Goal: Task Accomplishment & Management: Use online tool/utility

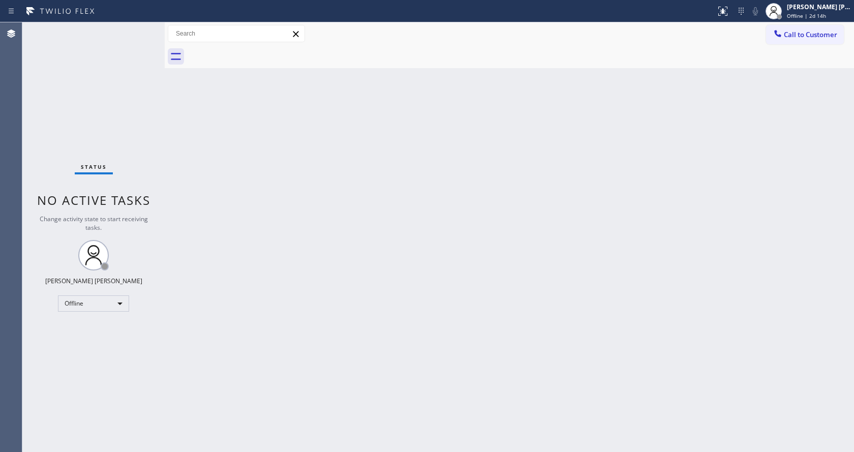
click at [699, 246] on div "Back to Dashboard Change Sender ID Customers Technicians Select a contact Outbo…" at bounding box center [510, 237] width 690 height 430
click at [125, 165] on div "Status No active tasks Change activity state to start receiving tasks. Jen Rose…" at bounding box center [93, 237] width 142 height 430
click at [141, 27] on div "Status No active tasks Change activity state to start receiving tasks. Jen Rose…" at bounding box center [93, 237] width 142 height 430
click at [455, 354] on div "Back to Dashboard Change Sender ID Customers Technicians Select a contact Outbo…" at bounding box center [510, 237] width 690 height 430
click at [503, 280] on div "Back to Dashboard Change Sender ID Customers Technicians Select a contact Outbo…" at bounding box center [510, 237] width 690 height 430
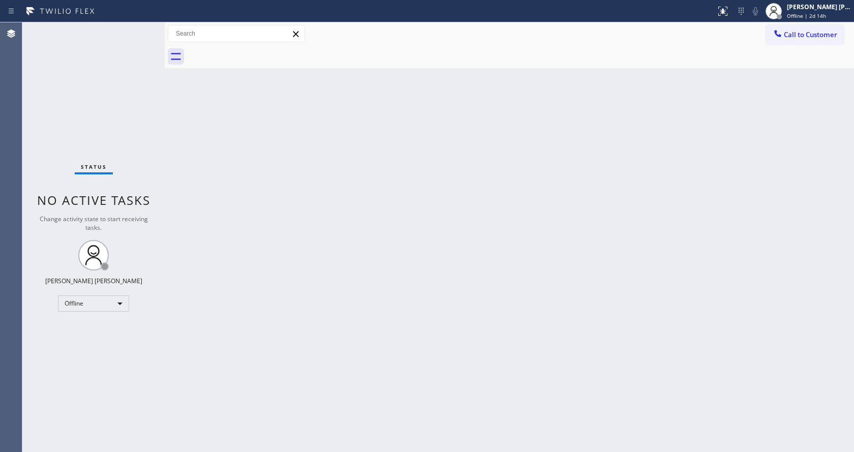
click at [209, 207] on div "Back to Dashboard Change Sender ID Customers Technicians Select a contact Outbo…" at bounding box center [510, 237] width 690 height 430
click at [374, 312] on div "Back to Dashboard Change Sender ID Customers Technicians Select a contact Outbo…" at bounding box center [510, 237] width 690 height 430
click at [184, 159] on div "Back to Dashboard Change Sender ID Customers Technicians Select a contact Outbo…" at bounding box center [510, 237] width 690 height 430
click at [374, 187] on div "Back to Dashboard Change Sender ID Customers Technicians Select a contact Outbo…" at bounding box center [510, 237] width 690 height 430
click at [139, 187] on div "Status No active tasks Change activity state to start receiving tasks. Jen Rose…" at bounding box center [93, 237] width 142 height 430
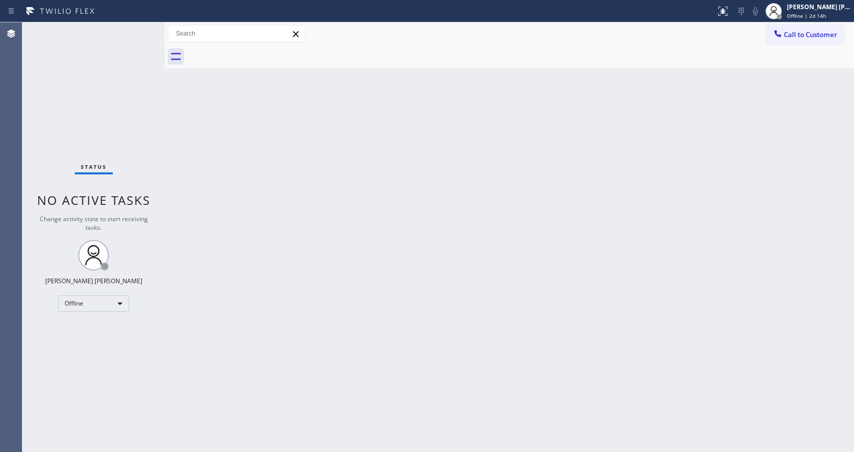
drag, startPoint x: 660, startPoint y: 231, endPoint x: 673, endPoint y: 189, distance: 44.7
click at [660, 231] on div "Back to Dashboard Change Sender ID Customers Technicians Select a contact Outbo…" at bounding box center [510, 237] width 690 height 430
click at [785, 23] on div "Call to Customer Outbound call Location Search location Your caller id phone nu…" at bounding box center [510, 33] width 690 height 23
click at [802, 22] on div "Call to Customer Outbound call Location Search location Your caller id phone nu…" at bounding box center [510, 33] width 690 height 23
click at [807, 15] on span "Offline | 2d 14h" at bounding box center [806, 15] width 39 height 7
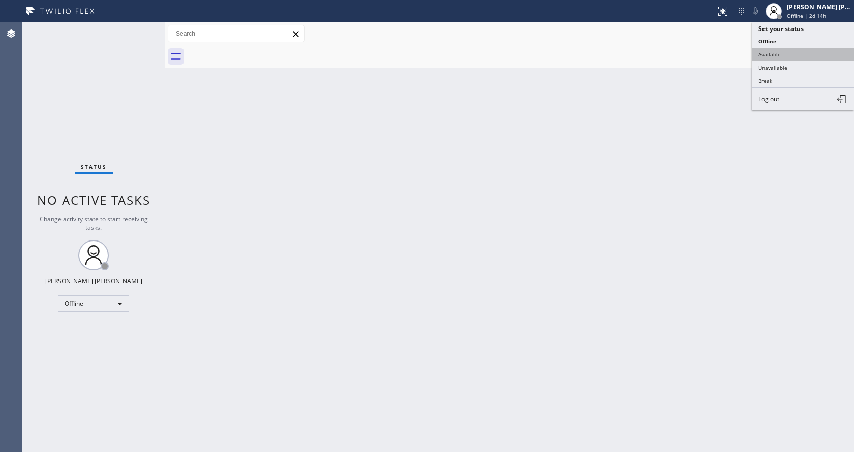
click at [795, 49] on button "Available" at bounding box center [804, 54] width 102 height 13
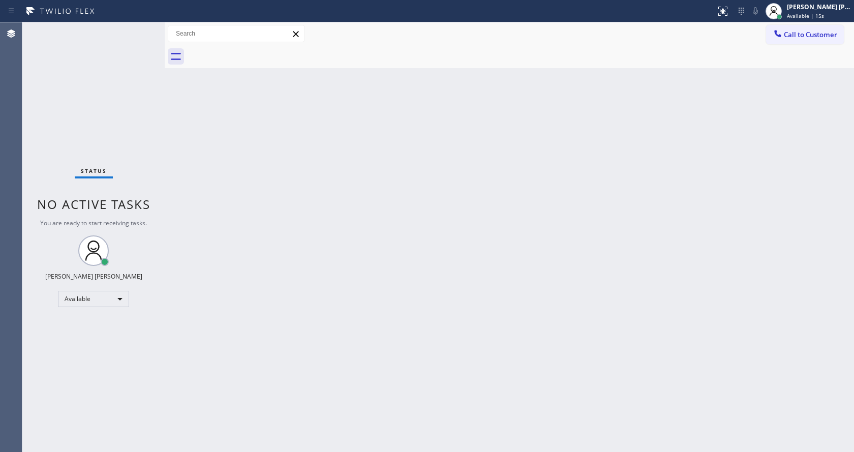
click at [104, 231] on div "Status No active tasks You are ready to start receiving tasks. [PERSON_NAME] [P…" at bounding box center [93, 237] width 142 height 430
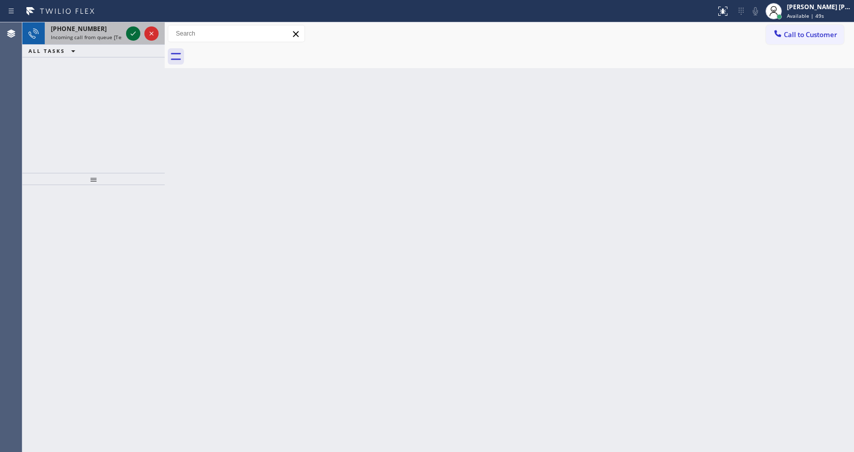
click at [133, 28] on icon at bounding box center [133, 33] width 12 height 12
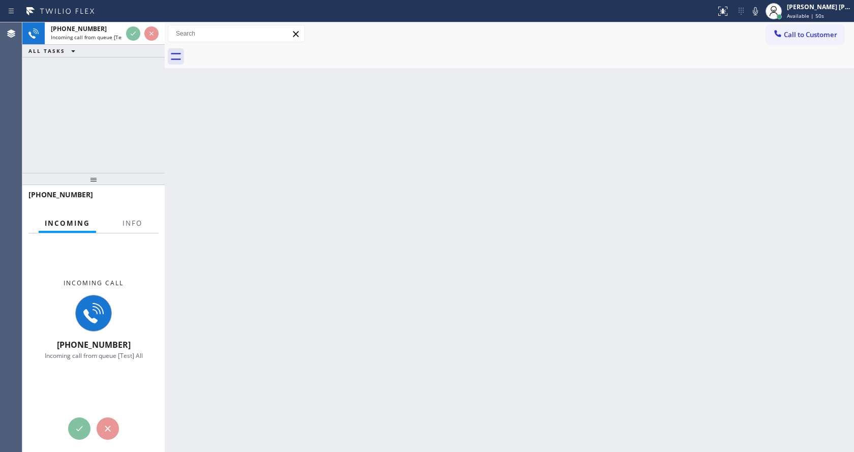
click at [127, 213] on div "+16822012671" at bounding box center [93, 199] width 142 height 28
click at [132, 219] on span "Info" at bounding box center [133, 223] width 20 height 9
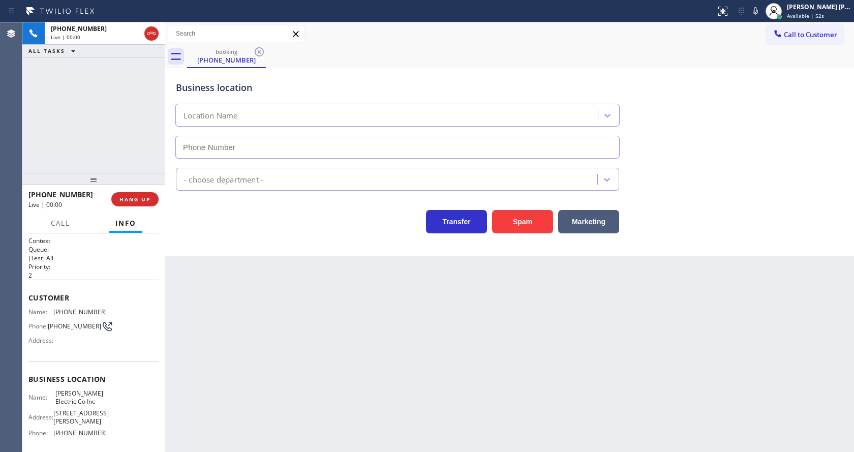
type input "(682) 686-2670"
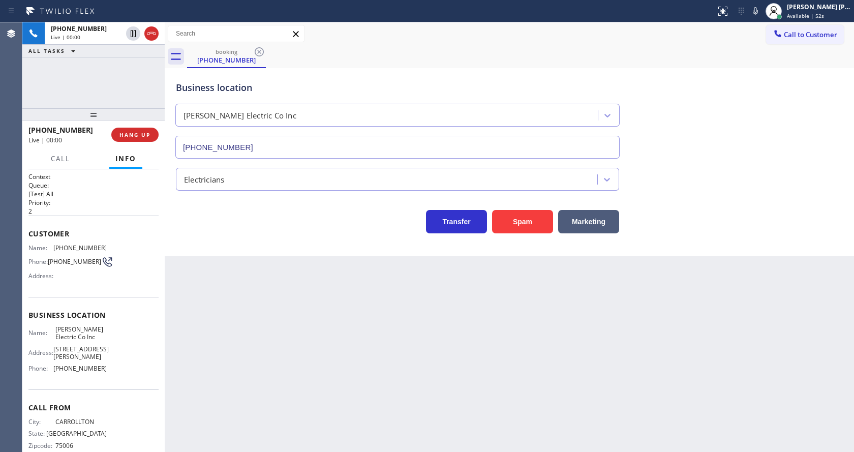
drag, startPoint x: 91, startPoint y: 177, endPoint x: 116, endPoint y: 95, distance: 86.4
click at [116, 95] on div "+16822012671 Live | 00:00 ALL TASKS ALL TASKS ACTIVE TASKS TASKS IN WRAP UP +16…" at bounding box center [93, 237] width 142 height 430
click at [501, 222] on button "Spam" at bounding box center [522, 221] width 61 height 23
click at [208, 359] on div "Back to Dashboard Change Sender ID Customers Technicians Select a contact Outbo…" at bounding box center [510, 237] width 690 height 430
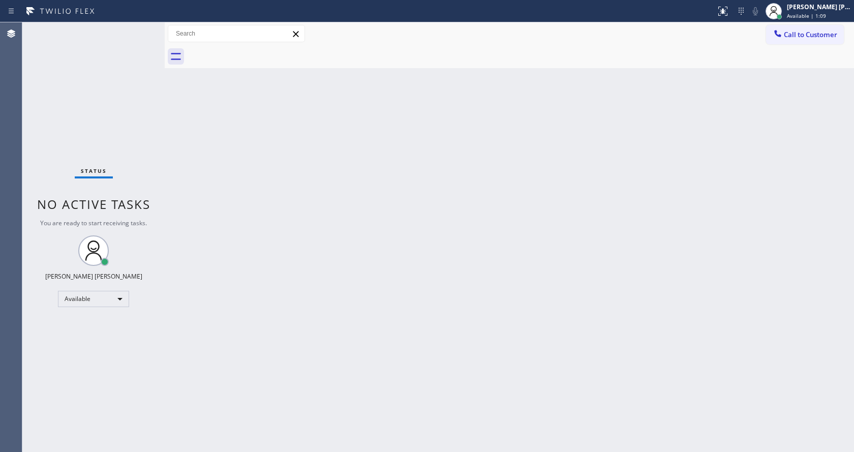
click at [354, 192] on div "Back to Dashboard Change Sender ID Customers Technicians Select a contact Outbo…" at bounding box center [510, 237] width 690 height 430
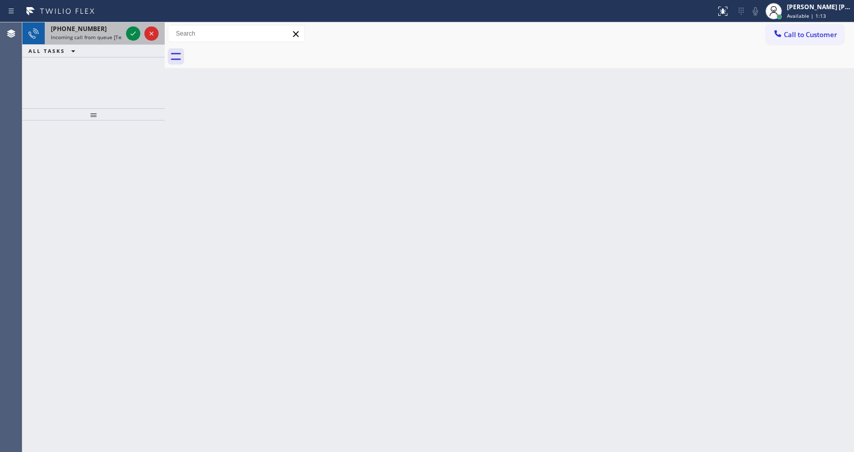
drag, startPoint x: 107, startPoint y: 36, endPoint x: 123, endPoint y: 36, distance: 16.3
click at [107, 36] on span "Incoming call from queue [Test] All" at bounding box center [93, 37] width 84 height 7
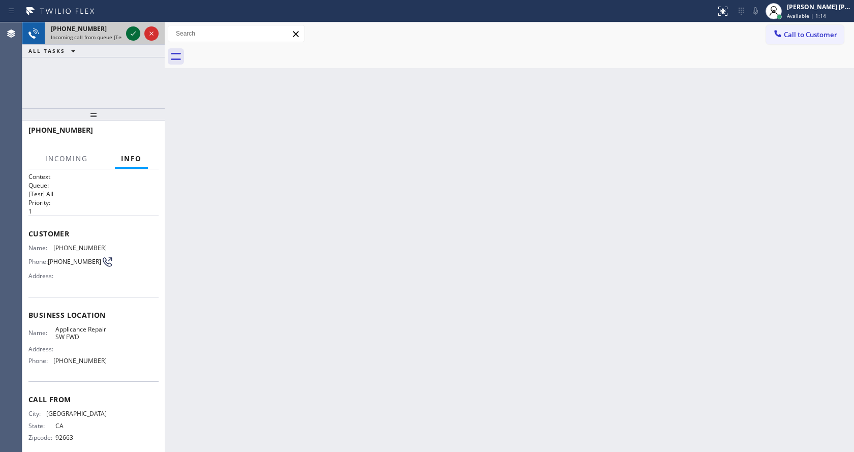
click at [127, 36] on icon at bounding box center [133, 33] width 12 height 12
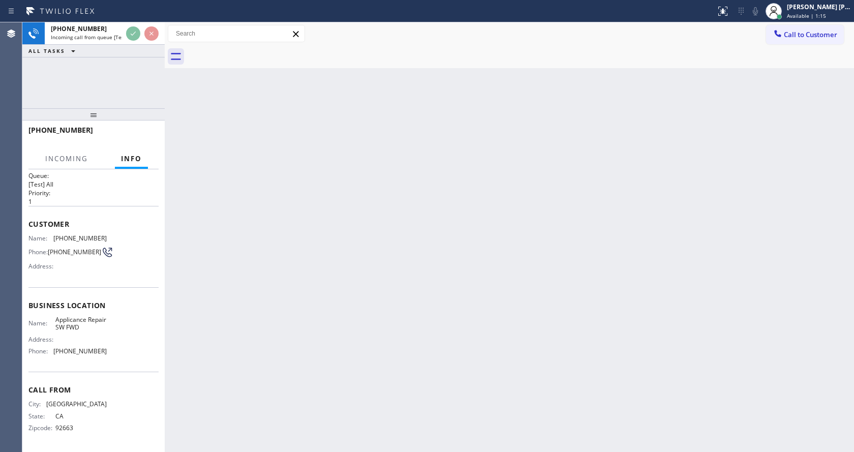
scroll to position [21, 0]
click at [336, 266] on div "Back to Dashboard Change Sender ID Customers Technicians Select a contact Outbo…" at bounding box center [510, 237] width 690 height 430
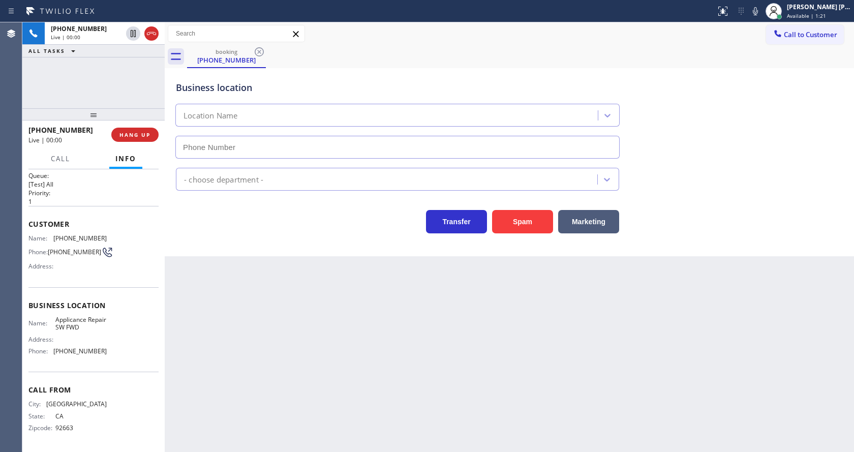
type input "(213) 566-9111"
click at [314, 330] on div "Back to Dashboard Change Sender ID Customers Technicians Select a contact Outbo…" at bounding box center [510, 237] width 690 height 430
click at [317, 363] on div "Back to Dashboard Change Sender ID Customers Technicians Select a contact Outbo…" at bounding box center [510, 237] width 690 height 430
click at [188, 314] on div "Back to Dashboard Change Sender ID Customers Technicians Select a contact Outbo…" at bounding box center [510, 237] width 690 height 430
click at [186, 377] on div "Back to Dashboard Change Sender ID Customers Technicians Select a contact Outbo…" at bounding box center [510, 237] width 690 height 430
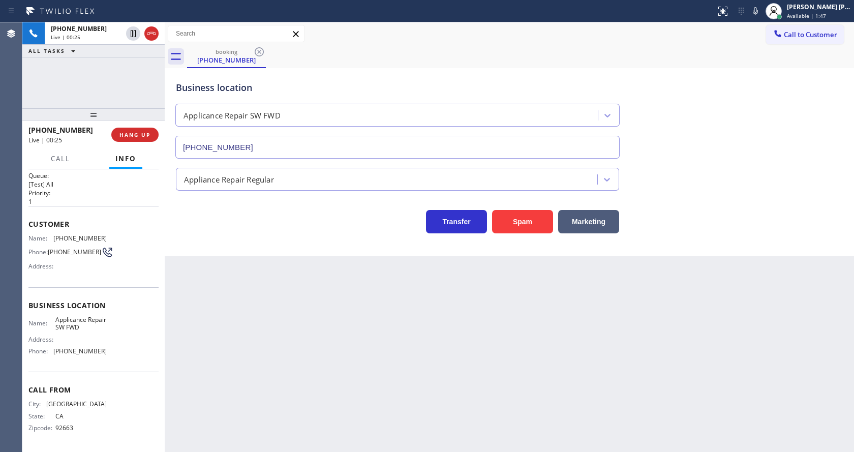
click at [84, 249] on span "(949) 355-2292" at bounding box center [74, 252] width 53 height 8
drag, startPoint x: 48, startPoint y: 228, endPoint x: 111, endPoint y: 228, distance: 63.6
click at [111, 234] on div "Name: (949) 355-2292 Phone: (949) 355-2292 Address:" at bounding box center [93, 254] width 130 height 40
copy div "(949) 355-2292"
click at [256, 343] on div "Back to Dashboard Change Sender ID Customers Technicians Select a contact Outbo…" at bounding box center [510, 237] width 690 height 430
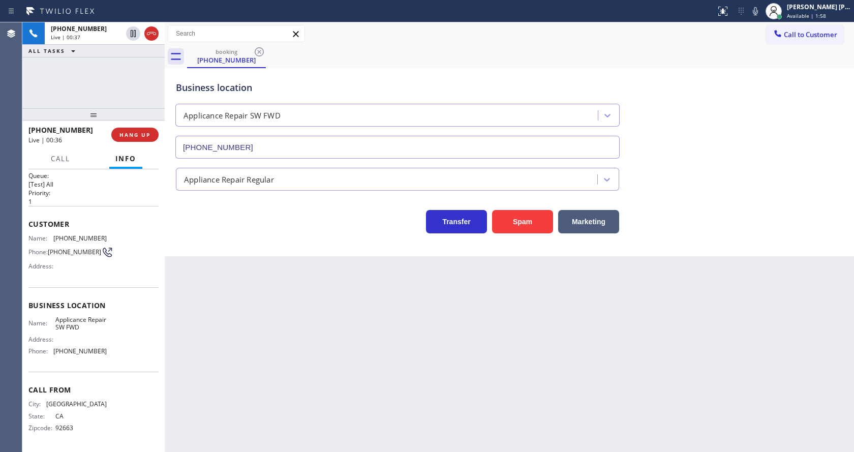
click at [117, 322] on div "Name: Applicance Repair SW FWD Address: Phone: (213) 566-9111" at bounding box center [93, 338] width 130 height 44
drag, startPoint x: 51, startPoint y: 310, endPoint x: 99, endPoint y: 317, distance: 48.3
click at [99, 317] on div "Name: Applicance Repair SW FWD" at bounding box center [67, 324] width 78 height 16
copy div "Applicance Repair SW FWD"
click at [280, 369] on div "Back to Dashboard Change Sender ID Customers Technicians Select a contact Outbo…" at bounding box center [510, 237] width 690 height 430
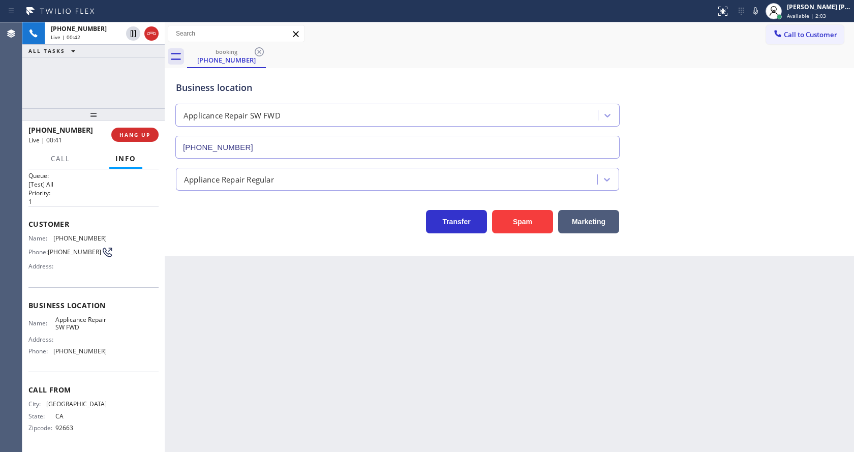
click at [83, 336] on div "Address:" at bounding box center [67, 340] width 78 height 8
drag, startPoint x: 51, startPoint y: 341, endPoint x: 98, endPoint y: 351, distance: 47.5
click at [98, 351] on div "Name: Applicance Repair SW FWD Address: Phone: (213) 566-9111" at bounding box center [67, 338] width 78 height 44
copy div "(213) 566-9111"
click at [242, 343] on div "Back to Dashboard Change Sender ID Customers Technicians Select a contact Outbo…" at bounding box center [510, 237] width 690 height 430
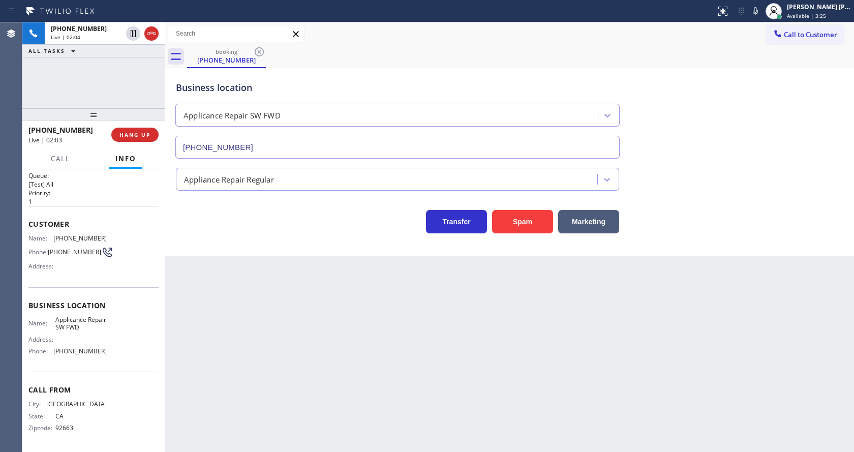
click at [355, 226] on div "Transfer Spam Marketing" at bounding box center [398, 219] width 448 height 28
click at [758, 17] on button at bounding box center [756, 11] width 14 height 14
click at [759, 9] on icon at bounding box center [756, 11] width 12 height 12
drag, startPoint x: 778, startPoint y: 63, endPoint x: 488, endPoint y: 288, distance: 367.5
click at [778, 63] on div "booking (949) 355-2292" at bounding box center [520, 56] width 667 height 23
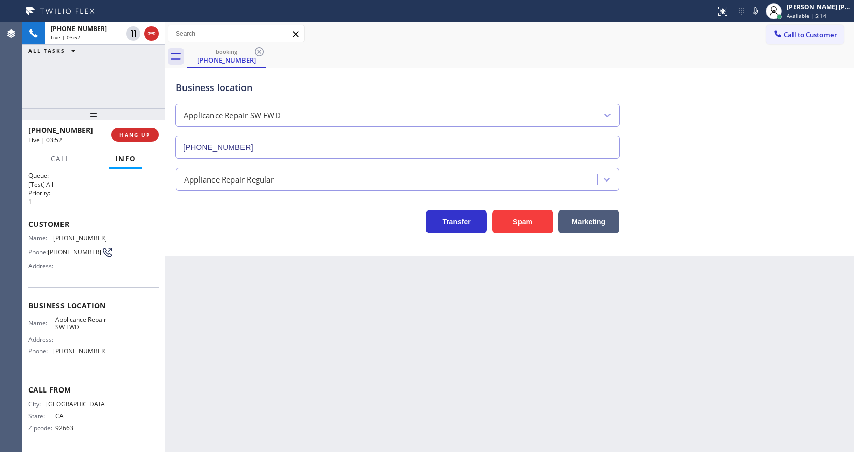
click at [229, 372] on div "Back to Dashboard Change Sender ID Customers Technicians Select a contact Outbo…" at bounding box center [510, 237] width 690 height 430
click at [278, 326] on div "Back to Dashboard Change Sender ID Customers Technicians Select a contact Outbo…" at bounding box center [510, 237] width 690 height 430
click at [364, 356] on div "Back to Dashboard Change Sender ID Customers Technicians Select a contact Outbo…" at bounding box center [510, 237] width 690 height 430
click at [302, 300] on div "Back to Dashboard Change Sender ID Customers Technicians Select a contact Outbo…" at bounding box center [510, 237] width 690 height 430
click at [269, 449] on div "Back to Dashboard Change Sender ID Customers Technicians Select a contact Outbo…" at bounding box center [510, 237] width 690 height 430
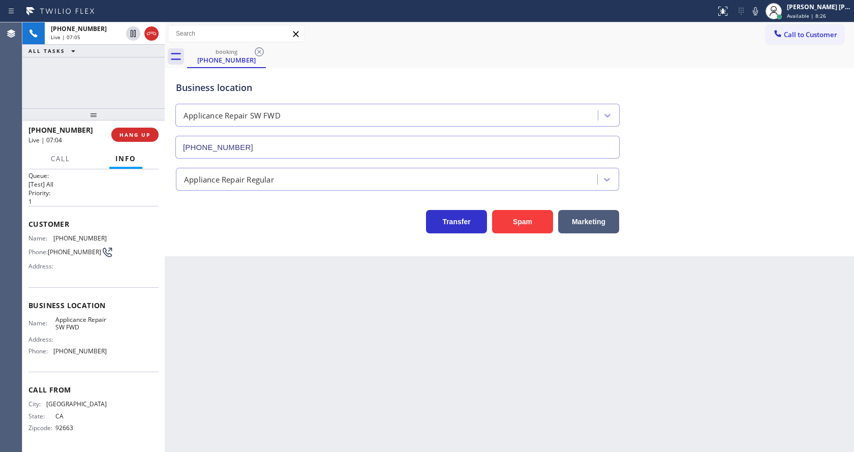
click at [233, 323] on div "Back to Dashboard Change Sender ID Customers Technicians Select a contact Outbo…" at bounding box center [510, 237] width 690 height 430
click at [477, 387] on div "Back to Dashboard Change Sender ID Customers Technicians Select a contact Outbo…" at bounding box center [510, 237] width 690 height 430
click at [274, 320] on div "Back to Dashboard Change Sender ID Customers Technicians Select a contact Outbo…" at bounding box center [510, 237] width 690 height 430
click at [399, 316] on div "Back to Dashboard Change Sender ID Customers Technicians Select a contact Outbo…" at bounding box center [510, 237] width 690 height 430
click at [128, 132] on span "COMPLETE" at bounding box center [132, 134] width 35 height 7
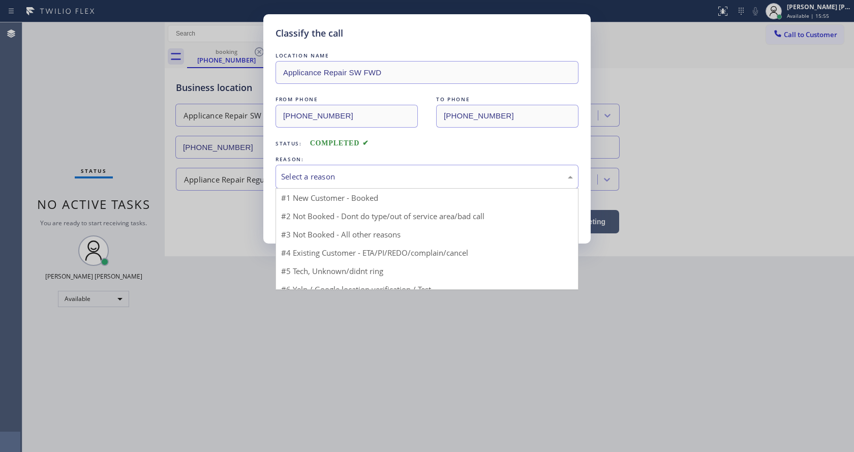
click at [334, 186] on div "Select a reason" at bounding box center [427, 177] width 303 height 24
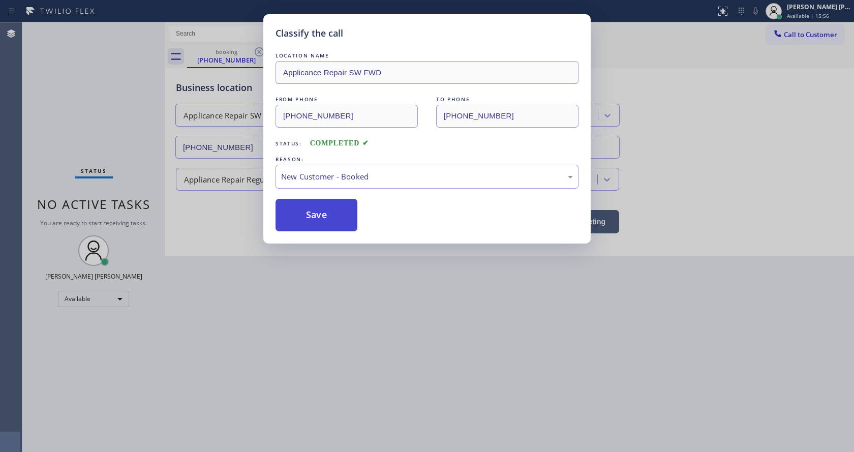
click at [313, 213] on button "Save" at bounding box center [317, 215] width 82 height 33
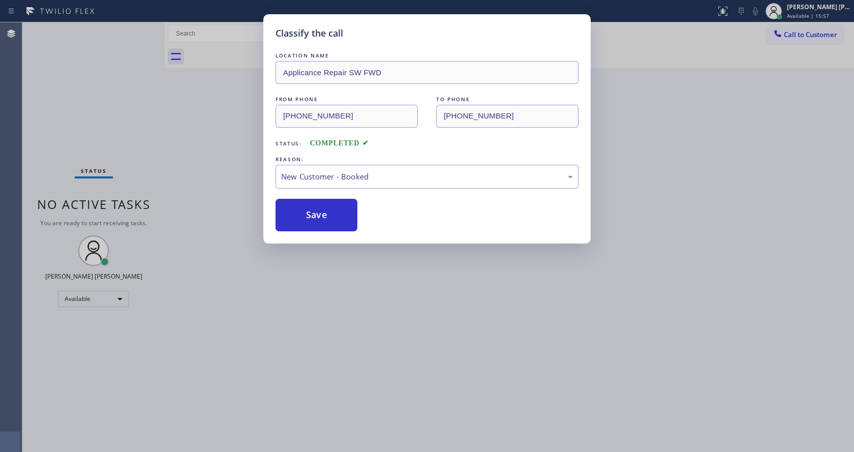
click at [356, 288] on div "Back to Dashboard Change Sender ID Customers Technicians Select a contact Outbo…" at bounding box center [510, 237] width 690 height 430
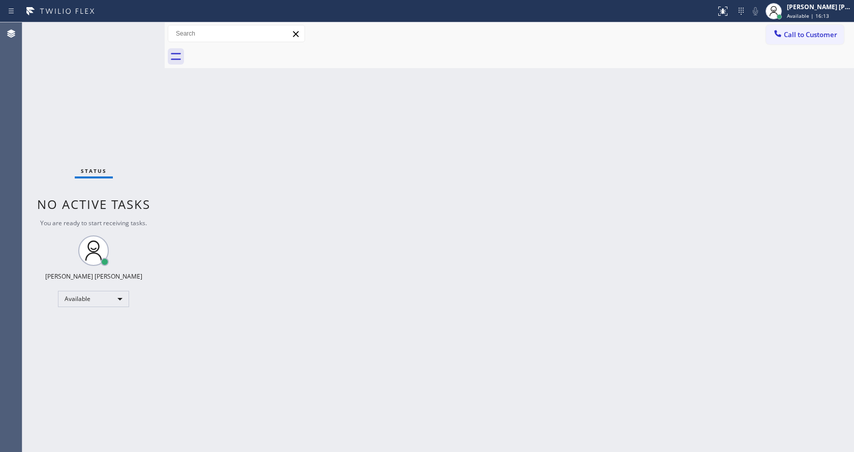
click at [450, 314] on div "Back to Dashboard Change Sender ID Customers Technicians Select a contact Outbo…" at bounding box center [510, 237] width 690 height 430
drag, startPoint x: 228, startPoint y: 153, endPoint x: 422, endPoint y: 40, distance: 223.6
click at [228, 153] on div "Back to Dashboard Change Sender ID Customers Technicians Select a contact Outbo…" at bounding box center [510, 237] width 690 height 430
click at [224, 222] on div "Back to Dashboard Change Sender ID Customers Technicians Select a contact Outbo…" at bounding box center [510, 237] width 690 height 430
drag, startPoint x: 226, startPoint y: 448, endPoint x: 383, endPoint y: 420, distance: 159.5
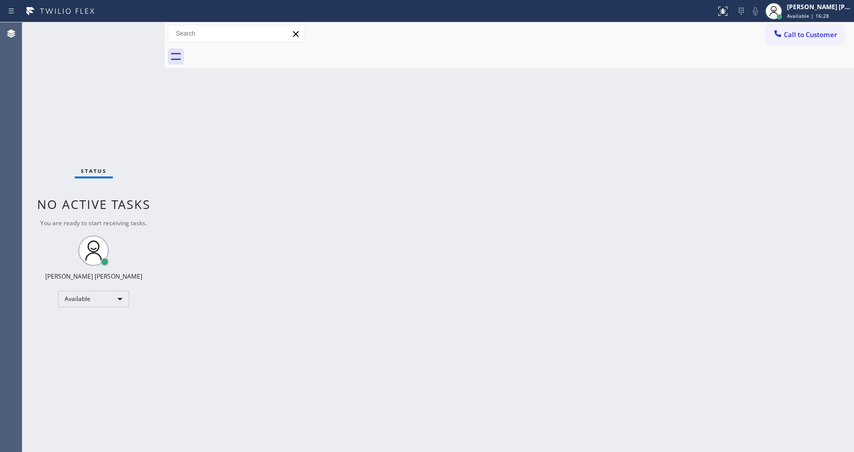
click at [226, 448] on div "Back to Dashboard Change Sender ID Customers Technicians Select a contact Outbo…" at bounding box center [510, 237] width 690 height 430
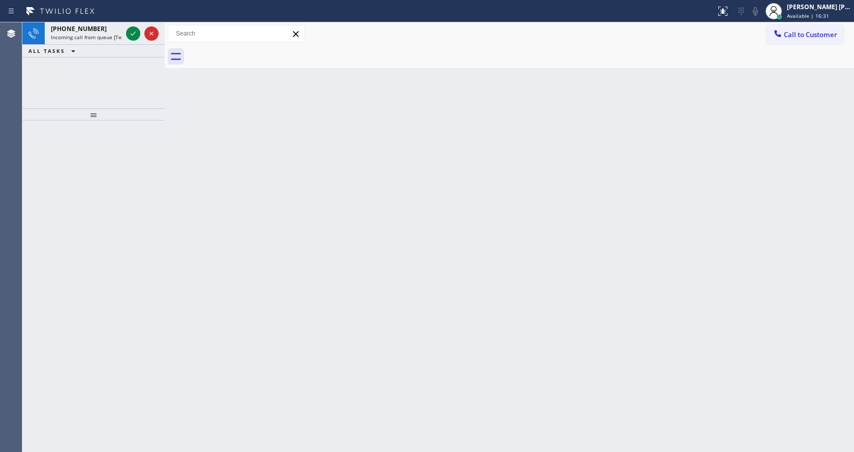
click at [447, 329] on div "Back to Dashboard Change Sender ID Customers Technicians Select a contact Outbo…" at bounding box center [510, 237] width 690 height 430
click at [132, 30] on icon at bounding box center [133, 33] width 12 height 12
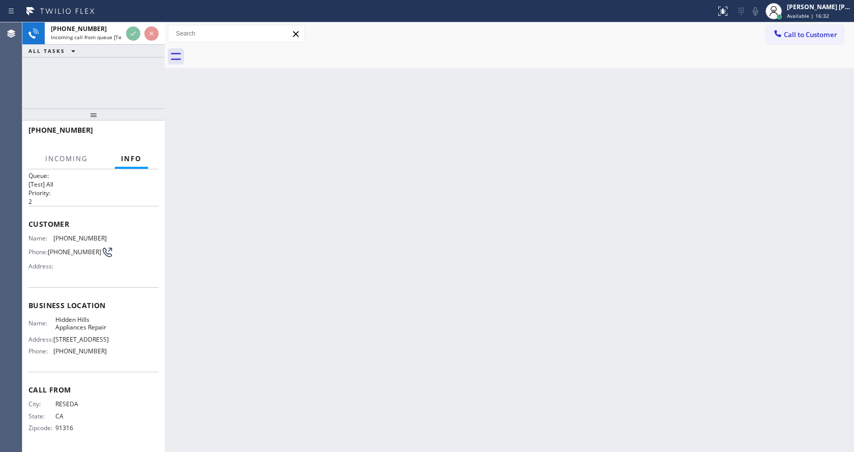
scroll to position [29, 0]
click at [380, 317] on div "Back to Dashboard Change Sender ID Customers Technicians Select a contact Outbo…" at bounding box center [510, 237] width 690 height 430
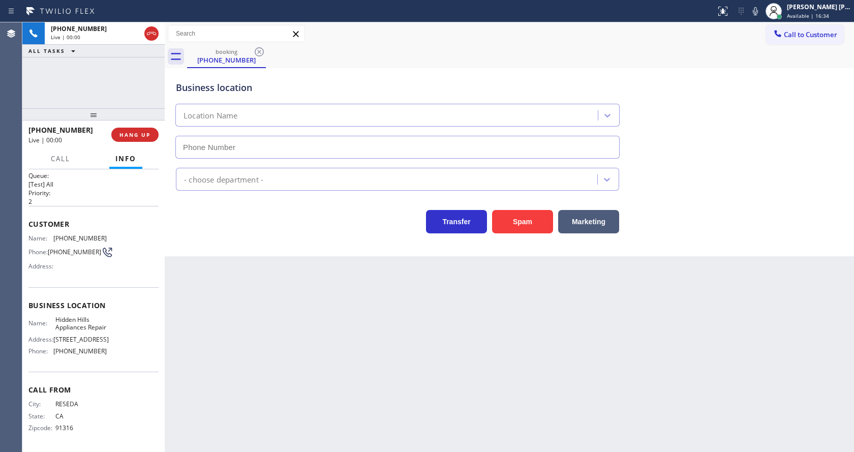
type input "(818) 746-2787"
click at [261, 329] on div "Back to Dashboard Change Sender ID Customers Technicians Select a contact Outbo…" at bounding box center [510, 237] width 690 height 430
click at [538, 222] on button "Spam" at bounding box center [522, 221] width 61 height 23
click at [337, 360] on div "Back to Dashboard Change Sender ID Customers Technicians Select a contact Outbo…" at bounding box center [510, 237] width 690 height 430
click at [235, 372] on div "Back to Dashboard Change Sender ID Customers Technicians Select a contact Outbo…" at bounding box center [510, 237] width 690 height 430
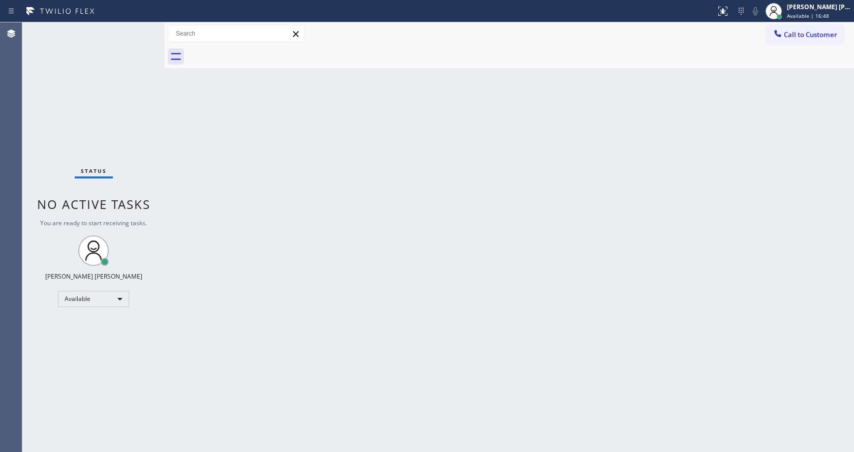
click at [404, 319] on div "Back to Dashboard Change Sender ID Customers Technicians Select a contact Outbo…" at bounding box center [510, 237] width 690 height 430
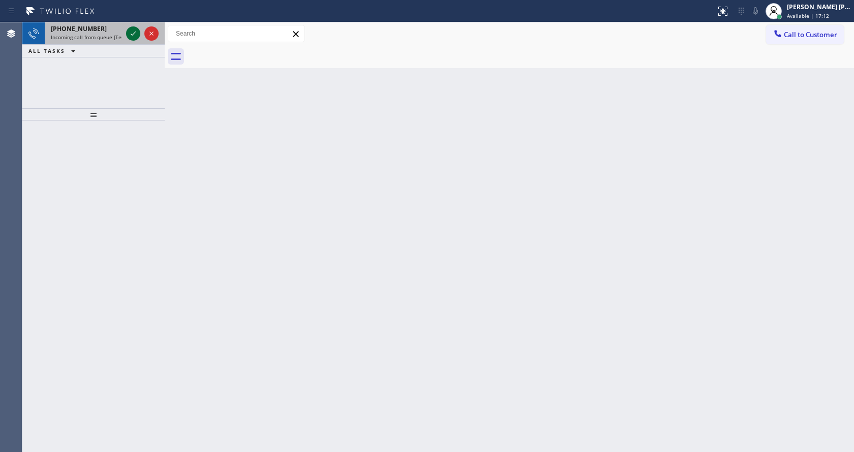
click at [133, 35] on icon at bounding box center [133, 33] width 12 height 12
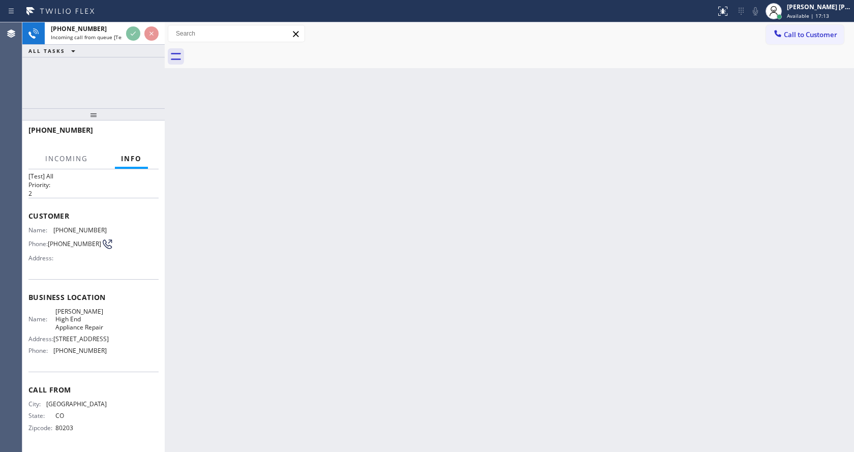
scroll to position [29, 0]
click at [305, 332] on div "Back to Dashboard Change Sender ID Customers Technicians Select a contact Outbo…" at bounding box center [510, 237] width 690 height 430
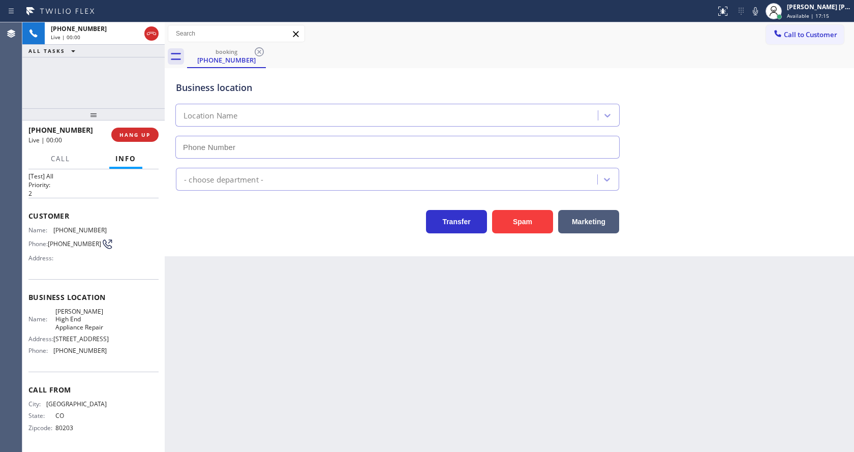
type input "(720) 613-9053"
click at [286, 331] on div "Back to Dashboard Change Sender ID Customers Technicians Select a contact Outbo…" at bounding box center [510, 237] width 690 height 430
click at [271, 400] on div "Back to Dashboard Change Sender ID Customers Technicians Select a contact Outbo…" at bounding box center [510, 237] width 690 height 430
click at [403, 351] on div "Back to Dashboard Change Sender ID Customers Technicians Select a contact Outbo…" at bounding box center [510, 237] width 690 height 430
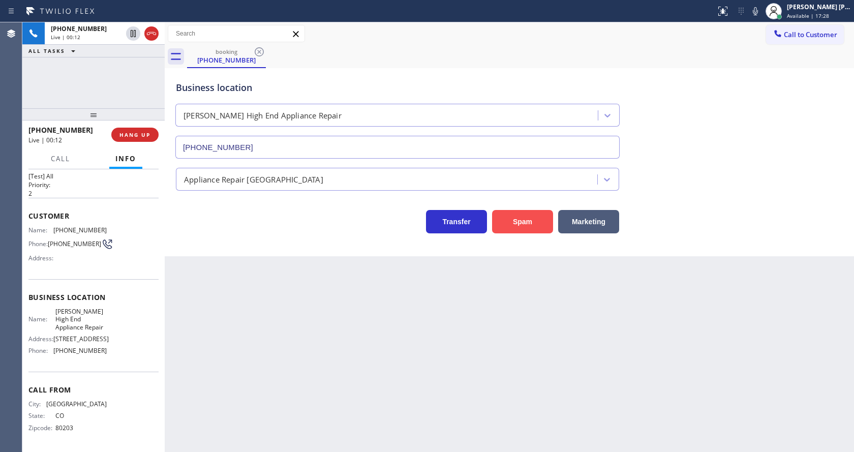
click at [543, 224] on button "Spam" at bounding box center [522, 221] width 61 height 23
click at [325, 353] on div "Back to Dashboard Change Sender ID Customers Technicians Select a contact Outbo…" at bounding box center [510, 237] width 690 height 430
drag, startPoint x: 496, startPoint y: 394, endPoint x: 389, endPoint y: 415, distance: 108.8
click at [496, 394] on div "Back to Dashboard Change Sender ID Customers Technicians Select a contact Outbo…" at bounding box center [510, 237] width 690 height 430
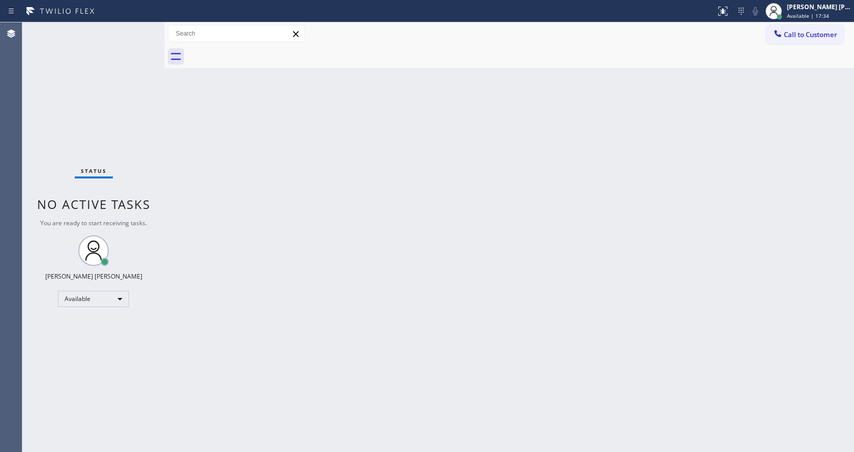
click at [225, 233] on div "Back to Dashboard Change Sender ID Customers Technicians Select a contact Outbo…" at bounding box center [510, 237] width 690 height 430
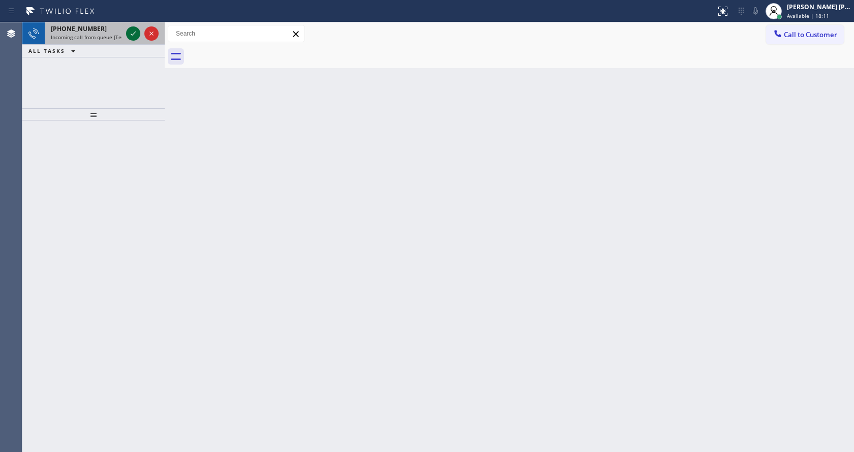
click at [138, 30] on icon at bounding box center [133, 33] width 12 height 12
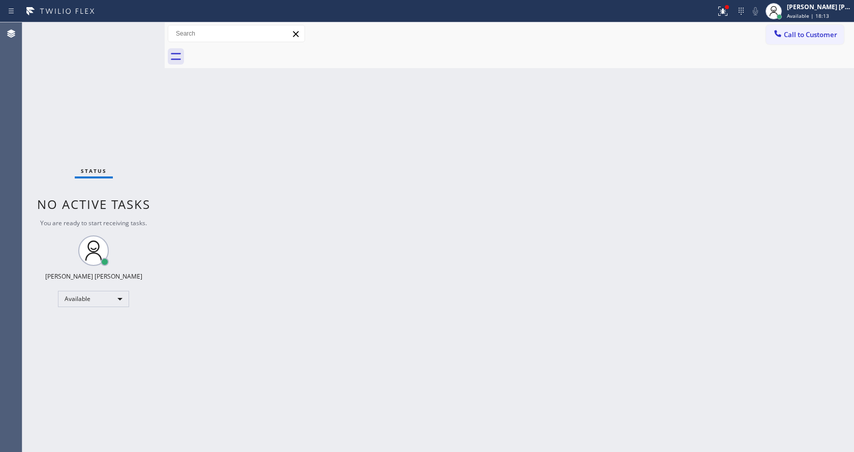
click at [249, 312] on div "Back to Dashboard Change Sender ID Customers Technicians Select a contact Outbo…" at bounding box center [510, 237] width 690 height 430
drag, startPoint x: 734, startPoint y: 15, endPoint x: 729, endPoint y: 18, distance: 6.2
click at [729, 13] on icon at bounding box center [723, 11] width 12 height 12
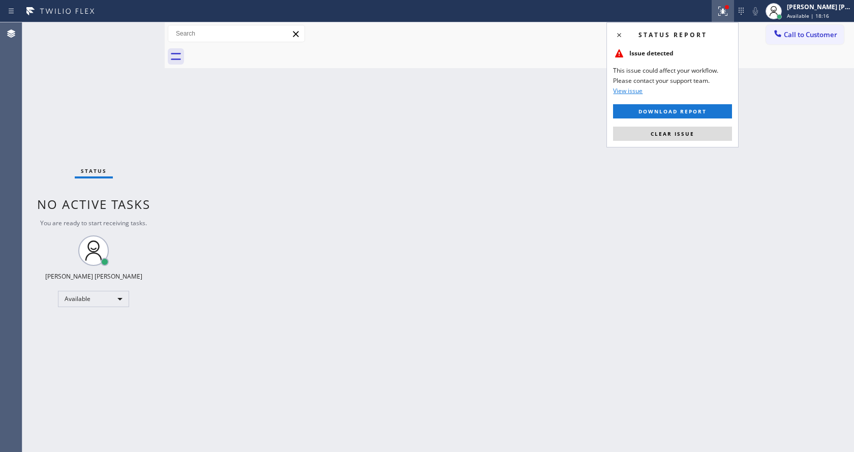
click at [673, 125] on div "Status report Issue detected This issue could affect your workflow. Please cont…" at bounding box center [673, 84] width 132 height 125
click at [645, 135] on button "Clear issue" at bounding box center [672, 134] width 119 height 14
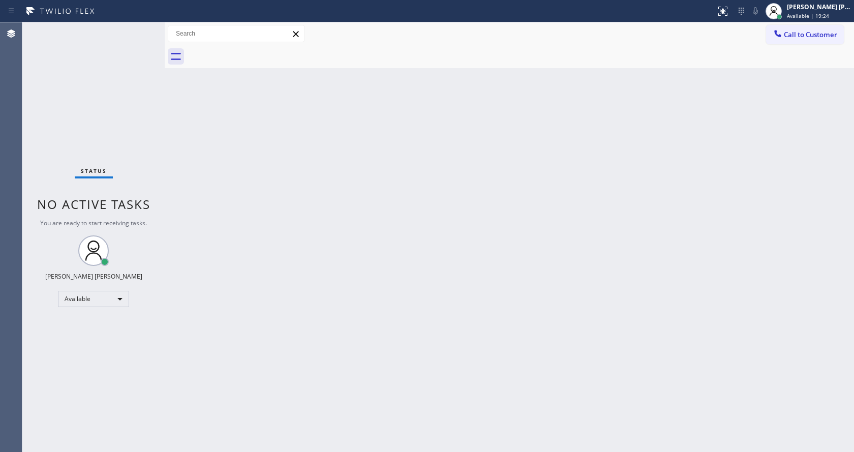
click at [129, 31] on div "Status No active tasks You are ready to start receiving tasks. [PERSON_NAME] [P…" at bounding box center [93, 237] width 142 height 430
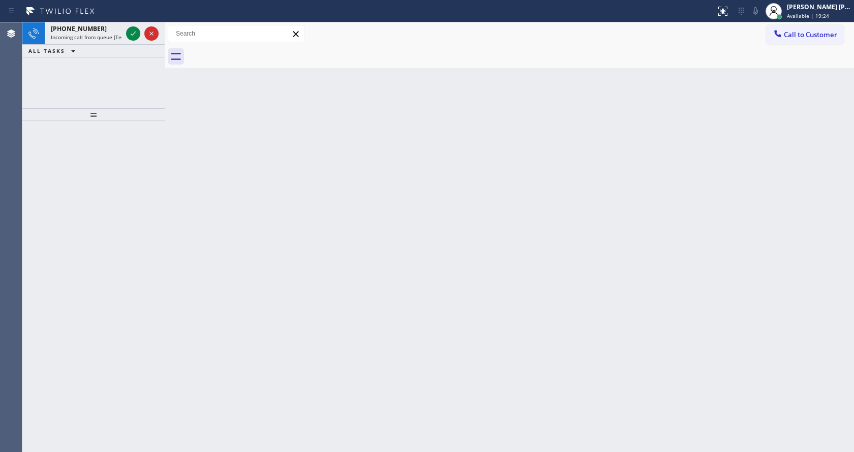
click at [463, 328] on div "Back to Dashboard Change Sender ID Customers Technicians Select a contact Outbo…" at bounding box center [510, 237] width 690 height 430
click at [133, 36] on icon at bounding box center [133, 33] width 12 height 12
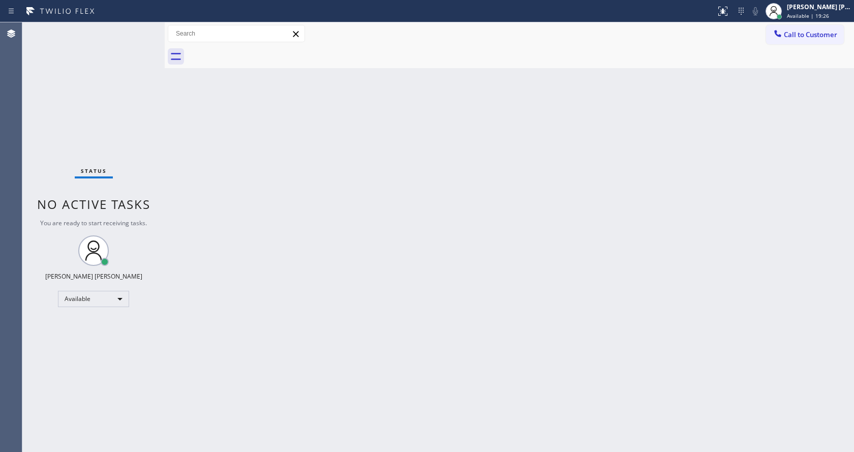
click at [388, 312] on div "Back to Dashboard Change Sender ID Customers Technicians Select a contact Outbo…" at bounding box center [510, 237] width 690 height 430
click at [271, 246] on div "Back to Dashboard Change Sender ID Customers Technicians Select a contact Outbo…" at bounding box center [510, 237] width 690 height 430
drag, startPoint x: 246, startPoint y: 219, endPoint x: 253, endPoint y: 240, distance: 22.2
click at [246, 219] on div "Back to Dashboard Change Sender ID Customers Technicians Select a contact Outbo…" at bounding box center [510, 237] width 690 height 430
drag, startPoint x: 470, startPoint y: 288, endPoint x: 476, endPoint y: 282, distance: 8.3
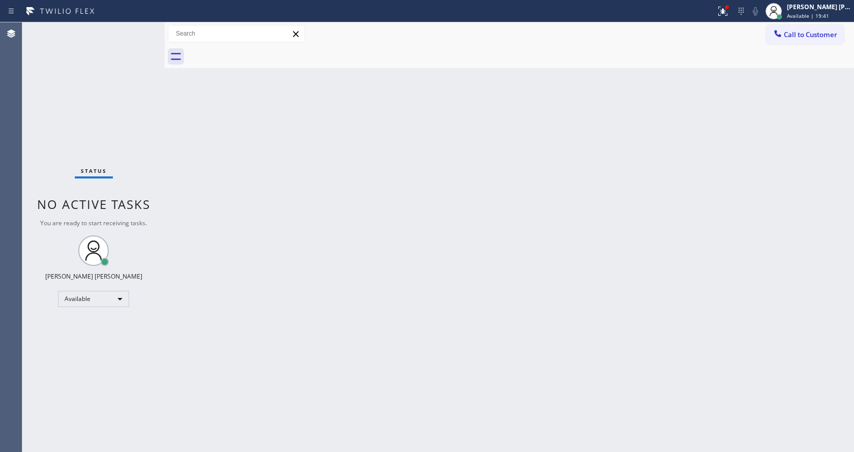
click at [470, 288] on div "Back to Dashboard Change Sender ID Customers Technicians Select a contact Outbo…" at bounding box center [510, 237] width 690 height 430
click at [134, 29] on div "Status No active tasks You are ready to start receiving tasks. [PERSON_NAME] [P…" at bounding box center [93, 237] width 142 height 430
drag, startPoint x: 163, startPoint y: 36, endPoint x: 150, endPoint y: 35, distance: 13.8
click at [151, 37] on div "Status No active tasks You are ready to start receiving tasks. [PERSON_NAME] [P…" at bounding box center [438, 237] width 832 height 430
click at [141, 29] on div "Status No active tasks You are ready to start receiving tasks. [PERSON_NAME] [P…" at bounding box center [92, 237] width 140 height 430
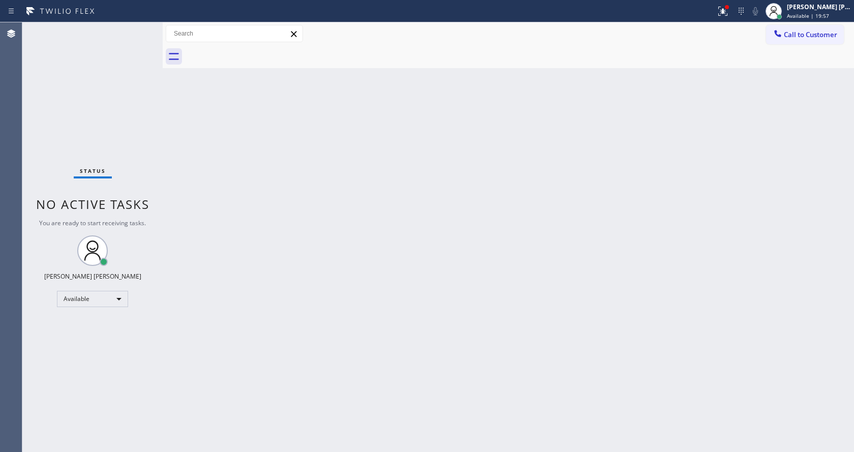
click at [141, 29] on div "Status No active tasks You are ready to start receiving tasks. [PERSON_NAME] [P…" at bounding box center [92, 237] width 140 height 430
click at [139, 27] on div "Status No active tasks You are ready to start receiving tasks. [PERSON_NAME] [P…" at bounding box center [92, 237] width 140 height 430
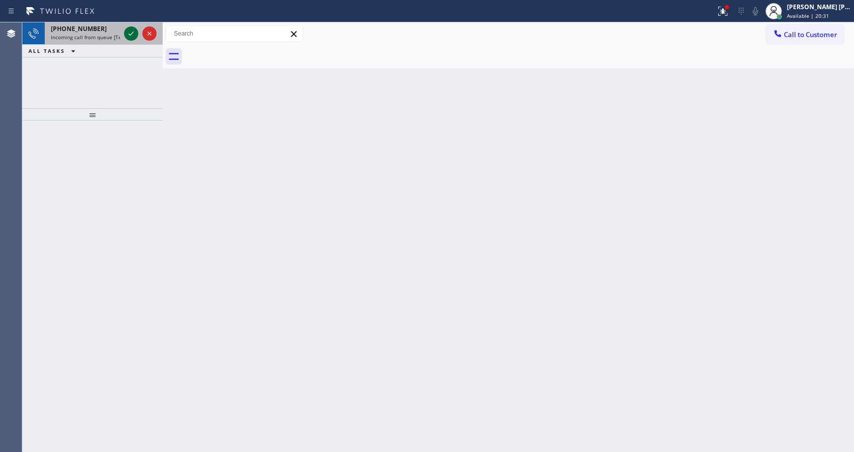
click at [128, 31] on icon at bounding box center [131, 33] width 12 height 12
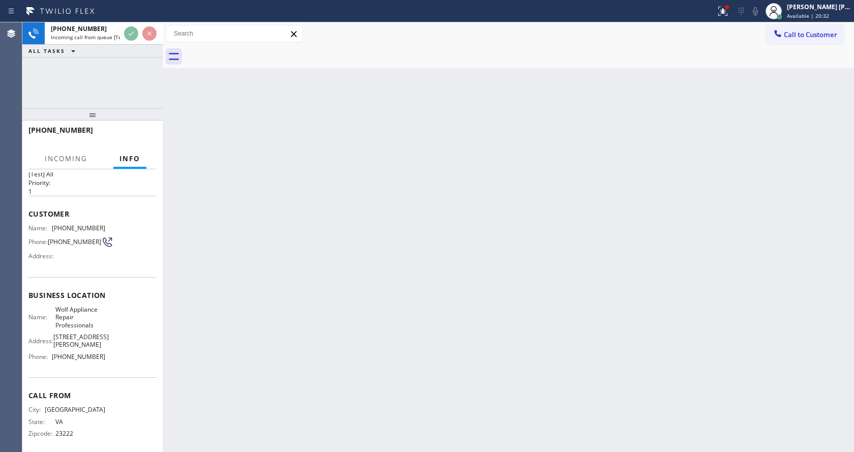
scroll to position [29, 0]
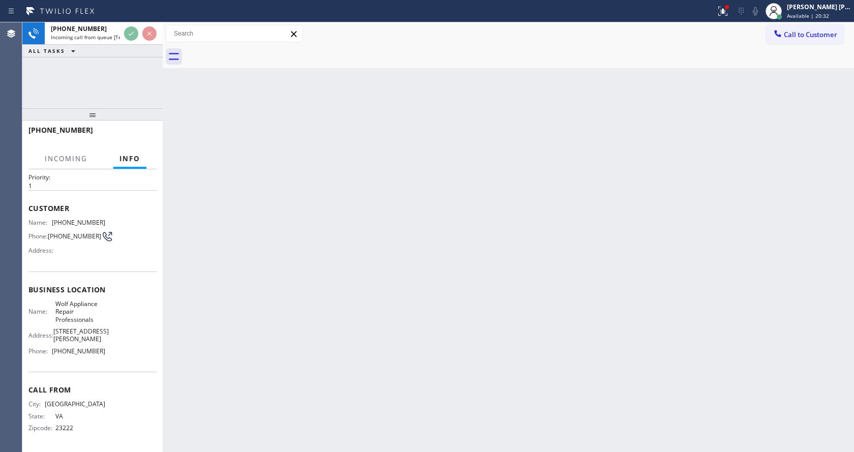
click at [384, 322] on div "Back to Dashboard Change Sender ID Customers Technicians Select a contact Outbo…" at bounding box center [509, 237] width 692 height 430
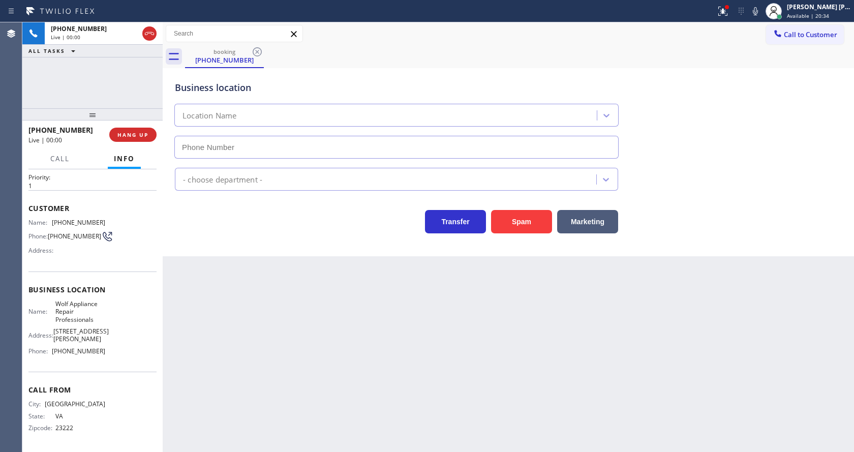
type input "(786) 460-3279"
click at [292, 324] on div "Back to Dashboard Change Sender ID Customers Technicians Select a contact Outbo…" at bounding box center [509, 237] width 692 height 430
click at [245, 345] on div "Back to Dashboard Change Sender ID Customers Technicians Select a contact Outbo…" at bounding box center [509, 237] width 692 height 430
click at [422, 376] on div "Back to Dashboard Change Sender ID Customers Technicians Select a contact Outbo…" at bounding box center [509, 237] width 692 height 430
click at [271, 293] on div "Back to Dashboard Change Sender ID Customers Technicians Select a contact Outbo…" at bounding box center [509, 237] width 692 height 430
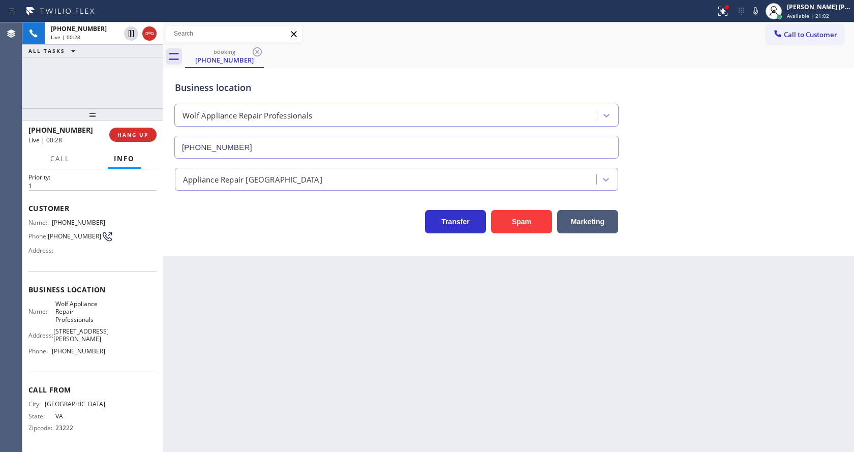
click at [668, 309] on div "Back to Dashboard Change Sender ID Customers Technicians Select a contact Outbo…" at bounding box center [509, 237] width 692 height 430
click at [405, 374] on div "Back to Dashboard Change Sender ID Customers Technicians Select a contact Outbo…" at bounding box center [509, 237] width 692 height 430
click at [281, 292] on div "Back to Dashboard Change Sender ID Customers Technicians Select a contact Outbo…" at bounding box center [509, 237] width 692 height 430
click at [385, 379] on div "Back to Dashboard Change Sender ID Customers Technicians Select a contact Outbo…" at bounding box center [509, 237] width 692 height 430
click at [127, 135] on span "HANG UP" at bounding box center [132, 134] width 31 height 7
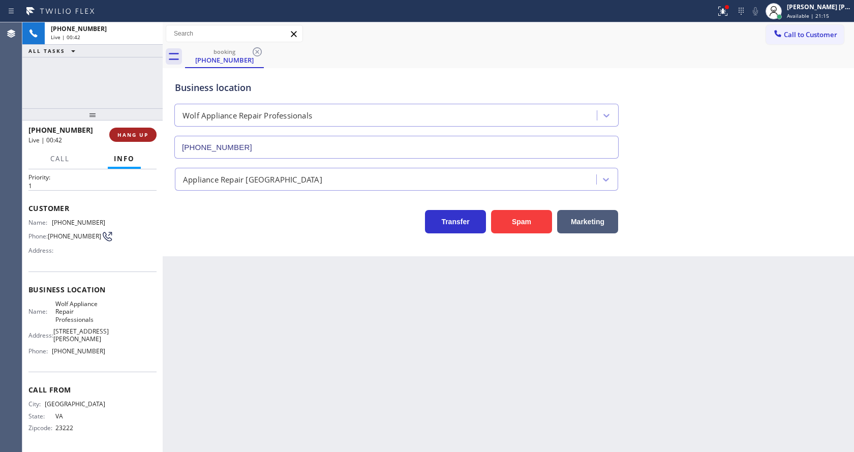
click at [127, 135] on span "HANG UP" at bounding box center [132, 134] width 31 height 7
click at [127, 135] on span "COMPLETE" at bounding box center [130, 134] width 35 height 7
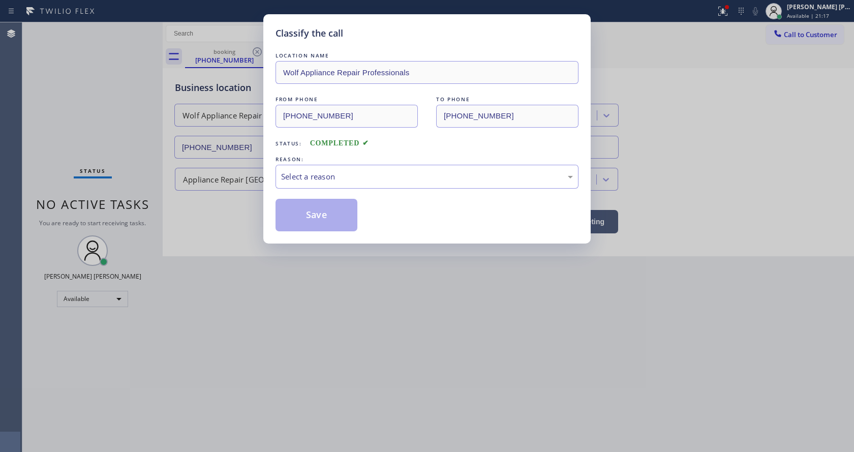
click at [301, 178] on div "Select a reason" at bounding box center [427, 177] width 292 height 12
click at [299, 214] on button "Save" at bounding box center [317, 215] width 82 height 33
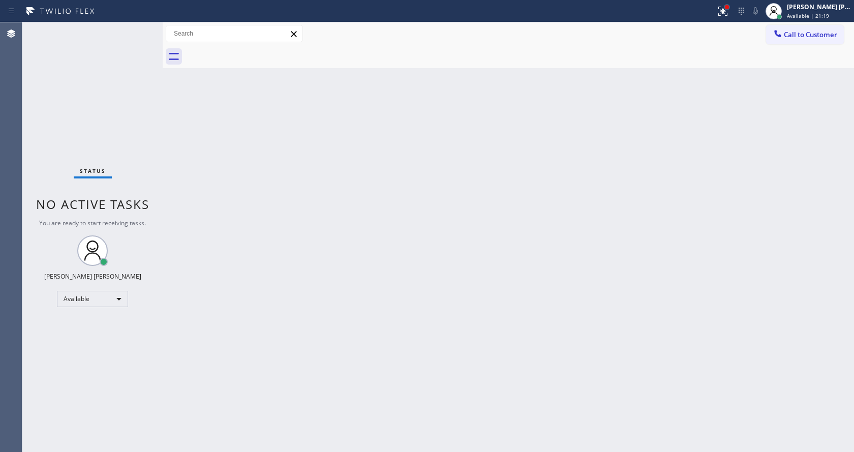
click at [729, 6] on div at bounding box center [727, 7] width 4 height 4
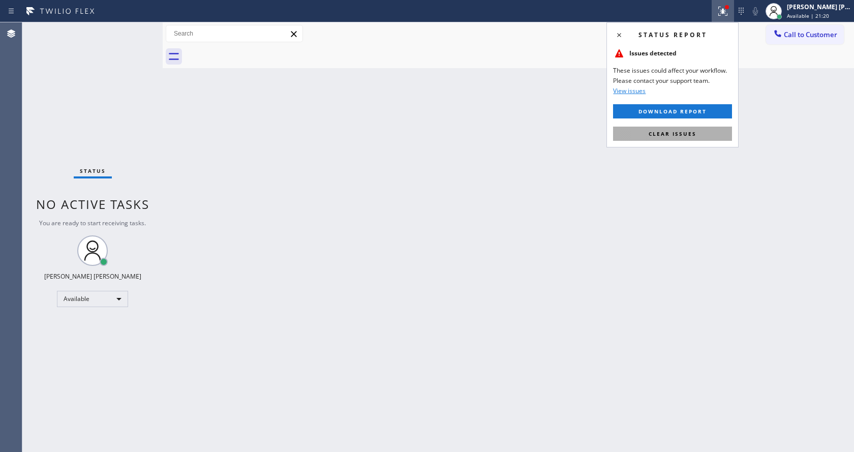
click at [688, 130] on span "Clear issues" at bounding box center [673, 133] width 48 height 7
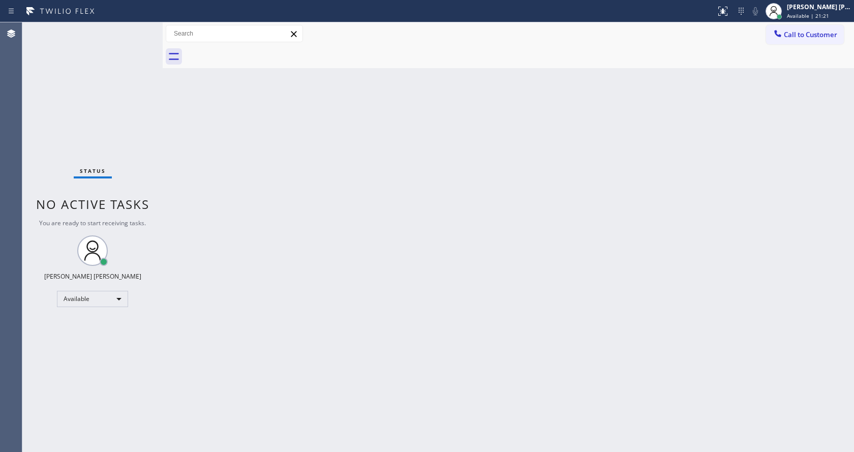
click at [735, 83] on div "Back to Dashboard Change Sender ID Customers Technicians Select a contact Outbo…" at bounding box center [509, 237] width 692 height 430
click at [199, 154] on div "Back to Dashboard Change Sender ID Customers Technicians Select a contact Outbo…" at bounding box center [509, 237] width 692 height 430
drag, startPoint x: 162, startPoint y: 34, endPoint x: 141, endPoint y: 29, distance: 21.5
click at [142, 29] on div "Status No active tasks You are ready to start receiving tasks. [PERSON_NAME] [P…" at bounding box center [438, 237] width 832 height 430
click at [138, 27] on div "Status No active tasks You are ready to start receiving tasks. [PERSON_NAME] [P…" at bounding box center [92, 237] width 140 height 430
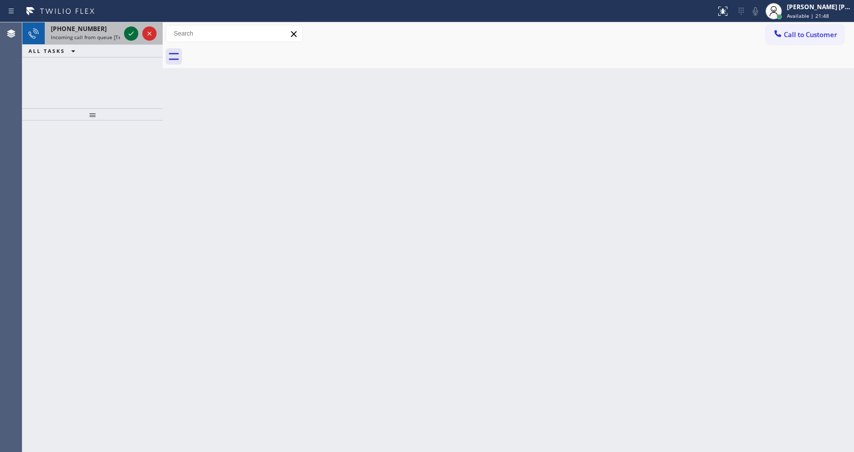
click at [129, 34] on icon at bounding box center [131, 33] width 12 height 12
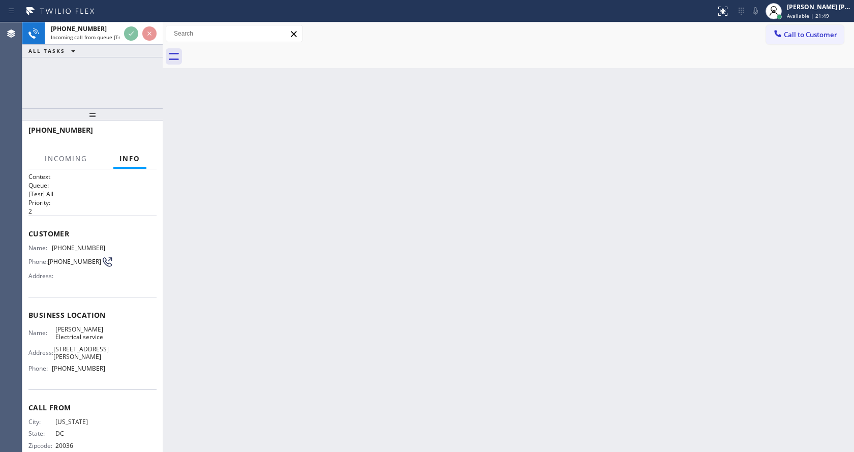
click at [325, 318] on div "Back to Dashboard Change Sender ID Customers Technicians Select a contact Outbo…" at bounding box center [509, 237] width 692 height 430
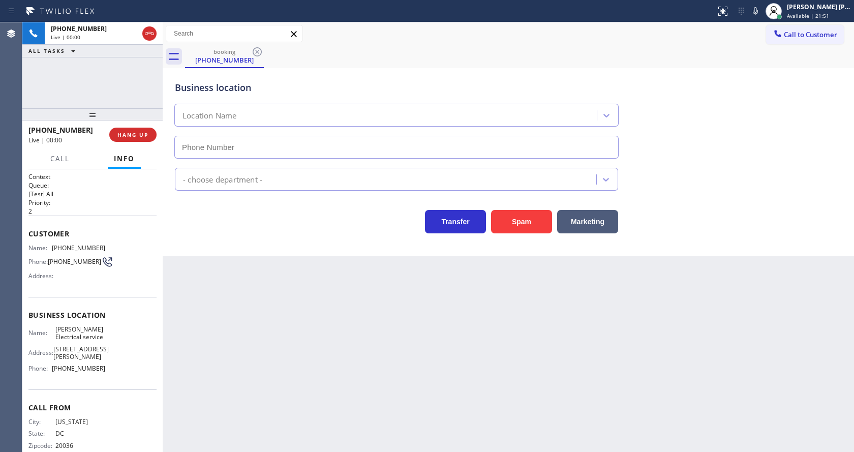
type input "(202) 410-5367"
click at [325, 318] on div "Back to Dashboard Change Sender ID Customers Technicians Select a contact Outbo…" at bounding box center [509, 237] width 692 height 430
click at [256, 288] on div "Back to Dashboard Change Sender ID Customers Technicians Select a contact Outbo…" at bounding box center [509, 237] width 692 height 430
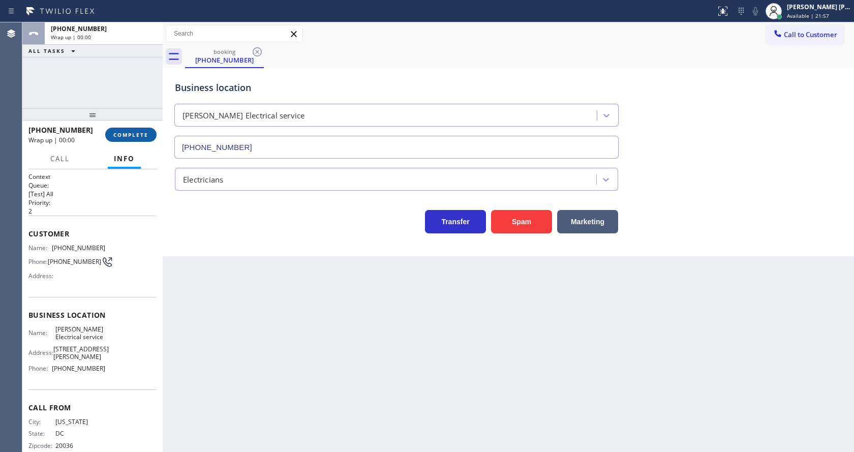
click at [123, 129] on button "COMPLETE" at bounding box center [130, 135] width 51 height 14
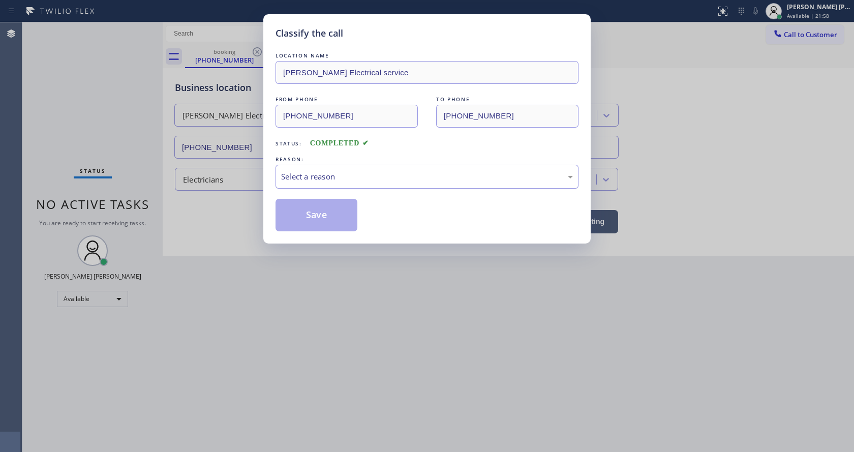
click at [346, 176] on div "Select a reason" at bounding box center [427, 177] width 292 height 12
click at [320, 221] on button "Save" at bounding box center [317, 215] width 82 height 33
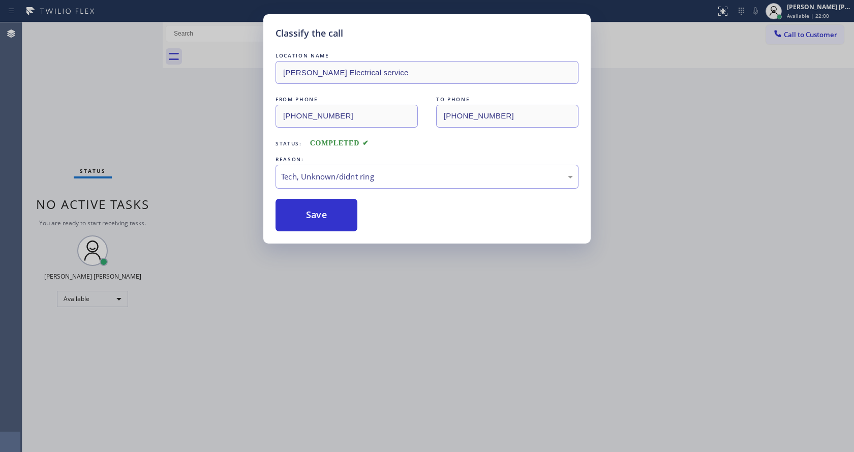
click at [366, 411] on div "Classify the call LOCATION NAME Montes Electrical service FROM PHONE (202) 462-…" at bounding box center [427, 226] width 854 height 452
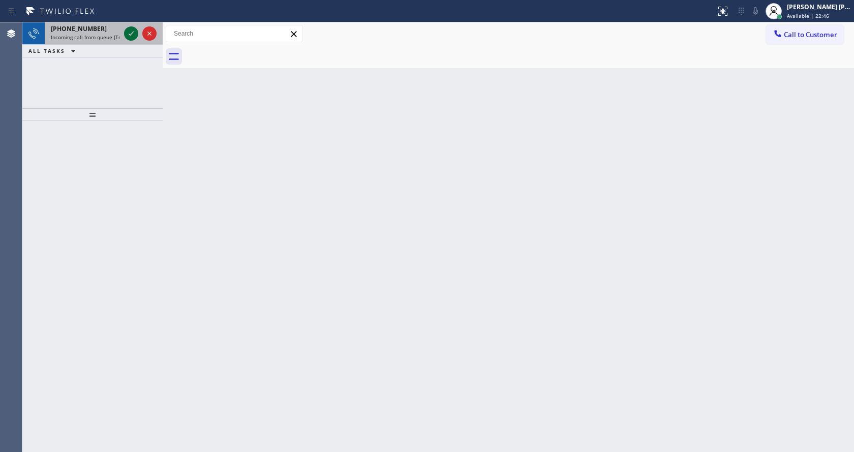
click at [130, 31] on icon at bounding box center [131, 33] width 12 height 12
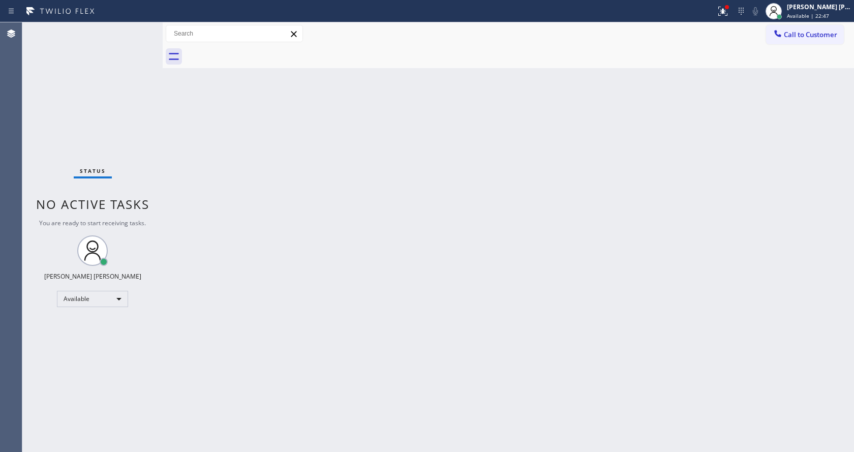
click at [388, 210] on div "Back to Dashboard Change Sender ID Customers Technicians Select a contact Outbo…" at bounding box center [509, 237] width 692 height 430
click at [479, 244] on div "Back to Dashboard Change Sender ID Customers Technicians Select a contact Outbo…" at bounding box center [509, 237] width 692 height 430
click at [726, 11] on icon at bounding box center [723, 10] width 6 height 4
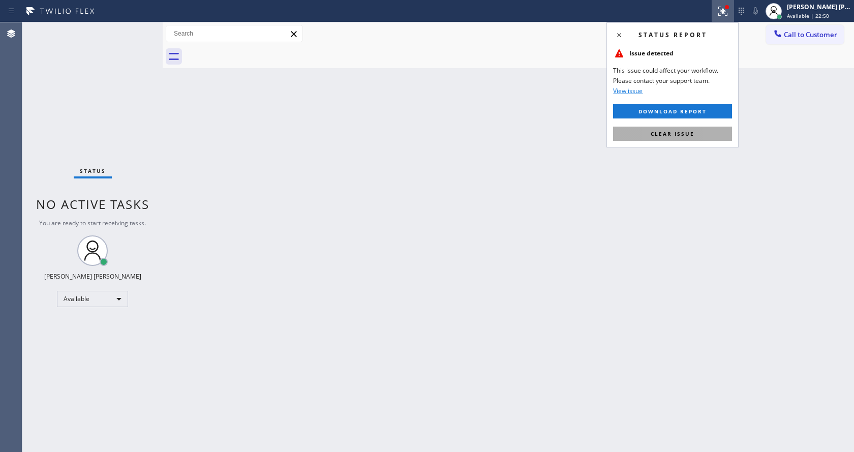
click at [678, 129] on button "Clear issue" at bounding box center [672, 134] width 119 height 14
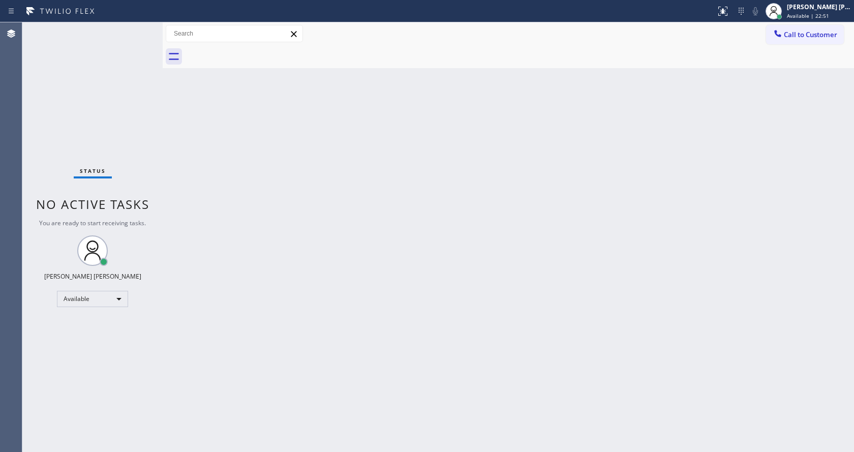
click at [678, 129] on div "Back to Dashboard Change Sender ID Customers Technicians Select a contact Outbo…" at bounding box center [509, 237] width 692 height 430
click at [163, 198] on div at bounding box center [163, 237] width 0 height 430
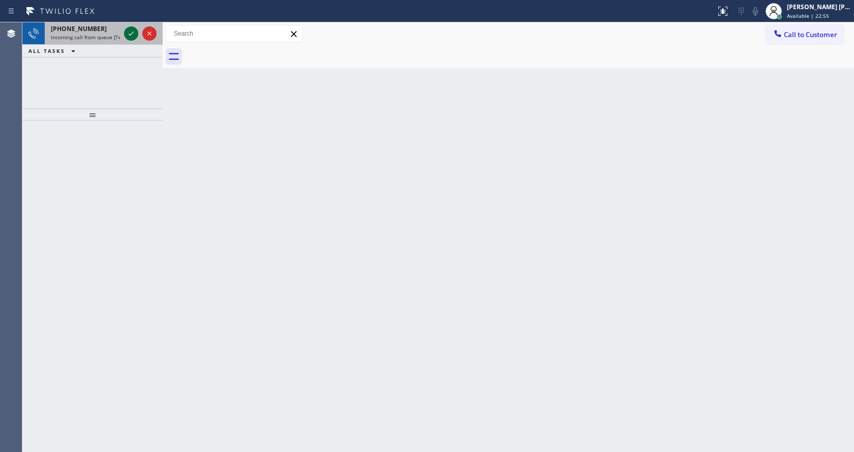
click at [128, 36] on icon at bounding box center [131, 33] width 12 height 12
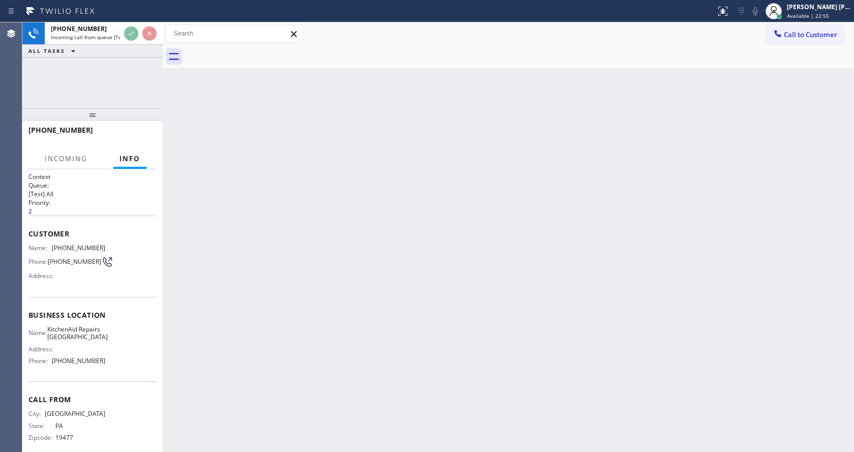
scroll to position [21, 0]
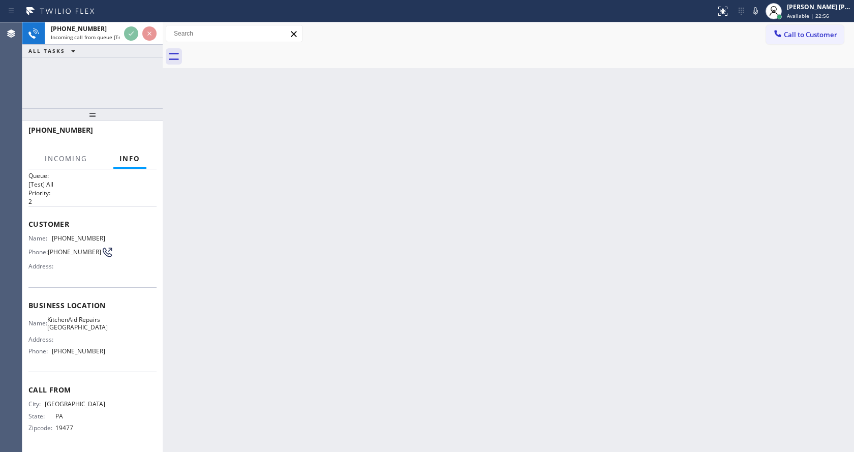
click at [428, 319] on div "Back to Dashboard Change Sender ID Customers Technicians Select a contact Outbo…" at bounding box center [509, 237] width 692 height 430
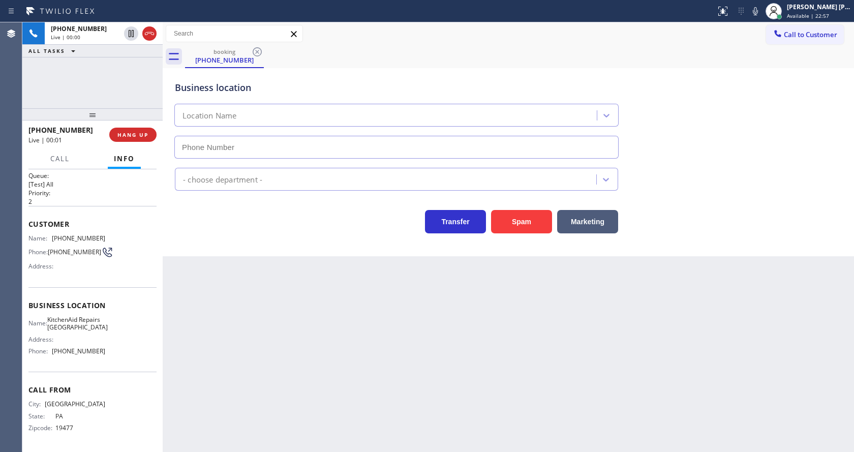
type input "(267) 656-7354"
click at [524, 211] on button "Spam" at bounding box center [521, 221] width 61 height 23
click at [382, 348] on div "Back to Dashboard Change Sender ID Customers Technicians Select a contact Outbo…" at bounding box center [509, 237] width 692 height 430
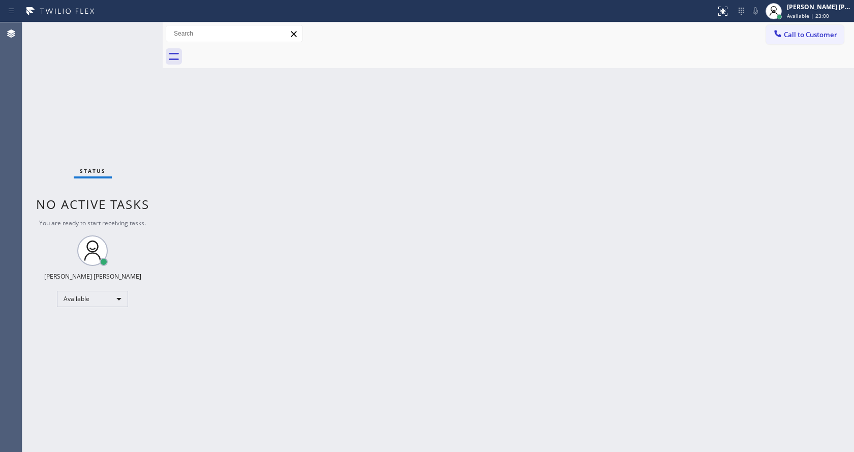
click at [452, 351] on div "Back to Dashboard Change Sender ID Customers Technicians Select a contact Outbo…" at bounding box center [509, 237] width 692 height 430
click at [199, 160] on div "Back to Dashboard Change Sender ID Customers Technicians Select a contact Outbo…" at bounding box center [509, 237] width 692 height 430
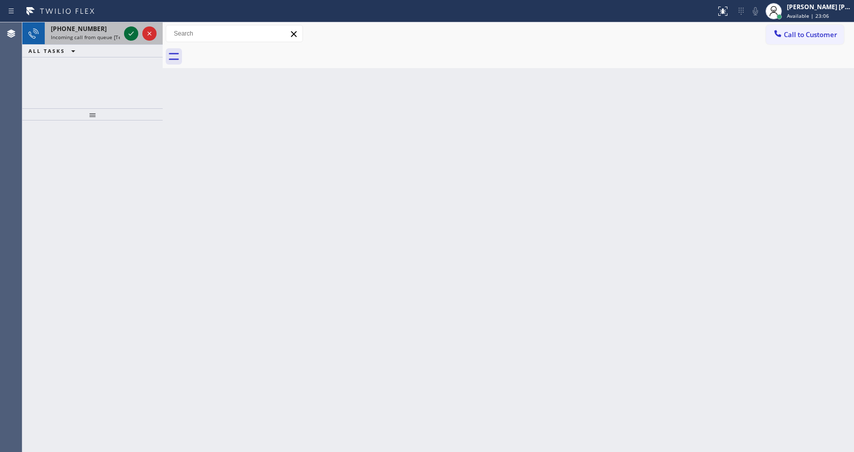
click at [130, 29] on icon at bounding box center [131, 33] width 12 height 12
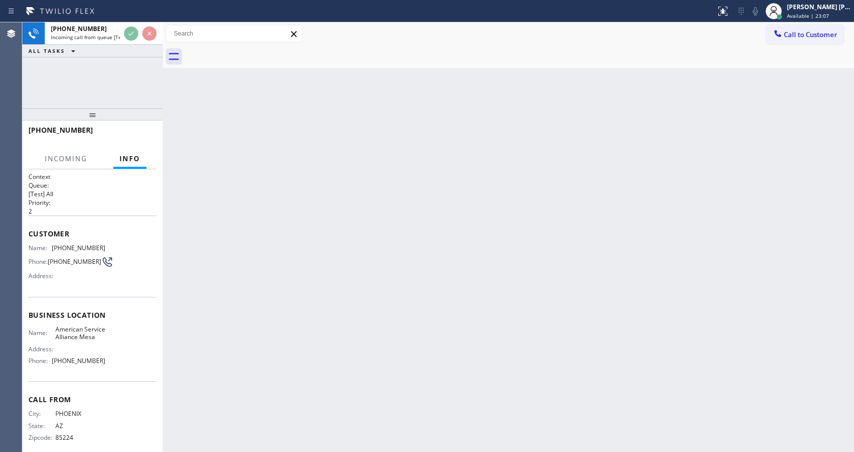
scroll to position [21, 0]
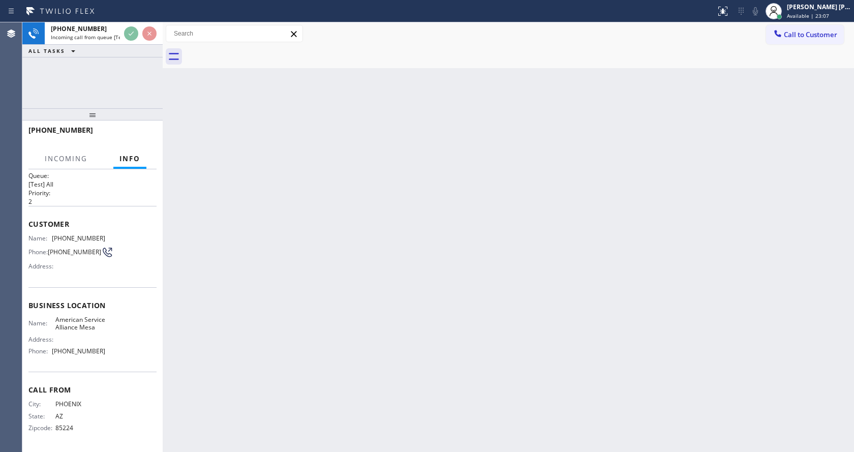
click at [267, 260] on div "Back to Dashboard Change Sender ID Customers Technicians Select a contact Outbo…" at bounding box center [509, 237] width 692 height 430
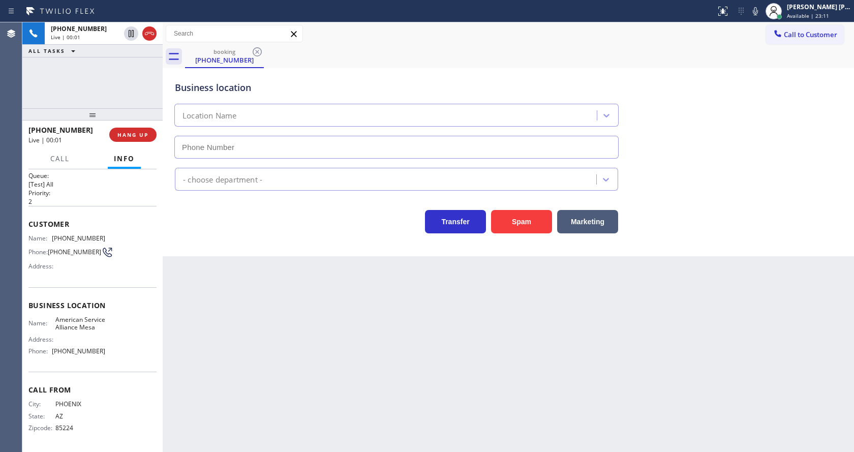
click at [305, 315] on div "Back to Dashboard Change Sender ID Customers Technicians Select a contact Outbo…" at bounding box center [509, 237] width 692 height 430
drag, startPoint x: 245, startPoint y: 290, endPoint x: 312, endPoint y: 296, distance: 67.4
click at [245, 290] on div "Back to Dashboard Change Sender ID Customers Technicians Select a contact Outbo…" at bounding box center [509, 237] width 692 height 430
click at [289, 376] on div "Back to Dashboard Change Sender ID Customers Technicians Select a contact Outbo…" at bounding box center [509, 237] width 692 height 430
click at [331, 401] on div "Back to Dashboard Change Sender ID Customers Technicians Select a contact Outbo…" at bounding box center [509, 237] width 692 height 430
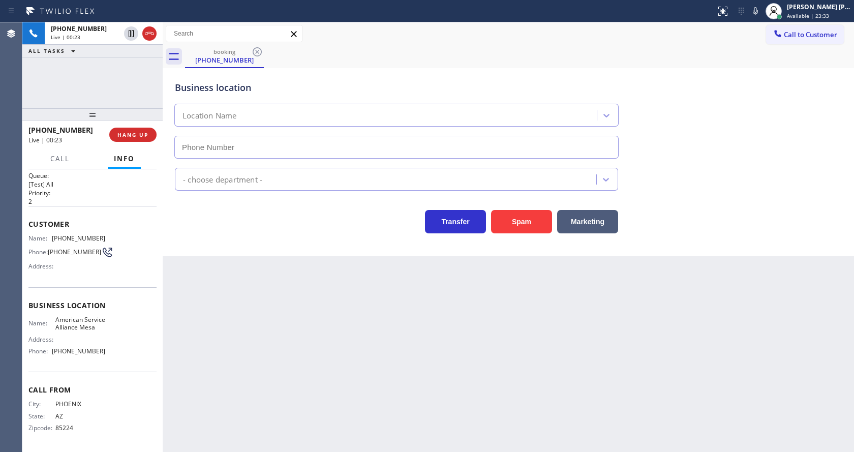
click at [302, 319] on div "Back to Dashboard Change Sender ID Customers Technicians Select a contact Outbo…" at bounding box center [509, 237] width 692 height 430
click at [339, 351] on div "Back to Dashboard Change Sender ID Customers Technicians Select a contact Outbo…" at bounding box center [509, 237] width 692 height 430
click at [131, 135] on span "HANG UP" at bounding box center [132, 134] width 31 height 7
click at [131, 135] on span "COMPLETE" at bounding box center [130, 134] width 35 height 7
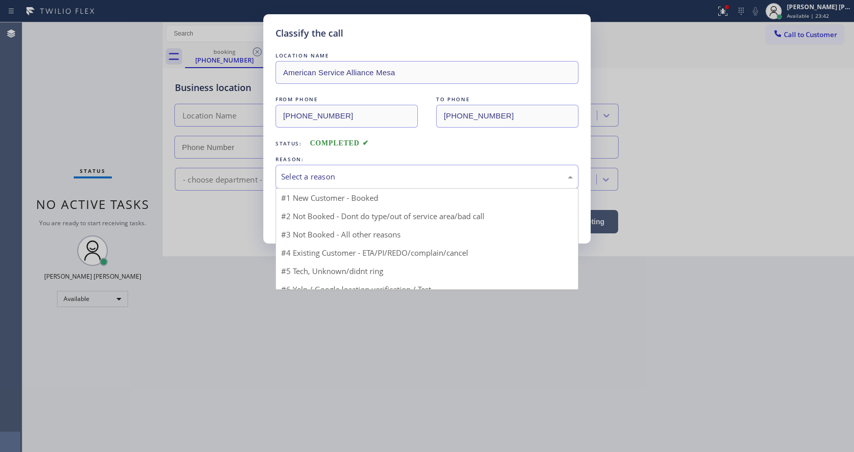
click at [336, 180] on div "Select a reason" at bounding box center [427, 177] width 292 height 12
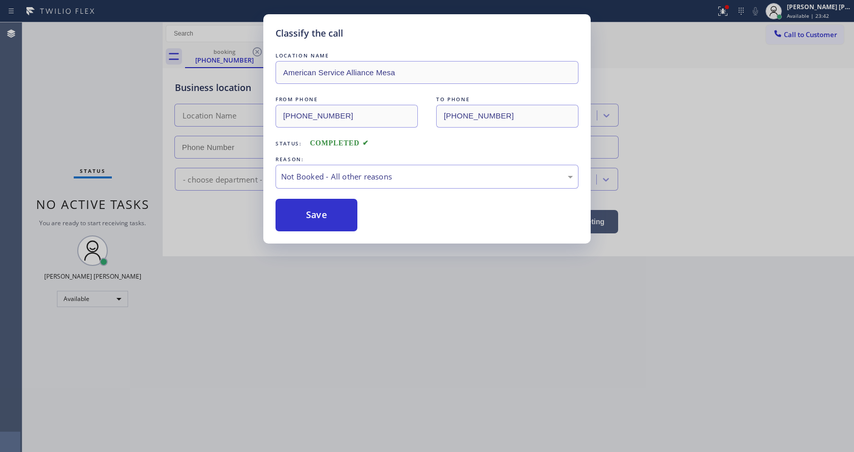
click at [323, 217] on button "Save" at bounding box center [317, 215] width 82 height 33
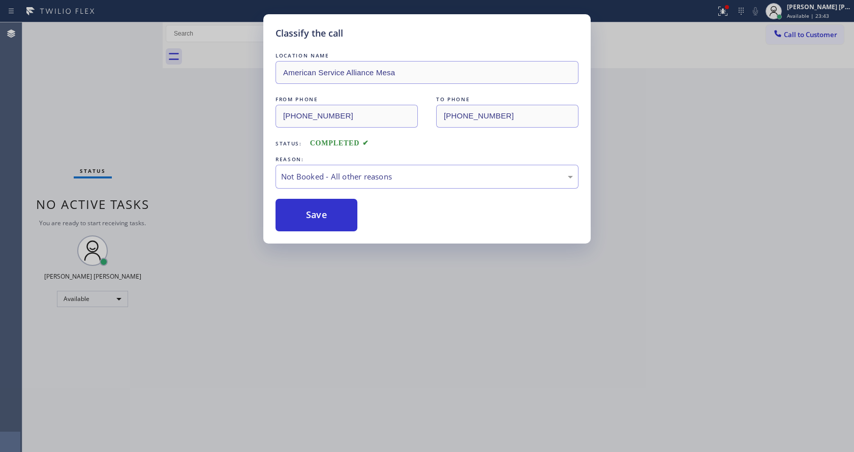
click at [326, 331] on div "Classify the call LOCATION NAME American Service Alliance Mesa FROM PHONE (480)…" at bounding box center [427, 226] width 854 height 452
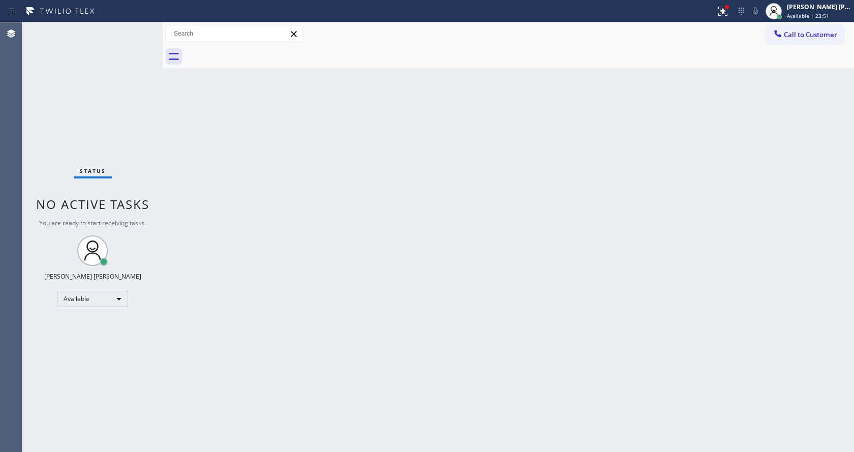
click at [210, 145] on div "Back to Dashboard Change Sender ID Customers Technicians Select a contact Outbo…" at bounding box center [509, 237] width 692 height 430
click at [328, 277] on div "Back to Dashboard Change Sender ID Customers Technicians Select a contact Outbo…" at bounding box center [509, 237] width 692 height 430
click at [253, 192] on div "Back to Dashboard Change Sender ID Customers Technicians Select a contact Outbo…" at bounding box center [509, 237] width 692 height 430
click at [137, 28] on div "Status No active tasks You are ready to start receiving tasks. [PERSON_NAME] [P…" at bounding box center [92, 237] width 140 height 430
click at [139, 28] on div "Status No active tasks You are ready to start receiving tasks. [PERSON_NAME] [P…" at bounding box center [92, 237] width 140 height 430
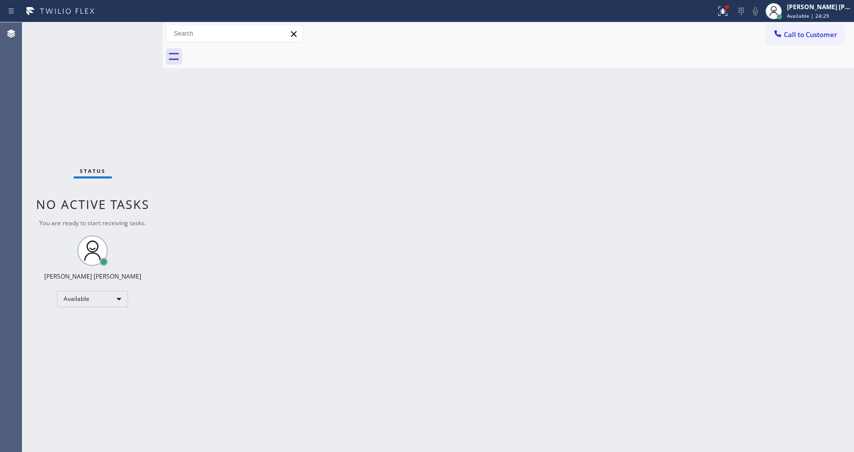
click at [139, 27] on div "Status No active tasks You are ready to start receiving tasks. [PERSON_NAME] [P…" at bounding box center [92, 237] width 140 height 430
click at [139, 28] on div "Status No active tasks You are ready to start receiving tasks. [PERSON_NAME] [P…" at bounding box center [92, 237] width 140 height 430
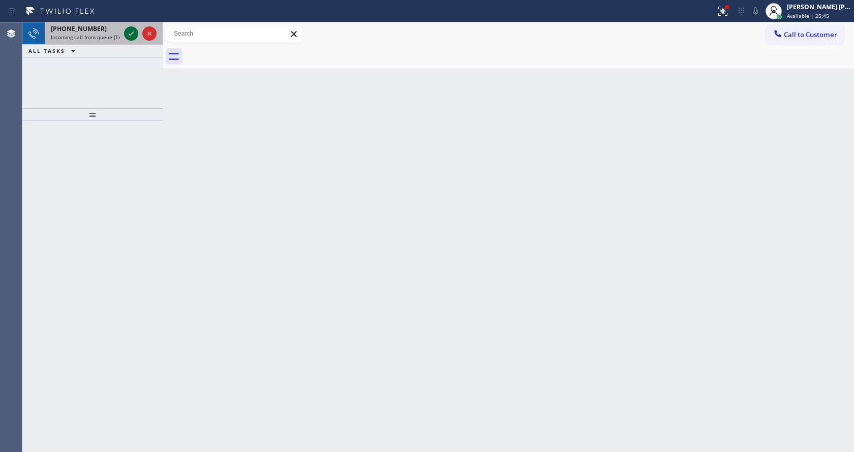
click at [127, 39] on icon at bounding box center [131, 33] width 12 height 12
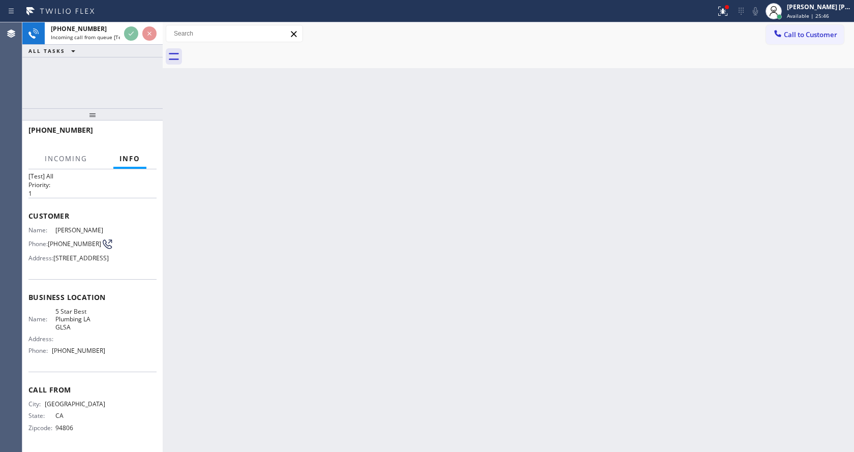
scroll to position [52, 0]
click at [374, 290] on div "Back to Dashboard Change Sender ID Customers Technicians Select a contact Outbo…" at bounding box center [509, 237] width 692 height 430
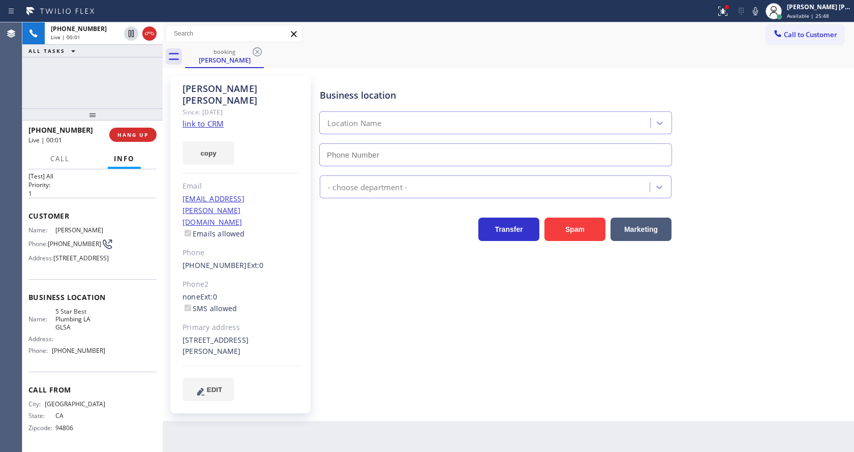
type input "(213) 444-7988"
click at [221, 118] on link "link to CRM" at bounding box center [203, 123] width 41 height 10
click at [754, 7] on icon at bounding box center [756, 11] width 12 height 12
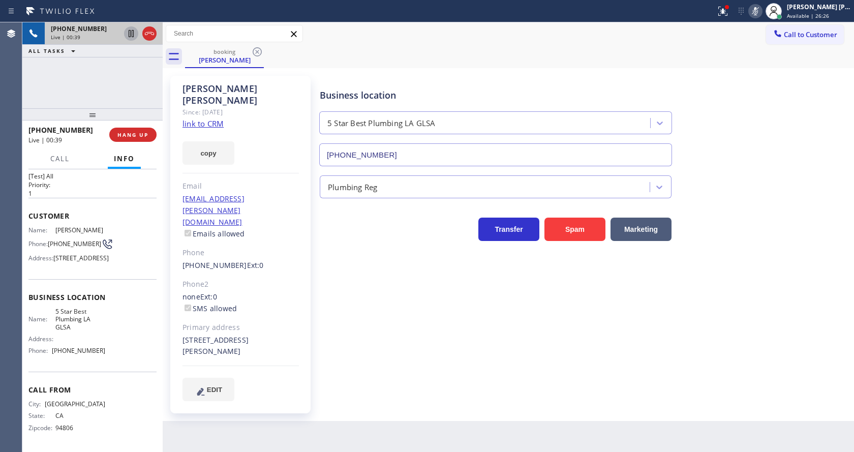
click at [132, 32] on icon at bounding box center [131, 33] width 5 height 7
click at [400, 331] on div "Business location 5 Star Best Plumbing LA GLSA (213) 444-7988 Plumbing Reg Tran…" at bounding box center [585, 238] width 534 height 320
click at [302, 263] on div "Abraham Alvarado Since: 20 may 2020 link to CRM copy Email abe.alvarado@gmail.c…" at bounding box center [240, 245] width 140 height 338
click at [601, 371] on div "Business location 5 Star Best Plumbing LA GLSA (213) 444-7988 Plumbing Reg Tran…" at bounding box center [585, 248] width 534 height 340
click at [285, 260] on div "(310) 502-0566 Ext: 0" at bounding box center [241, 266] width 116 height 12
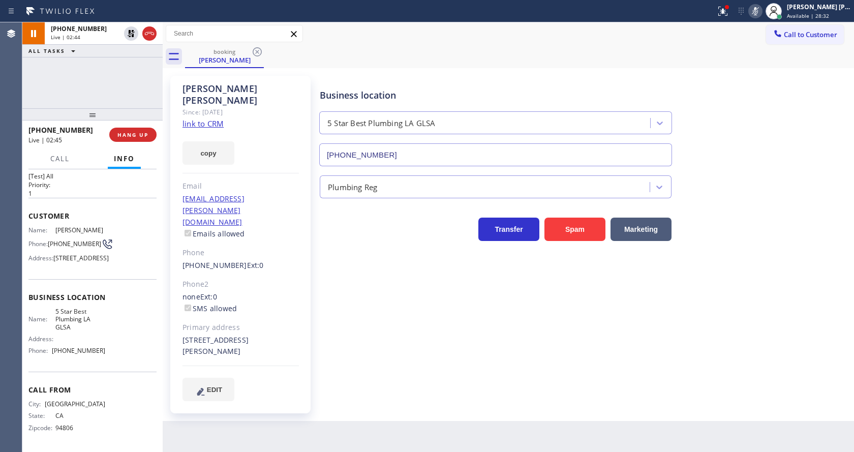
drag, startPoint x: 382, startPoint y: 327, endPoint x: 356, endPoint y: 421, distance: 98.2
click at [381, 328] on div "Business location 5 Star Best Plumbing LA GLSA (213) 444-7988 Plumbing Reg Tran…" at bounding box center [585, 238] width 534 height 320
drag, startPoint x: 429, startPoint y: 388, endPoint x: 368, endPoint y: 294, distance: 111.7
click at [429, 388] on div "Back to Dashboard Change Sender ID Customers Technicians Select a contact Outbo…" at bounding box center [509, 237] width 692 height 430
click at [128, 32] on icon at bounding box center [131, 33] width 12 height 12
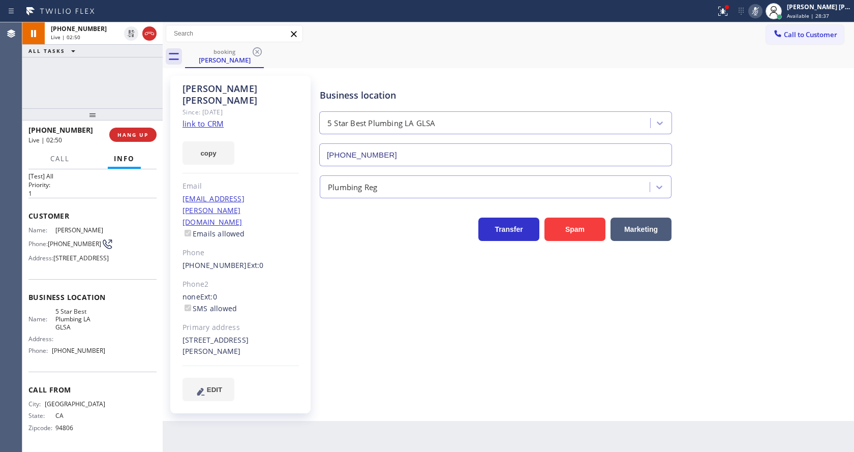
click at [756, 16] on icon at bounding box center [756, 11] width 12 height 12
click at [721, 10] on div at bounding box center [723, 11] width 22 height 12
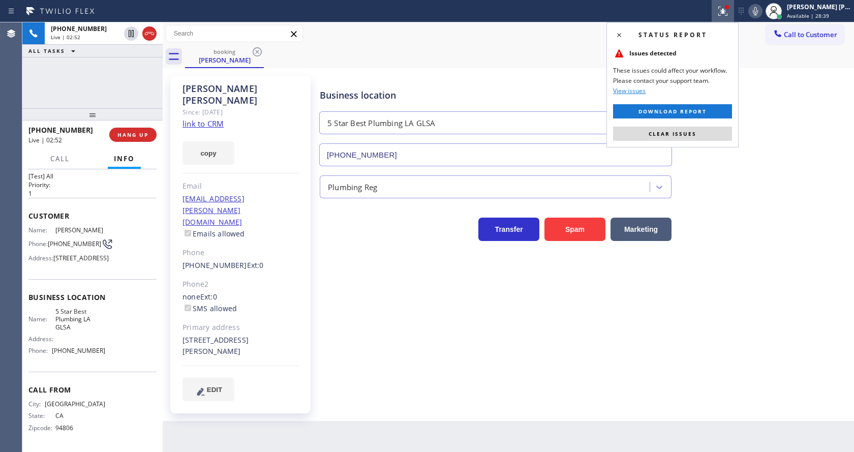
click at [699, 122] on div "Status report Issues detected These issues could affect your workflow. Please c…" at bounding box center [673, 84] width 132 height 125
click at [714, 130] on button "Clear issues" at bounding box center [672, 134] width 119 height 14
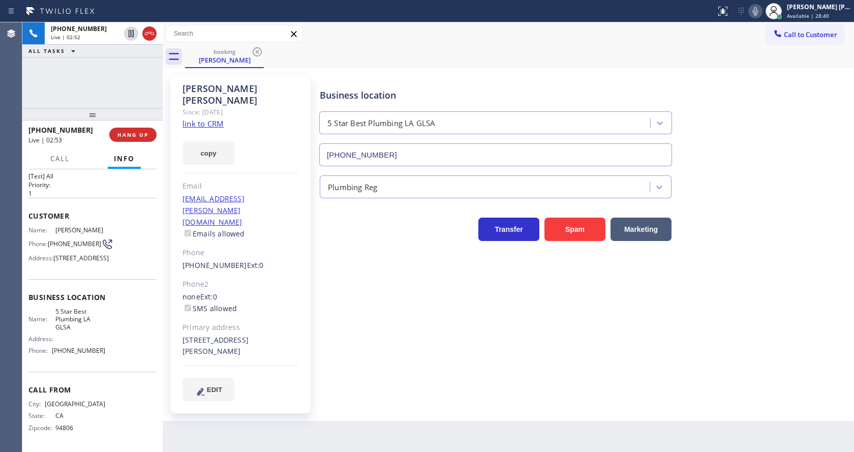
click at [750, 130] on div "Business location 5 Star Best Plumbing LA GLSA (213) 444-7988" at bounding box center [585, 120] width 534 height 92
click at [383, 399] on div "Back to Dashboard Change Sender ID Customers Technicians Select a contact Outbo…" at bounding box center [509, 237] width 692 height 430
click at [268, 279] on div "Phone2" at bounding box center [241, 285] width 116 height 12
click at [351, 351] on div "Business location 5 Star Best Plumbing LA GLSA (213) 444-7988 Plumbing Reg Tran…" at bounding box center [585, 238] width 534 height 320
click at [269, 291] on div "none Ext: 0 SMS allowed" at bounding box center [241, 302] width 116 height 23
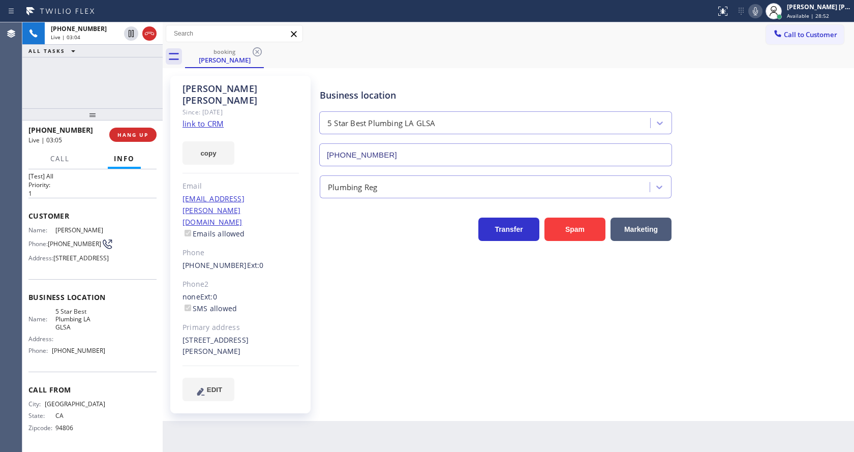
click at [58, 226] on span "Abraham Alvarado" at bounding box center [80, 230] width 50 height 8
click at [55, 162] on span "Call" at bounding box center [59, 158] width 19 height 9
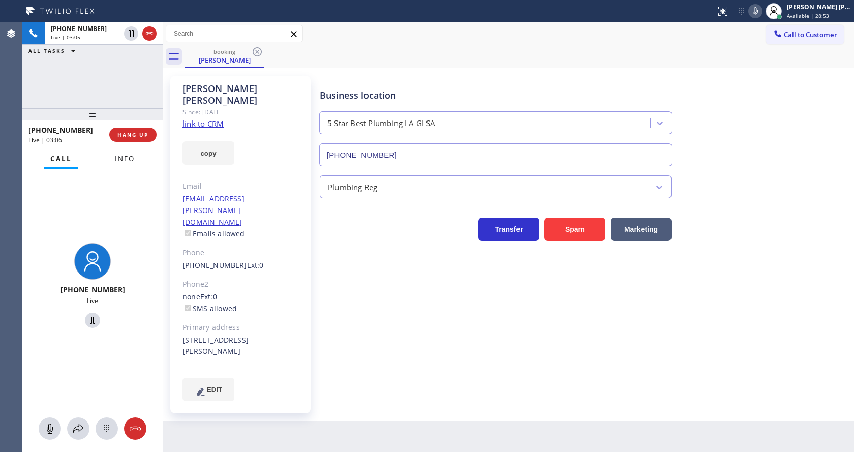
click at [115, 160] on span "Info" at bounding box center [125, 158] width 20 height 9
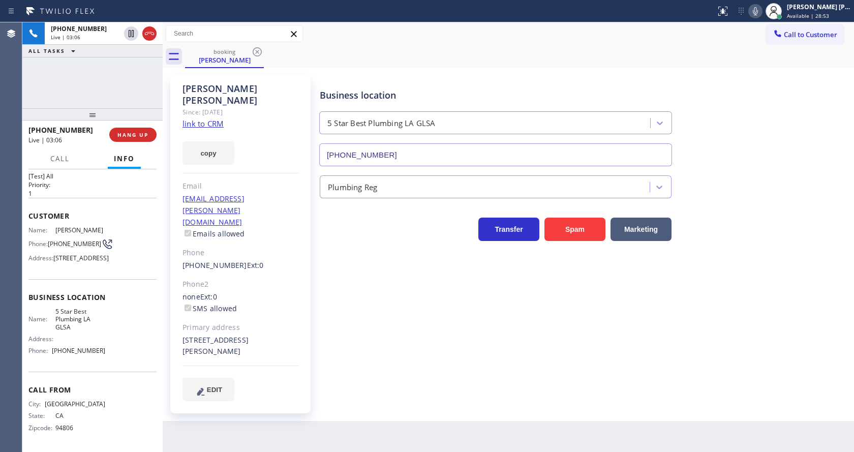
click at [282, 322] on div "Primary address" at bounding box center [241, 328] width 116 height 12
click at [317, 345] on div "Abraham Alvarado Since: 20 may 2020 link to CRM copy Email abe.alvarado@gmail.c…" at bounding box center [241, 245] width 153 height 348
click at [460, 418] on div "Back to Dashboard Change Sender ID Customers Technicians Select a contact Outbo…" at bounding box center [509, 237] width 692 height 430
drag, startPoint x: 382, startPoint y: 430, endPoint x: 379, endPoint y: 426, distance: 5.4
click at [382, 430] on div "Back to Dashboard Change Sender ID Customers Technicians Select a contact Outbo…" at bounding box center [509, 237] width 692 height 430
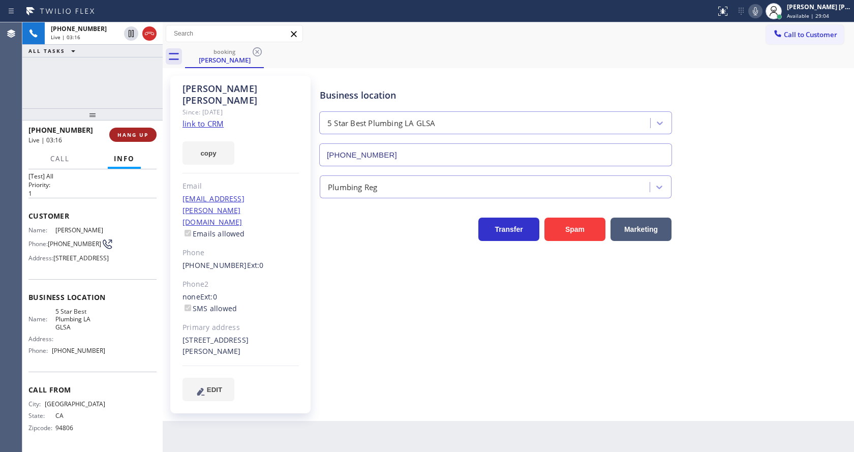
click at [126, 136] on span "HANG UP" at bounding box center [132, 134] width 31 height 7
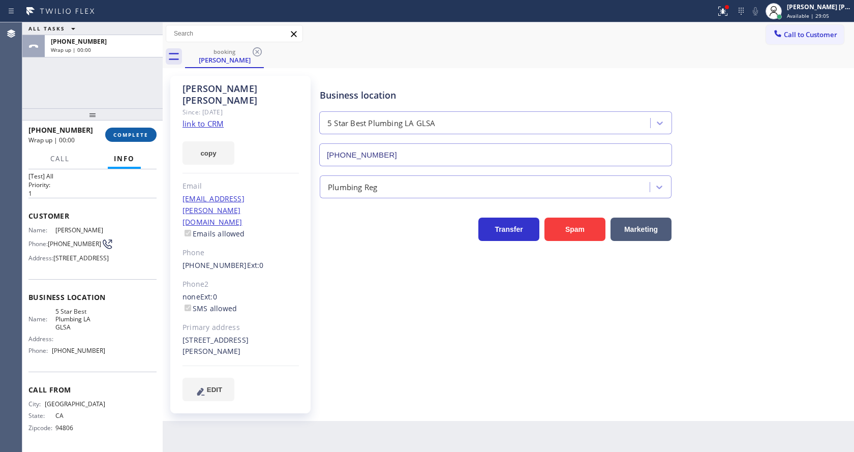
click at [126, 136] on span "COMPLETE" at bounding box center [130, 134] width 35 height 7
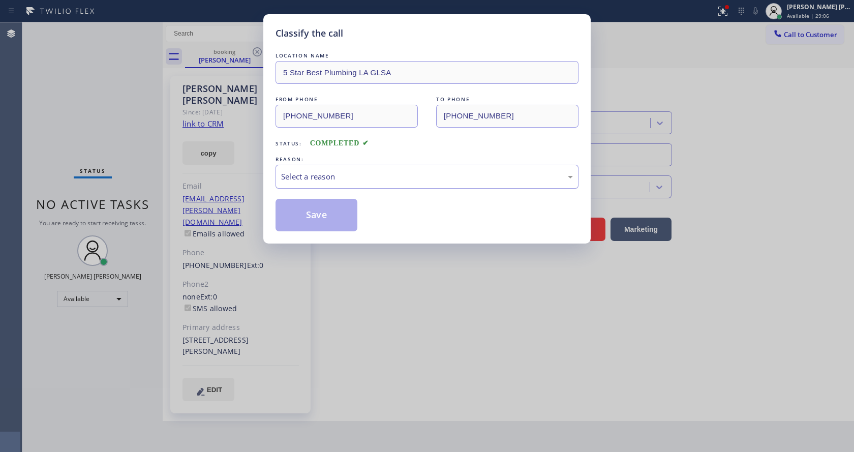
click at [283, 183] on div "Select a reason" at bounding box center [427, 177] width 303 height 24
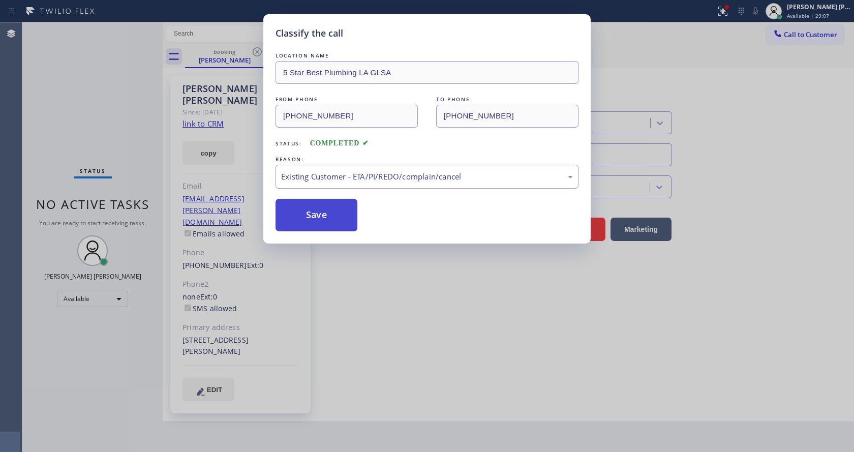
click at [312, 223] on button "Save" at bounding box center [317, 215] width 82 height 33
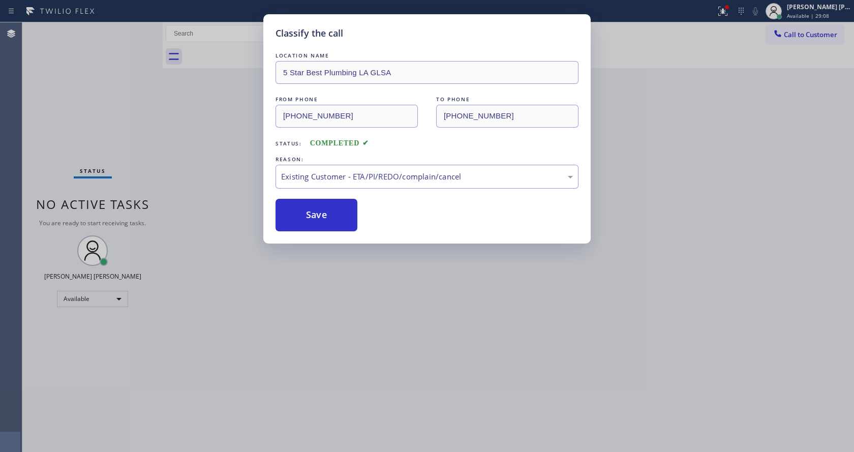
click at [322, 376] on div "Classify the call LOCATION NAME 5 Star Best Plumbing LA GLSA FROM PHONE (310) 5…" at bounding box center [427, 226] width 854 height 452
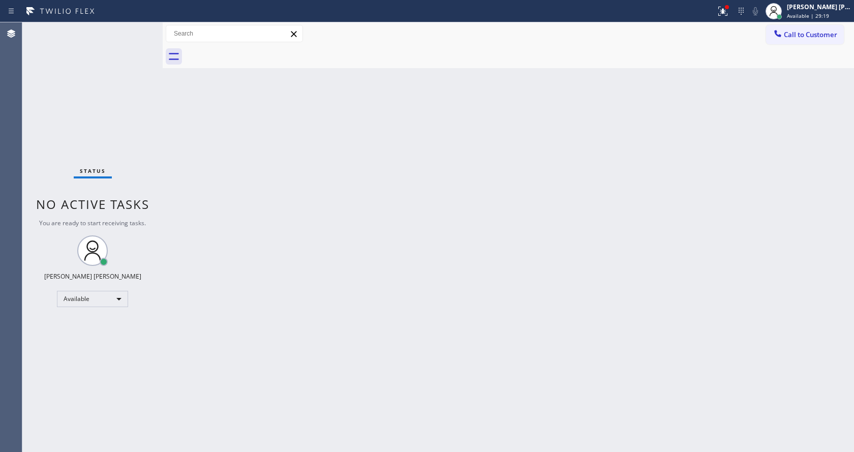
click at [248, 218] on div "Back to Dashboard Change Sender ID Customers Technicians Select a contact Outbo…" at bounding box center [509, 237] width 692 height 430
click at [75, 219] on span "You are ready to start receiving tasks." at bounding box center [92, 223] width 107 height 9
click at [139, 25] on div "Status No active tasks You are ready to start receiving tasks. [PERSON_NAME] [P…" at bounding box center [92, 237] width 140 height 430
click at [139, 27] on div "Status No active tasks You are ready to start receiving tasks. [PERSON_NAME] [P…" at bounding box center [92, 237] width 140 height 430
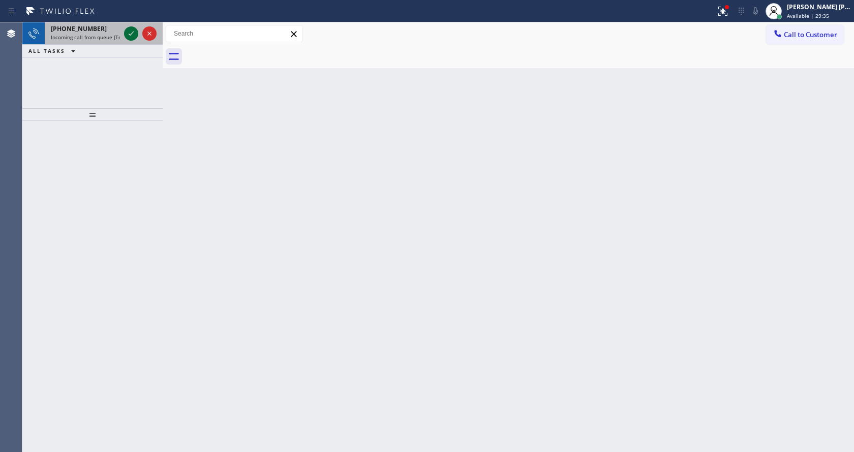
click at [130, 29] on icon at bounding box center [131, 33] width 12 height 12
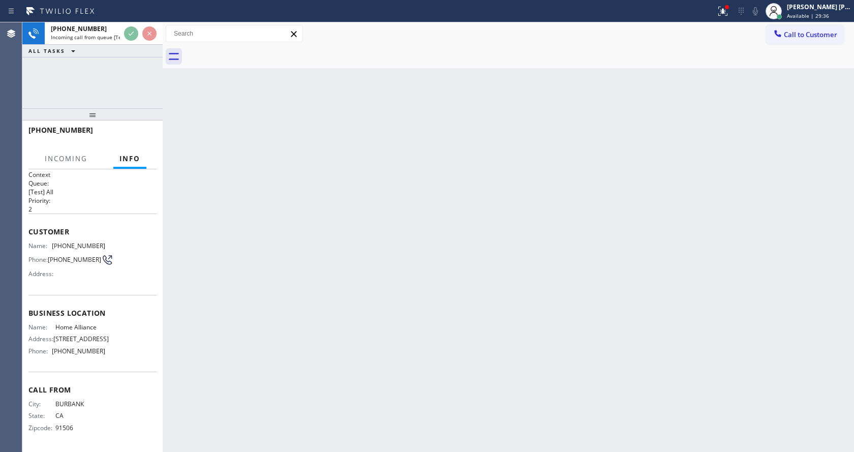
scroll to position [13, 0]
click at [297, 316] on div "Back to Dashboard Change Sender ID Customers Technicians Select a contact Outbo…" at bounding box center [509, 237] width 692 height 430
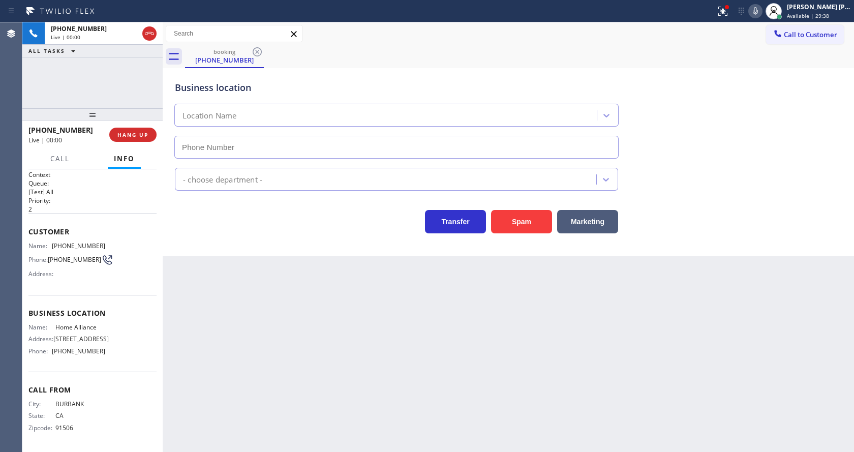
type input "(877) 777-0796"
click at [333, 346] on div "Back to Dashboard Change Sender ID Customers Technicians Select a contact Outbo…" at bounding box center [509, 237] width 692 height 430
click at [239, 307] on div "Back to Dashboard Change Sender ID Customers Technicians Select a contact Outbo…" at bounding box center [509, 237] width 692 height 430
click at [730, 10] on div at bounding box center [727, 7] width 6 height 6
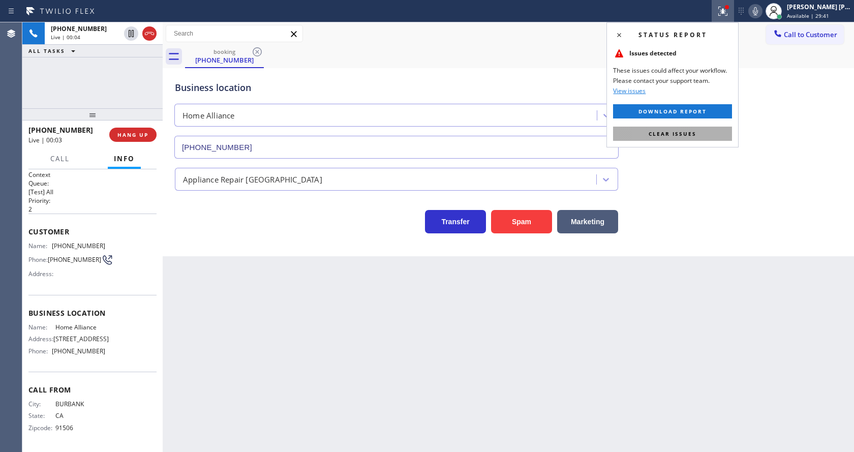
click at [692, 134] on span "Clear issues" at bounding box center [673, 133] width 48 height 7
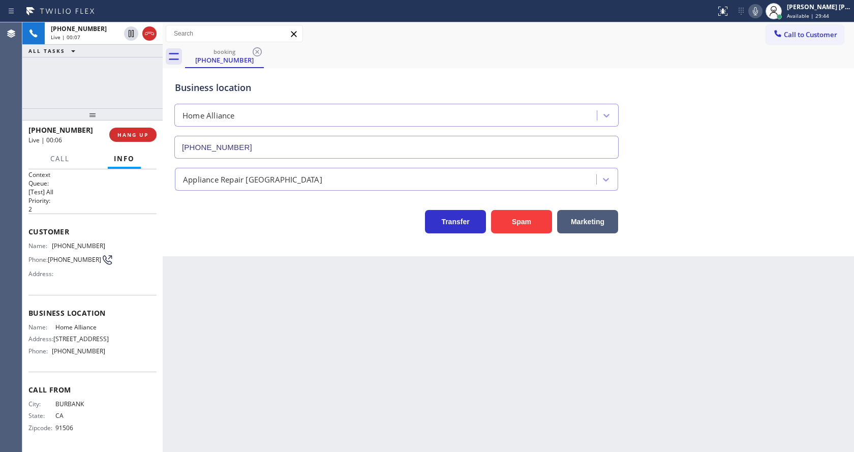
click at [235, 294] on div "Back to Dashboard Change Sender ID Customers Technicians Select a contact Outbo…" at bounding box center [509, 237] width 692 height 430
click at [400, 337] on div "Back to Dashboard Change Sender ID Customers Technicians Select a contact Outbo…" at bounding box center [509, 237] width 692 height 430
click at [390, 341] on div "Back to Dashboard Change Sender ID Customers Technicians Select a contact Outbo…" at bounding box center [509, 237] width 692 height 430
click at [171, 302] on div "Back to Dashboard Change Sender ID Customers Technicians Select a contact Outbo…" at bounding box center [509, 237] width 692 height 430
click at [326, 382] on div "Back to Dashboard Change Sender ID Customers Technicians Select a contact Outbo…" at bounding box center [509, 237] width 692 height 430
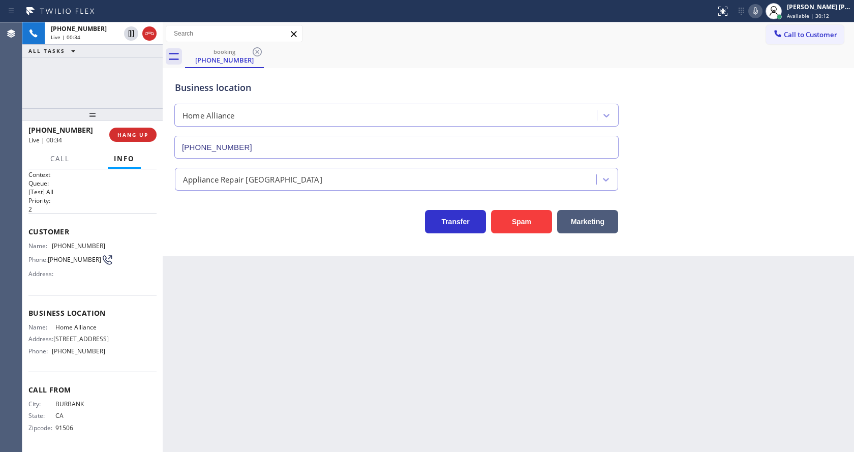
click at [135, 329] on div "Name: Home Alliance Address: 263 W Olive Ave Ste 178 Phone: (877) 777-0796" at bounding box center [92, 341] width 128 height 36
click at [505, 380] on div "Back to Dashboard Change Sender ID Customers Technicians Select a contact Outbo…" at bounding box center [509, 237] width 692 height 430
click at [294, 277] on div "Back to Dashboard Change Sender ID Customers Technicians Select a contact Outbo…" at bounding box center [509, 237] width 692 height 430
click at [419, 339] on div "Back to Dashboard Change Sender ID Customers Technicians Select a contact Outbo…" at bounding box center [509, 237] width 692 height 430
click at [275, 313] on div "Back to Dashboard Change Sender ID Customers Technicians Select a contact Outbo…" at bounding box center [509, 237] width 692 height 430
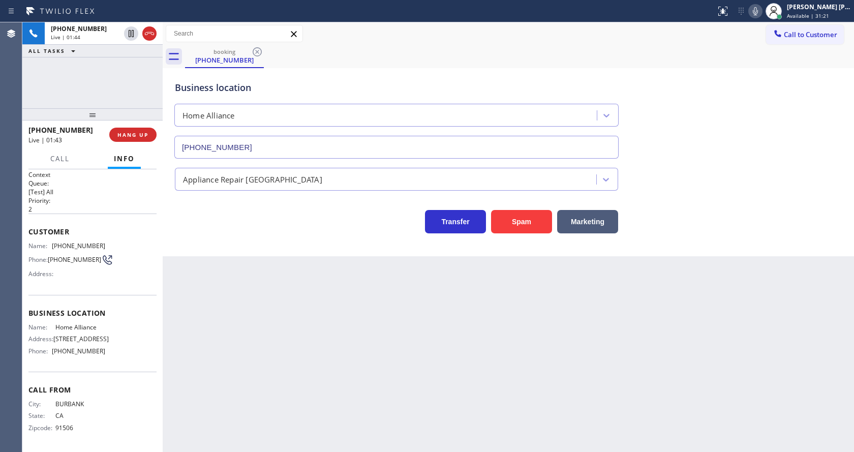
drag, startPoint x: 251, startPoint y: 292, endPoint x: 289, endPoint y: 298, distance: 39.1
click at [251, 292] on div "Back to Dashboard Change Sender ID Customers Technicians Select a contact Outbo…" at bounding box center [509, 237] width 692 height 430
click at [527, 214] on button "Spam" at bounding box center [521, 221] width 61 height 23
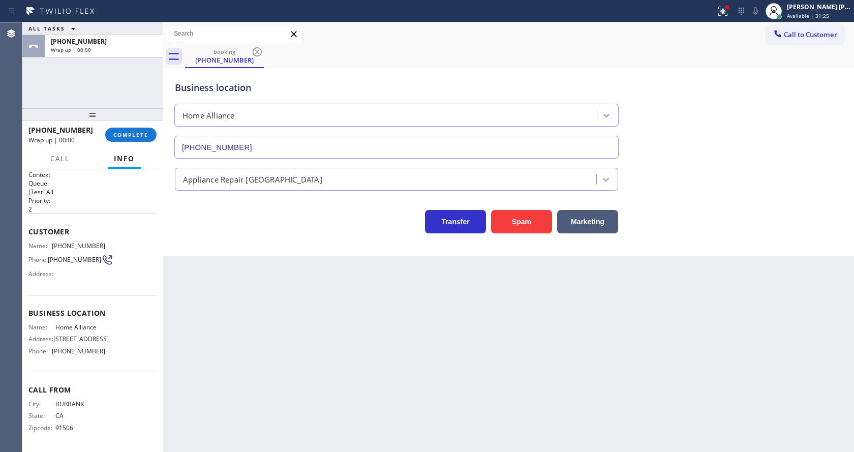
drag, startPoint x: 212, startPoint y: 239, endPoint x: 200, endPoint y: 185, distance: 55.7
click at [212, 239] on div "Business location Home Alliance (877) 777-0796 Appliance Repair High End Transf…" at bounding box center [509, 162] width 692 height 188
click at [116, 125] on div "+18184450302 Wrap up | 00:00 COMPLETE" at bounding box center [92, 135] width 128 height 26
click at [122, 130] on button "COMPLETE" at bounding box center [130, 135] width 51 height 14
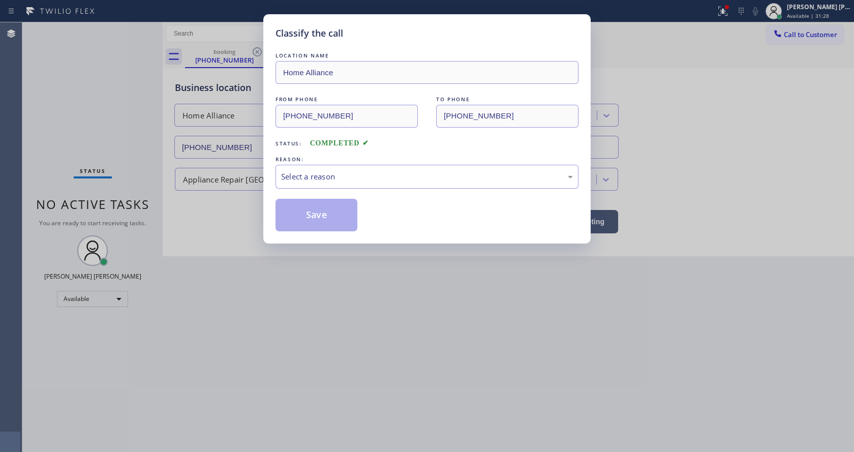
click at [328, 176] on div "Select a reason" at bounding box center [427, 177] width 292 height 12
click at [328, 204] on button "Save" at bounding box center [317, 215] width 82 height 33
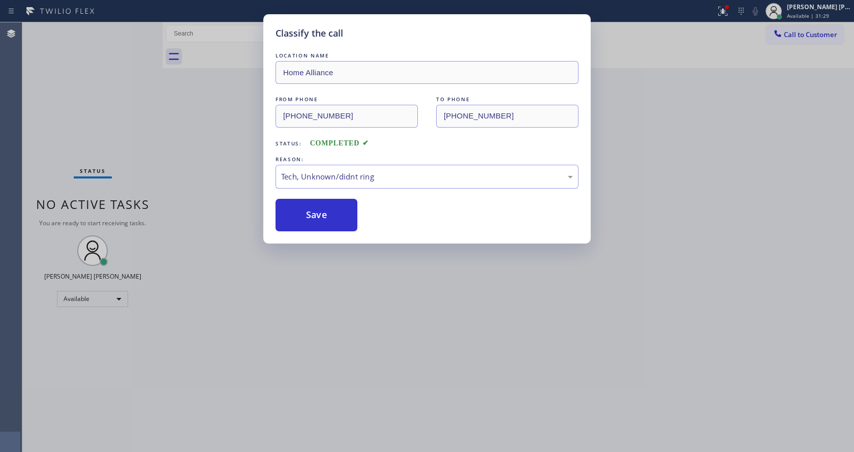
drag, startPoint x: 331, startPoint y: 274, endPoint x: 308, endPoint y: 350, distance: 79.6
click at [330, 275] on div "Classify the call LOCATION NAME Home Alliance FROM PHONE (818) 445-0302 TO PHON…" at bounding box center [427, 226] width 854 height 452
drag, startPoint x: 284, startPoint y: 383, endPoint x: 261, endPoint y: 435, distance: 57.2
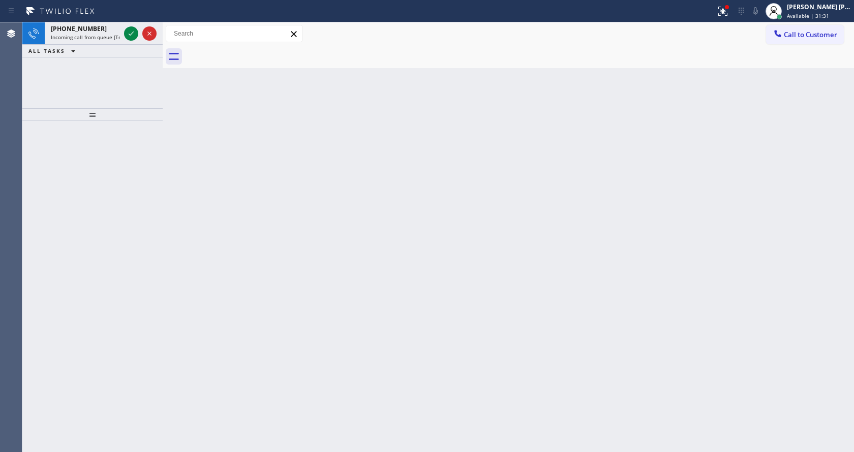
drag, startPoint x: 261, startPoint y: 435, endPoint x: 262, endPoint y: 204, distance: 231.4
click at [262, 204] on div "Back to Dashboard Change Sender ID Customers Technicians Select a contact Outbo…" at bounding box center [509, 237] width 692 height 430
click at [118, 34] on span "Incoming call from queue [Test] All" at bounding box center [93, 37] width 84 height 7
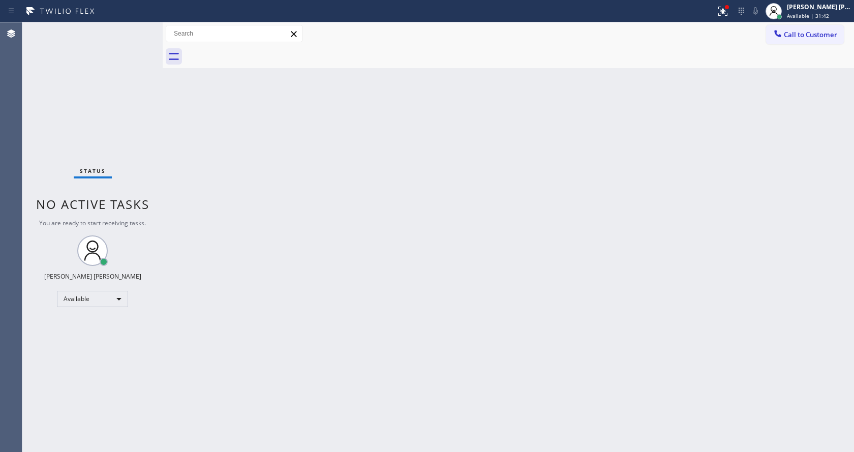
click at [472, 216] on div "Back to Dashboard Change Sender ID Customers Technicians Select a contact Outbo…" at bounding box center [509, 237] width 692 height 430
click at [727, 6] on icon at bounding box center [723, 11] width 12 height 12
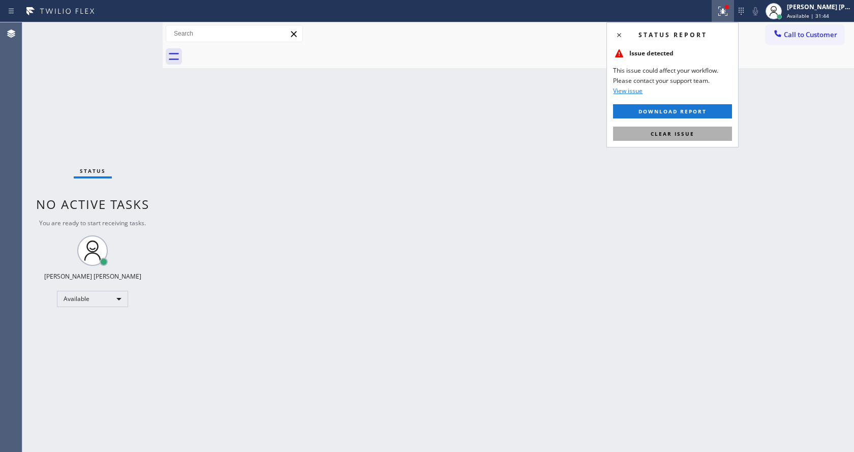
click at [688, 138] on button "Clear issue" at bounding box center [672, 134] width 119 height 14
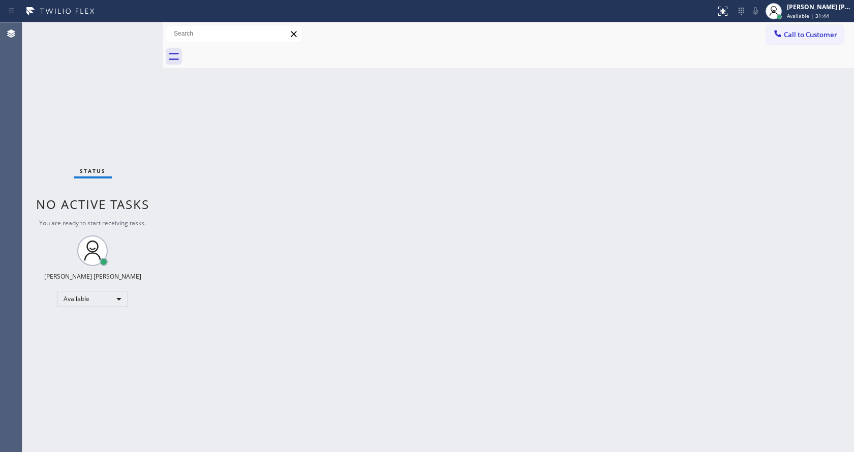
drag, startPoint x: 688, startPoint y: 138, endPoint x: 457, endPoint y: 368, distance: 326.5
click at [688, 146] on div "Back to Dashboard Change Sender ID Customers Technicians Select a contact Outbo…" at bounding box center [509, 237] width 692 height 430
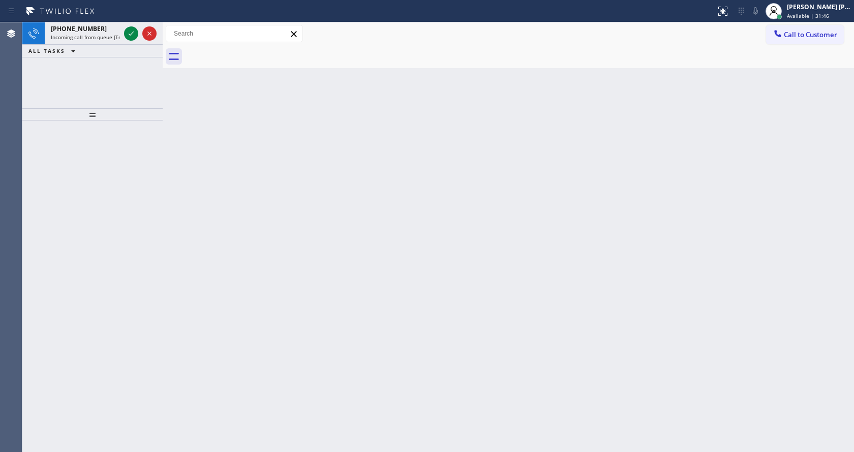
click at [139, 220] on div at bounding box center [92, 287] width 140 height 332
click at [117, 39] on span "Incoming call from queue [Test] All" at bounding box center [93, 37] width 84 height 7
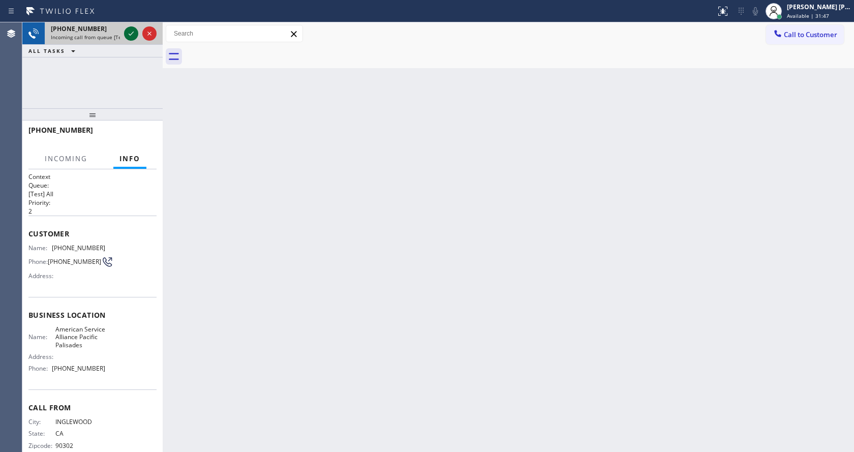
click at [125, 33] on icon at bounding box center [131, 33] width 12 height 12
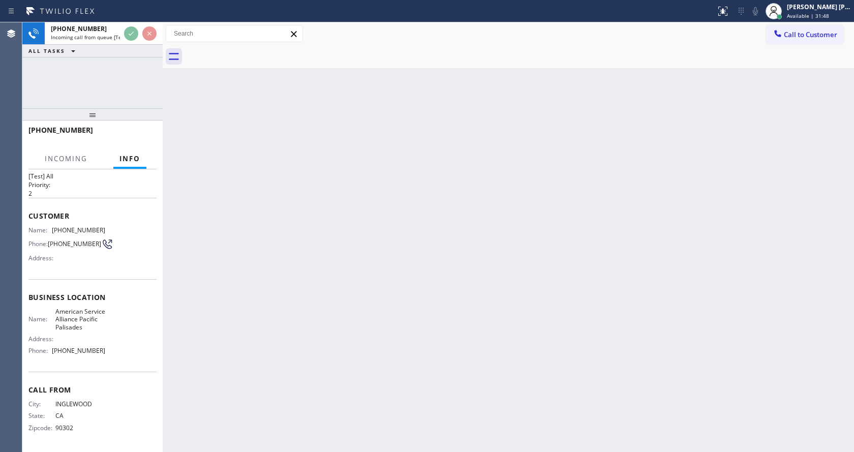
click at [322, 329] on div "Back to Dashboard Change Sender ID Customers Technicians Select a contact Outbo…" at bounding box center [509, 237] width 692 height 430
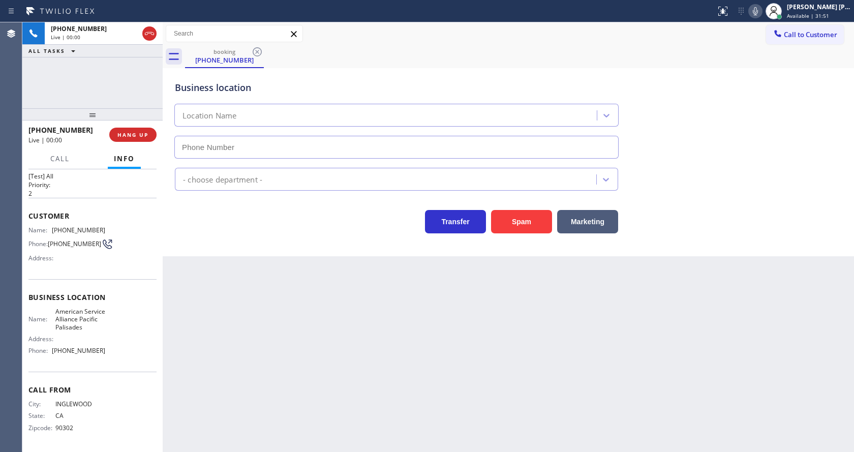
type input "(310) 561-1147"
click at [271, 363] on div "Back to Dashboard Change Sender ID Customers Technicians Select a contact Outbo…" at bounding box center [509, 237] width 692 height 430
click at [519, 212] on button "Spam" at bounding box center [521, 221] width 61 height 23
click at [320, 345] on div "Back to Dashboard Change Sender ID Customers Technicians Select a contact Outbo…" at bounding box center [509, 237] width 692 height 430
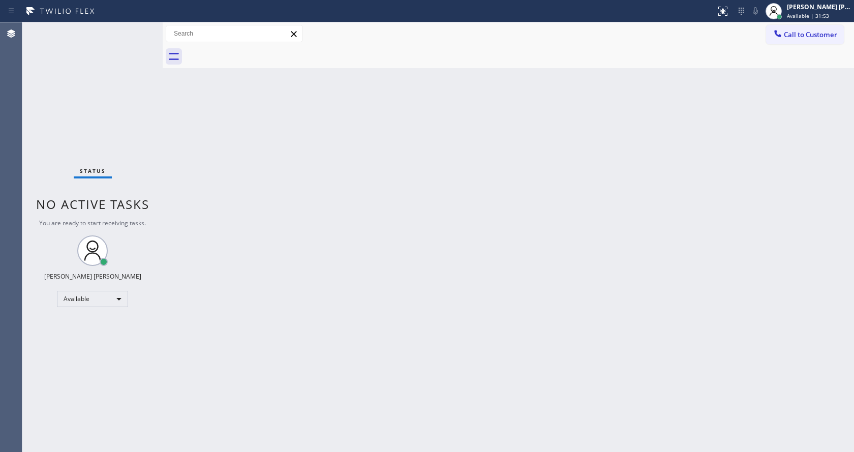
click at [407, 358] on div "Back to Dashboard Change Sender ID Customers Technicians Select a contact Outbo…" at bounding box center [509, 237] width 692 height 430
click at [140, 26] on div "Status No active tasks You are ready to start receiving tasks. [PERSON_NAME] [P…" at bounding box center [92, 237] width 140 height 430
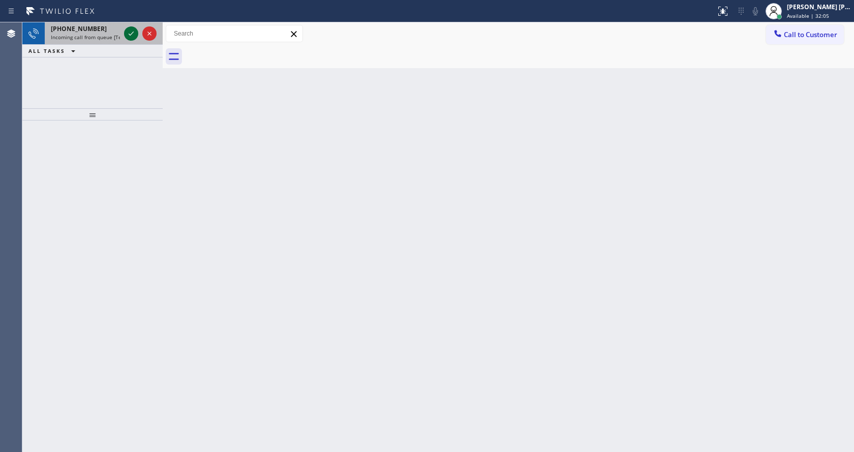
click at [134, 34] on icon at bounding box center [131, 33] width 12 height 12
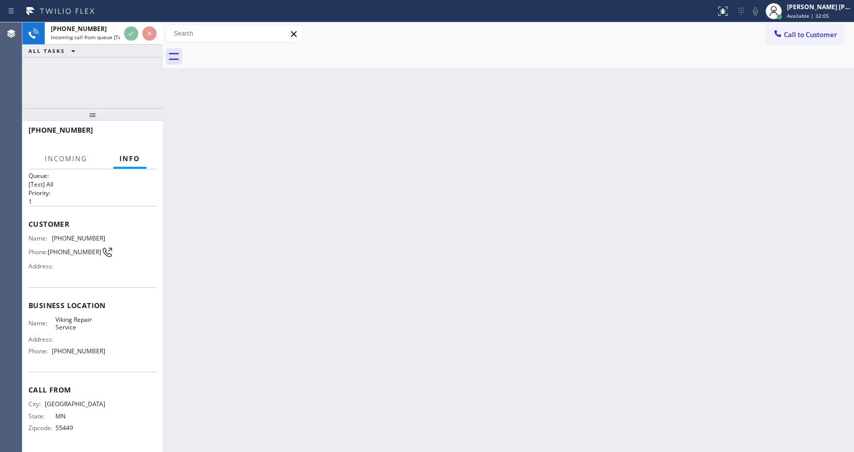
scroll to position [13, 0]
click at [376, 357] on div "Back to Dashboard Change Sender ID Customers Technicians Select a contact Outbo…" at bounding box center [509, 237] width 692 height 430
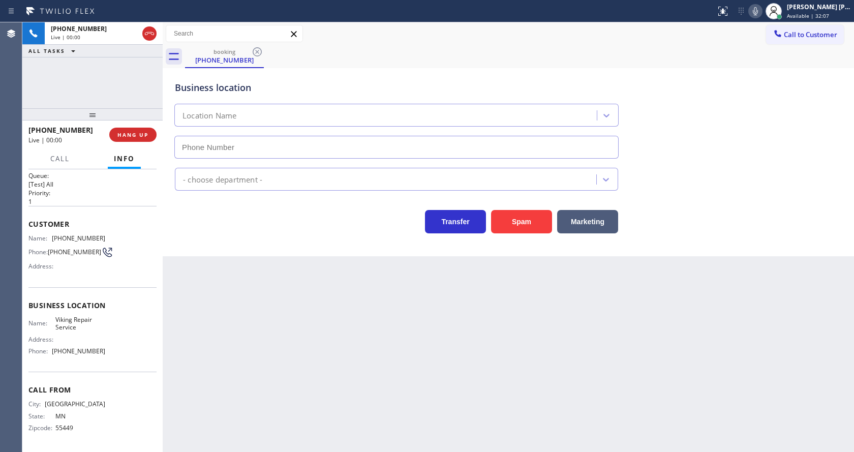
type input "(669) 201-8532"
click at [306, 373] on div "Back to Dashboard Change Sender ID Customers Technicians Select a contact Outbo…" at bounding box center [509, 237] width 692 height 430
click at [279, 376] on div "Back to Dashboard Change Sender ID Customers Technicians Select a contact Outbo…" at bounding box center [509, 237] width 692 height 430
click at [449, 389] on div "Back to Dashboard Change Sender ID Customers Technicians Select a contact Outbo…" at bounding box center [509, 237] width 692 height 430
click at [202, 337] on div "Back to Dashboard Change Sender ID Customers Technicians Select a contact Outbo…" at bounding box center [509, 237] width 692 height 430
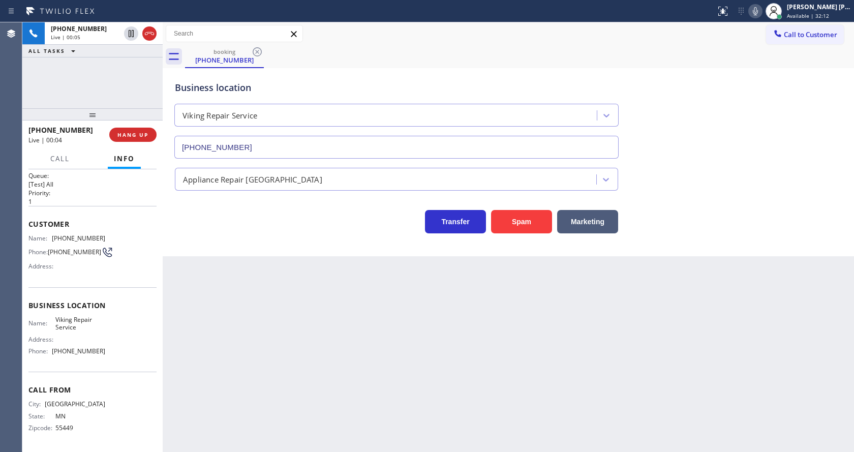
click at [464, 375] on div "Back to Dashboard Change Sender ID Customers Technicians Select a contact Outbo…" at bounding box center [509, 237] width 692 height 430
click at [257, 296] on div "Back to Dashboard Change Sender ID Customers Technicians Select a contact Outbo…" at bounding box center [509, 237] width 692 height 430
click at [239, 345] on div "Back to Dashboard Change Sender ID Customers Technicians Select a contact Outbo…" at bounding box center [509, 237] width 692 height 430
click at [287, 353] on div "Back to Dashboard Change Sender ID Customers Technicians Select a contact Outbo…" at bounding box center [509, 237] width 692 height 430
drag, startPoint x: 98, startPoint y: 286, endPoint x: 82, endPoint y: 267, distance: 24.6
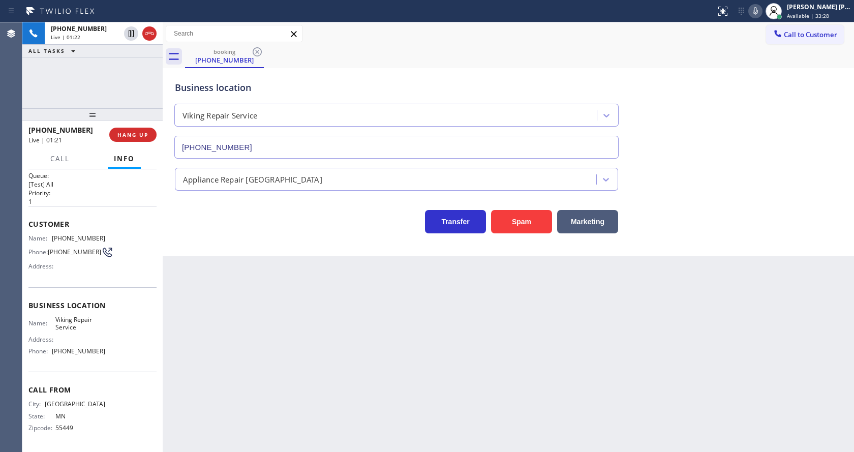
click at [98, 286] on div "Customer Name: (612) 998-0183 Phone: (612) 998-0183 Address:" at bounding box center [92, 246] width 128 height 81
drag, startPoint x: 51, startPoint y: 231, endPoint x: 117, endPoint y: 234, distance: 66.2
click at [117, 234] on div "Name: (612) 998-0183 Phone: (612) 998-0183 Address:" at bounding box center [92, 254] width 128 height 40
copy div "(612) 998-0183"
drag, startPoint x: 290, startPoint y: 364, endPoint x: 233, endPoint y: 449, distance: 102.3
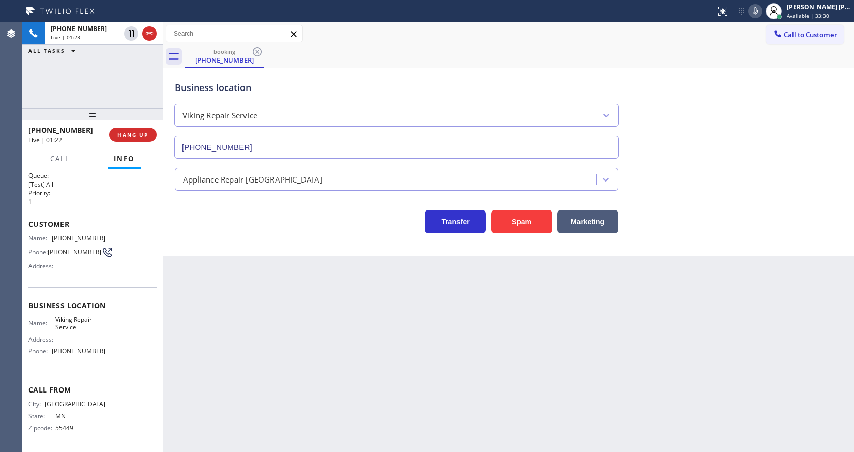
click at [283, 376] on div "Back to Dashboard Change Sender ID Customers Technicians Select a contact Outbo…" at bounding box center [509, 237] width 692 height 430
click at [39, 336] on span "Address:" at bounding box center [41, 340] width 27 height 8
drag, startPoint x: 52, startPoint y: 319, endPoint x: 80, endPoint y: 329, distance: 29.6
click at [80, 329] on div "Name: Viking Repair Service" at bounding box center [66, 324] width 77 height 16
copy div "Viking Repair Service"
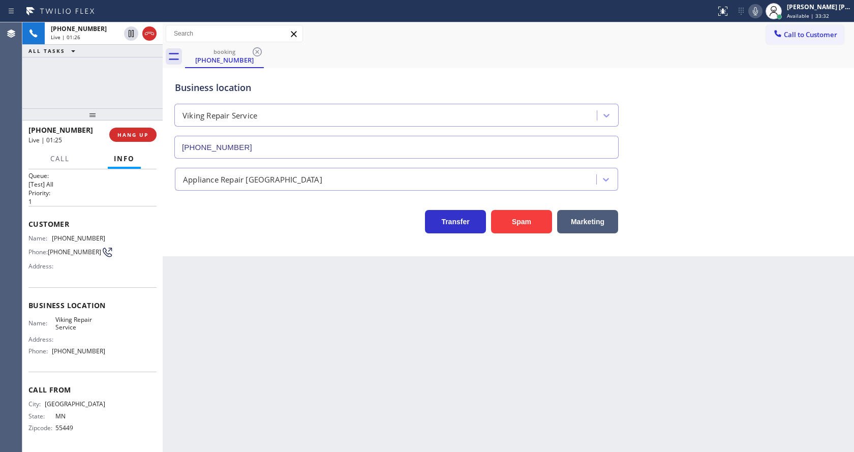
drag, startPoint x: 356, startPoint y: 370, endPoint x: 257, endPoint y: 451, distance: 128.0
click at [351, 374] on div "Back to Dashboard Change Sender ID Customers Technicians Select a contact Outbo…" at bounding box center [509, 237] width 692 height 430
click at [90, 350] on span "(669) 201-8532" at bounding box center [78, 351] width 53 height 8
drag, startPoint x: 52, startPoint y: 353, endPoint x: 108, endPoint y: 352, distance: 55.4
click at [108, 352] on div "Name: Viking Repair Service Address: Phone: (669) 201-8532" at bounding box center [92, 338] width 128 height 44
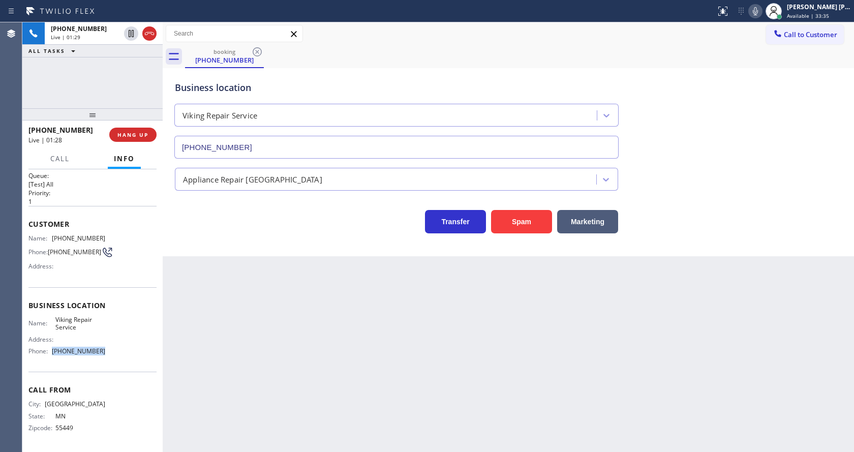
copy div "(669) 201-8532"
drag, startPoint x: 306, startPoint y: 340, endPoint x: 261, endPoint y: 447, distance: 115.3
click at [296, 366] on div "Back to Dashboard Change Sender ID Customers Technicians Select a contact Outbo…" at bounding box center [509, 237] width 692 height 430
click at [390, 310] on div "Back to Dashboard Change Sender ID Customers Technicians Select a contact Outbo…" at bounding box center [509, 237] width 692 height 430
drag, startPoint x: 200, startPoint y: 285, endPoint x: 261, endPoint y: 442, distance: 168.8
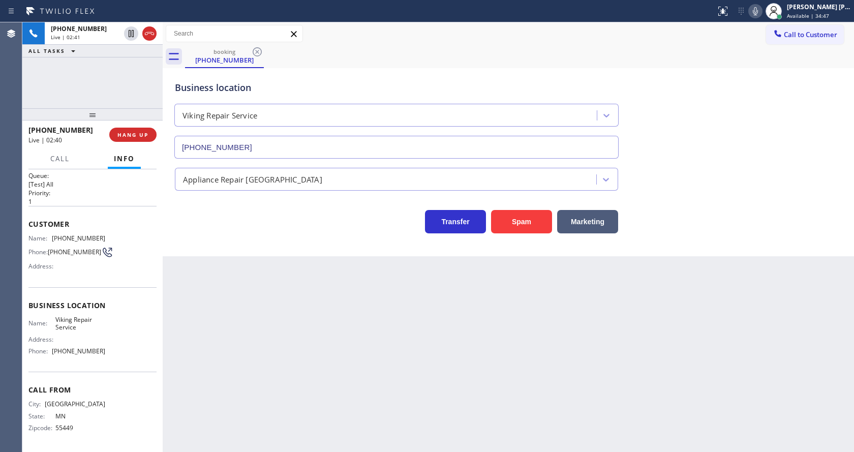
click at [200, 291] on div "Back to Dashboard Change Sender ID Customers Technicians Select a contact Outbo…" at bounding box center [509, 237] width 692 height 430
click at [271, 252] on div "Business location Viking Repair Service (669) 201-8532 Appliance Repair High En…" at bounding box center [509, 162] width 692 height 188
drag, startPoint x: 421, startPoint y: 320, endPoint x: 341, endPoint y: 228, distance: 121.9
click at [421, 320] on div "Back to Dashboard Change Sender ID Customers Technicians Select a contact Outbo…" at bounding box center [509, 237] width 692 height 430
click at [326, 383] on div "Back to Dashboard Change Sender ID Customers Technicians Select a contact Outbo…" at bounding box center [509, 237] width 692 height 430
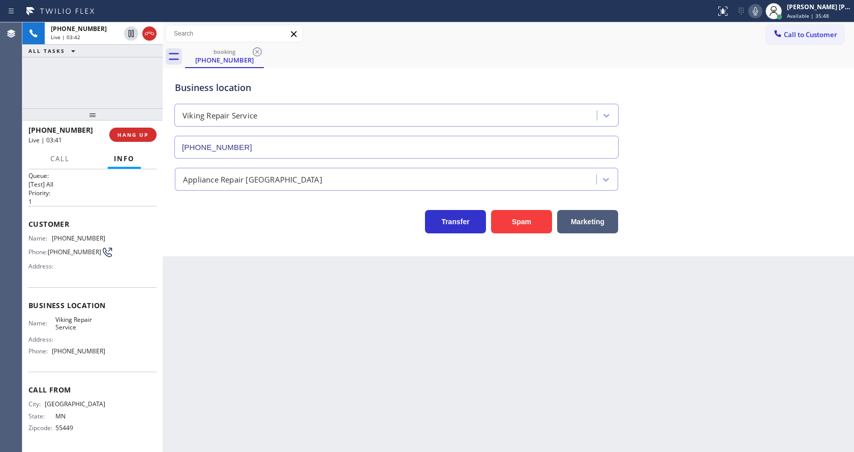
click at [231, 343] on div "Back to Dashboard Change Sender ID Customers Technicians Select a contact Outbo…" at bounding box center [509, 237] width 692 height 430
click at [378, 303] on div "Back to Dashboard Change Sender ID Customers Technicians Select a contact Outbo…" at bounding box center [509, 237] width 692 height 430
click at [289, 245] on div "Business location Viking Repair Service (669) 201-8532 Appliance Repair High En…" at bounding box center [509, 162] width 692 height 188
click at [530, 343] on div "Back to Dashboard Change Sender ID Customers Technicians Select a contact Outbo…" at bounding box center [509, 237] width 692 height 430
click at [249, 417] on div "Back to Dashboard Change Sender ID Customers Technicians Select a contact Outbo…" at bounding box center [509, 237] width 692 height 430
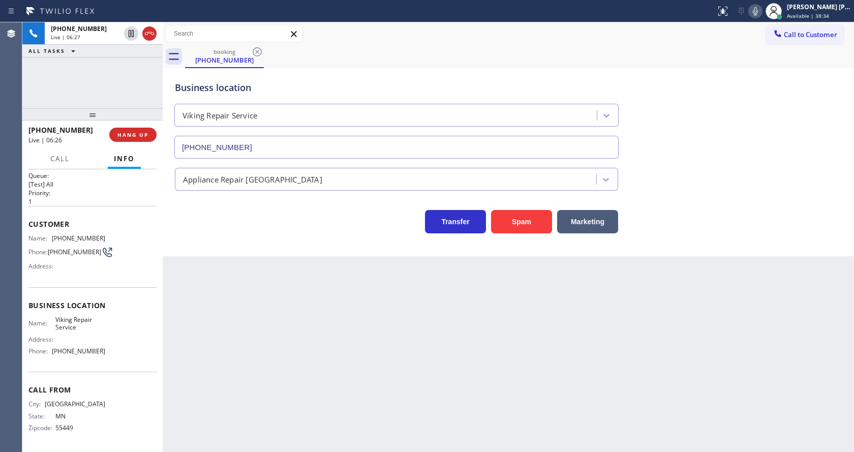
drag, startPoint x: 436, startPoint y: 410, endPoint x: 431, endPoint y: 430, distance: 21.1
click at [436, 410] on div "Back to Dashboard Change Sender ID Customers Technicians Select a contact Outbo…" at bounding box center [509, 237] width 692 height 430
drag, startPoint x: 314, startPoint y: 398, endPoint x: 302, endPoint y: 418, distance: 23.1
click at [314, 398] on div "Back to Dashboard Change Sender ID Customers Technicians Select a contact Outbo…" at bounding box center [509, 237] width 692 height 430
click at [480, 369] on div "Back to Dashboard Change Sender ID Customers Technicians Select a contact Outbo…" at bounding box center [509, 237] width 692 height 430
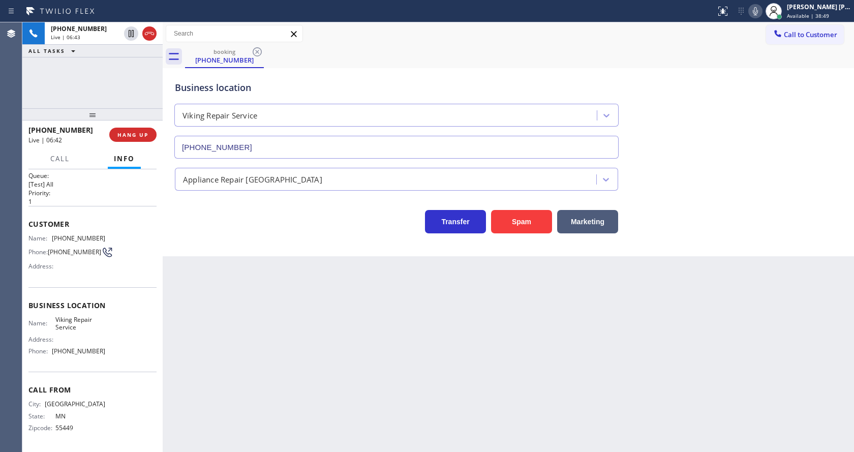
drag, startPoint x: 238, startPoint y: 366, endPoint x: 240, endPoint y: 417, distance: 50.9
click at [238, 366] on div "Back to Dashboard Change Sender ID Customers Technicians Select a contact Outbo…" at bounding box center [509, 237] width 692 height 430
click at [407, 341] on div "Back to Dashboard Change Sender ID Customers Technicians Select a contact Outbo…" at bounding box center [509, 237] width 692 height 430
click at [546, 340] on div "Back to Dashboard Change Sender ID Customers Technicians Select a contact Outbo…" at bounding box center [509, 237] width 692 height 430
click at [322, 419] on div "Back to Dashboard Change Sender ID Customers Technicians Select a contact Outbo…" at bounding box center [509, 237] width 692 height 430
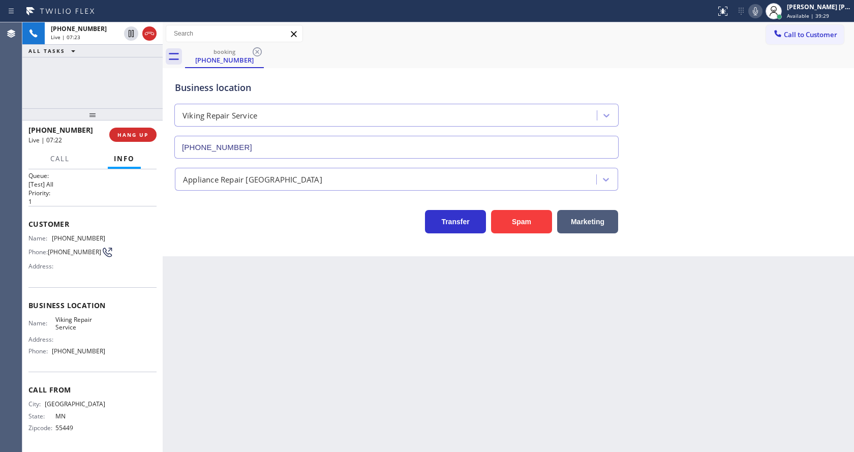
click at [704, 332] on div "Back to Dashboard Change Sender ID Customers Technicians Select a contact Outbo…" at bounding box center [509, 237] width 692 height 430
drag, startPoint x: 389, startPoint y: 348, endPoint x: 352, endPoint y: 297, distance: 62.7
click at [389, 348] on div "Back to Dashboard Change Sender ID Customers Technicians Select a contact Outbo…" at bounding box center [509, 237] width 692 height 430
click at [130, 131] on button "HANG UP" at bounding box center [132, 135] width 47 height 14
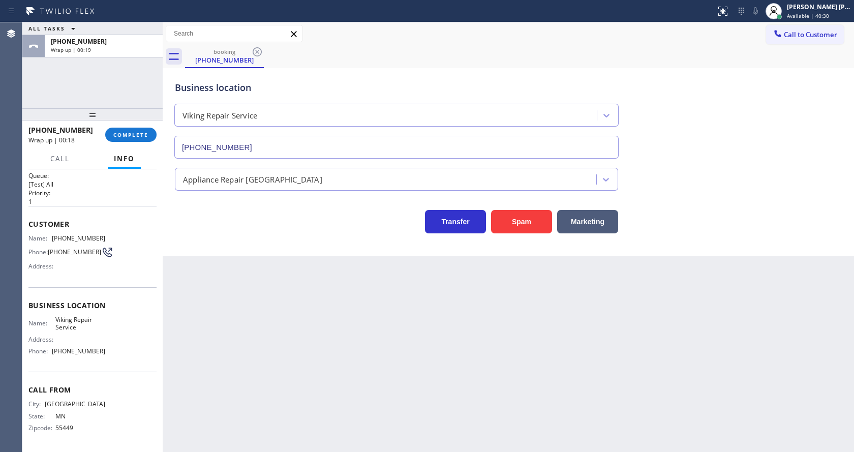
drag, startPoint x: 95, startPoint y: 0, endPoint x: 254, endPoint y: 287, distance: 328.0
click at [254, 287] on div "Back to Dashboard Change Sender ID Customers Technicians Select a contact Outbo…" at bounding box center [509, 237] width 692 height 430
click at [125, 143] on div "+16129980183 Wrap up | 01:09 COMPLETE" at bounding box center [92, 135] width 128 height 26
click at [126, 135] on span "COMPLETE" at bounding box center [130, 134] width 35 height 7
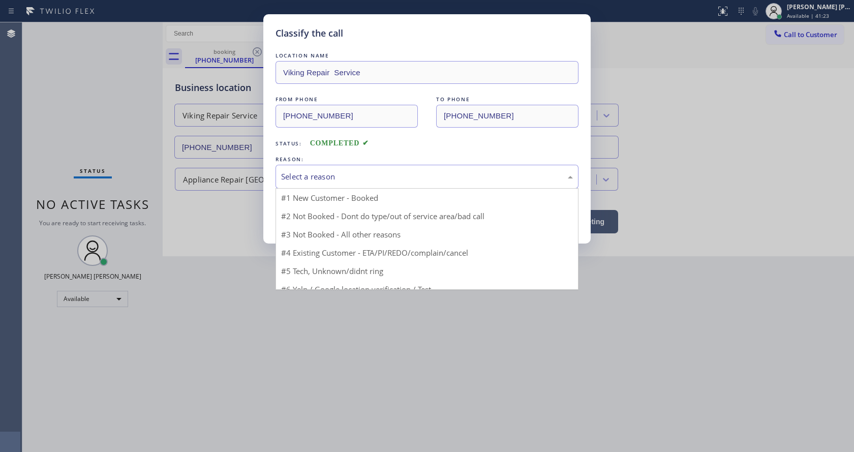
click at [303, 165] on div "Select a reason" at bounding box center [427, 177] width 303 height 24
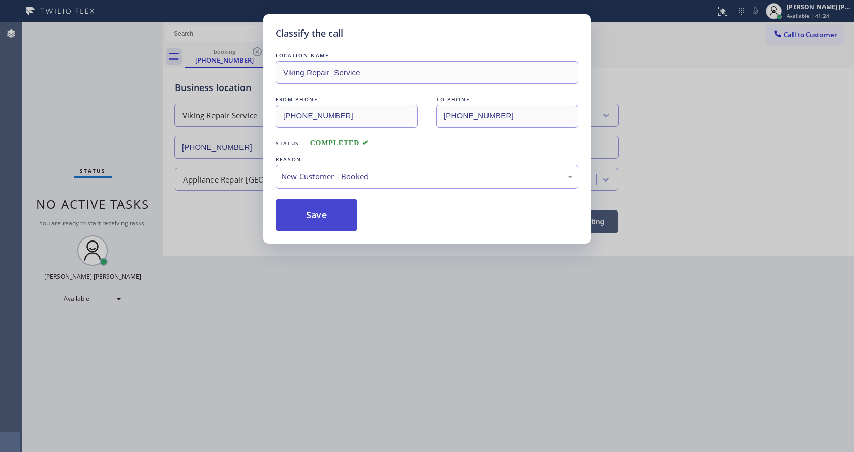
click at [309, 221] on button "Save" at bounding box center [317, 215] width 82 height 33
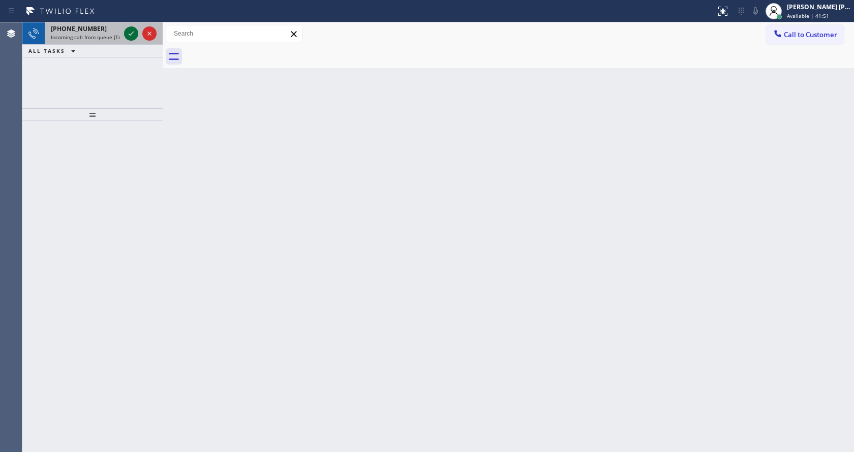
click at [128, 29] on icon at bounding box center [131, 33] width 12 height 12
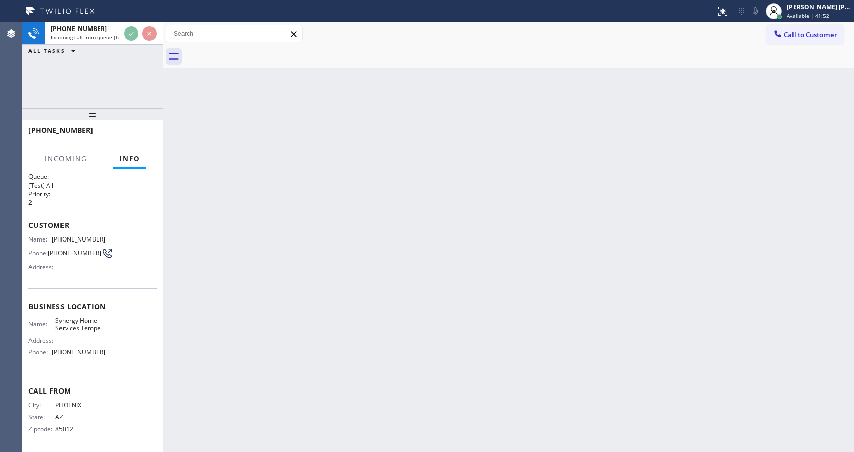
scroll to position [13, 0]
click at [360, 294] on div "Back to Dashboard Change Sender ID Customers Technicians Select a contact Outbo…" at bounding box center [509, 237] width 692 height 430
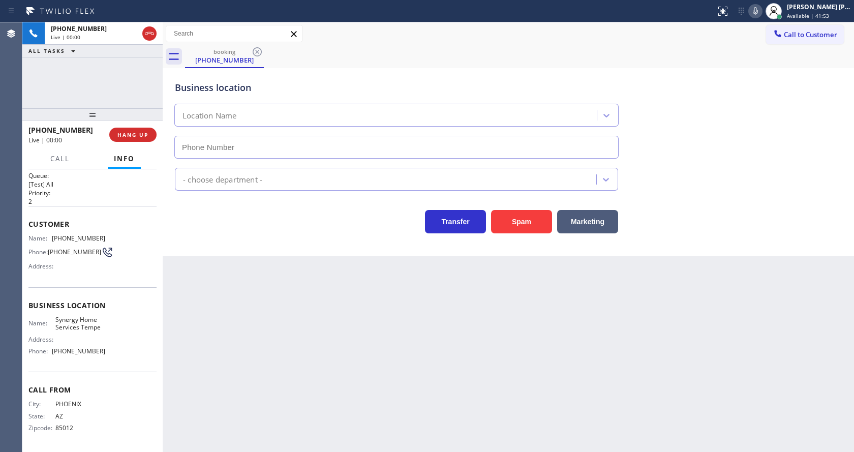
type input "(480) 680-9894"
click at [517, 220] on button "Spam" at bounding box center [521, 221] width 61 height 23
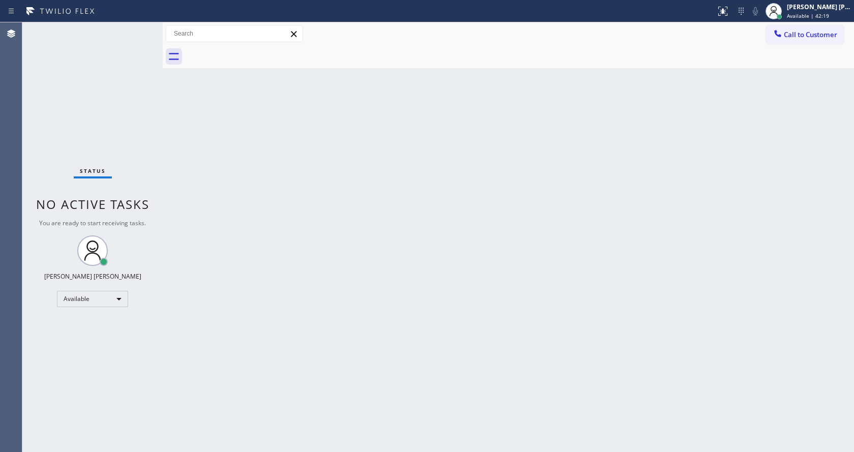
click at [265, 198] on div "Back to Dashboard Change Sender ID Customers Technicians Select a contact Outbo…" at bounding box center [509, 237] width 692 height 430
drag, startPoint x: 60, startPoint y: 151, endPoint x: 68, endPoint y: 149, distance: 8.3
click at [60, 151] on div "Status No active tasks You are ready to start receiving tasks. [PERSON_NAME] [P…" at bounding box center [92, 237] width 140 height 430
drag, startPoint x: 337, startPoint y: 295, endPoint x: 323, endPoint y: 316, distance: 24.8
click at [337, 299] on div "Back to Dashboard Change Sender ID Customers Technicians Select a contact Outbo…" at bounding box center [509, 237] width 692 height 430
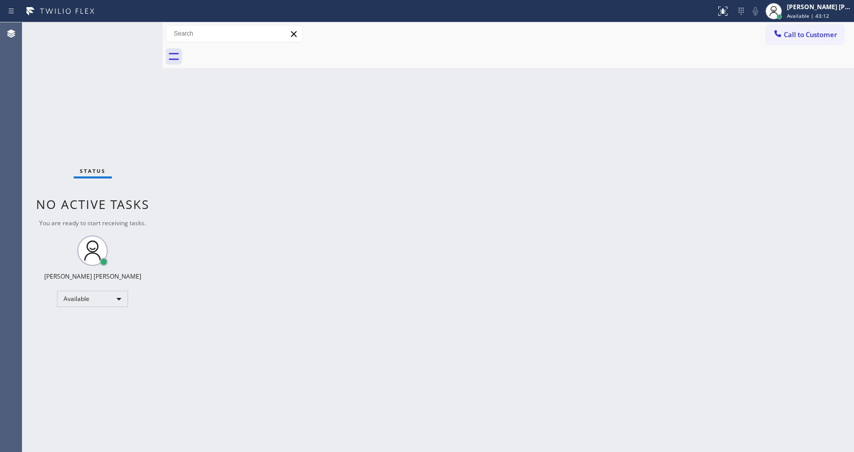
click at [434, 321] on div "Back to Dashboard Change Sender ID Customers Technicians Select a contact Outbo…" at bounding box center [509, 237] width 692 height 430
click at [424, 313] on div "Back to Dashboard Change Sender ID Customers Technicians Select a contact Outbo…" at bounding box center [509, 237] width 692 height 430
click at [280, 271] on div "Back to Dashboard Change Sender ID Customers Technicians Select a contact Outbo…" at bounding box center [509, 237] width 692 height 430
click at [140, 29] on div "Status No active tasks You are ready to start receiving tasks. [PERSON_NAME] [P…" at bounding box center [92, 237] width 140 height 430
click at [138, 27] on div "Status No active tasks You are ready to start receiving tasks. [PERSON_NAME] [P…" at bounding box center [92, 237] width 140 height 430
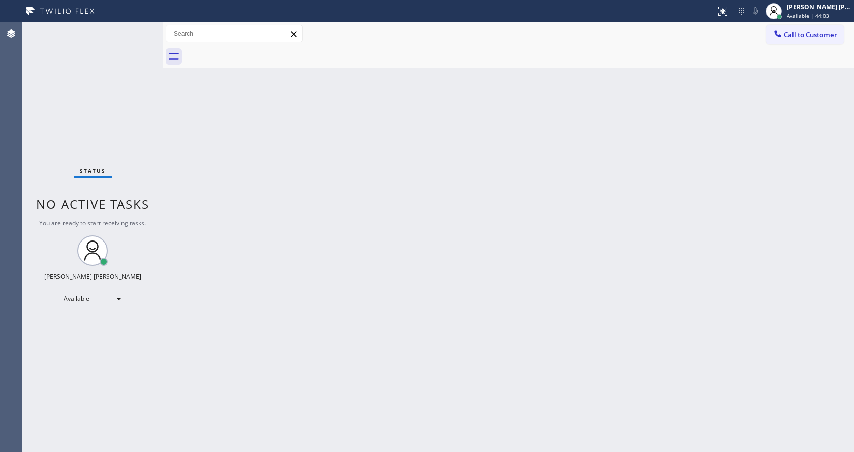
drag, startPoint x: 161, startPoint y: 33, endPoint x: 138, endPoint y: 33, distance: 22.9
click at [138, 33] on div "Status No active tasks You are ready to start receiving tasks. [PERSON_NAME] [P…" at bounding box center [438, 237] width 832 height 430
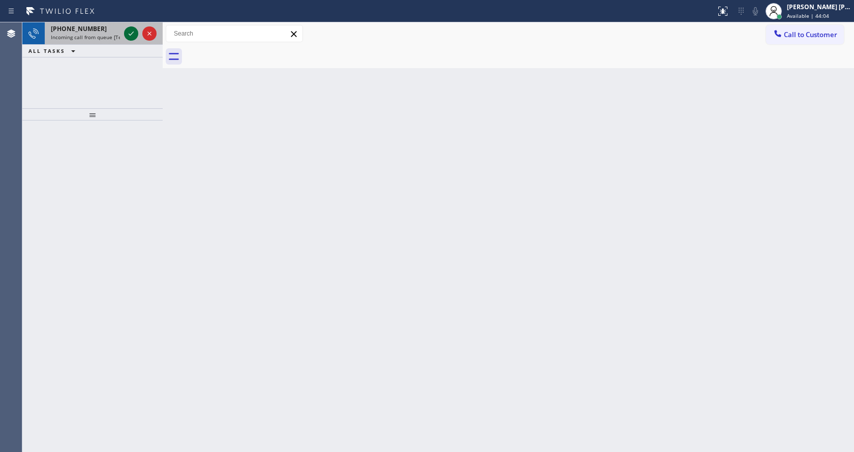
click at [134, 31] on icon at bounding box center [131, 33] width 12 height 12
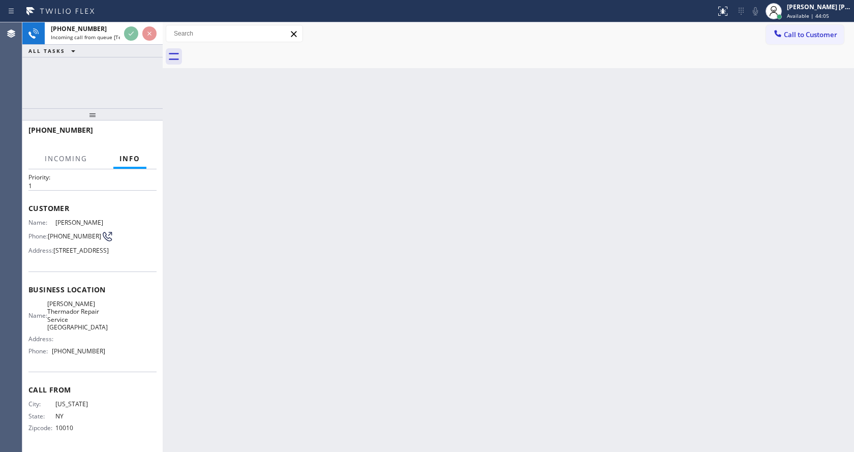
scroll to position [52, 0]
click at [377, 295] on div "Back to Dashboard Change Sender ID Customers Technicians Select a contact Outbo…" at bounding box center [509, 237] width 692 height 430
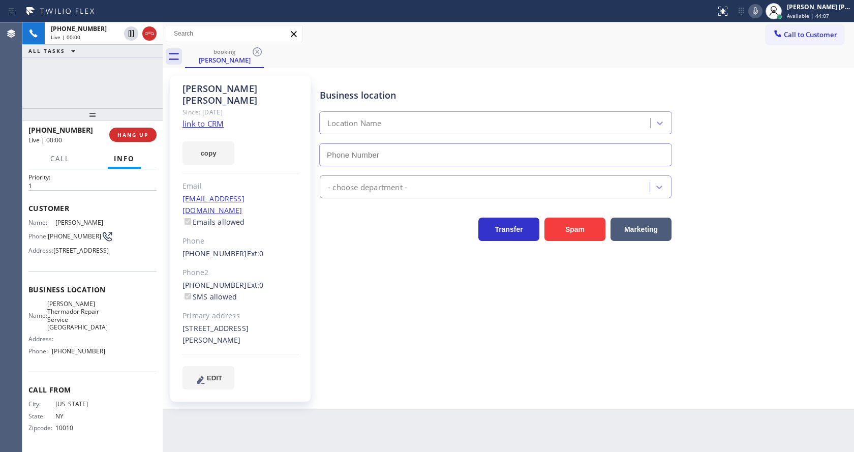
type input "(631) 201-5239"
click at [218, 118] on link "link to CRM" at bounding box center [203, 123] width 41 height 10
click at [343, 323] on div "Business location Dylan Thermador Repair Service Aurora (631) 201-5239 Applianc…" at bounding box center [585, 232] width 534 height 308
drag, startPoint x: 386, startPoint y: 365, endPoint x: 376, endPoint y: 372, distance: 12.0
click at [386, 365] on div "Business location Dylan Thermador Repair Service Aurora (631) 201-5239 Applianc…" at bounding box center [585, 242] width 534 height 329
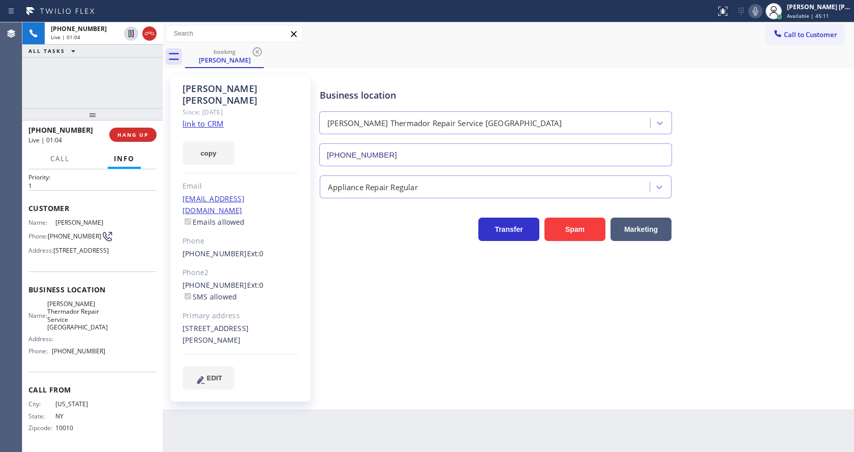
drag, startPoint x: 357, startPoint y: 431, endPoint x: 338, endPoint y: 449, distance: 25.5
click at [357, 431] on div "Back to Dashboard Change Sender ID Customers Technicians Select a contact Outbo…" at bounding box center [509, 237] width 692 height 430
drag, startPoint x: 793, startPoint y: 231, endPoint x: 790, endPoint y: 92, distance: 139.9
click at [793, 231] on div "Transfer Spam Marketing" at bounding box center [585, 225] width 534 height 33
click at [762, 8] on icon at bounding box center [756, 11] width 12 height 12
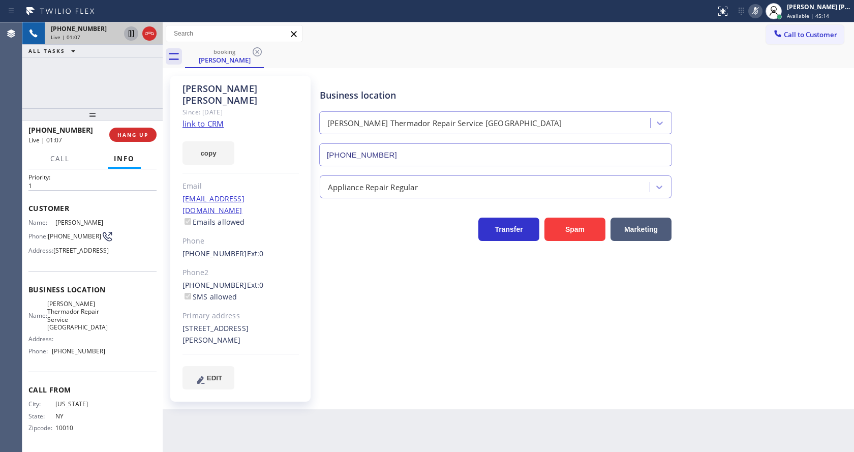
click at [133, 32] on icon at bounding box center [131, 33] width 12 height 12
click at [388, 302] on div "Business location Dylan Thermador Repair Service Aurora (631) 201-5239 Applianc…" at bounding box center [585, 232] width 534 height 308
click at [548, 355] on div "Business location Dylan Thermador Repair Service Aurora (631) 201-5239 Applianc…" at bounding box center [585, 232] width 534 height 308
click at [131, 31] on icon at bounding box center [131, 33] width 7 height 7
click at [759, 8] on icon at bounding box center [756, 11] width 12 height 12
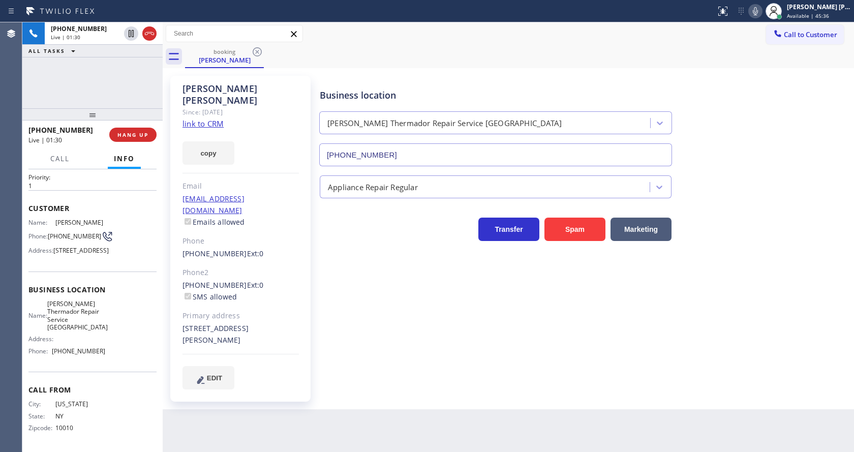
click at [768, 69] on div "Natalie Mcgovern Since: 20 may 2020 link to CRM copy Email npapayannoulis94@gma…" at bounding box center [509, 238] width 692 height 341
click at [406, 336] on div "Business location Dylan Thermador Repair Service Aurora (631) 201-5239 Applianc…" at bounding box center [585, 232] width 534 height 308
click at [345, 367] on div "Business location Dylan Thermador Repair Service Aurora (631) 201-5239 Applianc…" at bounding box center [585, 242] width 534 height 329
click at [415, 433] on div "Back to Dashboard Change Sender ID Customers Technicians Select a contact Outbo…" at bounding box center [509, 237] width 692 height 430
click at [344, 415] on div "Back to Dashboard Change Sender ID Customers Technicians Select a contact Outbo…" at bounding box center [509, 237] width 692 height 430
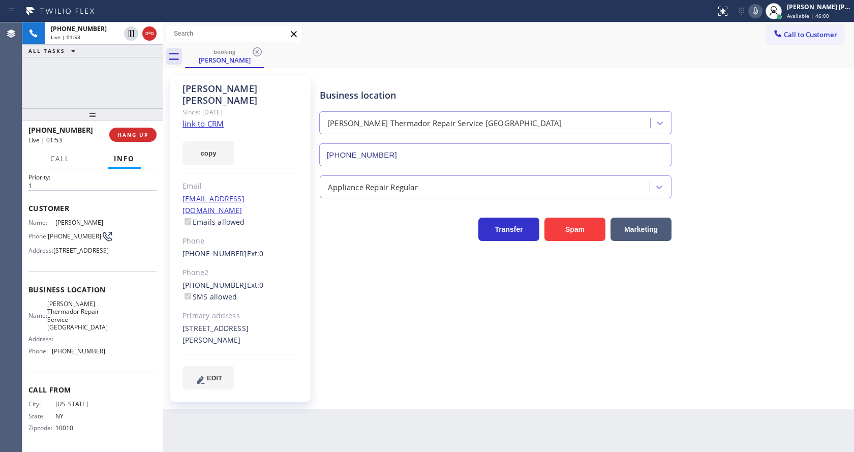
click at [421, 364] on div "Business location Dylan Thermador Repair Service Aurora (631) 201-5239 Applianc…" at bounding box center [585, 242] width 534 height 329
click at [465, 352] on div "Business location Dylan Thermador Repair Service Aurora (631) 201-5239 Applianc…" at bounding box center [585, 232] width 534 height 308
click at [407, 372] on div "Business location Dylan Thermador Repair Service Aurora (631) 201-5239 Applianc…" at bounding box center [585, 242] width 534 height 329
drag, startPoint x: 344, startPoint y: 431, endPoint x: 334, endPoint y: 447, distance: 19.0
click at [344, 431] on div "Back to Dashboard Change Sender ID Customers Technicians Select a contact Outbo…" at bounding box center [509, 237] width 692 height 430
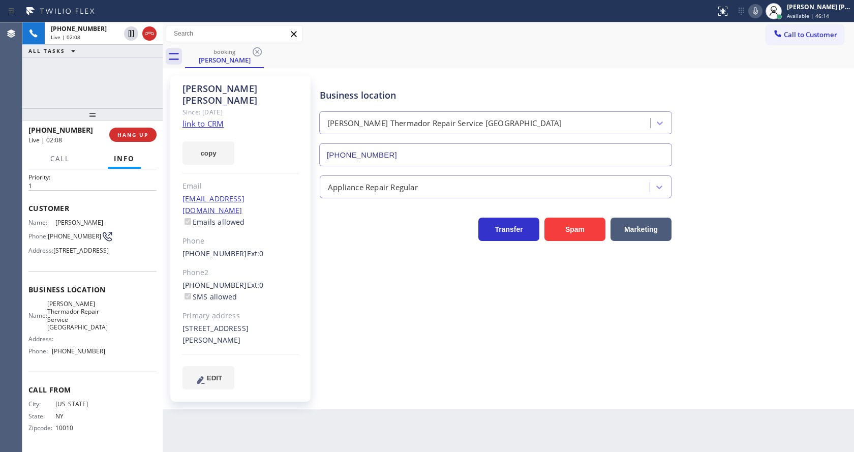
drag, startPoint x: 380, startPoint y: 403, endPoint x: 350, endPoint y: 412, distance: 30.9
click at [380, 403] on div "Back to Dashboard Change Sender ID Customers Technicians Select a contact Outbo…" at bounding box center [509, 237] width 692 height 430
click at [394, 297] on div "Business location Dylan Thermador Repair Service Aurora (631) 201-5239 Applianc…" at bounding box center [585, 232] width 534 height 308
drag, startPoint x: 149, startPoint y: 199, endPoint x: 129, endPoint y: 162, distance: 41.9
click at [149, 219] on div "Name: Natalie Mcgovern Phone: (917) 647-5988 Address: 105 Walnut Rd, Glen Cove,…" at bounding box center [92, 239] width 128 height 40
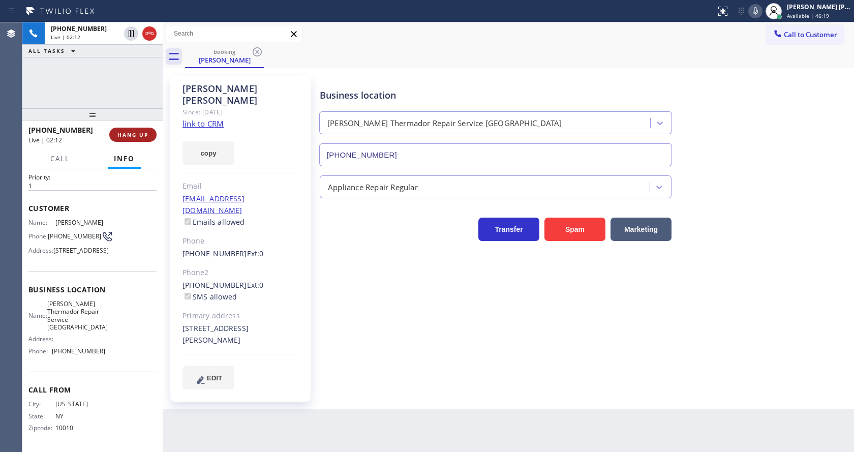
click at [125, 136] on span "HANG UP" at bounding box center [132, 134] width 31 height 7
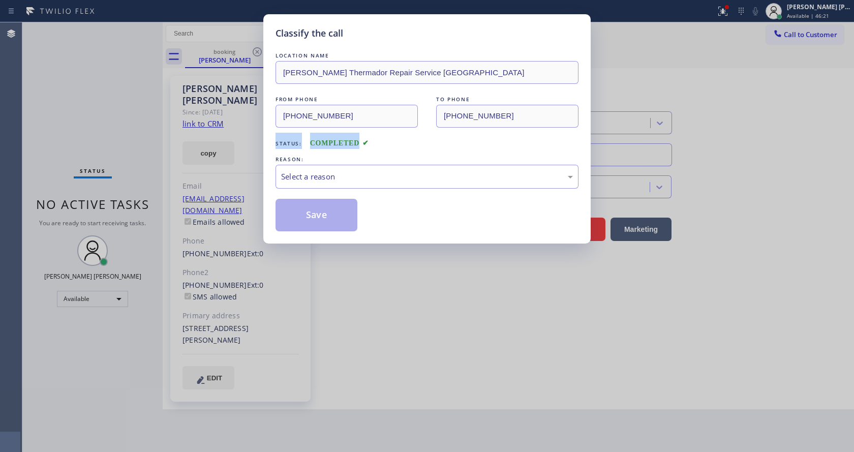
click at [125, 136] on div "Classify the call LOCATION NAME Dylan Thermador Repair Service Aurora FROM PHON…" at bounding box center [427, 226] width 854 height 452
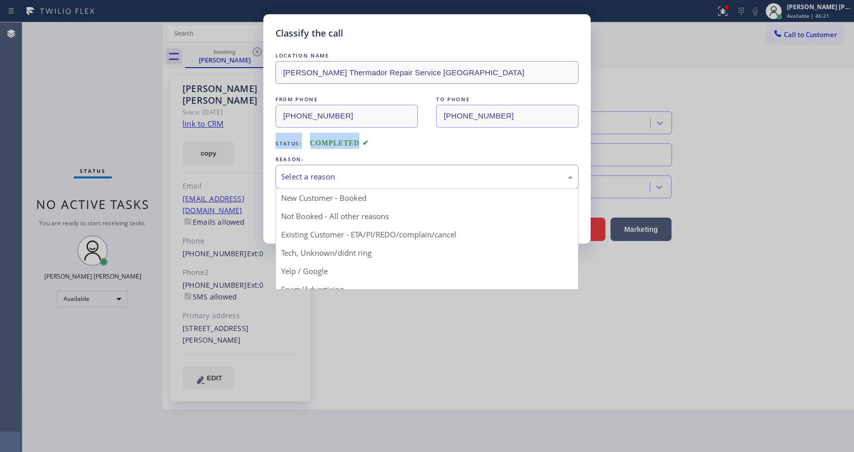
click at [357, 180] on div "Select a reason" at bounding box center [427, 177] width 292 height 12
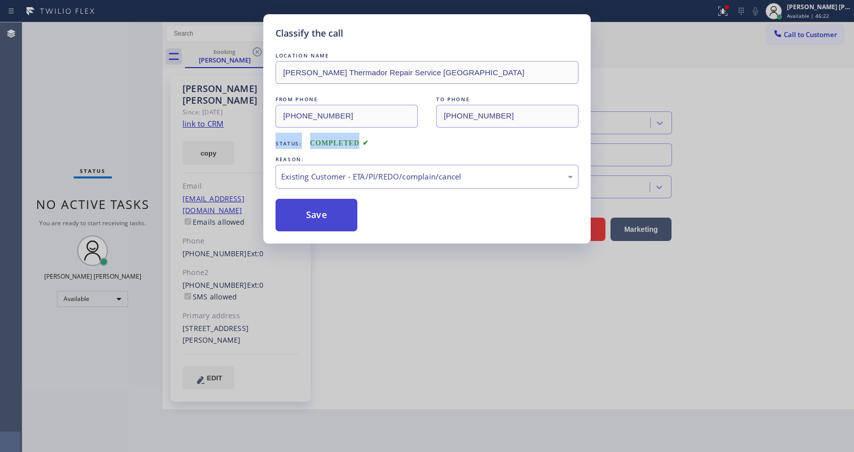
click at [322, 214] on button "Save" at bounding box center [317, 215] width 82 height 33
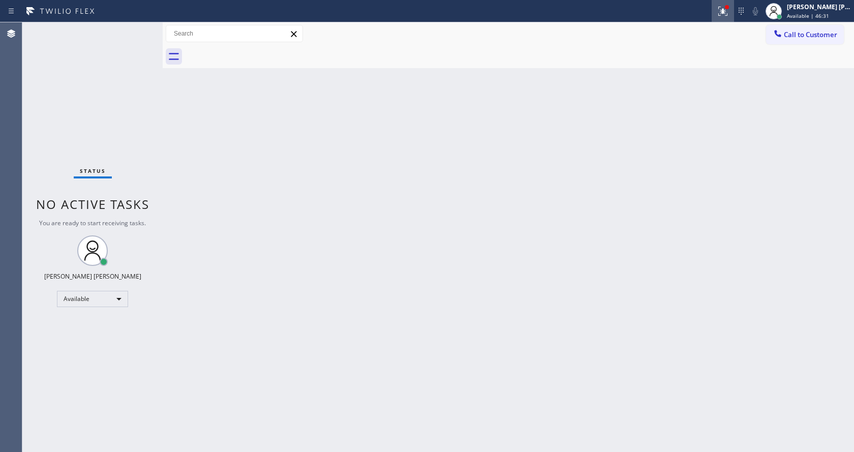
click at [725, 3] on button at bounding box center [723, 11] width 22 height 22
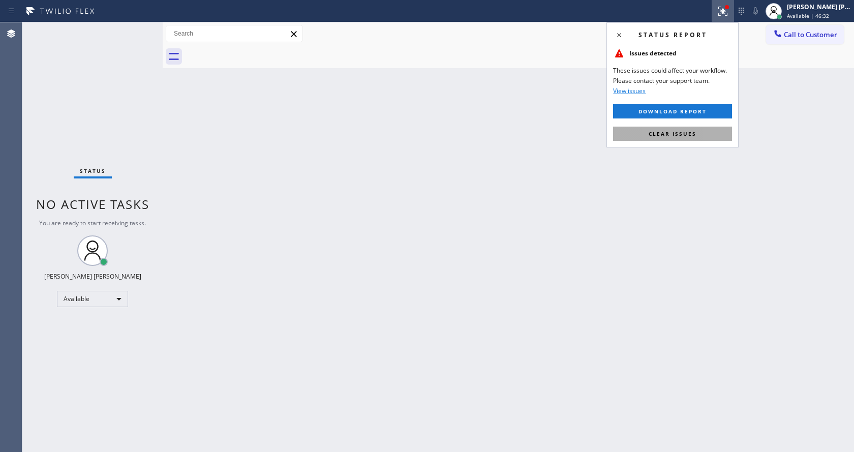
click at [685, 132] on span "Clear issues" at bounding box center [673, 133] width 48 height 7
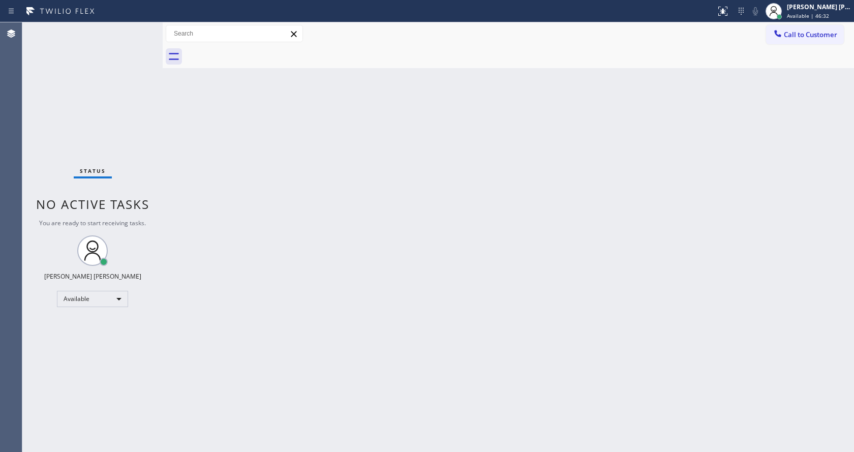
drag, startPoint x: 685, startPoint y: 132, endPoint x: 164, endPoint y: 170, distance: 522.2
click at [684, 133] on div "Back to Dashboard Change Sender ID Customers Technicians Select a contact Outbo…" at bounding box center [509, 237] width 692 height 430
drag, startPoint x: 161, startPoint y: 33, endPoint x: 146, endPoint y: 32, distance: 14.8
click at [146, 32] on div "Status No active tasks You are ready to start receiving tasks. [PERSON_NAME] [P…" at bounding box center [438, 237] width 832 height 430
click at [139, 26] on div "Status No active tasks You are ready to start receiving tasks. [PERSON_NAME] [P…" at bounding box center [92, 237] width 140 height 430
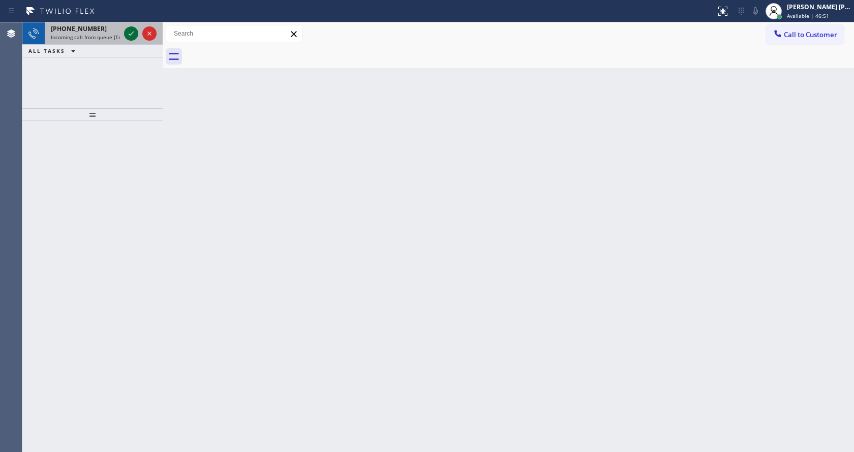
click at [136, 32] on icon at bounding box center [131, 33] width 12 height 12
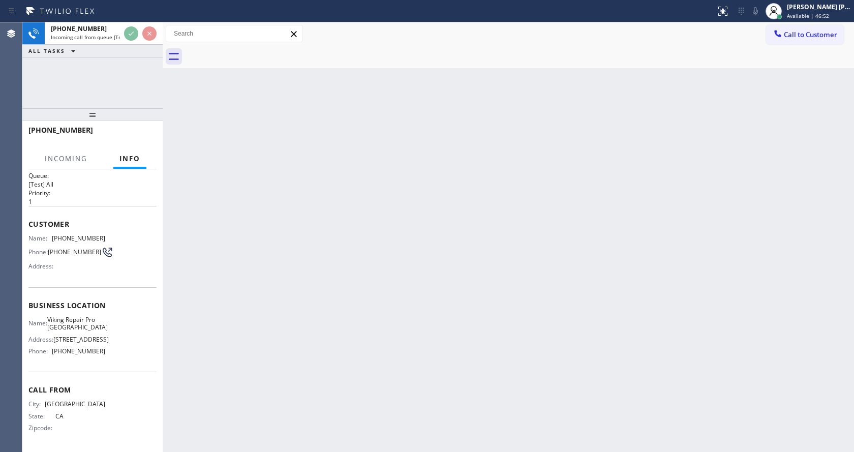
scroll to position [29, 0]
click at [414, 300] on div "Back to Dashboard Change Sender ID Customers Technicians Select a contact Outbo…" at bounding box center [509, 237] width 692 height 430
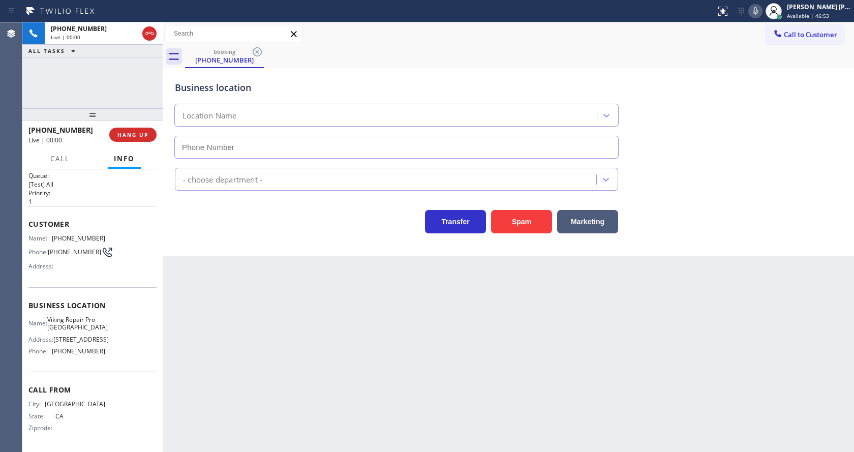
type input "(760) 330-2668"
click at [525, 221] on button "Spam" at bounding box center [521, 221] width 61 height 23
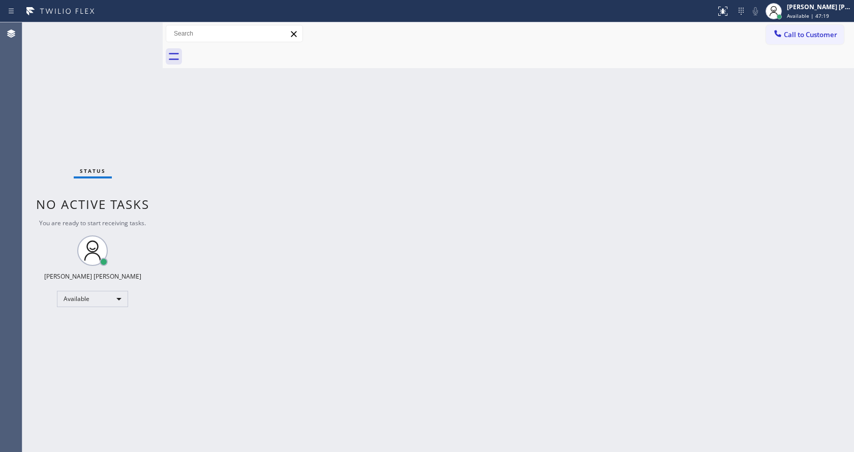
click at [136, 30] on div "Status No active tasks You are ready to start receiving tasks. [PERSON_NAME] [P…" at bounding box center [92, 237] width 140 height 430
click at [136, 27] on div "Status No active tasks You are ready to start receiving tasks. [PERSON_NAME] [P…" at bounding box center [92, 237] width 140 height 430
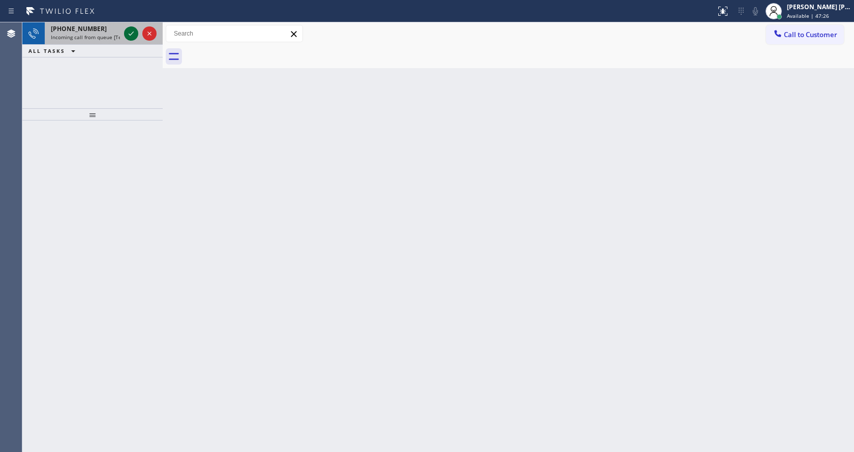
click at [136, 27] on icon at bounding box center [131, 33] width 12 height 12
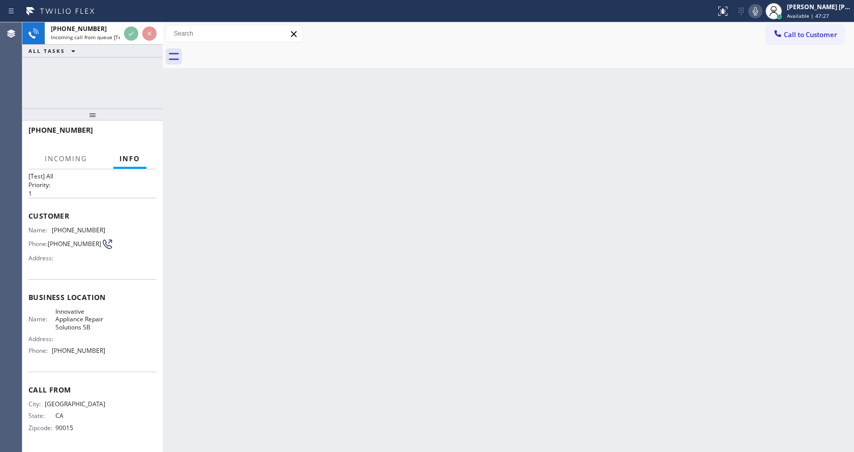
scroll to position [29, 0]
click at [476, 314] on div "Back to Dashboard Change Sender ID Customers Technicians Select a contact Outbo…" at bounding box center [509, 237] width 692 height 430
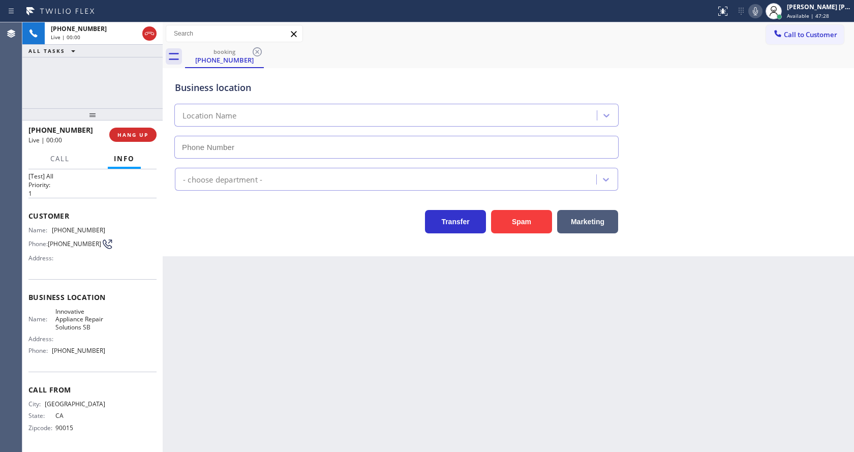
type input "(805) 261-2411"
click at [292, 337] on div "Back to Dashboard Change Sender ID Customers Technicians Select a contact Outbo…" at bounding box center [509, 237] width 692 height 430
click at [246, 342] on div "Back to Dashboard Change Sender ID Customers Technicians Select a contact Outbo…" at bounding box center [509, 237] width 692 height 430
click at [556, 376] on div "Back to Dashboard Change Sender ID Customers Technicians Select a contact Outbo…" at bounding box center [509, 237] width 692 height 430
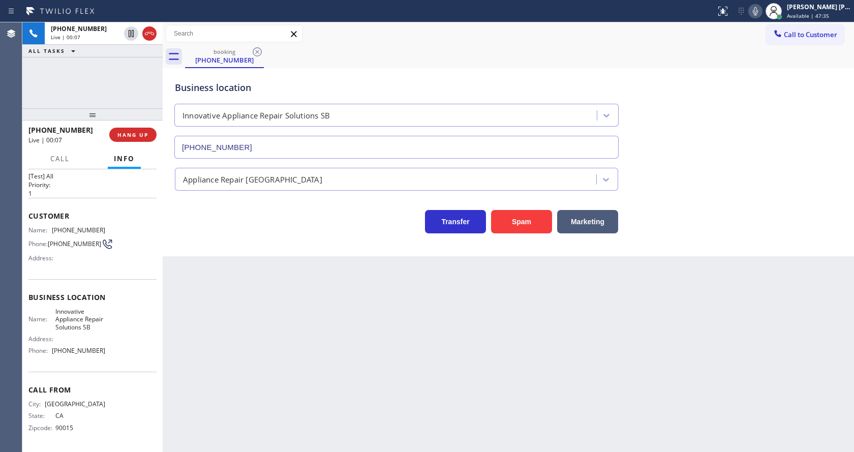
click at [283, 313] on div "Back to Dashboard Change Sender ID Customers Technicians Select a contact Outbo…" at bounding box center [509, 237] width 692 height 430
drag, startPoint x: 105, startPoint y: 217, endPoint x: 92, endPoint y: 226, distance: 16.1
click at [105, 226] on div "Name: (310) 773-7907 Phone: (310) 773-7907 Address:" at bounding box center [92, 246] width 128 height 40
drag, startPoint x: 51, startPoint y: 217, endPoint x: 95, endPoint y: 220, distance: 43.8
click at [95, 226] on div "Name: (310) 773-7907" at bounding box center [66, 230] width 77 height 8
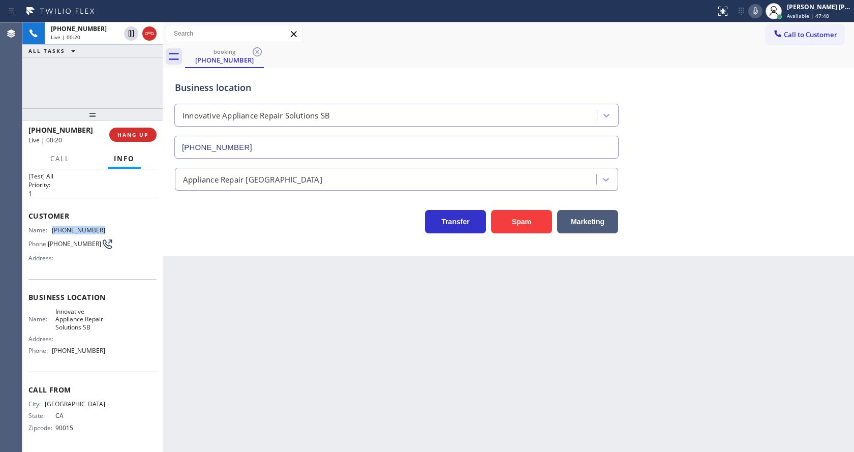
copy div "(310) 773-7907"
drag, startPoint x: 285, startPoint y: 317, endPoint x: 233, endPoint y: 447, distance: 139.4
click at [282, 321] on div "Back to Dashboard Change Sender ID Customers Technicians Select a contact Outbo…" at bounding box center [509, 237] width 692 height 430
drag, startPoint x: 53, startPoint y: 302, endPoint x: 70, endPoint y: 328, distance: 30.5
click at [70, 328] on div "Name: Innovative Appliance Repair Solutions SB" at bounding box center [66, 319] width 77 height 23
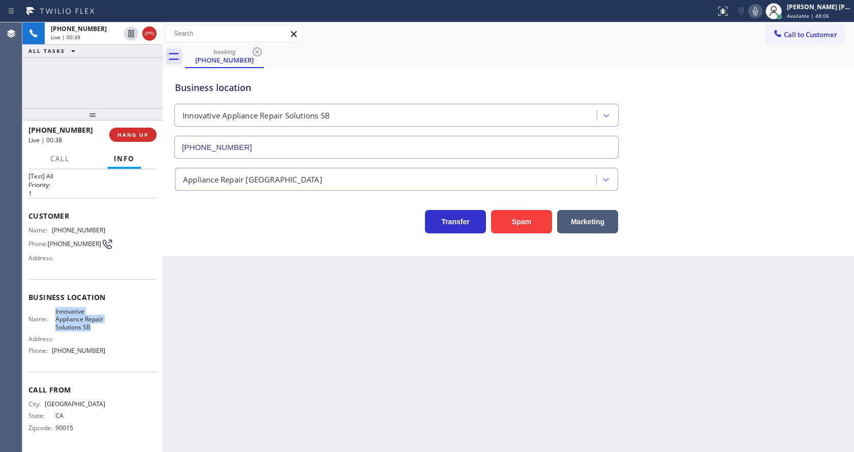
copy span "Innovative Appliance Repair Solutions SB"
drag, startPoint x: 264, startPoint y: 371, endPoint x: 253, endPoint y: 448, distance: 77.7
click at [264, 373] on div "Back to Dashboard Change Sender ID Customers Technicians Select a contact Outbo…" at bounding box center [509, 237] width 692 height 430
click at [419, 307] on div "Back to Dashboard Change Sender ID Customers Technicians Select a contact Outbo…" at bounding box center [509, 237] width 692 height 430
click at [289, 277] on div "Back to Dashboard Change Sender ID Customers Technicians Select a contact Outbo…" at bounding box center [509, 237] width 692 height 430
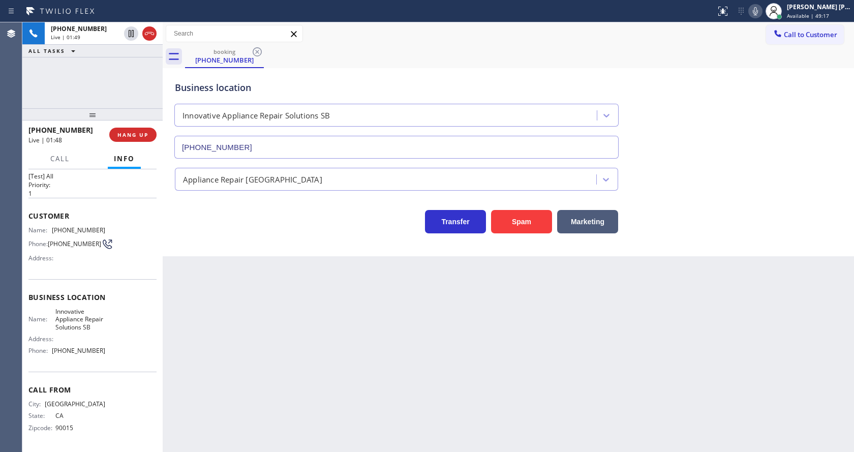
click at [435, 337] on div "Back to Dashboard Change Sender ID Customers Technicians Select a contact Outbo…" at bounding box center [509, 237] width 692 height 430
click at [417, 300] on div "Back to Dashboard Change Sender ID Customers Technicians Select a contact Outbo…" at bounding box center [509, 237] width 692 height 430
click at [255, 300] on div "Back to Dashboard Change Sender ID Customers Technicians Select a contact Outbo…" at bounding box center [509, 237] width 692 height 430
click at [401, 296] on div "Back to Dashboard Change Sender ID Customers Technicians Select a contact Outbo…" at bounding box center [509, 237] width 692 height 430
click at [329, 354] on div "Back to Dashboard Change Sender ID Customers Technicians Select a contact Outbo…" at bounding box center [509, 237] width 692 height 430
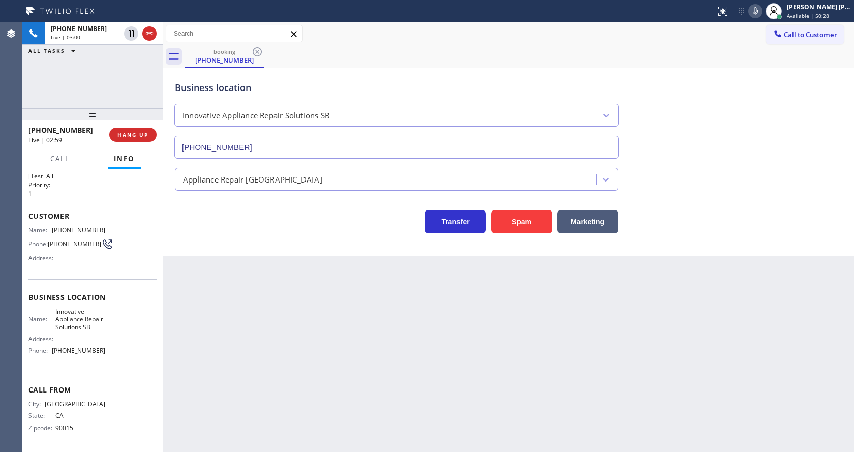
click at [372, 258] on div "Back to Dashboard Change Sender ID Customers Technicians Select a contact Outbo…" at bounding box center [509, 237] width 692 height 430
click at [252, 305] on div "Back to Dashboard Change Sender ID Customers Technicians Select a contact Outbo…" at bounding box center [509, 237] width 692 height 430
click at [276, 313] on div "Back to Dashboard Change Sender ID Customers Technicians Select a contact Outbo…" at bounding box center [509, 237] width 692 height 430
click at [490, 354] on div "Back to Dashboard Change Sender ID Customers Technicians Select a contact Outbo…" at bounding box center [509, 237] width 692 height 430
click at [128, 344] on div "Name: Innovative Appliance Repair Solutions SB Address: Phone: (805) 261-2411" at bounding box center [92, 333] width 128 height 51
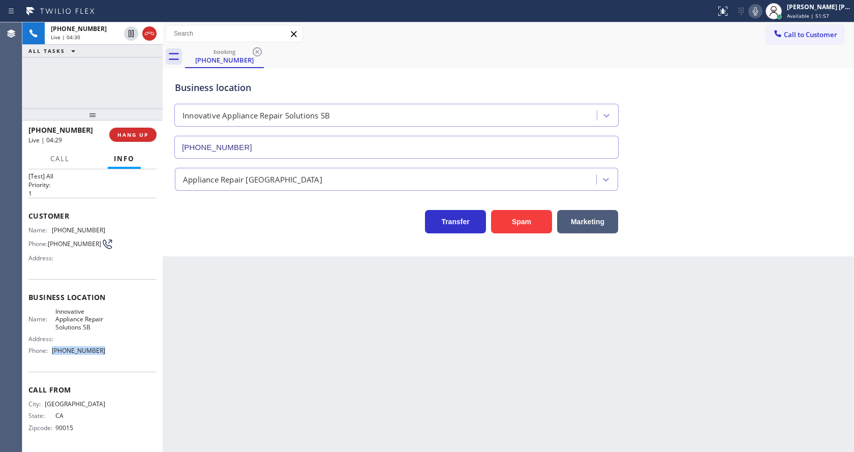
drag, startPoint x: 52, startPoint y: 351, endPoint x: 105, endPoint y: 349, distance: 52.9
click at [105, 349] on div "Name: Innovative Appliance Repair Solutions SB Address: Phone: (805) 261-2411" at bounding box center [92, 333] width 128 height 51
copy div "(805) 261-2411"
drag, startPoint x: 247, startPoint y: 361, endPoint x: 213, endPoint y: 441, distance: 87.3
click at [246, 363] on div "Back to Dashboard Change Sender ID Customers Technicians Select a contact Outbo…" at bounding box center [509, 237] width 692 height 430
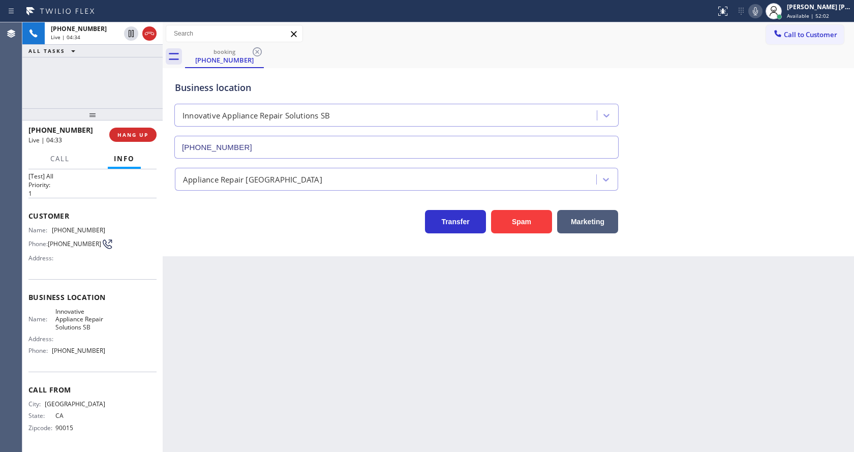
drag, startPoint x: 462, startPoint y: 314, endPoint x: 487, endPoint y: 287, distance: 36.7
click at [462, 314] on div "Back to Dashboard Change Sender ID Customers Technicians Select a contact Outbo…" at bounding box center [509, 237] width 692 height 430
click at [756, 10] on icon at bounding box center [756, 11] width 12 height 12
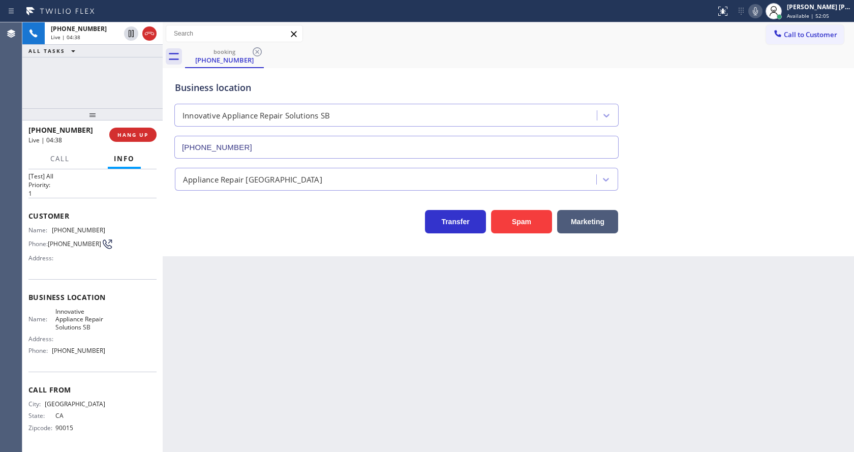
click at [756, 10] on icon at bounding box center [756, 11] width 12 height 12
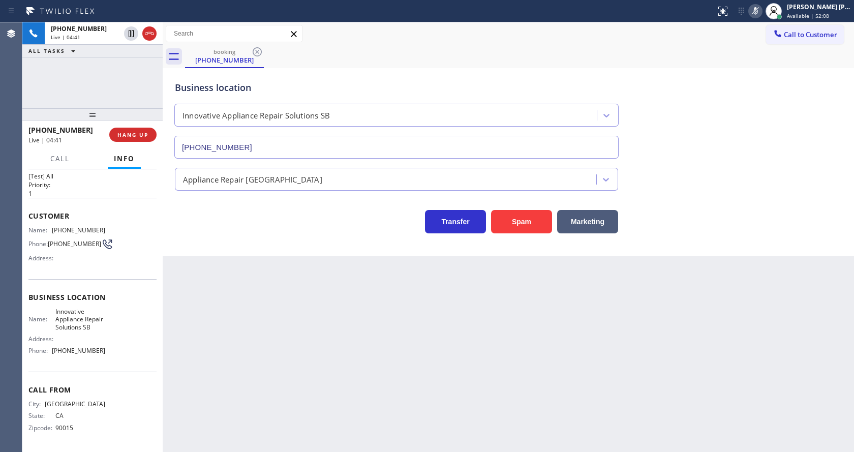
click at [756, 10] on icon at bounding box center [756, 11] width 12 height 12
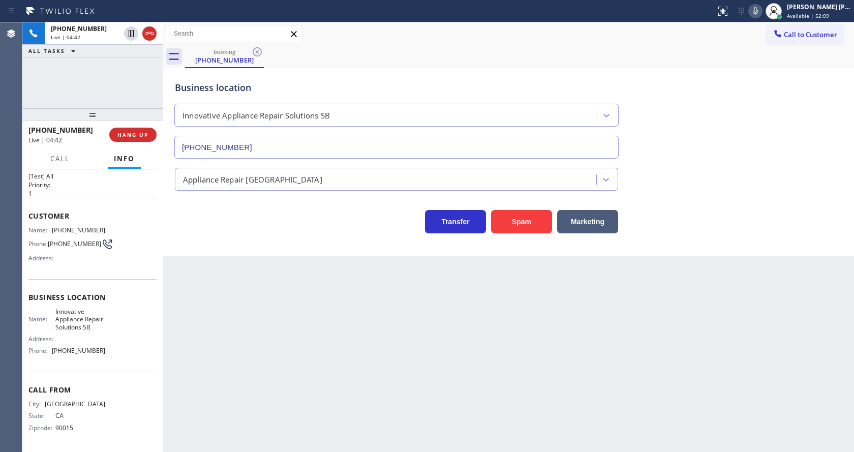
click at [756, 10] on icon at bounding box center [756, 11] width 12 height 12
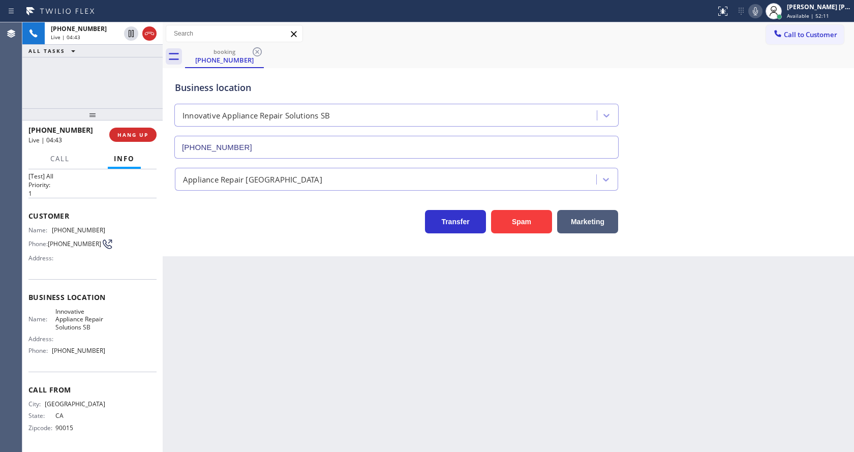
click at [756, 10] on icon at bounding box center [756, 11] width 12 height 12
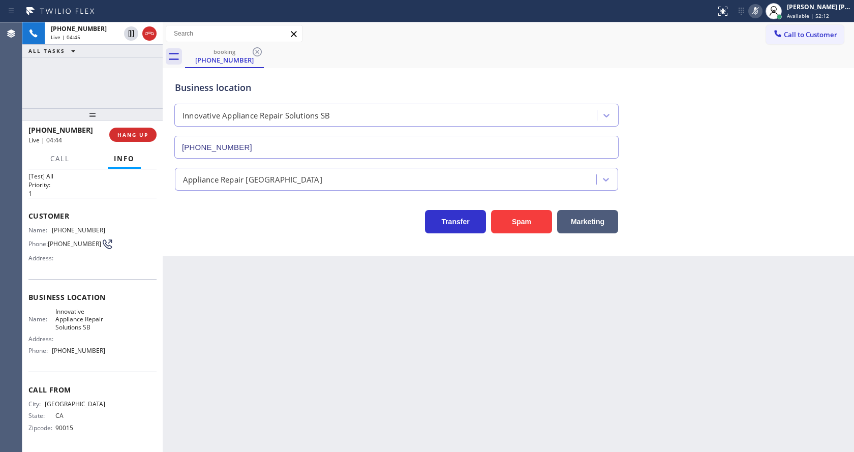
click at [756, 10] on icon at bounding box center [756, 11] width 12 height 12
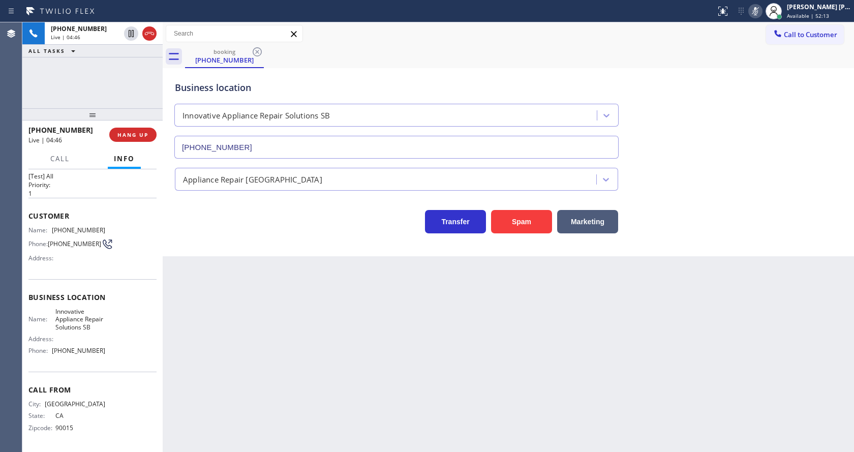
click at [756, 10] on icon at bounding box center [756, 11] width 12 height 12
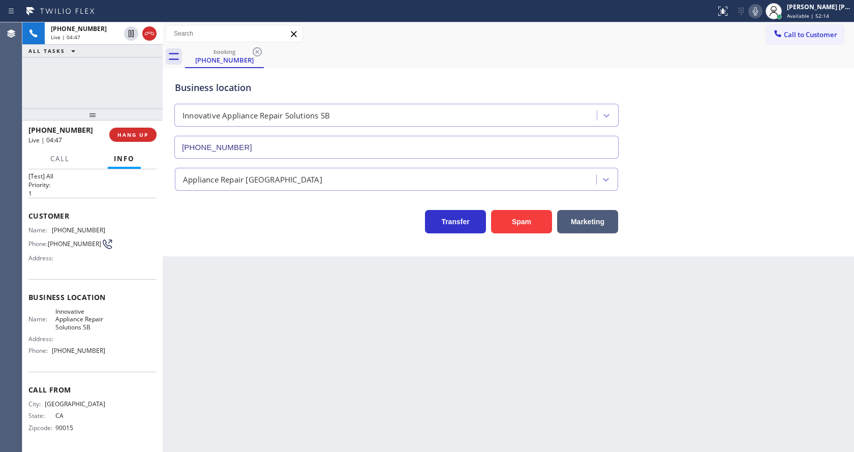
click at [756, 10] on icon at bounding box center [756, 11] width 12 height 12
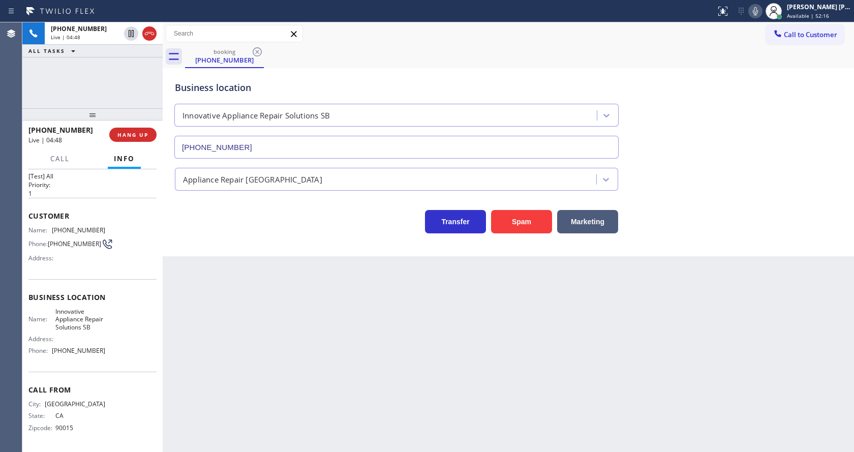
click at [756, 10] on icon at bounding box center [756, 11] width 12 height 12
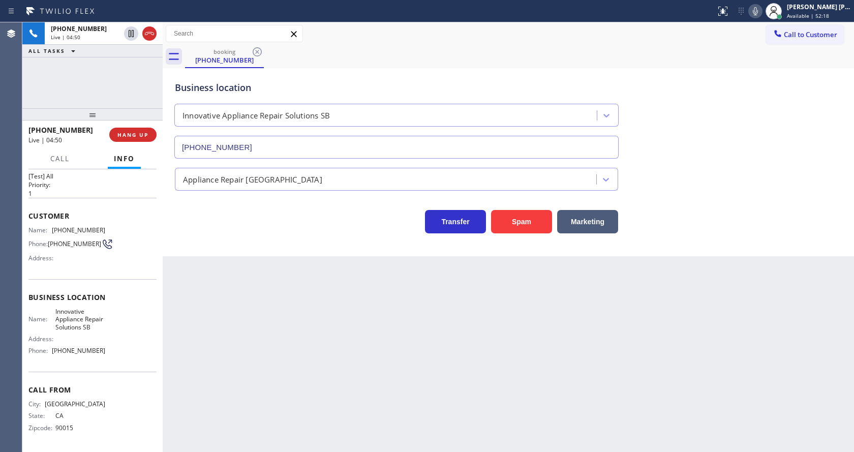
click at [756, 10] on icon at bounding box center [756, 11] width 12 height 12
click at [750, 103] on div "Business location Innovative Appliance Repair Solutions SB (805) 261-2411" at bounding box center [508, 113] width 671 height 92
click at [350, 399] on div "Back to Dashboard Change Sender ID Customers Technicians Select a contact Outbo…" at bounding box center [509, 237] width 692 height 430
drag, startPoint x: 239, startPoint y: 316, endPoint x: 502, endPoint y: 173, distance: 299.3
click at [239, 316] on div "Back to Dashboard Change Sender ID Customers Technicians Select a contact Outbo…" at bounding box center [509, 237] width 692 height 430
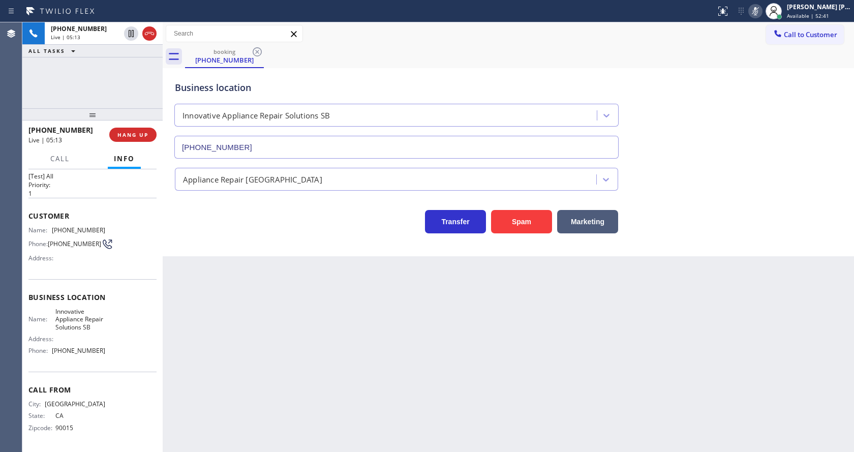
click at [389, 318] on div "Back to Dashboard Change Sender ID Customers Technicians Select a contact Outbo…" at bounding box center [509, 237] width 692 height 430
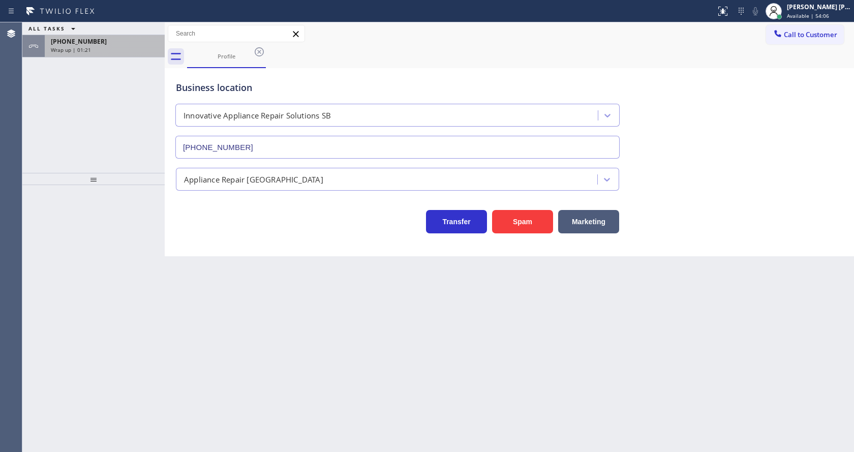
click at [98, 49] on div "Wrap up | 01:21" at bounding box center [105, 49] width 108 height 7
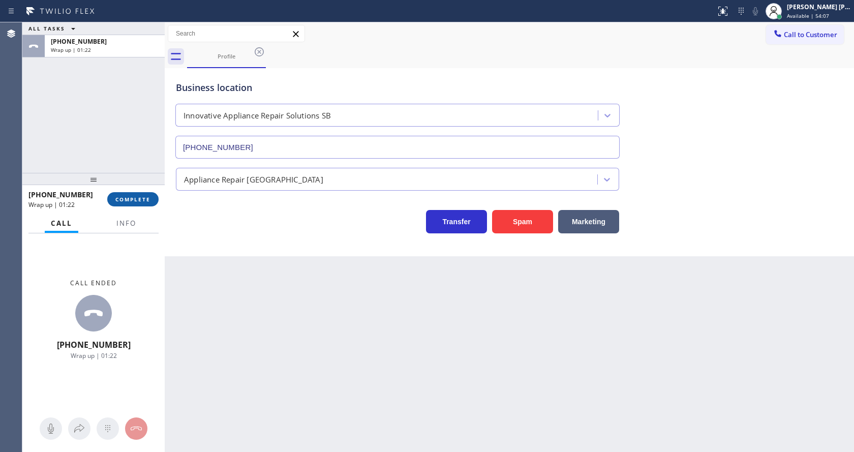
click at [132, 195] on button "COMPLETE" at bounding box center [132, 199] width 51 height 14
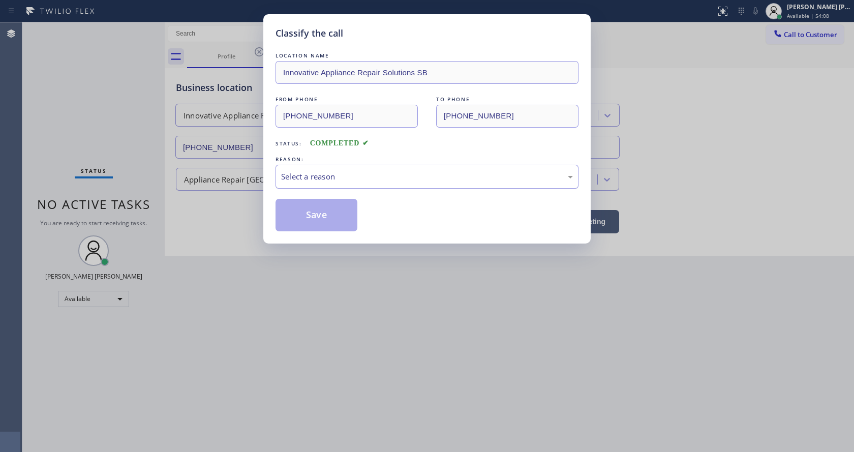
click at [312, 176] on div "Select a reason" at bounding box center [427, 177] width 292 height 12
click at [317, 216] on button "Save" at bounding box center [317, 215] width 82 height 33
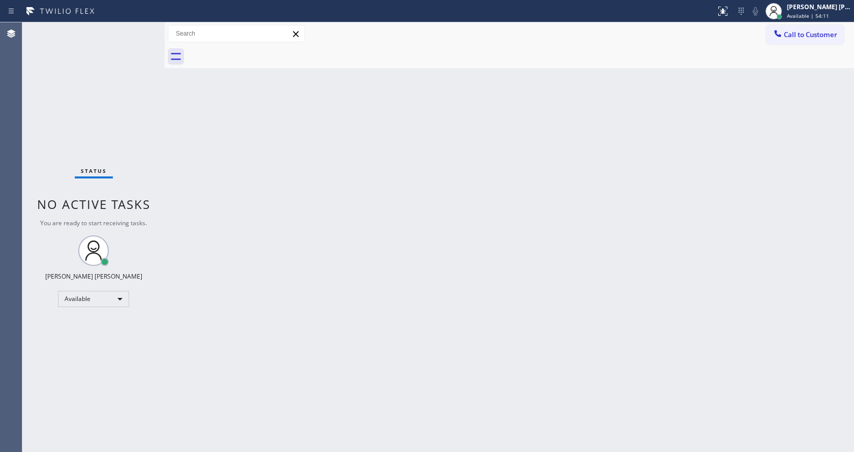
click at [488, 305] on div "Back to Dashboard Change Sender ID Customers Technicians Select a contact Outbo…" at bounding box center [510, 237] width 690 height 430
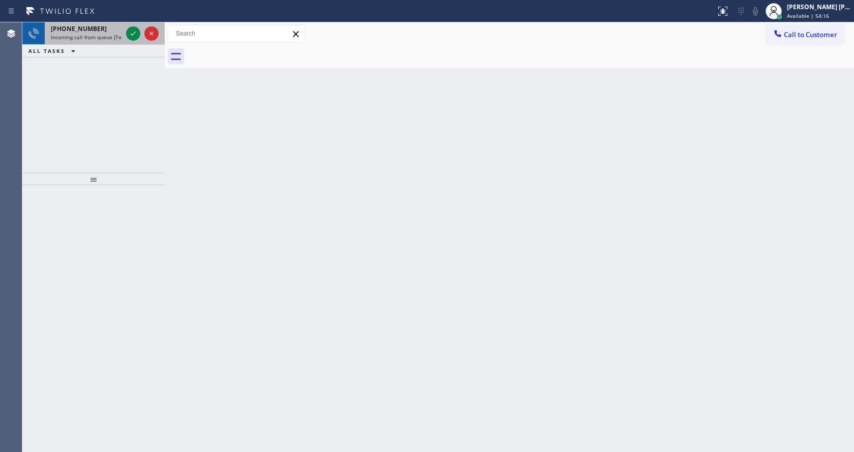
click at [102, 34] on span "Incoming call from queue [Test] All" at bounding box center [93, 37] width 84 height 7
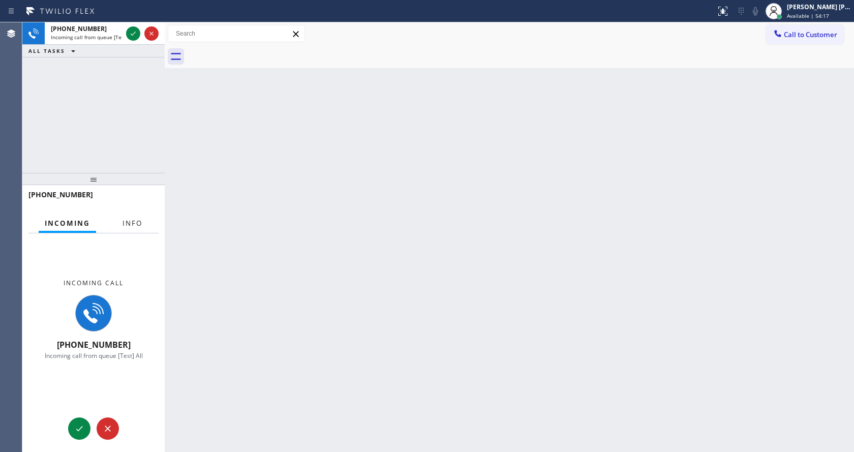
click at [137, 217] on button "Info" at bounding box center [132, 224] width 32 height 20
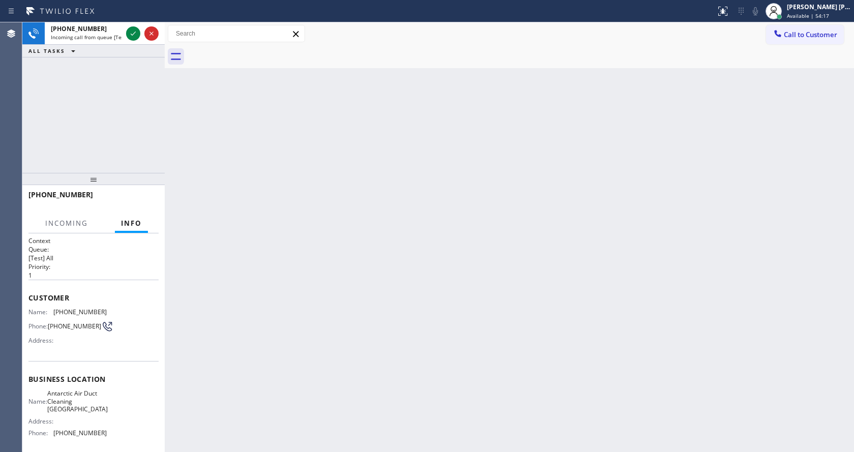
click at [135, 227] on span "Info" at bounding box center [131, 223] width 21 height 9
click at [124, 32] on div "+15708564060 Incoming call from queue [Test] All" at bounding box center [84, 33] width 79 height 22
click at [131, 36] on icon at bounding box center [133, 33] width 12 height 12
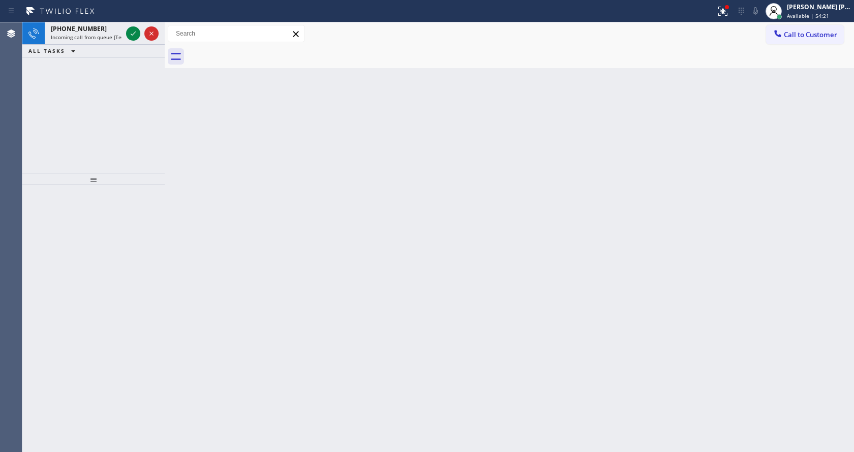
click at [248, 134] on div "Back to Dashboard Change Sender ID Customers Technicians Select a contact Outbo…" at bounding box center [510, 237] width 690 height 430
click at [102, 34] on span "Incoming call from queue [Test] All" at bounding box center [93, 37] width 84 height 7
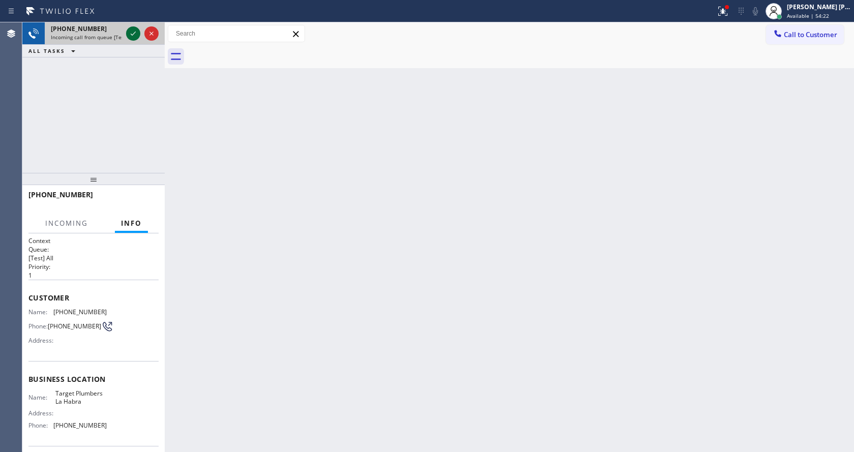
click at [130, 33] on icon at bounding box center [133, 33] width 12 height 12
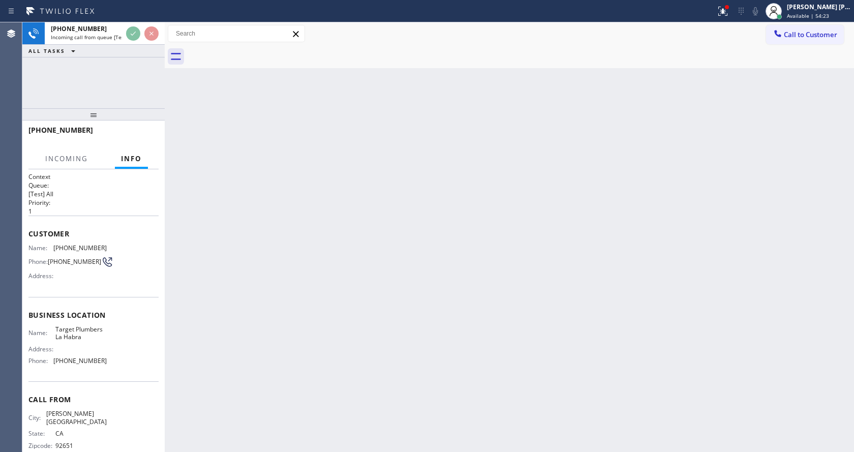
drag, startPoint x: 87, startPoint y: 182, endPoint x: 118, endPoint y: 84, distance: 101.8
click at [105, 75] on div "+13109625606 Incoming call from queue [Test] All ALL TASKS ALL TASKS ACTIVE TAS…" at bounding box center [93, 237] width 142 height 430
click at [357, 206] on div "Back to Dashboard Change Sender ID Customers Technicians Select a contact Outbo…" at bounding box center [510, 237] width 690 height 430
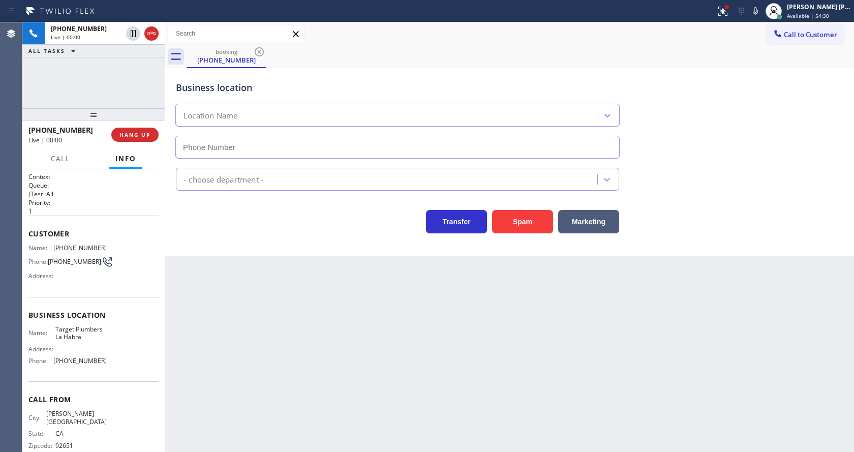
type input "(562) 414-6410"
click at [266, 303] on div "Back to Dashboard Change Sender ID Customers Technicians Select a contact Outbo…" at bounding box center [510, 237] width 690 height 430
click at [318, 426] on div "Back to Dashboard Change Sender ID Customers Technicians Select a contact Outbo…" at bounding box center [510, 237] width 690 height 430
click at [199, 375] on div "Back to Dashboard Change Sender ID Customers Technicians Select a contact Outbo…" at bounding box center [510, 237] width 690 height 430
click at [446, 357] on div "Back to Dashboard Change Sender ID Customers Technicians Select a contact Outbo…" at bounding box center [510, 237] width 690 height 430
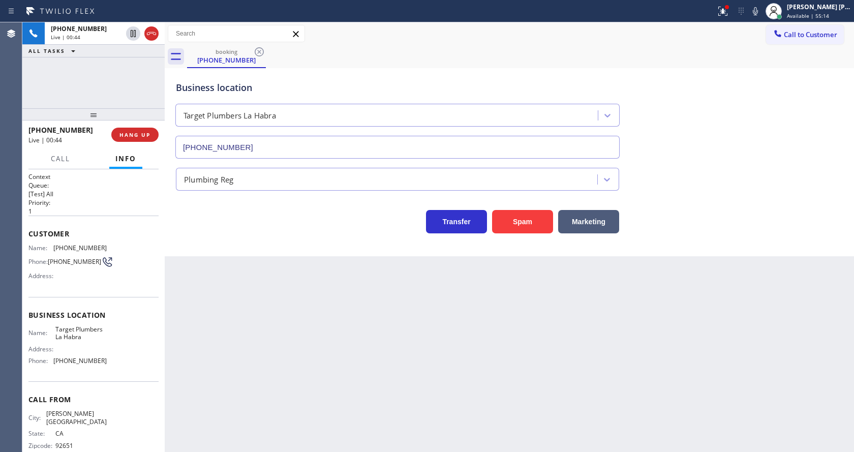
click at [239, 375] on div "Back to Dashboard Change Sender ID Customers Technicians Select a contact Outbo…" at bounding box center [510, 237] width 690 height 430
click at [318, 417] on div "Back to Dashboard Change Sender ID Customers Technicians Select a contact Outbo…" at bounding box center [510, 237] width 690 height 430
drag, startPoint x: 257, startPoint y: 365, endPoint x: 255, endPoint y: 393, distance: 28.6
click at [257, 365] on div "Back to Dashboard Change Sender ID Customers Technicians Select a contact Outbo…" at bounding box center [510, 237] width 690 height 430
drag, startPoint x: 501, startPoint y: 343, endPoint x: 502, endPoint y: 292, distance: 50.9
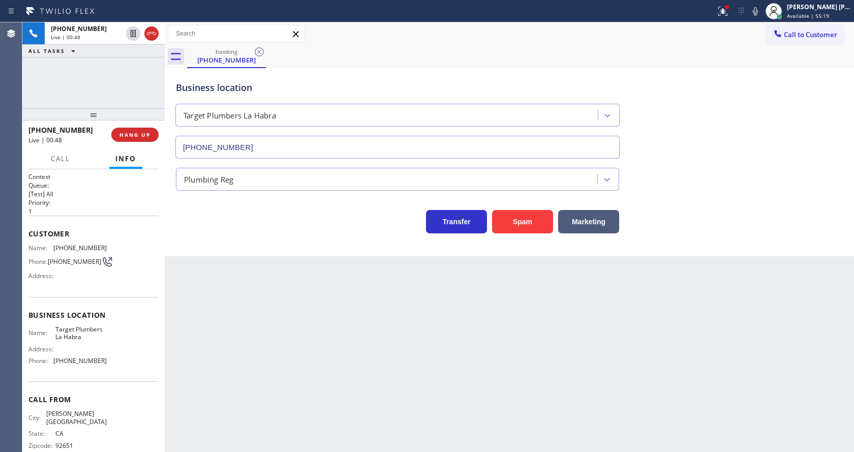
click at [501, 343] on div "Back to Dashboard Change Sender ID Customers Technicians Select a contact Outbo…" at bounding box center [510, 237] width 690 height 430
click at [515, 228] on button "Spam" at bounding box center [522, 221] width 61 height 23
click at [712, 7] on div at bounding box center [358, 11] width 708 height 16
click at [746, 13] on icon at bounding box center [741, 11] width 12 height 12
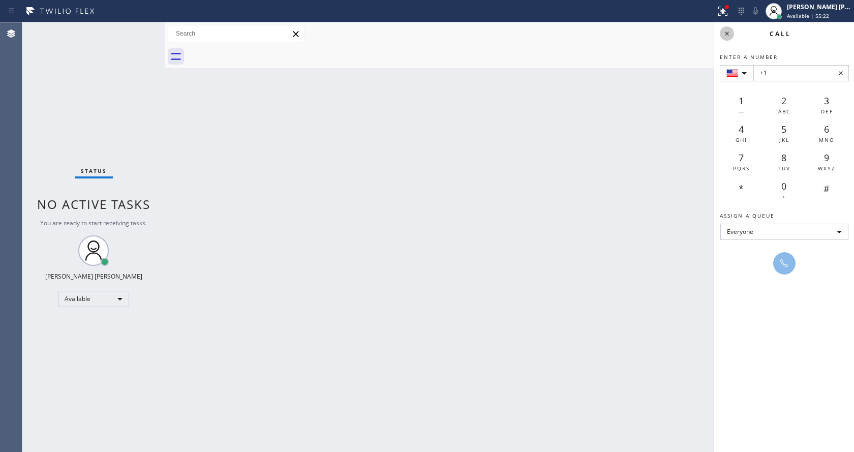
click at [728, 35] on icon at bounding box center [727, 33] width 12 height 12
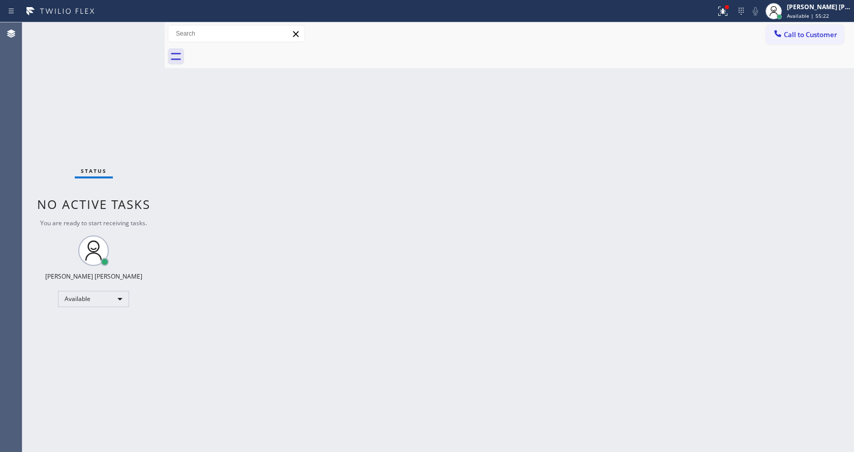
drag, startPoint x: 726, startPoint y: 9, endPoint x: 721, endPoint y: 34, distance: 25.5
click at [726, 8] on icon at bounding box center [723, 11] width 12 height 12
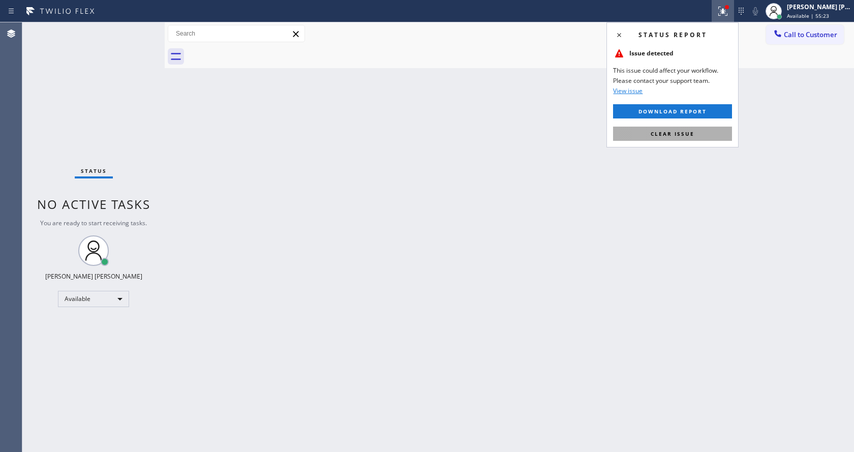
click at [678, 129] on button "Clear issue" at bounding box center [672, 134] width 119 height 14
click at [661, 161] on div "Back to Dashboard Change Sender ID Customers Technicians Select a contact Outbo…" at bounding box center [510, 237] width 690 height 430
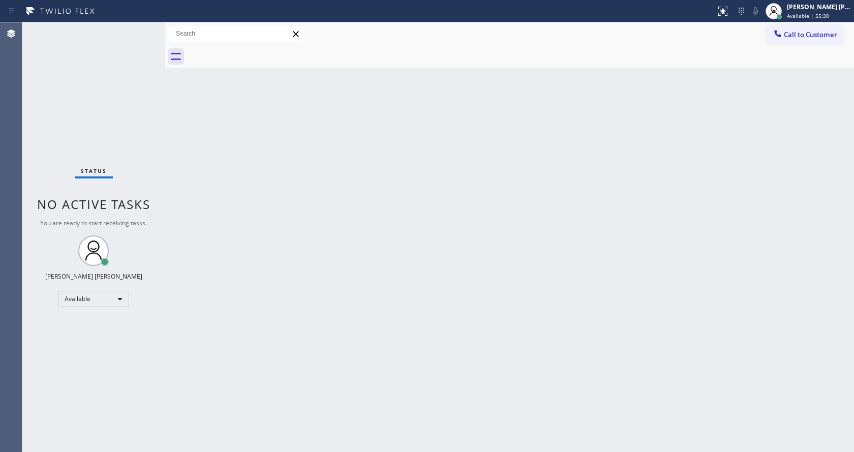
click at [186, 241] on div "Back to Dashboard Change Sender ID Customers Technicians Select a contact Outbo…" at bounding box center [510, 237] width 690 height 430
click at [559, 211] on div "Back to Dashboard Change Sender ID Customers Technicians Select a contact Outbo…" at bounding box center [510, 237] width 690 height 430
click at [142, 180] on div "Status No active tasks You are ready to start receiving tasks. [PERSON_NAME] [P…" at bounding box center [93, 237] width 142 height 430
click at [308, 346] on div "Back to Dashboard Change Sender ID Customers Technicians Select a contact Outbo…" at bounding box center [510, 237] width 690 height 430
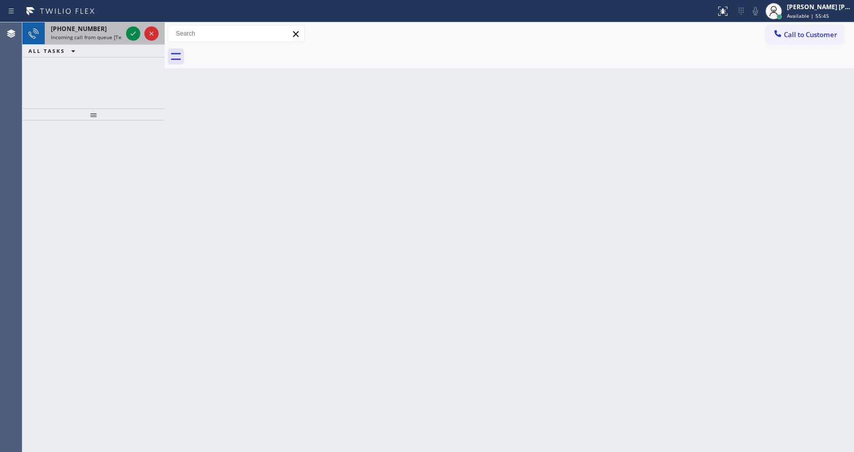
click at [109, 38] on span "Incoming call from queue [Test] All" at bounding box center [93, 37] width 84 height 7
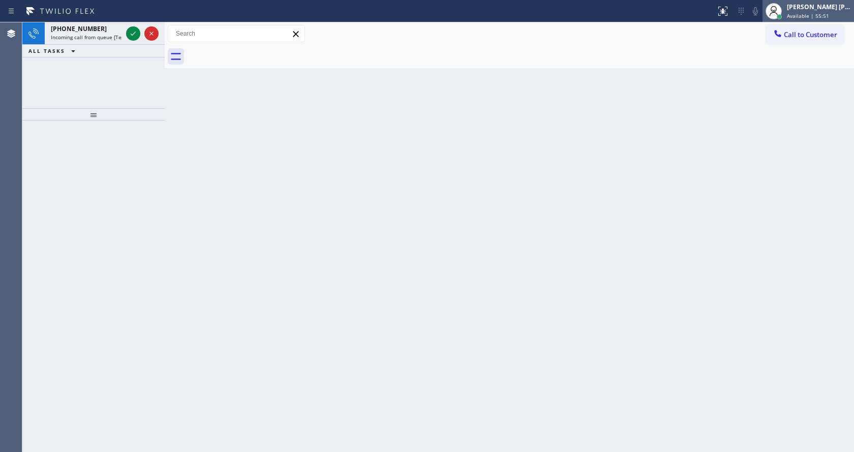
click at [791, 16] on div "Jen Rose Villanueva Available | 55:51" at bounding box center [819, 11] width 69 height 18
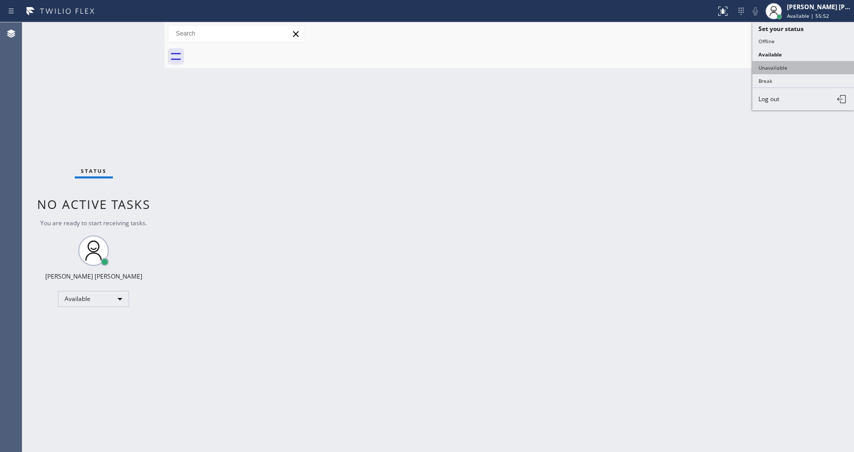
click at [798, 65] on button "Unavailable" at bounding box center [804, 67] width 102 height 13
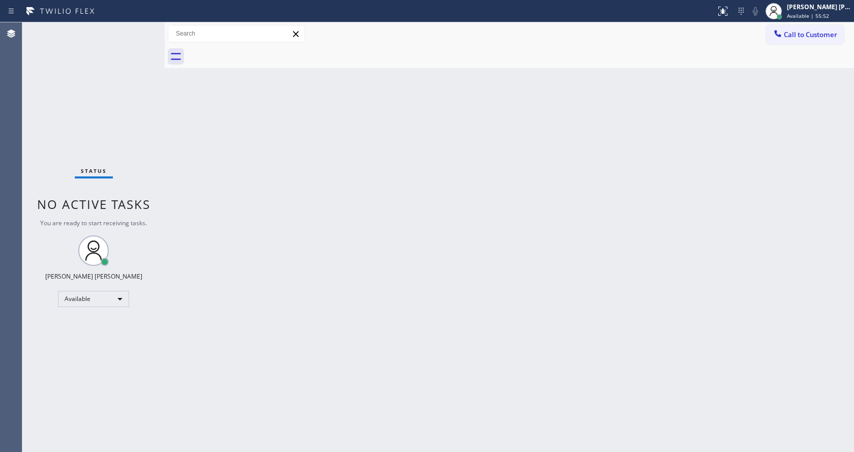
click at [228, 339] on div "Back to Dashboard Change Sender ID Customers Technicians Select a contact Outbo…" at bounding box center [510, 237] width 690 height 430
click at [154, 143] on div "Status No active tasks Change activity state to start receiving tasks. Jen Rose…" at bounding box center [93, 237] width 142 height 430
click at [460, 293] on div "Back to Dashboard Change Sender ID Customers Technicians Select a contact Outbo…" at bounding box center [510, 237] width 690 height 430
click at [240, 183] on div "Back to Dashboard Change Sender ID Customers Technicians Select a contact Outbo…" at bounding box center [510, 237] width 690 height 430
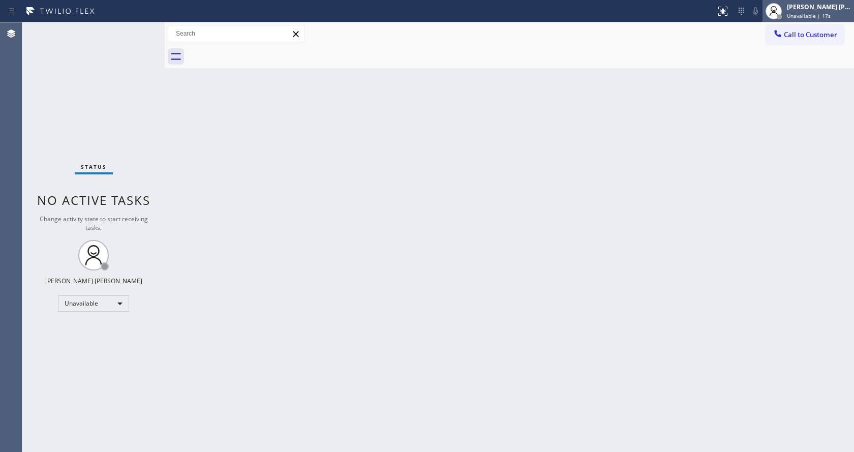
click at [804, 19] on div "Jen Rose Villanueva Unavailable | 17s" at bounding box center [819, 11] width 69 height 18
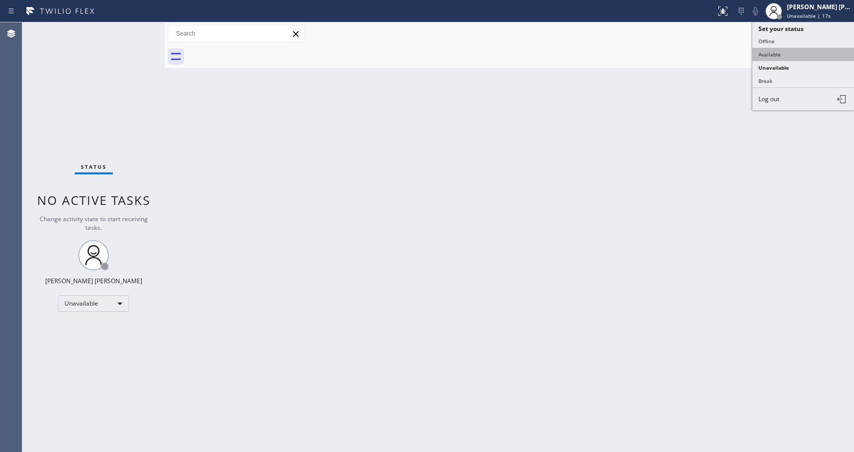
click at [788, 53] on button "Available" at bounding box center [804, 54] width 102 height 13
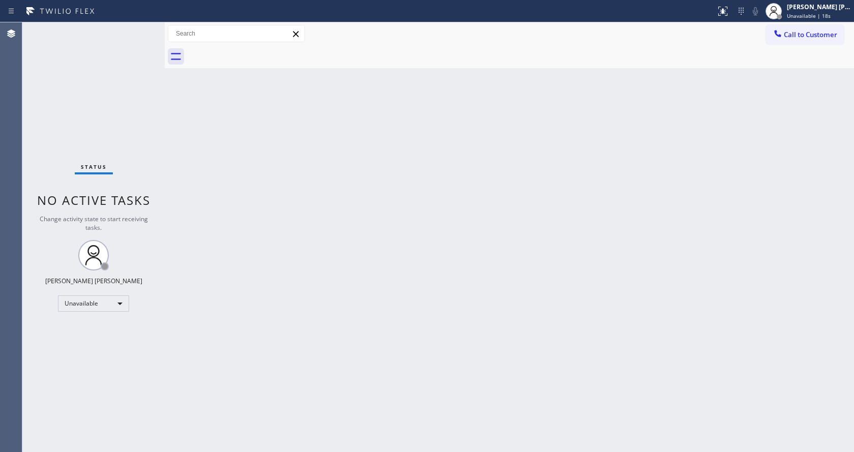
click at [380, 183] on div "Back to Dashboard Change Sender ID Customers Technicians Select a contact Outbo…" at bounding box center [510, 237] width 690 height 430
drag, startPoint x: 214, startPoint y: 231, endPoint x: 224, endPoint y: 334, distance: 103.3
click at [213, 232] on div "Back to Dashboard Change Sender ID Customers Technicians Select a contact Outbo…" at bounding box center [510, 237] width 690 height 430
drag, startPoint x: 515, startPoint y: 271, endPoint x: 416, endPoint y: 285, distance: 100.1
click at [515, 271] on div "Back to Dashboard Change Sender ID Customers Technicians Select a contact Outbo…" at bounding box center [510, 237] width 690 height 430
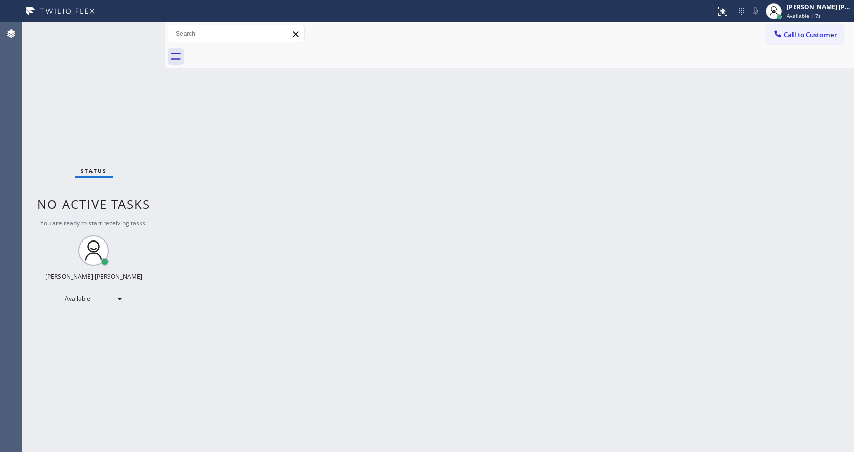
click at [411, 303] on div "Back to Dashboard Change Sender ID Customers Technicians Select a contact Outbo…" at bounding box center [510, 237] width 690 height 430
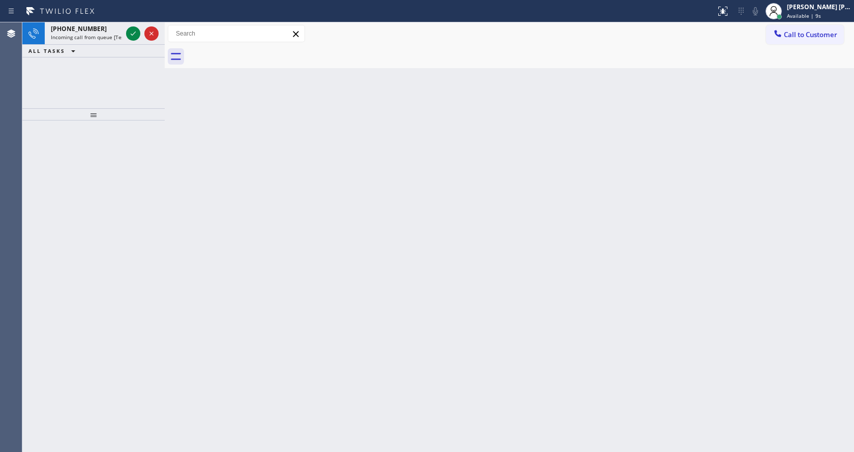
click at [122, 113] on div at bounding box center [93, 114] width 142 height 12
click at [107, 41] on div "+13057716197 Incoming call from queue [Test] All" at bounding box center [84, 33] width 79 height 22
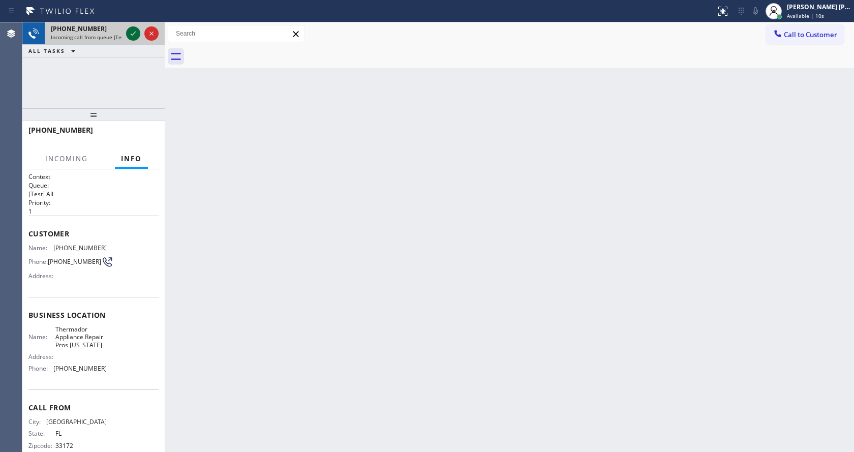
click at [128, 33] on icon at bounding box center [133, 33] width 12 height 12
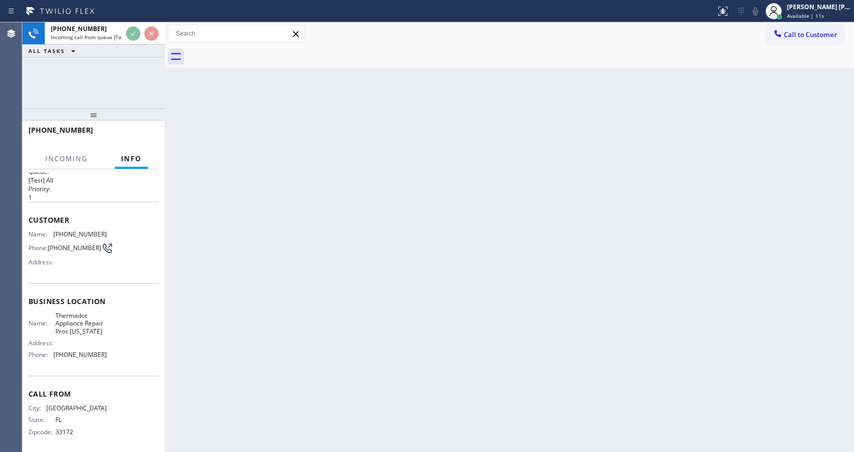
scroll to position [21, 0]
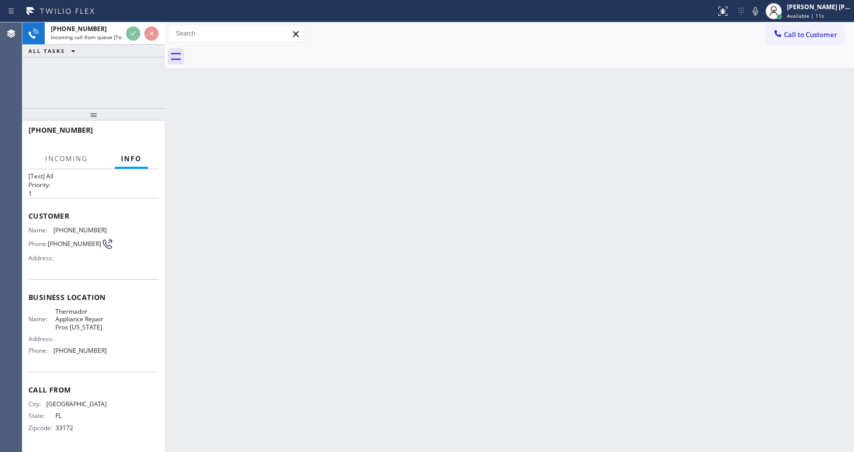
click at [367, 309] on div "Back to Dashboard Change Sender ID Customers Technicians Select a contact Outbo…" at bounding box center [510, 237] width 690 height 430
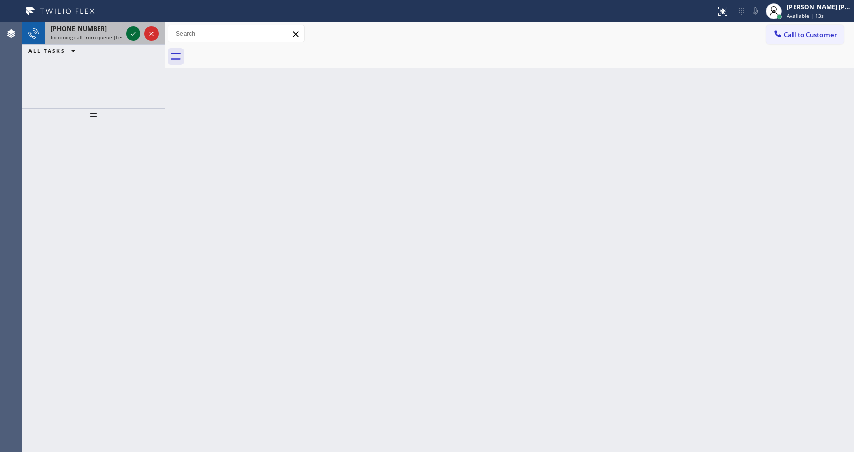
click at [136, 36] on icon at bounding box center [133, 33] width 12 height 12
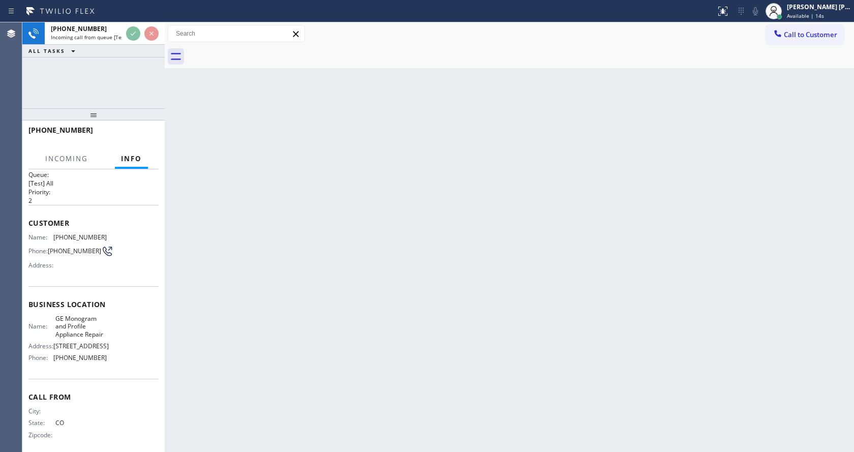
scroll to position [21, 0]
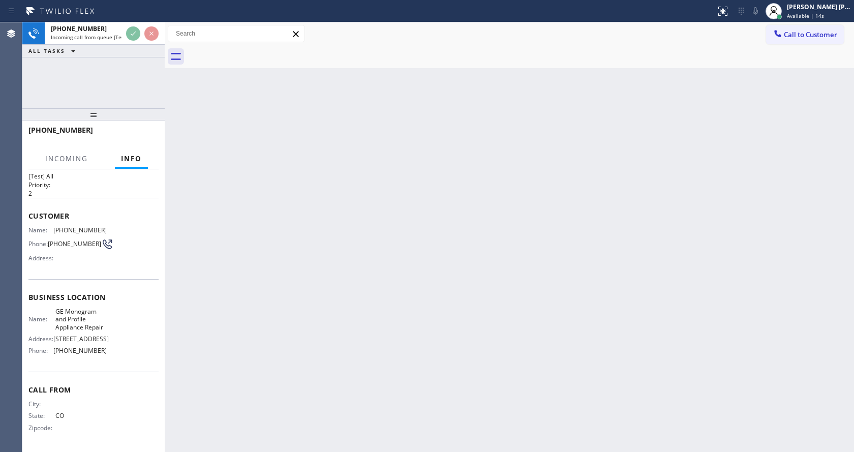
click at [336, 307] on div "Back to Dashboard Change Sender ID Customers Technicians Select a contact Outbo…" at bounding box center [510, 237] width 690 height 430
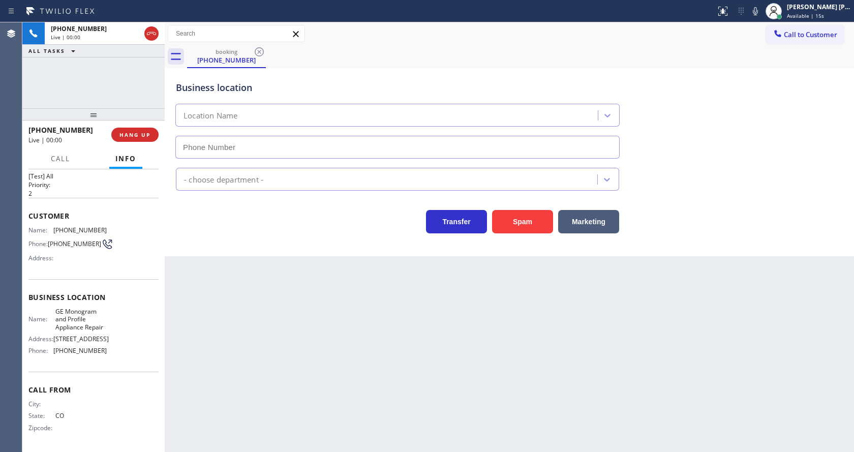
type input "(719) 249-6866"
click at [385, 284] on div "Back to Dashboard Change Sender ID Customers Technicians Select a contact Outbo…" at bounding box center [510, 237] width 690 height 430
click at [539, 220] on button "Spam" at bounding box center [522, 221] width 61 height 23
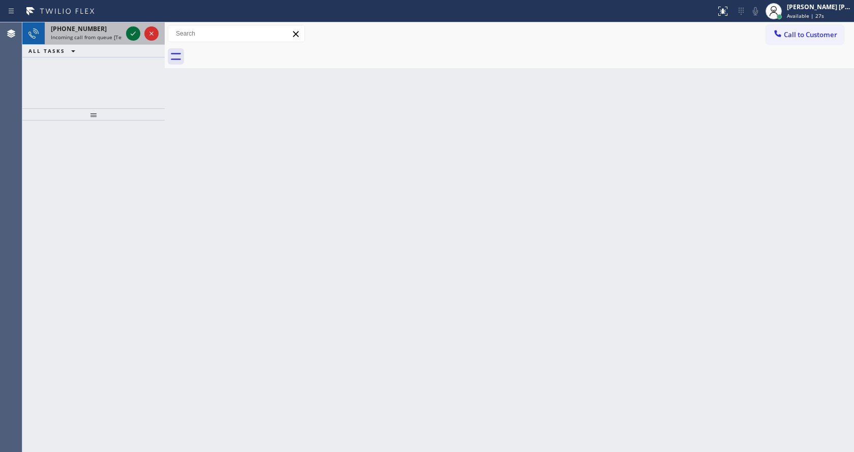
click at [129, 32] on icon at bounding box center [133, 33] width 12 height 12
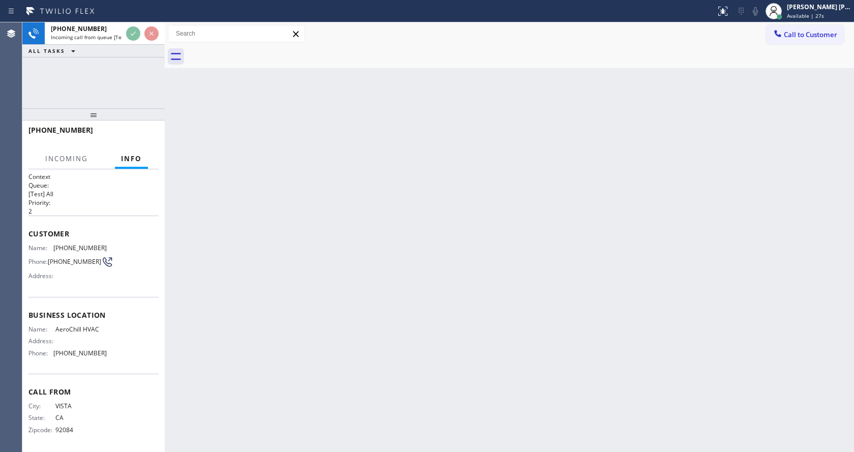
scroll to position [5, 0]
drag, startPoint x: 421, startPoint y: 330, endPoint x: 247, endPoint y: 2, distance: 370.8
click at [421, 317] on div "Back to Dashboard Change Sender ID Customers Technicians Select a contact Outbo…" at bounding box center [510, 237] width 690 height 430
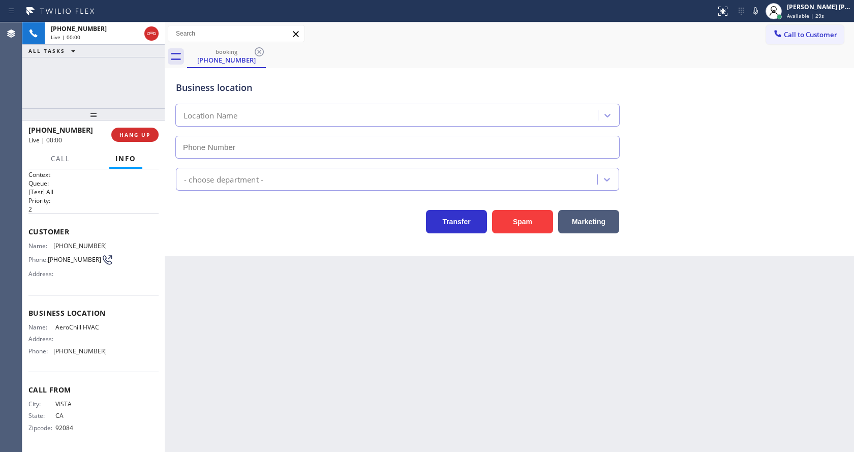
type input "(760) 274-8861"
click at [539, 225] on button "Spam" at bounding box center [522, 221] width 61 height 23
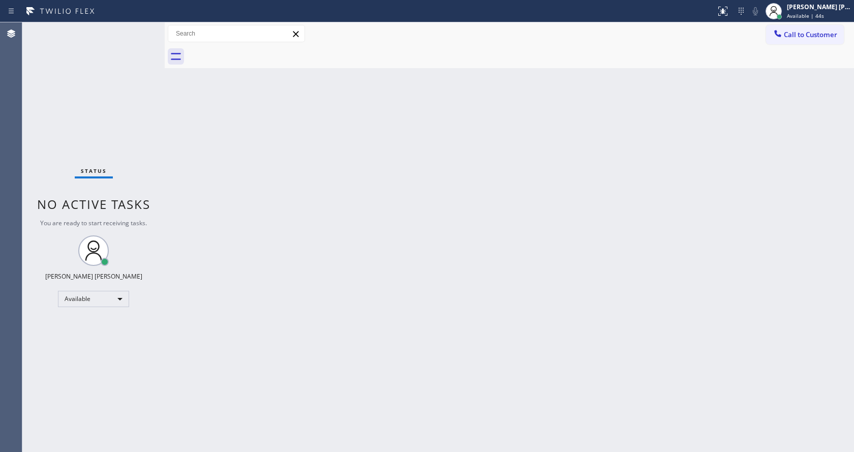
click at [368, 288] on div "Back to Dashboard Change Sender ID Customers Technicians Select a contact Outbo…" at bounding box center [510, 237] width 690 height 430
click at [422, 340] on div "Back to Dashboard Change Sender ID Customers Technicians Select a contact Outbo…" at bounding box center [510, 237] width 690 height 430
click at [198, 212] on div "Back to Dashboard Change Sender ID Customers Technicians Select a contact Outbo…" at bounding box center [510, 237] width 690 height 430
click at [464, 310] on div "Back to Dashboard Change Sender ID Customers Technicians Select a contact Outbo…" at bounding box center [510, 237] width 690 height 430
click at [258, 269] on div "Back to Dashboard Change Sender ID Customers Technicians Select a contact Outbo…" at bounding box center [510, 237] width 690 height 430
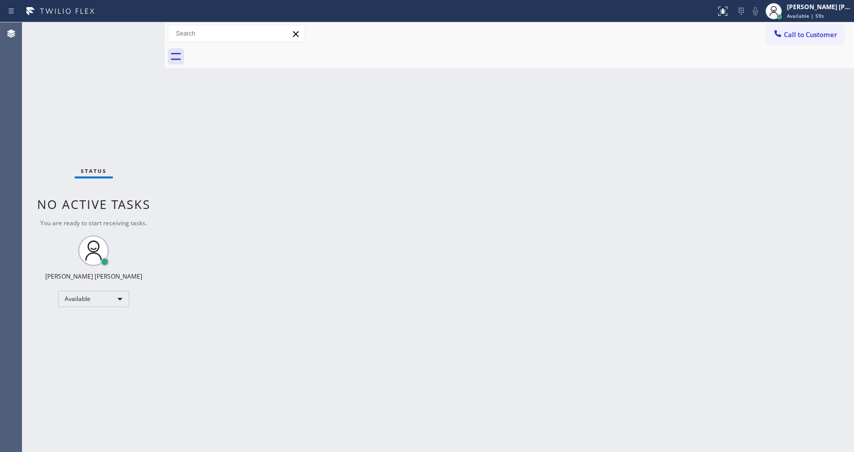
click at [470, 290] on div "Back to Dashboard Change Sender ID Customers Technicians Select a contact Outbo…" at bounding box center [510, 237] width 690 height 430
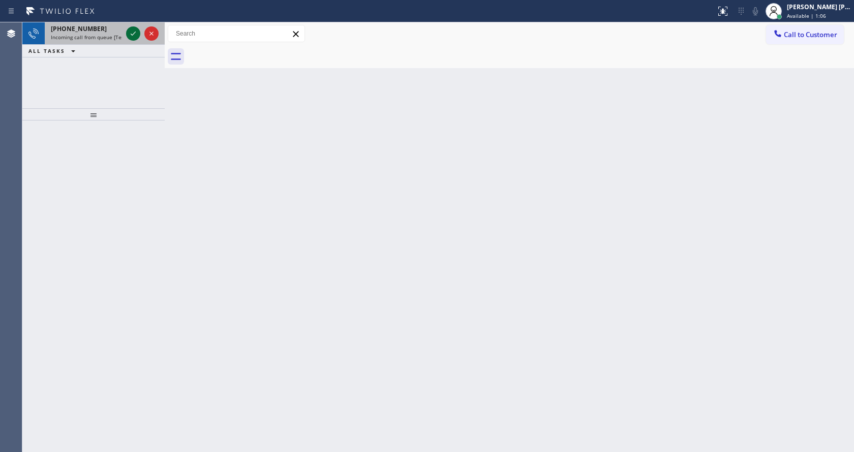
click at [121, 32] on div "+19253963512" at bounding box center [86, 28] width 71 height 9
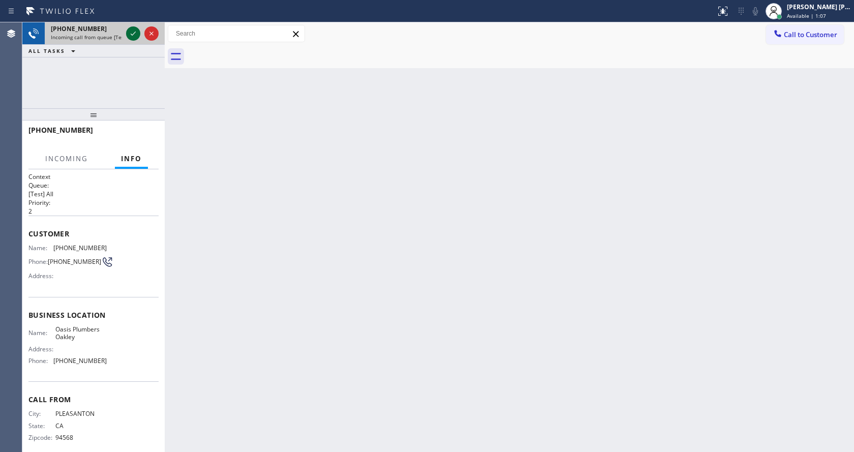
click at [131, 33] on icon at bounding box center [133, 33] width 12 height 12
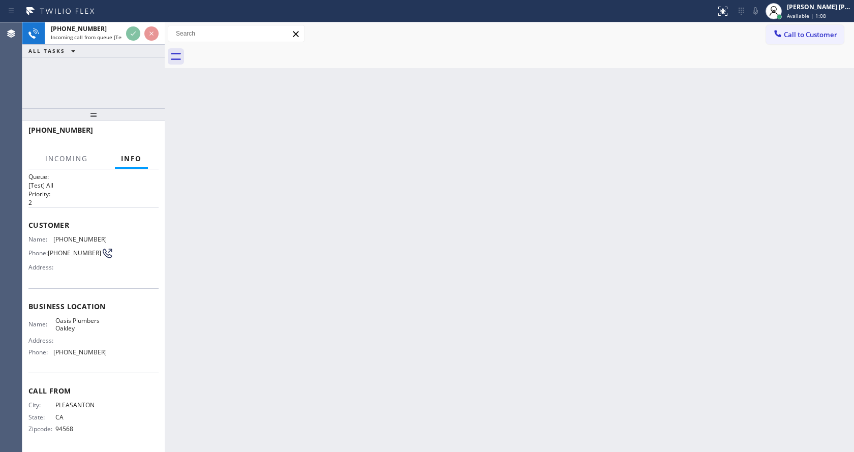
scroll to position [13, 0]
click at [360, 273] on div "Back to Dashboard Change Sender ID Customers Technicians Select a contact Outbo…" at bounding box center [510, 237] width 690 height 430
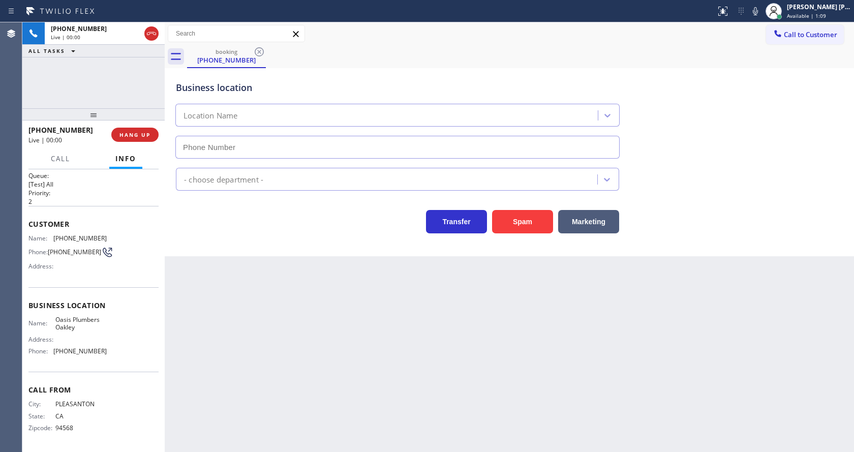
type input "(925) 297-1724"
click at [338, 306] on div "Back to Dashboard Change Sender ID Customers Technicians Select a contact Outbo…" at bounding box center [510, 237] width 690 height 430
click at [283, 316] on div "Back to Dashboard Change Sender ID Customers Technicians Select a contact Outbo…" at bounding box center [510, 237] width 690 height 430
click at [506, 214] on button "Spam" at bounding box center [522, 221] width 61 height 23
click at [319, 352] on div "Back to Dashboard Change Sender ID Customers Technicians Select a contact Outbo…" at bounding box center [510, 237] width 690 height 430
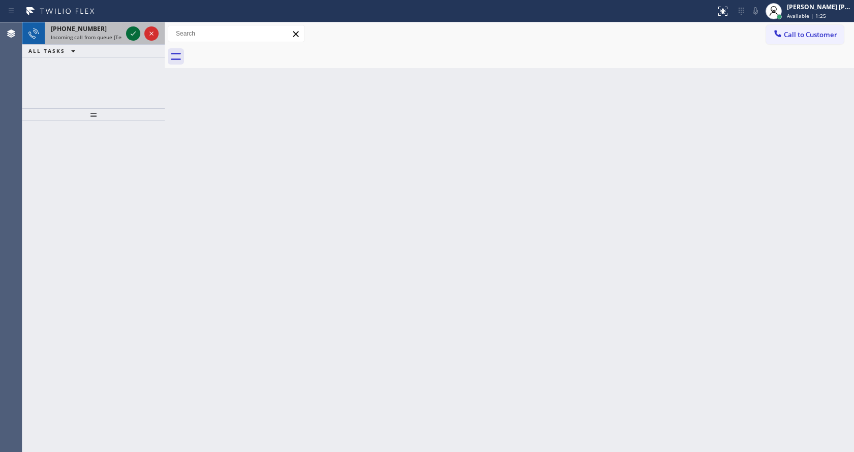
click at [130, 33] on icon at bounding box center [133, 33] width 12 height 12
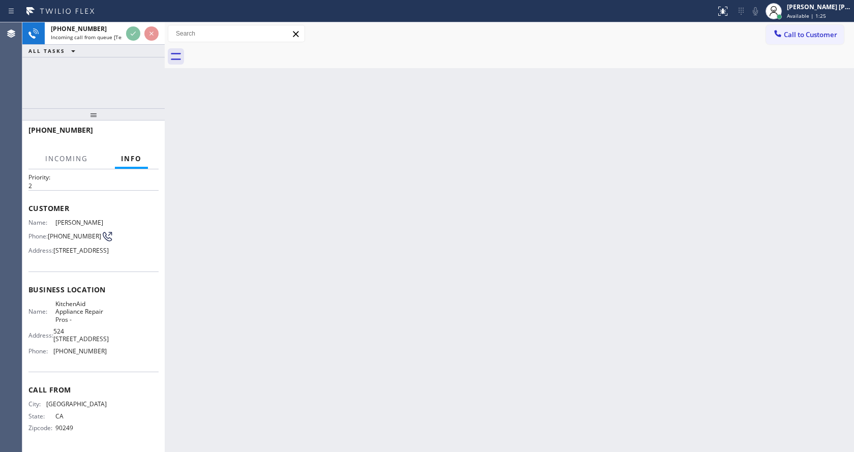
scroll to position [61, 0]
click at [294, 336] on div "Back to Dashboard Change Sender ID Customers Technicians Select a contact Outbo…" at bounding box center [510, 237] width 690 height 430
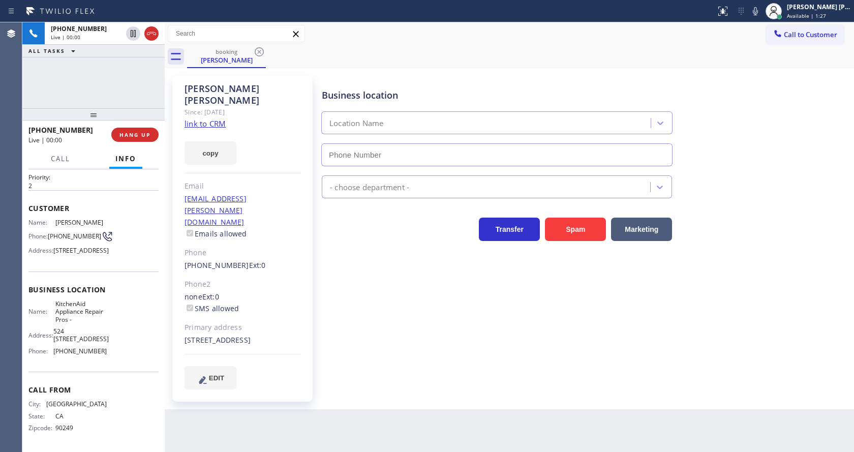
type input "(855) 213-9318"
click at [356, 352] on div "Business location KitchenAid Appliance Repair Pros - (855) 213-9318 Appliance R…" at bounding box center [586, 232] width 532 height 308
click at [349, 244] on div "Business location KitchenAid Appliance Repair Pros - (855) 213-9318 Appliance R…" at bounding box center [586, 232] width 532 height 308
click at [315, 368] on div "Ronald Gibb Since: 20 may 2020 link to CRM copy Email rongibb@cox.net Emails al…" at bounding box center [243, 239] width 153 height 336
click at [275, 419] on div "Back to Dashboard Change Sender ID Customers Technicians Select a contact Outbo…" at bounding box center [510, 237] width 690 height 430
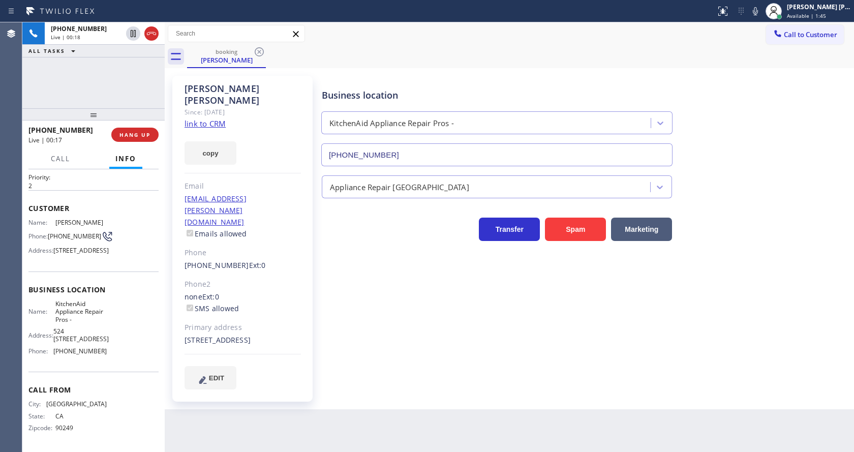
drag, startPoint x: 432, startPoint y: 336, endPoint x: 431, endPoint y: 328, distance: 8.8
click at [432, 336] on div "Business location KitchenAid Appliance Repair Pros - (855) 213-9318 Appliance R…" at bounding box center [586, 232] width 532 height 308
click at [133, 138] on button "HANG UP" at bounding box center [134, 135] width 47 height 14
click at [133, 138] on span "HANG UP" at bounding box center [135, 134] width 31 height 7
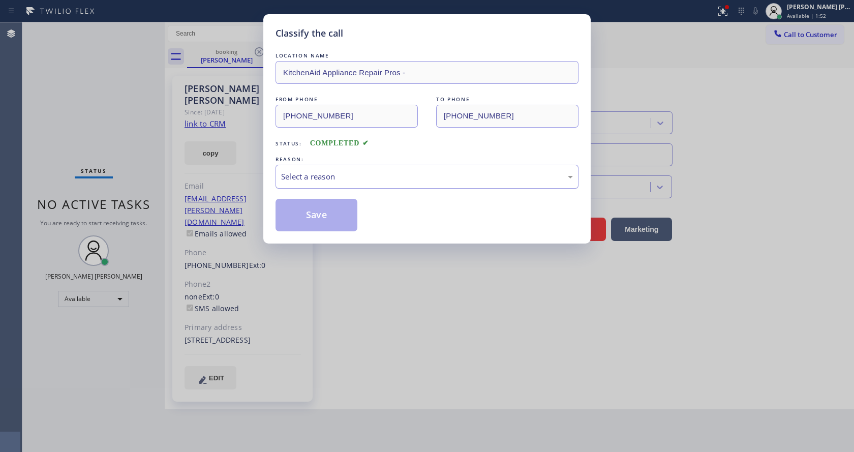
click at [309, 174] on div "Select a reason" at bounding box center [427, 177] width 292 height 12
click at [305, 195] on div "LOCATION NAME KitchenAid Appliance Repair Pros - FROM PHONE (310) 351-6900 TO P…" at bounding box center [427, 140] width 303 height 181
click at [333, 177] on div "Tech, Unknown/didnt ring" at bounding box center [427, 177] width 292 height 12
click at [314, 211] on button "Save" at bounding box center [317, 215] width 82 height 33
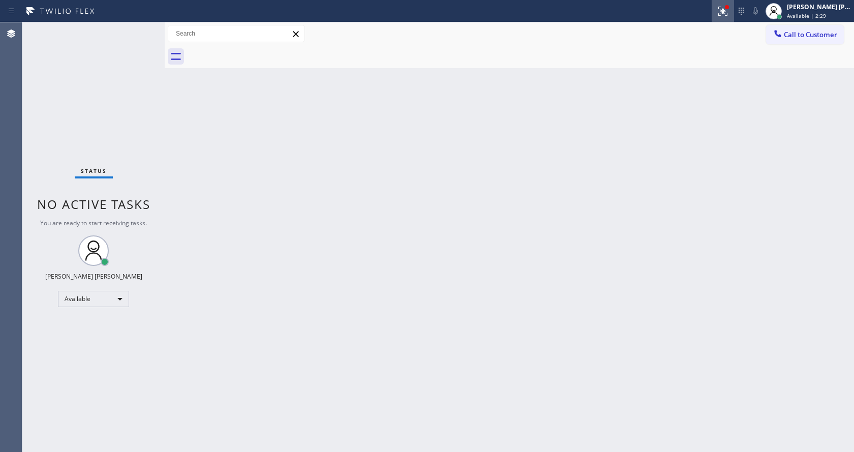
click at [725, 11] on icon at bounding box center [723, 11] width 12 height 12
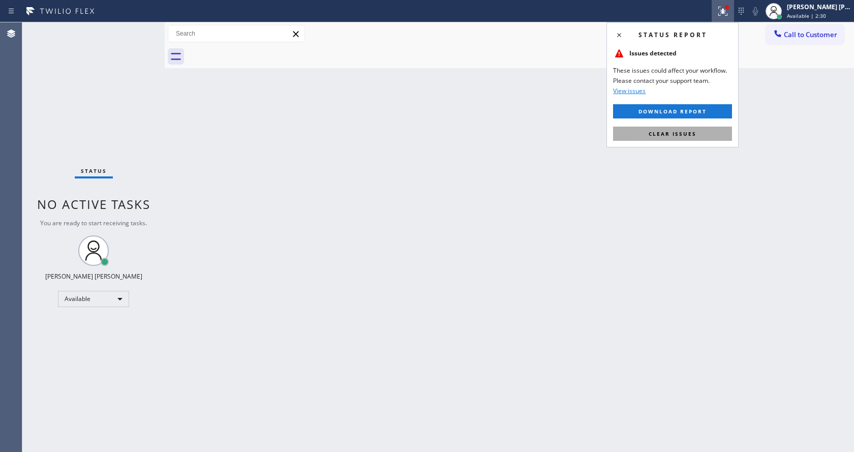
click at [675, 140] on button "Clear issues" at bounding box center [672, 134] width 119 height 14
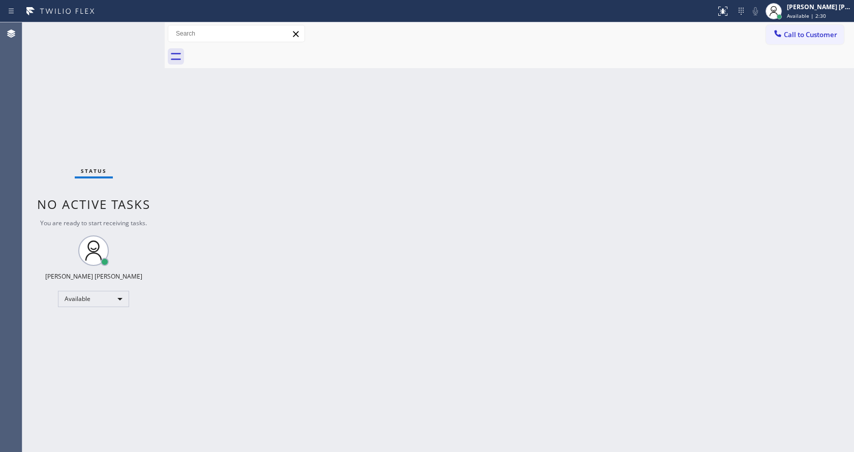
click at [676, 138] on div "Back to Dashboard Change Sender ID Customers Technicians Select a contact Outbo…" at bounding box center [510, 237] width 690 height 430
click at [145, 60] on div "Status No active tasks You are ready to start receiving tasks. [PERSON_NAME] [P…" at bounding box center [93, 237] width 142 height 430
click at [140, 27] on div "Status No active tasks You are ready to start receiving tasks. [PERSON_NAME] [P…" at bounding box center [93, 237] width 142 height 430
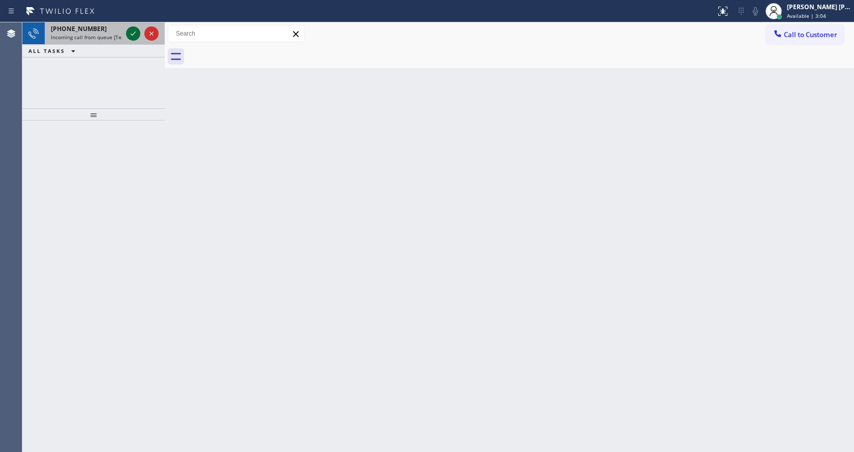
click at [128, 32] on icon at bounding box center [133, 33] width 12 height 12
click at [126, 35] on div at bounding box center [142, 33] width 37 height 22
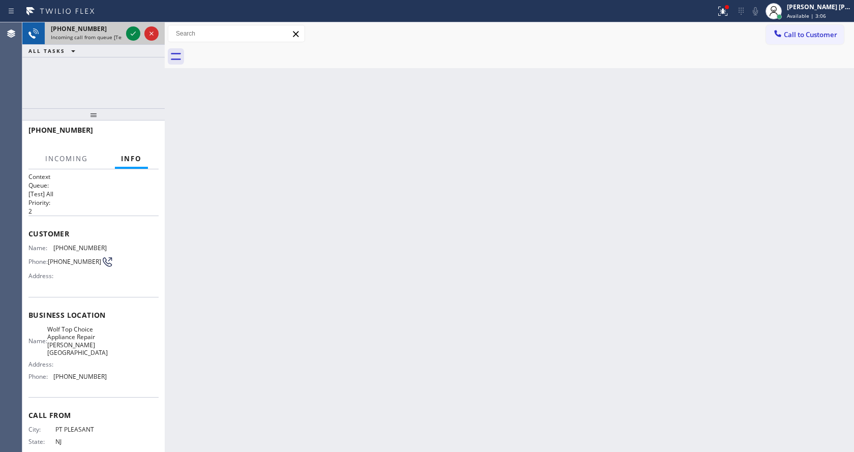
click at [126, 35] on div at bounding box center [142, 33] width 37 height 22
click at [135, 34] on icon at bounding box center [133, 33] width 12 height 12
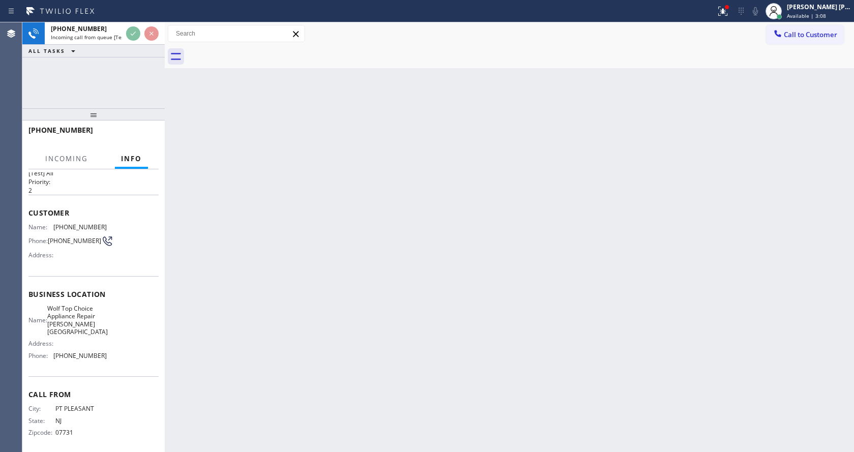
click at [339, 315] on div "Back to Dashboard Change Sender ID Customers Technicians Select a contact Outbo…" at bounding box center [510, 237] width 690 height 430
click at [241, 279] on div "Back to Dashboard Change Sender ID Customers Technicians Select a contact Outbo…" at bounding box center [510, 237] width 690 height 430
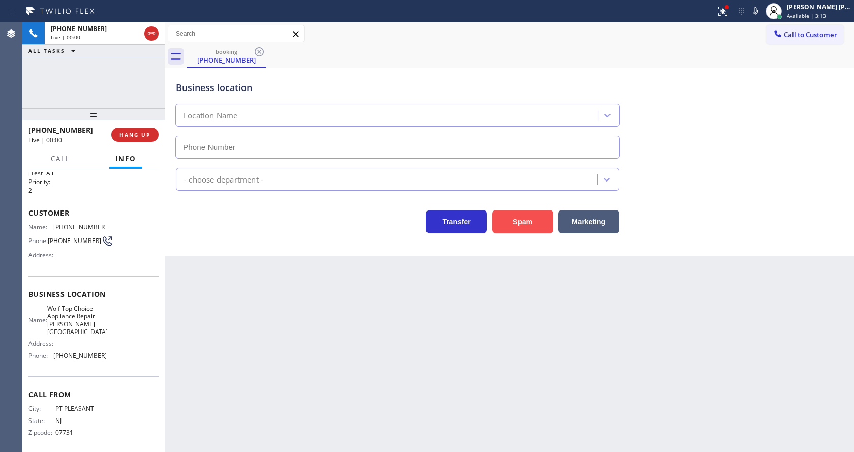
type input "(732) 631-3284"
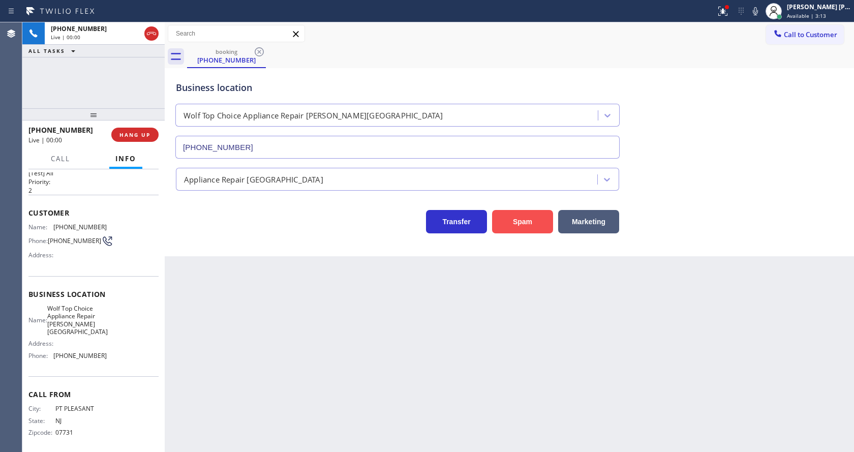
click at [516, 221] on button "Spam" at bounding box center [522, 221] width 61 height 23
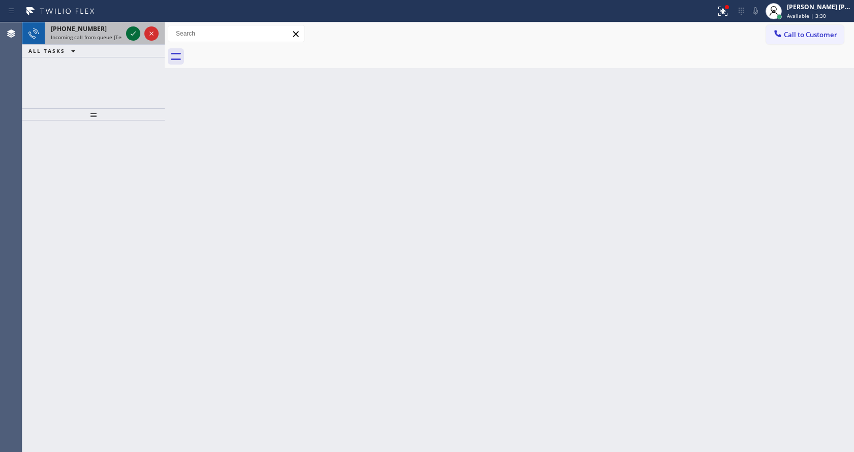
click at [132, 33] on icon at bounding box center [133, 33] width 12 height 12
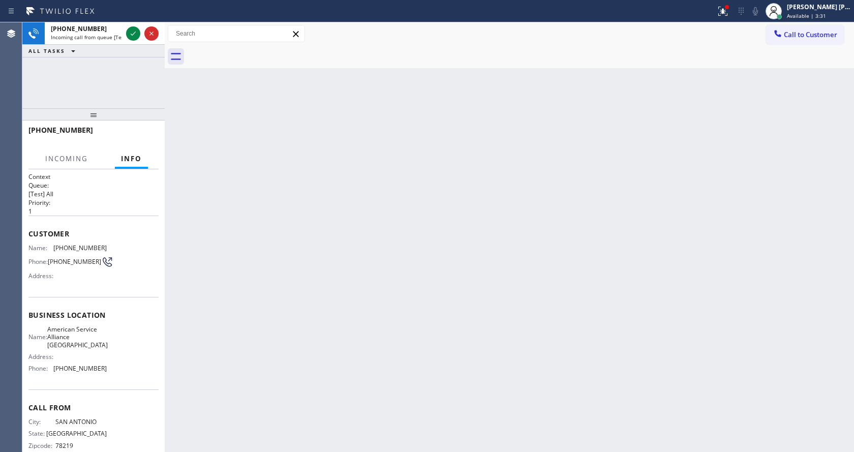
scroll to position [20, 0]
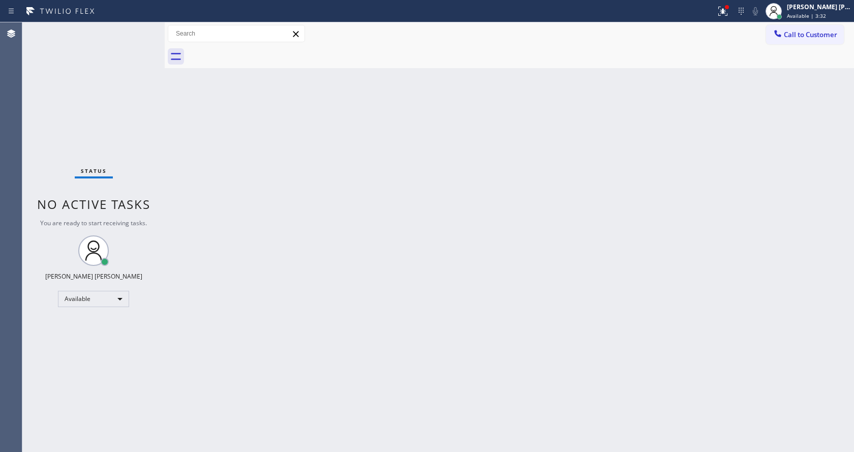
click at [342, 295] on div "Back to Dashboard Change Sender ID Customers Technicians Select a contact Outbo…" at bounding box center [510, 237] width 690 height 430
click at [138, 27] on div "Status No active tasks You are ready to start receiving tasks. [PERSON_NAME] [P…" at bounding box center [93, 237] width 142 height 430
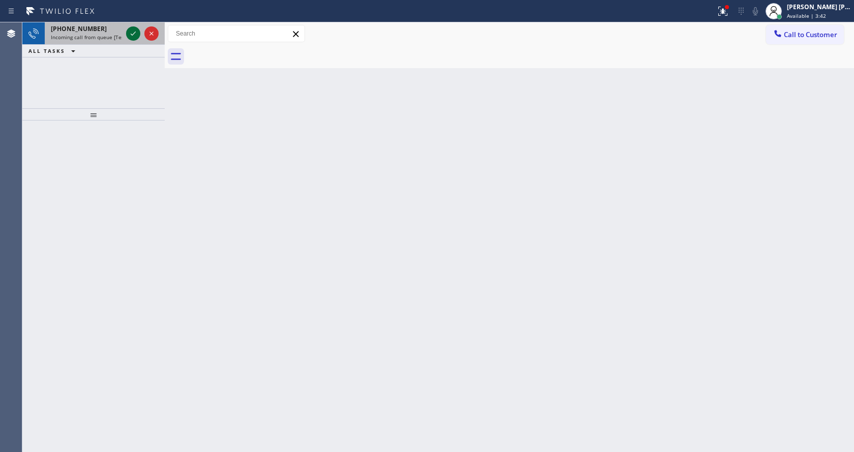
click at [130, 30] on icon at bounding box center [133, 33] width 12 height 12
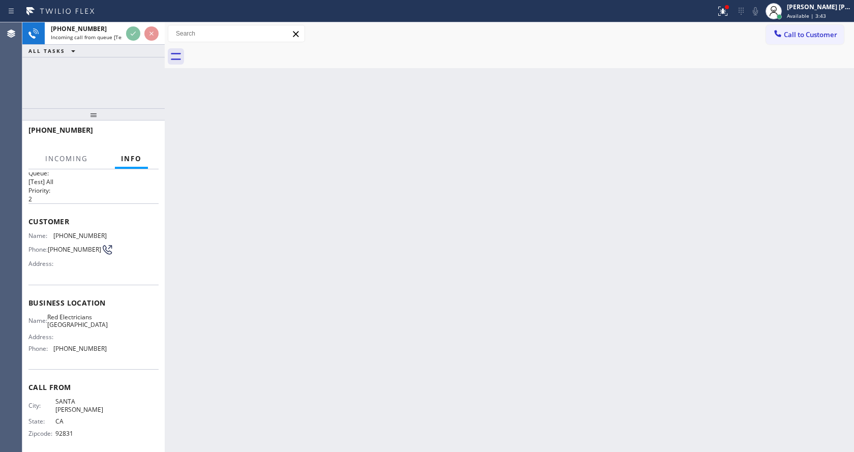
scroll to position [13, 0]
click at [486, 248] on div "Back to Dashboard Change Sender ID Customers Technicians Select a contact Outbo…" at bounding box center [510, 237] width 690 height 430
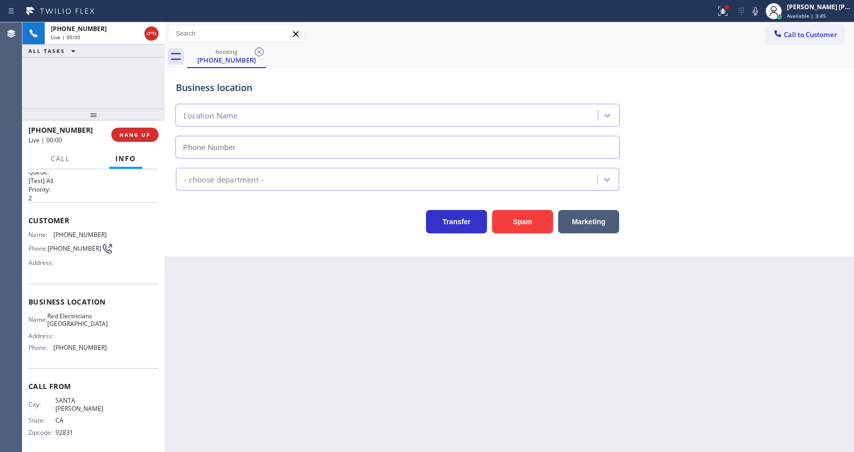
type input "(714) 463-1800"
click at [300, 324] on div "Back to Dashboard Change Sender ID Customers Technicians Select a contact Outbo…" at bounding box center [510, 237] width 690 height 430
click at [438, 427] on div "Back to Dashboard Change Sender ID Customers Technicians Select a contact Outbo…" at bounding box center [510, 237] width 690 height 430
click at [250, 378] on div "Back to Dashboard Change Sender ID Customers Technicians Select a contact Outbo…" at bounding box center [510, 237] width 690 height 430
click at [103, 222] on span "Customer" at bounding box center [93, 221] width 130 height 10
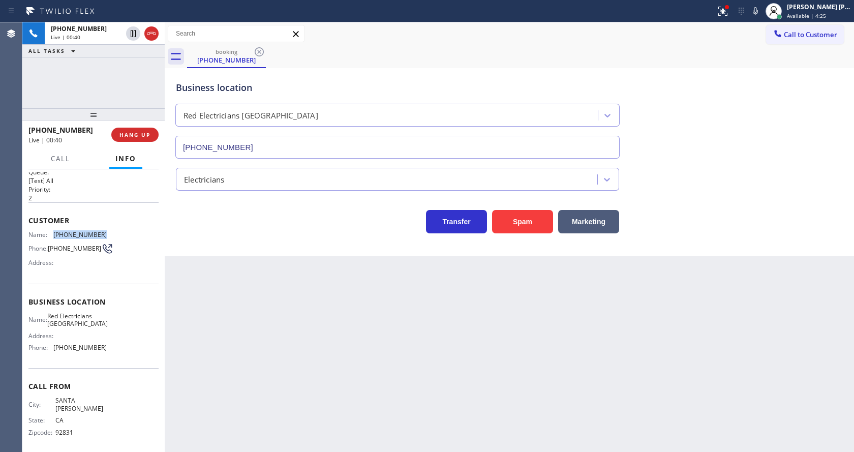
drag, startPoint x: 49, startPoint y: 235, endPoint x: 122, endPoint y: 236, distance: 72.7
click at [122, 236] on div "Name: (714) 925-8289 Phone: (714) 925-8289 Address:" at bounding box center [93, 251] width 130 height 40
copy div "(714) 925-8289"
drag, startPoint x: 219, startPoint y: 318, endPoint x: 230, endPoint y: 349, distance: 33.0
click at [225, 332] on div "Back to Dashboard Change Sender ID Customers Technicians Select a contact Outbo…" at bounding box center [510, 237] width 690 height 430
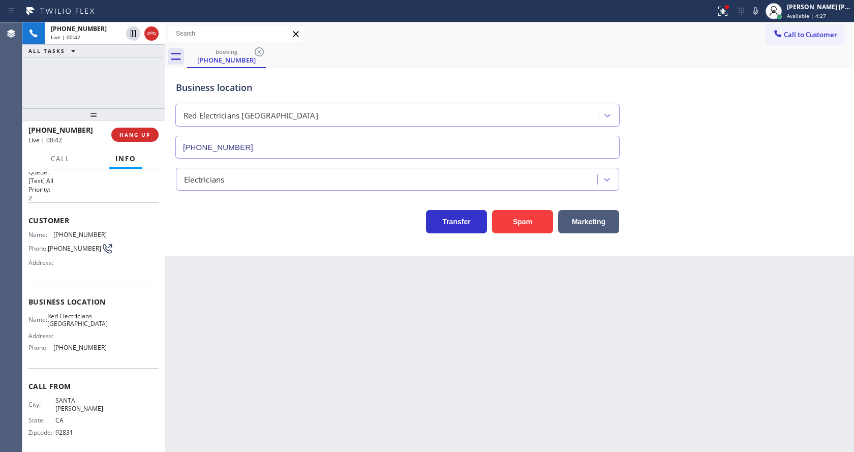
click at [68, 322] on span "Red Electricians Buena Park" at bounding box center [77, 320] width 61 height 16
drag, startPoint x: 51, startPoint y: 319, endPoint x: 95, endPoint y: 330, distance: 45.0
click at [95, 328] on div "Name: Red Electricians Buena Park" at bounding box center [67, 320] width 78 height 16
copy div "Red Electricians Buena Park"
drag, startPoint x: 219, startPoint y: 337, endPoint x: 231, endPoint y: 450, distance: 113.6
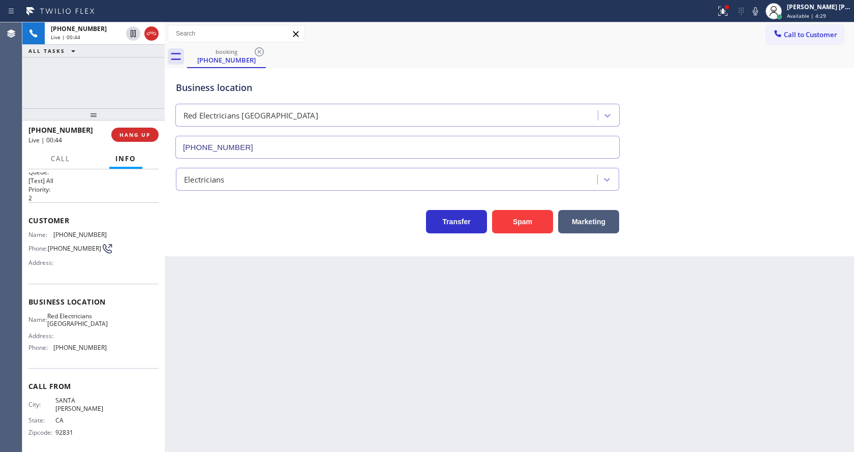
click at [219, 339] on div "Back to Dashboard Change Sender ID Customers Technicians Select a contact Outbo…" at bounding box center [510, 237] width 690 height 430
click at [123, 328] on div "Name: Red Electricians Buena Park Address: Phone: (714) 463-1800" at bounding box center [93, 334] width 130 height 44
drag, startPoint x: 54, startPoint y: 348, endPoint x: 97, endPoint y: 350, distance: 42.8
click at [97, 350] on span "(714) 463-1800" at bounding box center [79, 348] width 53 height 8
copy span "(714) 463-1800"
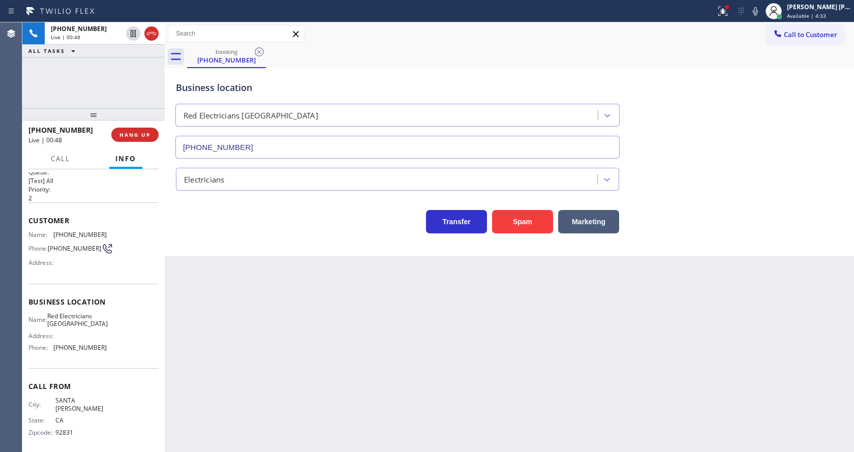
click at [276, 349] on div "Back to Dashboard Change Sender ID Customers Technicians Select a contact Outbo…" at bounding box center [510, 237] width 690 height 430
click at [388, 339] on div "Back to Dashboard Change Sender ID Customers Technicians Select a contact Outbo…" at bounding box center [510, 237] width 690 height 430
click at [297, 329] on div "Back to Dashboard Change Sender ID Customers Technicians Select a contact Outbo…" at bounding box center [510, 237] width 690 height 430
click at [231, 323] on div "Back to Dashboard Change Sender ID Customers Technicians Select a contact Outbo…" at bounding box center [510, 237] width 690 height 430
drag, startPoint x: 450, startPoint y: 359, endPoint x: 423, endPoint y: 368, distance: 28.0
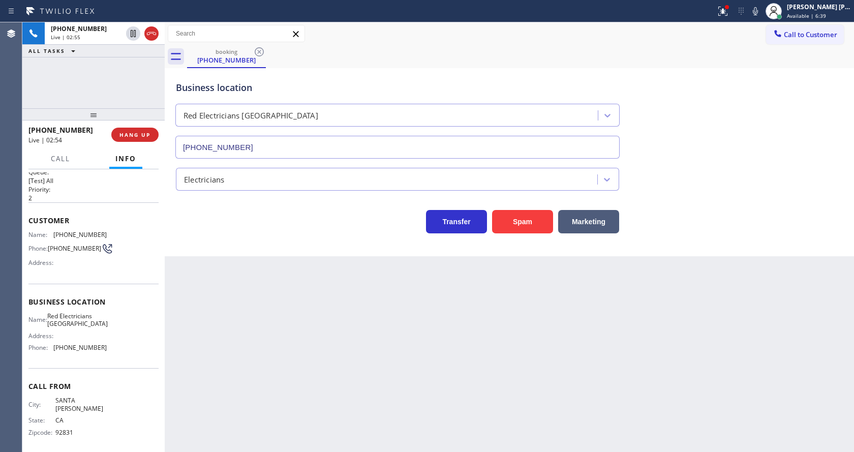
click at [450, 359] on div "Back to Dashboard Change Sender ID Customers Technicians Select a contact Outbo…" at bounding box center [510, 237] width 690 height 430
click at [269, 279] on div "Back to Dashboard Change Sender ID Customers Technicians Select a contact Outbo…" at bounding box center [510, 237] width 690 height 430
click at [759, 15] on icon at bounding box center [756, 11] width 12 height 12
click at [129, 31] on icon at bounding box center [133, 33] width 12 height 12
click at [297, 311] on div "Back to Dashboard Change Sender ID Customers Technicians Select a contact Outbo…" at bounding box center [510, 237] width 690 height 430
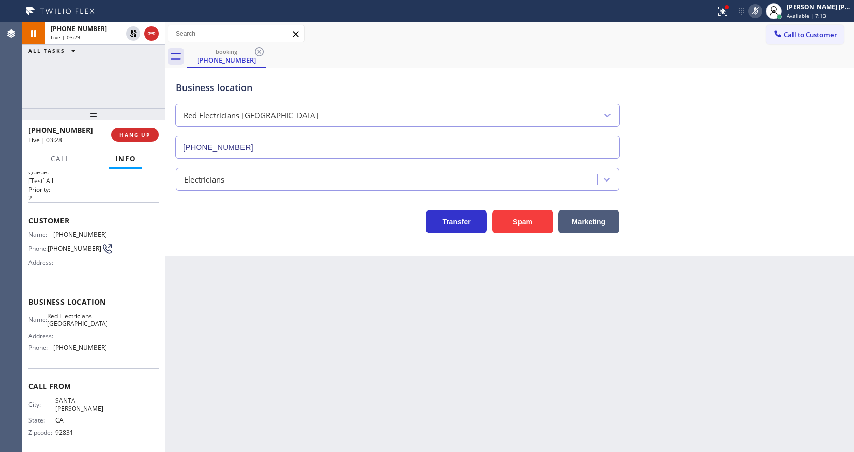
click at [272, 398] on div "Back to Dashboard Change Sender ID Customers Technicians Select a contact Outbo…" at bounding box center [510, 237] width 690 height 430
click at [533, 323] on div "Back to Dashboard Change Sender ID Customers Technicians Select a contact Outbo…" at bounding box center [510, 237] width 690 height 430
click at [260, 322] on div "Back to Dashboard Change Sender ID Customers Technicians Select a contact Outbo…" at bounding box center [510, 237] width 690 height 430
click at [475, 368] on div "Back to Dashboard Change Sender ID Customers Technicians Select a contact Outbo…" at bounding box center [510, 237] width 690 height 430
click at [206, 450] on div "Back to Dashboard Change Sender ID Customers Technicians Select a contact Outbo…" at bounding box center [510, 237] width 690 height 430
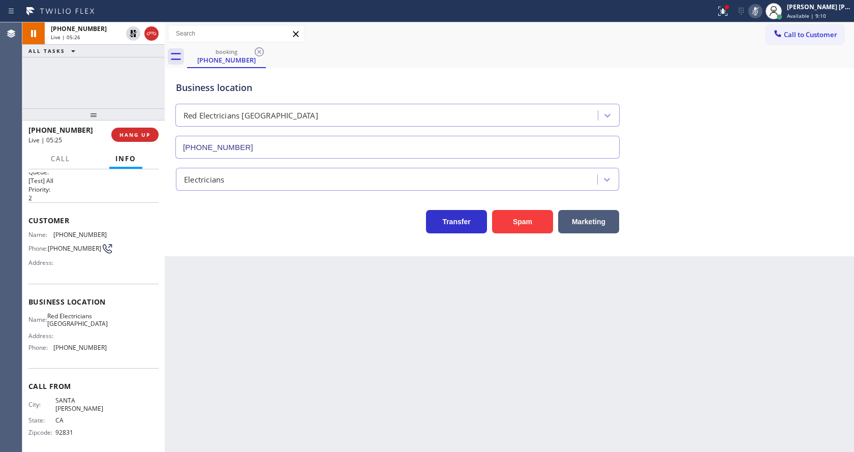
drag, startPoint x: 446, startPoint y: 323, endPoint x: 409, endPoint y: 282, distance: 55.5
click at [446, 323] on div "Back to Dashboard Change Sender ID Customers Technicians Select a contact Outbo…" at bounding box center [510, 237] width 690 height 430
click at [133, 34] on icon at bounding box center [133, 33] width 7 height 7
click at [758, 15] on icon at bounding box center [756, 11] width 12 height 12
click at [762, 95] on div "Business location Red Electricians Buena Park (714) 463-1800" at bounding box center [509, 113] width 671 height 92
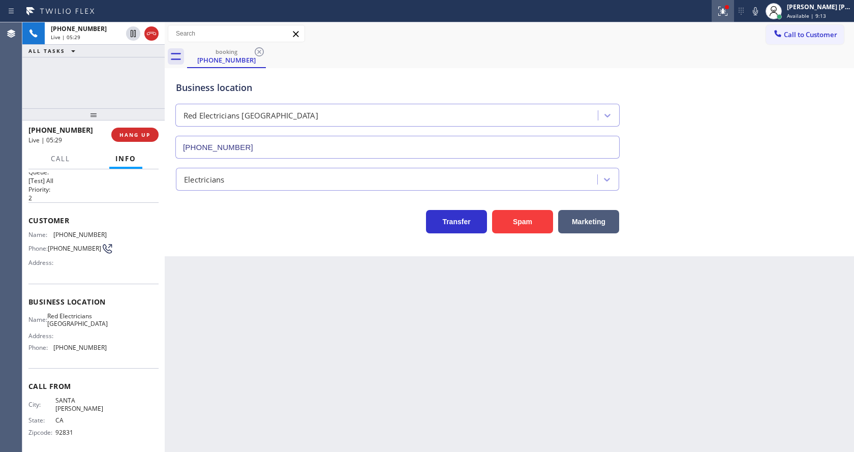
click at [723, 8] on icon at bounding box center [723, 11] width 12 height 12
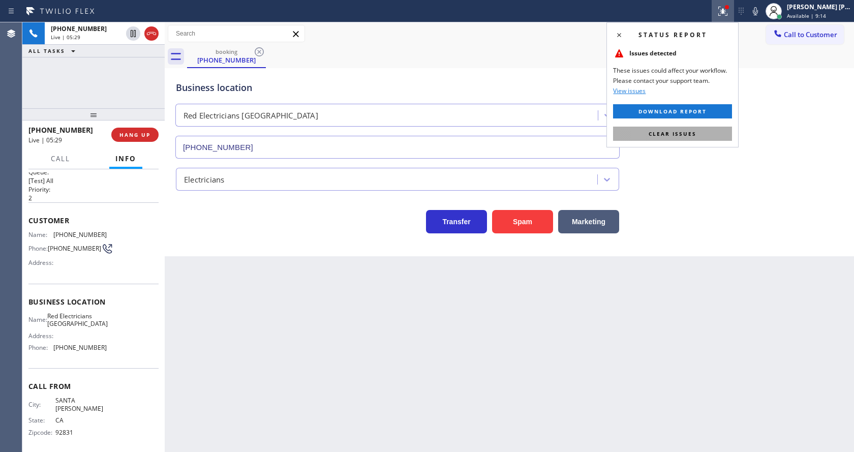
click at [698, 135] on button "Clear issues" at bounding box center [672, 134] width 119 height 14
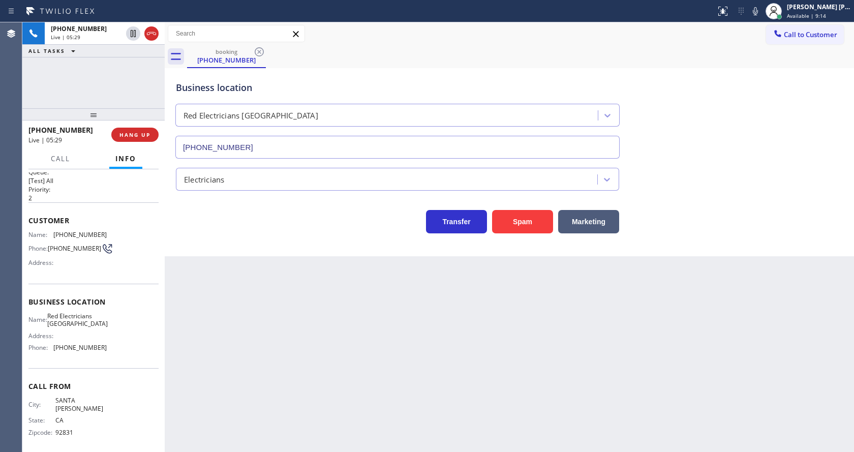
click at [724, 150] on div "Business location Red Electricians Buena Park (714) 463-1800" at bounding box center [509, 113] width 671 height 92
click at [258, 403] on div "Back to Dashboard Change Sender ID Customers Technicians Select a contact Outbo…" at bounding box center [510, 237] width 690 height 430
click at [224, 273] on div "Back to Dashboard Change Sender ID Customers Technicians Select a contact Outbo…" at bounding box center [510, 237] width 690 height 430
click at [133, 132] on span "COMPLETE" at bounding box center [132, 134] width 35 height 7
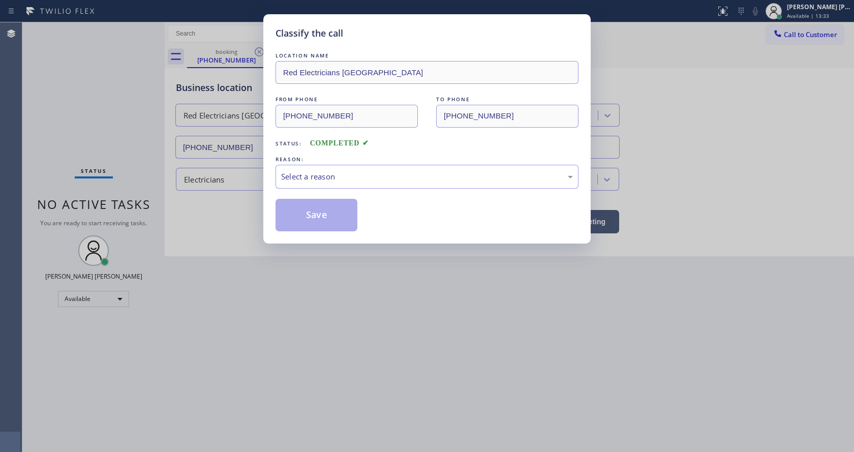
click at [270, 174] on div "Classify the call LOCATION NAME Red Electricians Buena Park FROM PHONE (714) 92…" at bounding box center [427, 128] width 328 height 229
click at [295, 181] on div "Select a reason" at bounding box center [427, 177] width 292 height 12
click at [298, 210] on button "Save" at bounding box center [317, 215] width 82 height 33
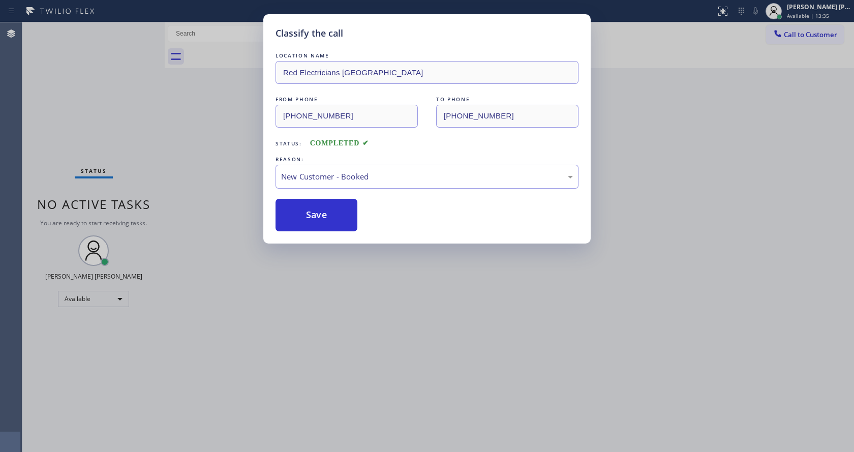
drag, startPoint x: 213, startPoint y: 272, endPoint x: 210, endPoint y: 258, distance: 14.1
click at [213, 272] on div "Classify the call LOCATION NAME Red Electricians Buena Park FROM PHONE (714) 92…" at bounding box center [427, 226] width 854 height 452
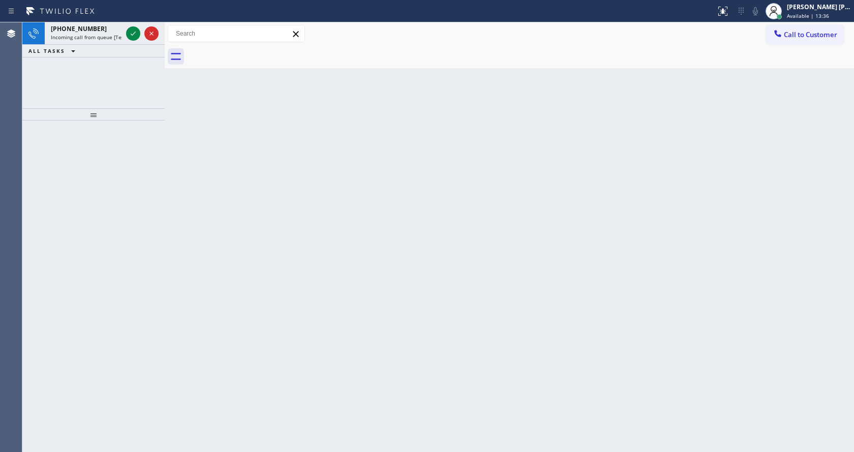
click at [248, 449] on div "Back to Dashboard Change Sender ID Customers Technicians Select a contact Outbo…" at bounding box center [510, 237] width 690 height 430
click at [96, 32] on div "+12012644807" at bounding box center [86, 28] width 71 height 9
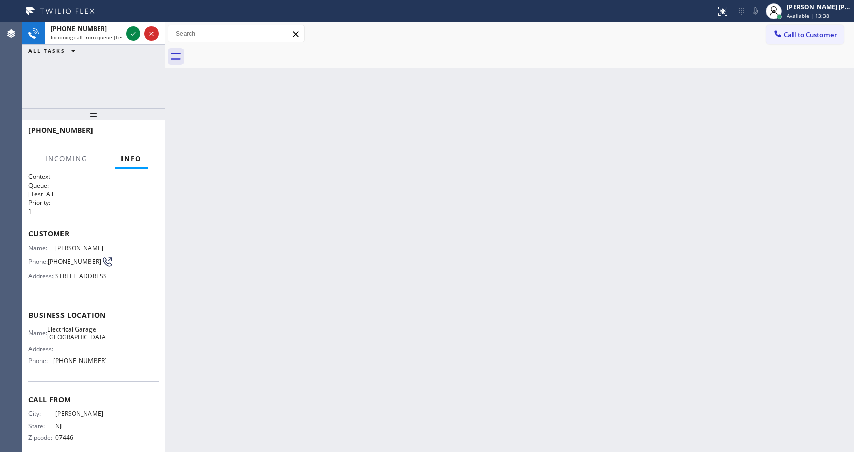
click at [255, 188] on div "Back to Dashboard Change Sender ID Customers Technicians Select a contact Outbo…" at bounding box center [510, 237] width 690 height 430
click at [509, 229] on div "Back to Dashboard Change Sender ID Customers Technicians Select a contact Outbo…" at bounding box center [510, 237] width 690 height 430
drag, startPoint x: 288, startPoint y: 232, endPoint x: 487, endPoint y: 181, distance: 205.4
click at [289, 232] on div "Back to Dashboard Change Sender ID Customers Technicians Select a contact Outbo…" at bounding box center [510, 237] width 690 height 430
click at [785, 20] on div at bounding box center [774, 11] width 22 height 22
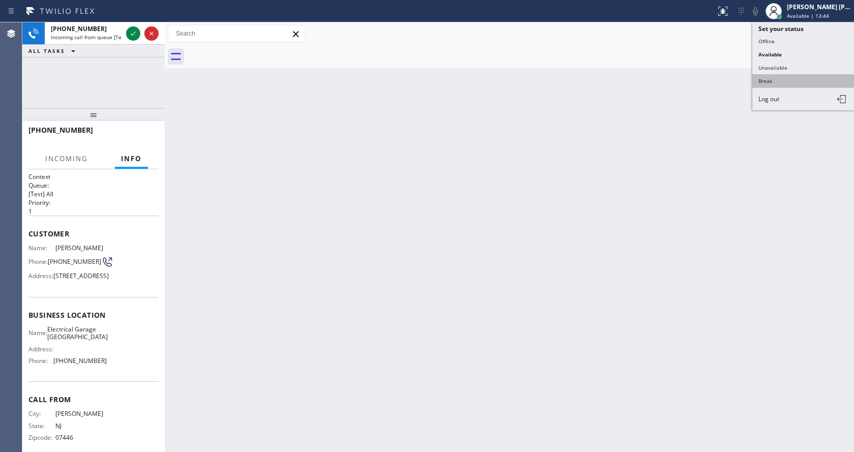
click at [785, 76] on button "Break" at bounding box center [804, 80] width 102 height 13
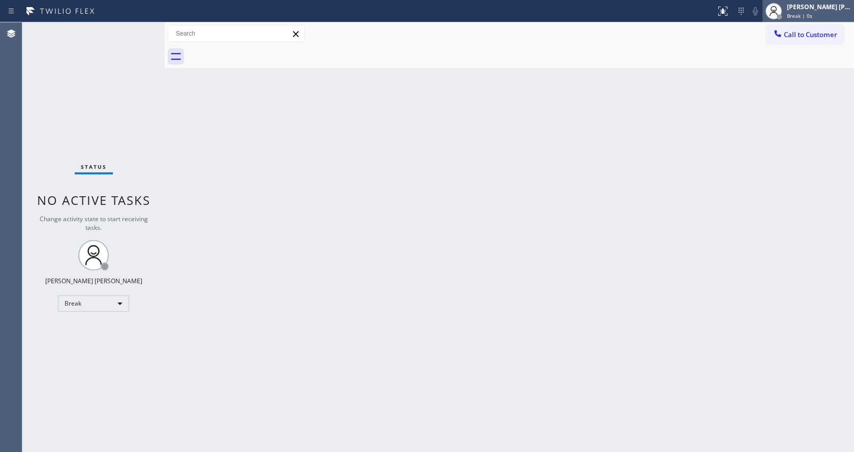
click at [785, 21] on div at bounding box center [774, 11] width 22 height 22
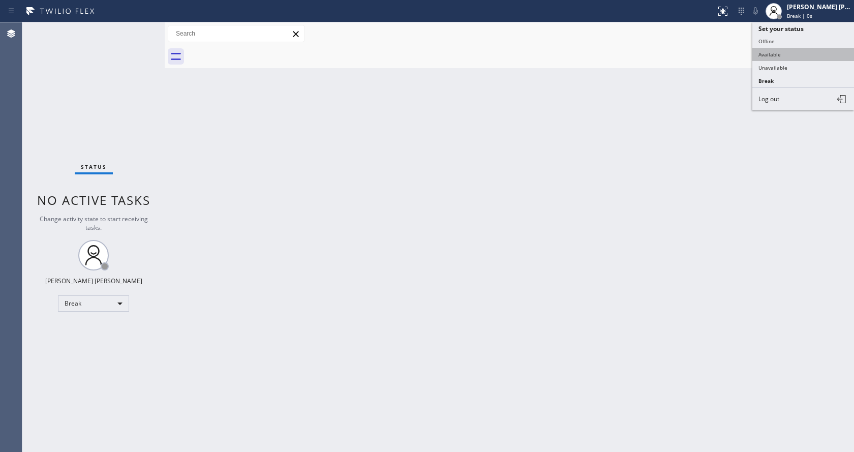
click at [791, 57] on button "Available" at bounding box center [804, 54] width 102 height 13
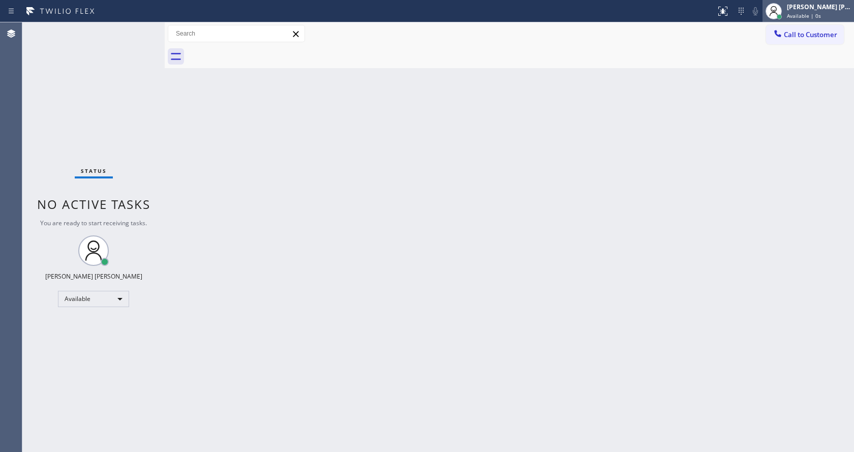
click at [792, 14] on span "Available | 0s" at bounding box center [804, 15] width 34 height 7
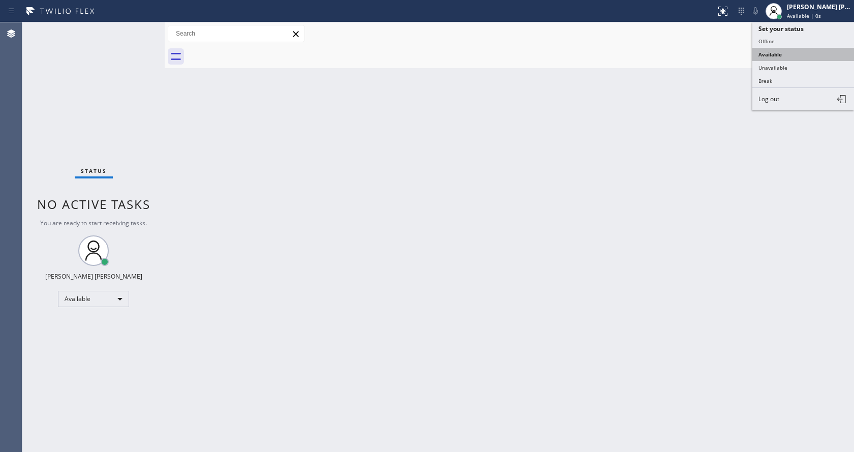
click at [788, 60] on button "Available" at bounding box center [804, 54] width 102 height 13
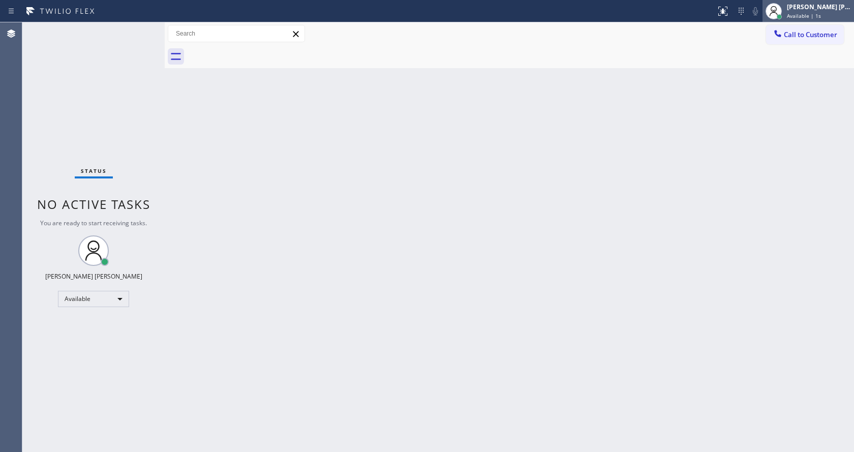
click at [785, 19] on div at bounding box center [774, 11] width 22 height 22
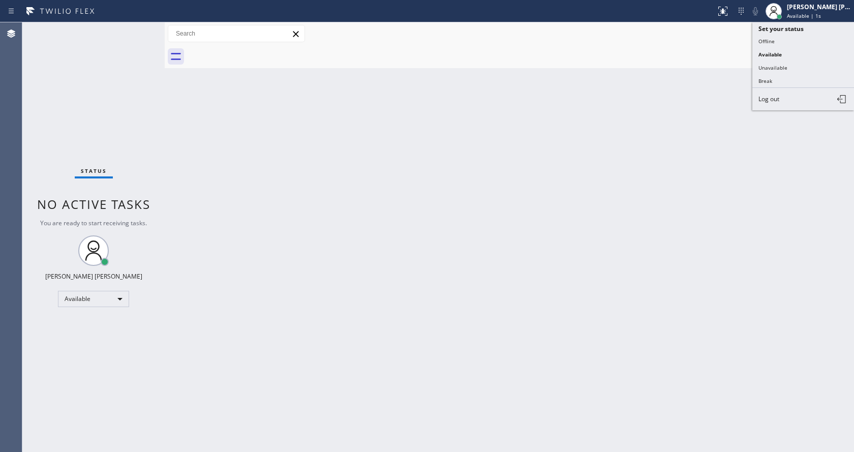
click at [788, 68] on button "Unavailable" at bounding box center [804, 67] width 102 height 13
click at [284, 301] on div "Back to Dashboard Change Sender ID Customers Technicians Select a contact Outbo…" at bounding box center [510, 237] width 690 height 430
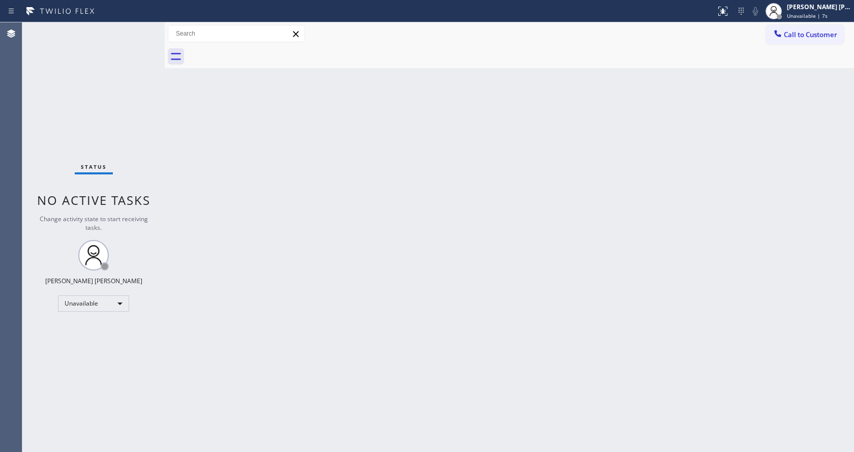
click at [230, 179] on div "Back to Dashboard Change Sender ID Customers Technicians Select a contact Outbo…" at bounding box center [510, 237] width 690 height 430
click at [203, 203] on div "Back to Dashboard Change Sender ID Customers Technicians Select a contact Outbo…" at bounding box center [510, 237] width 690 height 430
click at [571, 227] on div "Back to Dashboard Change Sender ID Customers Technicians Select a contact Outbo…" at bounding box center [510, 237] width 690 height 430
click at [806, 10] on div "[PERSON_NAME] [PERSON_NAME]" at bounding box center [819, 7] width 64 height 9
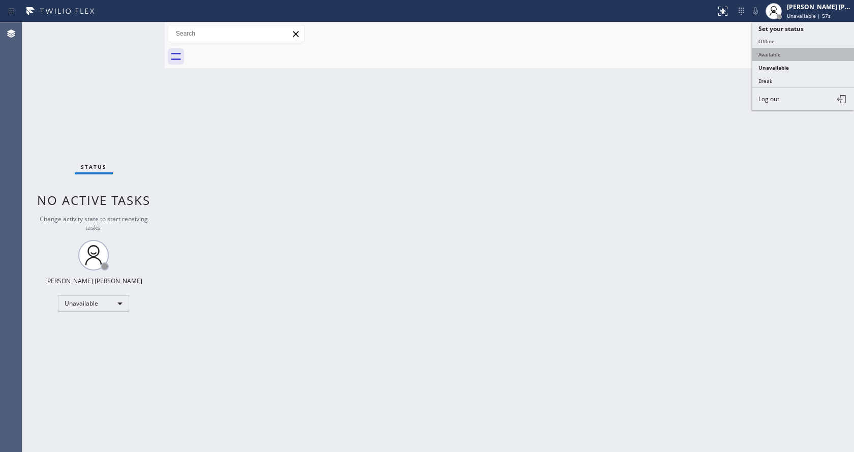
click at [782, 49] on button "Available" at bounding box center [804, 54] width 102 height 13
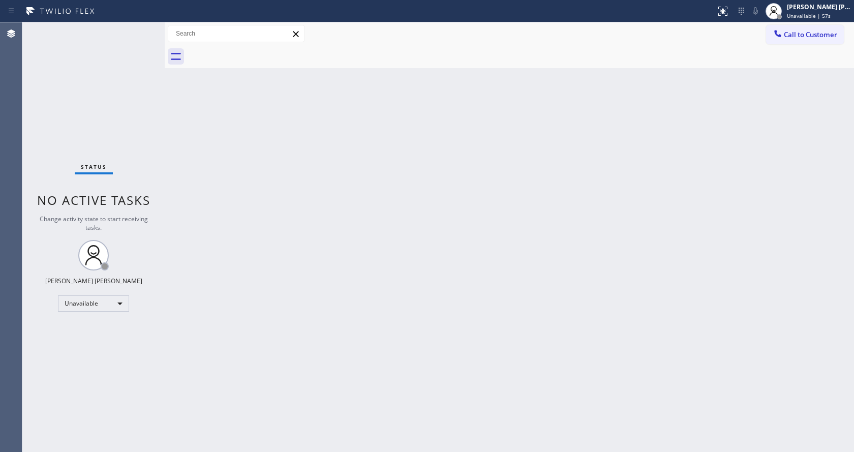
click at [285, 408] on div "Back to Dashboard Change Sender ID Customers Technicians Select a contact Outbo…" at bounding box center [510, 237] width 690 height 430
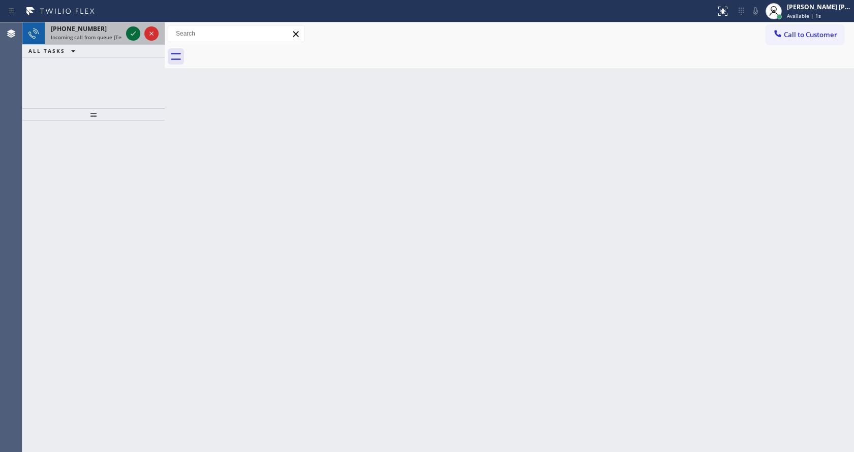
click at [133, 36] on icon at bounding box center [133, 33] width 12 height 12
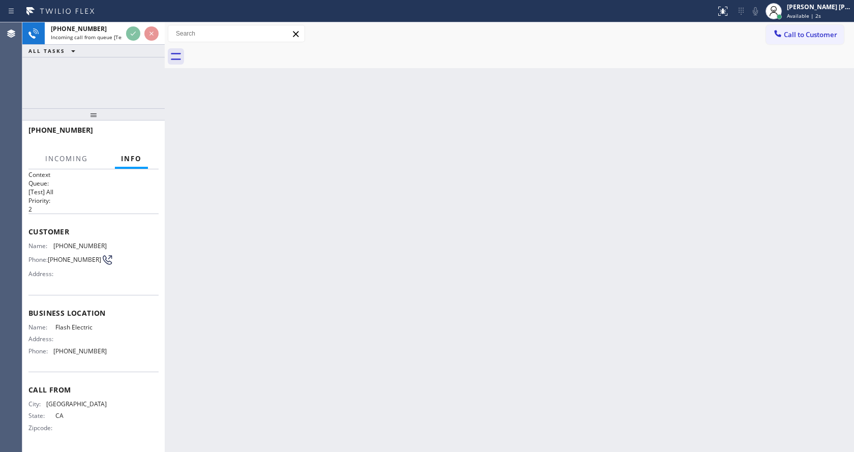
scroll to position [5, 0]
click at [342, 270] on div "Back to Dashboard Change Sender ID Customers Technicians Select a contact Outbo…" at bounding box center [510, 237] width 690 height 430
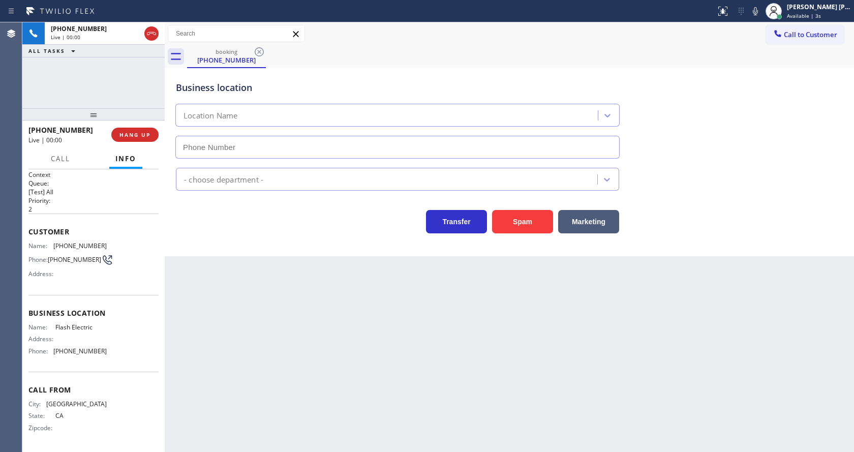
type input "(747) 588-7655"
drag, startPoint x: 159, startPoint y: 299, endPoint x: 400, endPoint y: 283, distance: 241.1
click at [163, 299] on div "+17472017430 Live | 00:00 ALL TASKS ALL TASKS ACTIVE TASKS TASKS IN WRAP UP +17…" at bounding box center [438, 237] width 832 height 430
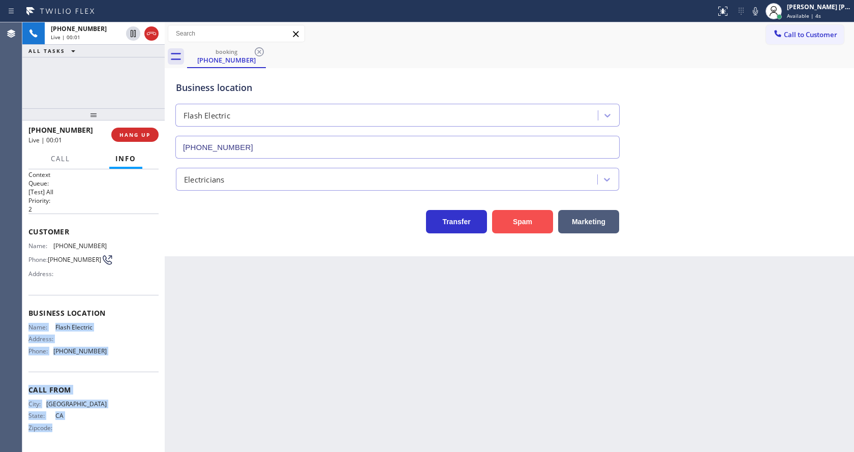
click at [517, 224] on button "Spam" at bounding box center [522, 221] width 61 height 23
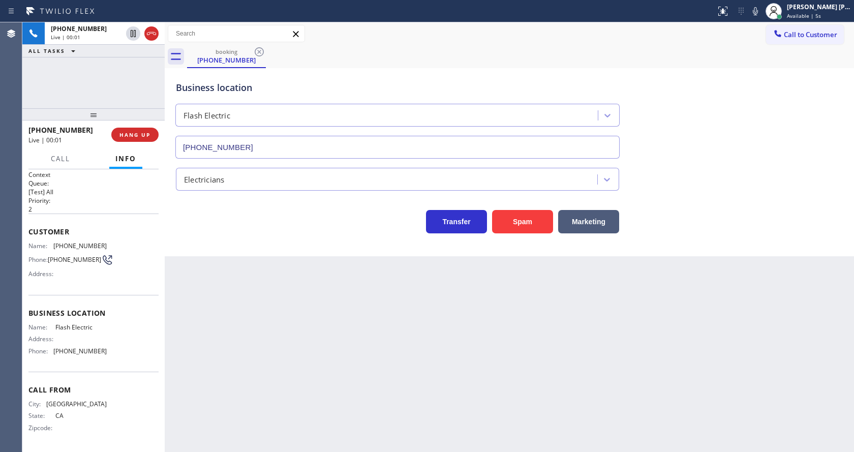
click at [276, 392] on div "Back to Dashboard Change Sender ID Customers Technicians Select a contact Outbo…" at bounding box center [510, 237] width 690 height 430
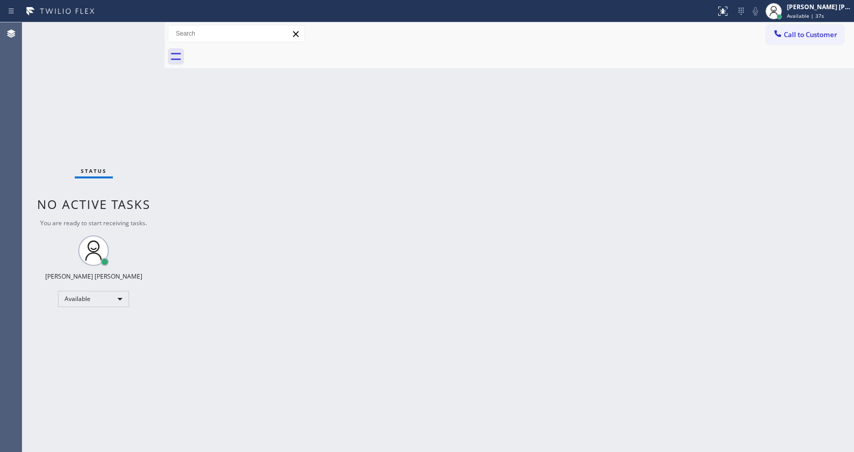
click at [136, 236] on div "Status No active tasks You are ready to start receiving tasks. [PERSON_NAME] [P…" at bounding box center [93, 237] width 142 height 430
click at [270, 223] on div "Back to Dashboard Change Sender ID Customers Technicians Select a contact Outbo…" at bounding box center [510, 237] width 690 height 430
drag, startPoint x: 418, startPoint y: 302, endPoint x: 353, endPoint y: 184, distance: 134.3
click at [418, 302] on div "Back to Dashboard Change Sender ID Customers Technicians Select a contact Outbo…" at bounding box center [510, 237] width 690 height 430
click at [139, 28] on div "Status No active tasks You are ready to start receiving tasks. [PERSON_NAME] [P…" at bounding box center [93, 237] width 142 height 430
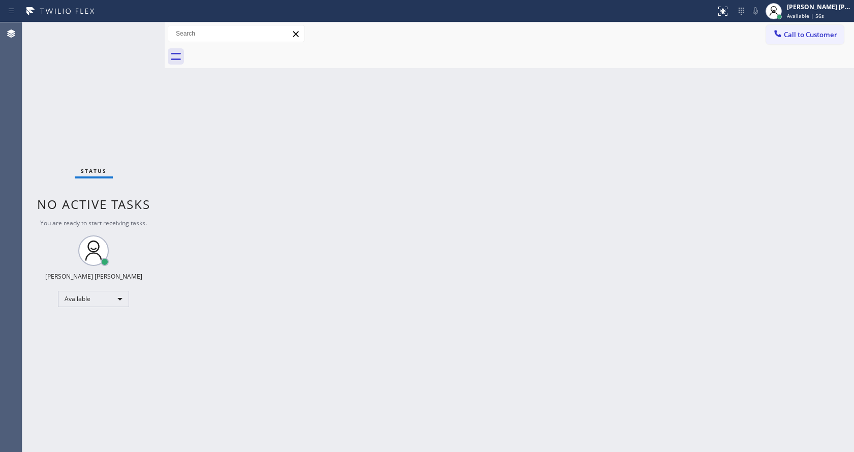
click at [141, 27] on div "Status No active tasks You are ready to start receiving tasks. [PERSON_NAME] [P…" at bounding box center [93, 237] width 142 height 430
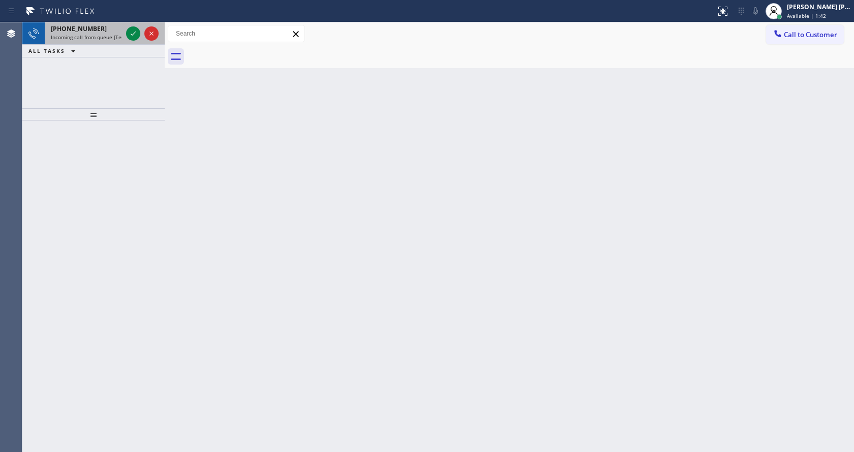
click at [116, 38] on span "Incoming call from queue [Test] All" at bounding box center [93, 37] width 84 height 7
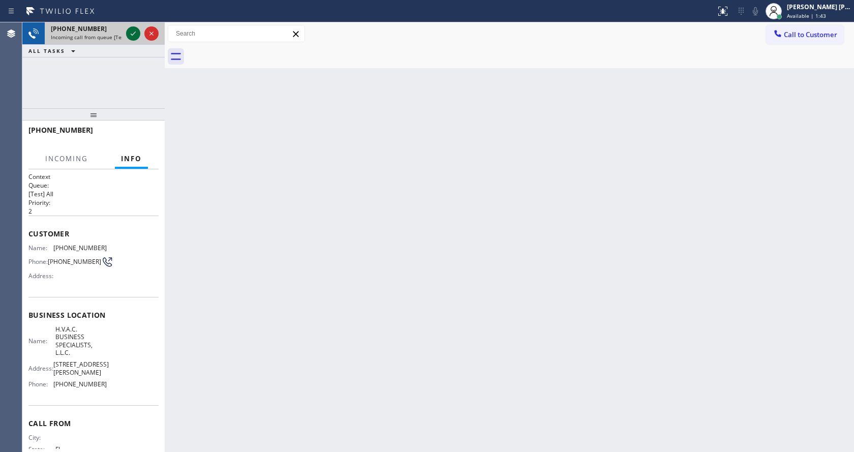
click at [131, 34] on icon at bounding box center [133, 33] width 12 height 12
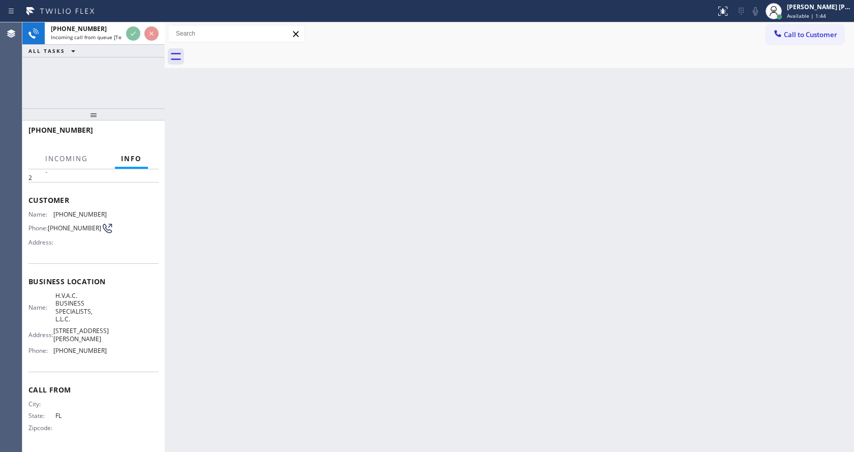
click at [303, 339] on div "Back to Dashboard Change Sender ID Customers Technicians Select a contact Outbo…" at bounding box center [510, 237] width 690 height 430
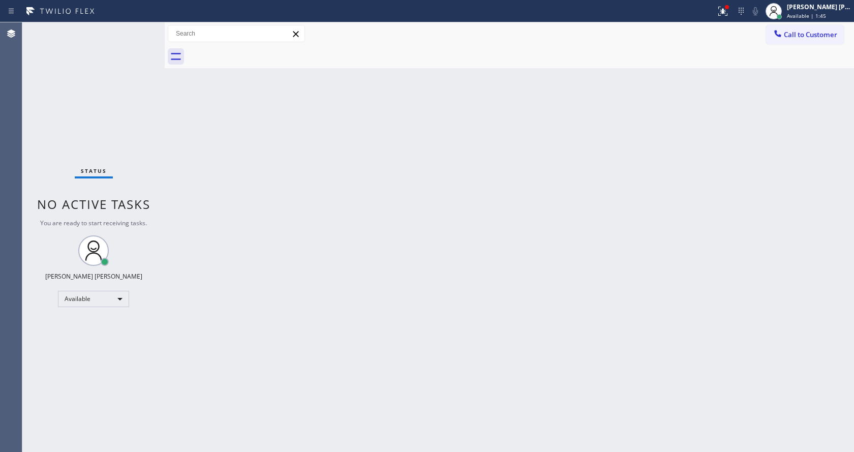
click at [216, 303] on div "Back to Dashboard Change Sender ID Customers Technicians Select a contact Outbo…" at bounding box center [510, 237] width 690 height 430
click at [291, 224] on div "Back to Dashboard Change Sender ID Customers Technicians Select a contact Outbo…" at bounding box center [510, 237] width 690 height 430
click at [130, 112] on div "Status No active tasks You are ready to start receiving tasks. [PERSON_NAME] [P…" at bounding box center [93, 237] width 142 height 430
drag, startPoint x: 164, startPoint y: 42, endPoint x: 140, endPoint y: 30, distance: 27.1
click at [146, 40] on div "Status No active tasks You are ready to start receiving tasks. [PERSON_NAME] [P…" at bounding box center [438, 237] width 832 height 430
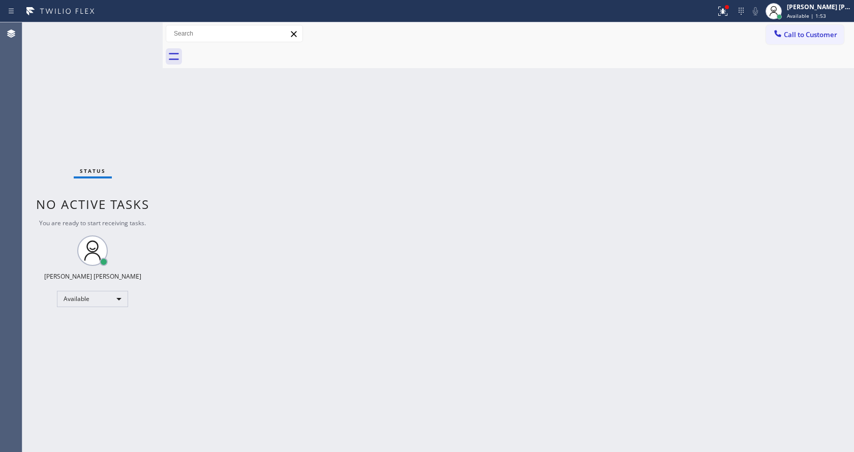
click at [138, 28] on div "Status No active tasks You are ready to start receiving tasks. [PERSON_NAME] [P…" at bounding box center [92, 237] width 140 height 430
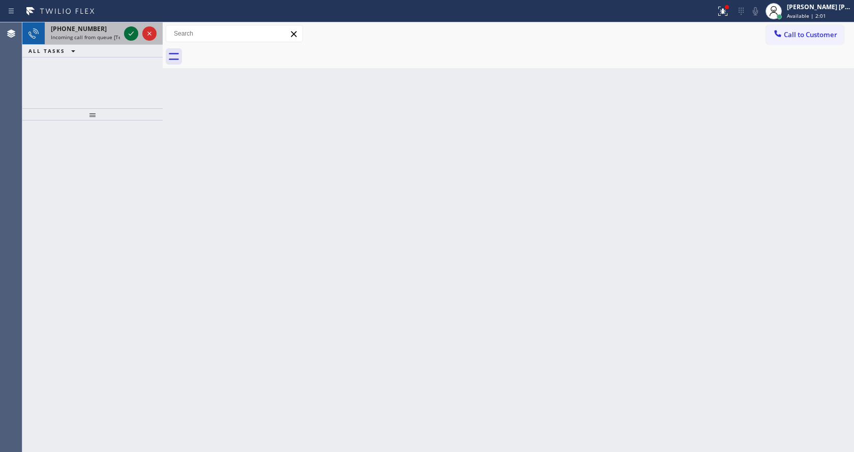
click at [133, 32] on icon at bounding box center [131, 33] width 12 height 12
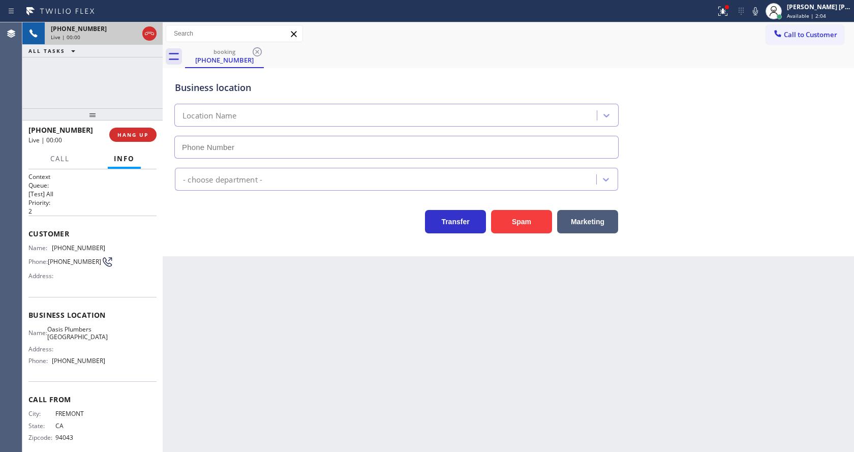
type input "(650) 731-0725"
click at [333, 324] on div "Back to Dashboard Change Sender ID Customers Technicians Select a contact Outbo…" at bounding box center [509, 237] width 692 height 430
click at [336, 320] on div "Back to Dashboard Change Sender ID Customers Technicians Select a contact Outbo…" at bounding box center [509, 237] width 692 height 430
click at [293, 321] on div "Back to Dashboard Change Sender ID Customers Technicians Select a contact Outbo…" at bounding box center [509, 237] width 692 height 430
click at [724, 16] on icon at bounding box center [723, 11] width 12 height 12
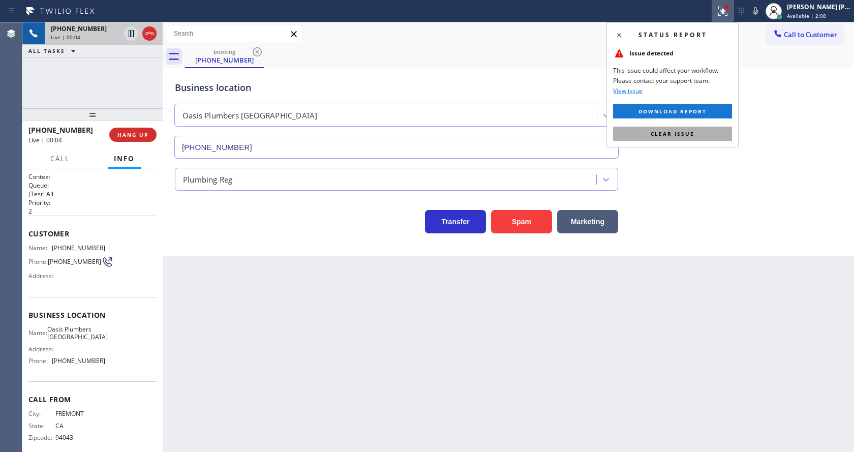
click at [696, 133] on button "Clear issue" at bounding box center [672, 134] width 119 height 14
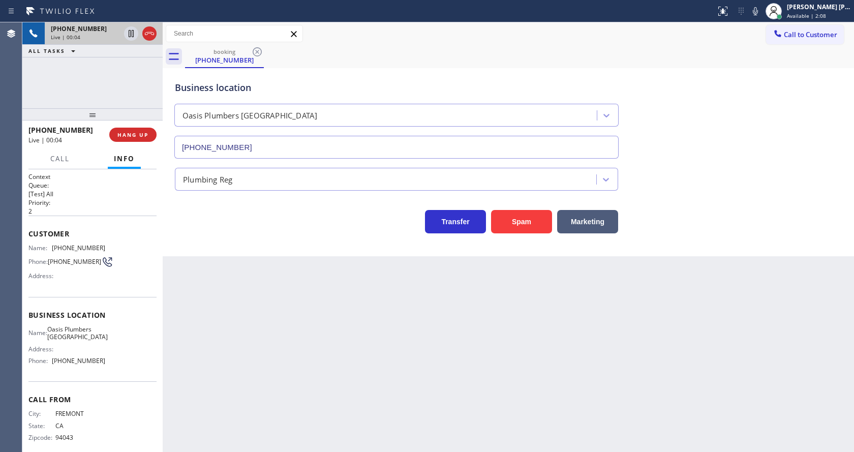
click at [727, 138] on div "Business location Oasis Plumbers Daly City (650) 731-0725" at bounding box center [508, 113] width 671 height 92
click at [371, 449] on div "Back to Dashboard Change Sender ID Customers Technicians Select a contact Outbo…" at bounding box center [509, 237] width 692 height 430
click at [463, 329] on div "Back to Dashboard Change Sender ID Customers Technicians Select a contact Outbo…" at bounding box center [509, 237] width 692 height 430
click at [517, 220] on button "Spam" at bounding box center [521, 221] width 61 height 23
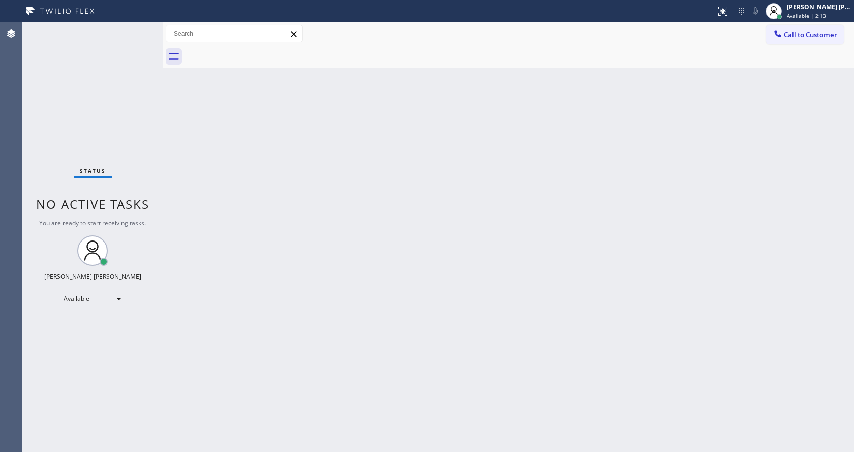
click at [132, 29] on div "Status No active tasks You are ready to start receiving tasks. [PERSON_NAME] [P…" at bounding box center [92, 237] width 140 height 430
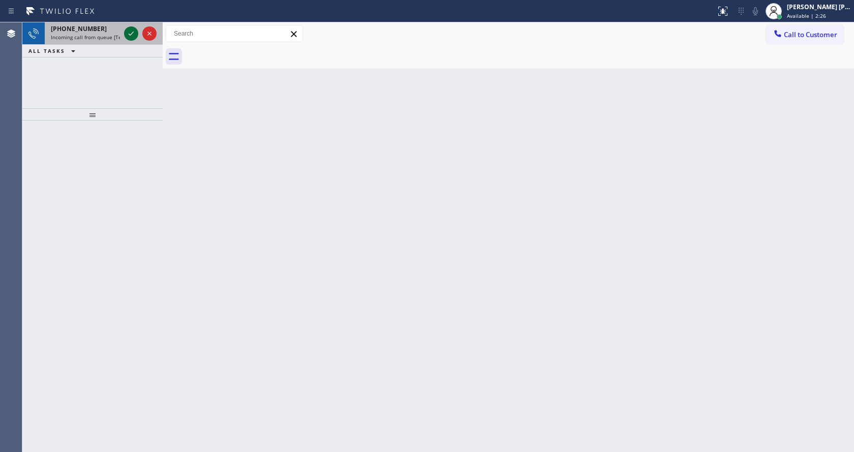
click at [132, 29] on icon at bounding box center [131, 33] width 12 height 12
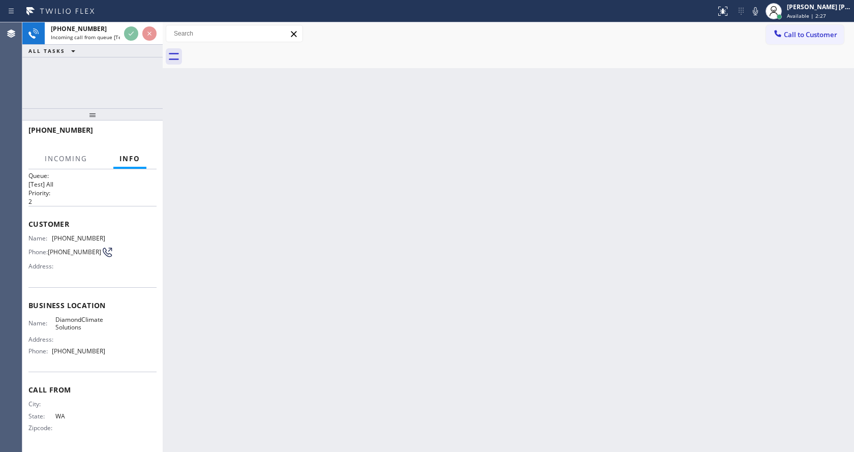
scroll to position [13, 0]
click at [436, 312] on div "Back to Dashboard Change Sender ID Customers Technicians Select a contact Outbo…" at bounding box center [509, 237] width 692 height 430
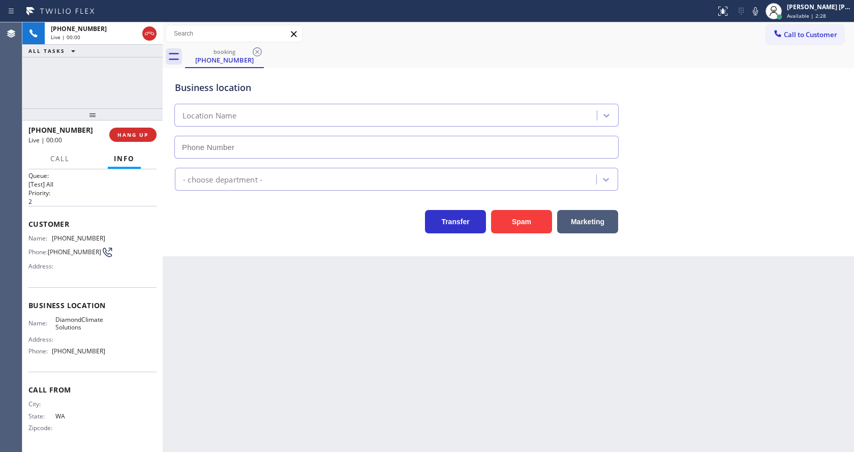
type input "(561) 794-4993"
click at [523, 222] on button "Spam" at bounding box center [521, 221] width 61 height 23
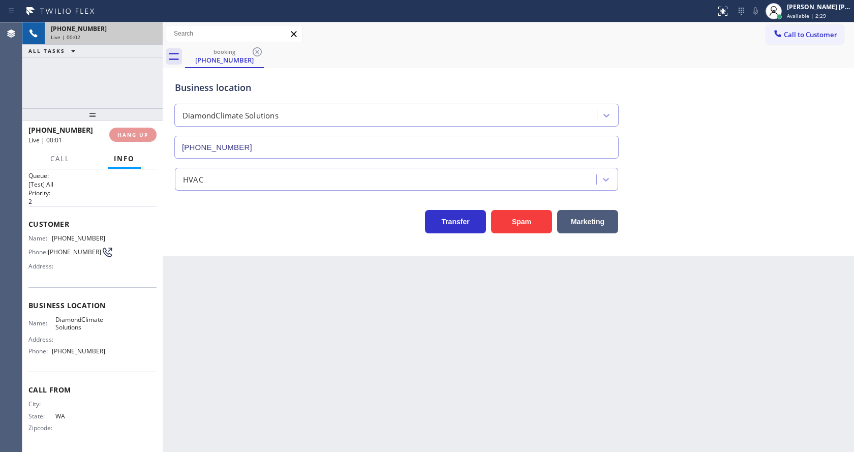
click at [131, 29] on div "+12532897782" at bounding box center [104, 28] width 106 height 9
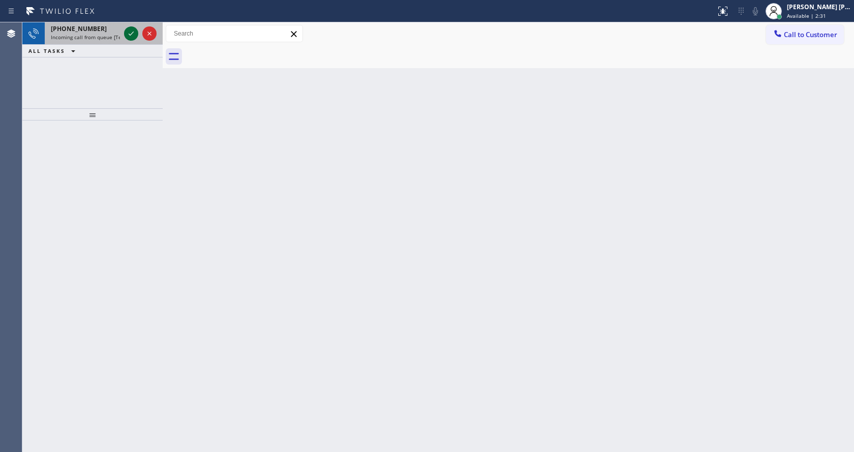
click at [131, 29] on icon at bounding box center [131, 33] width 12 height 12
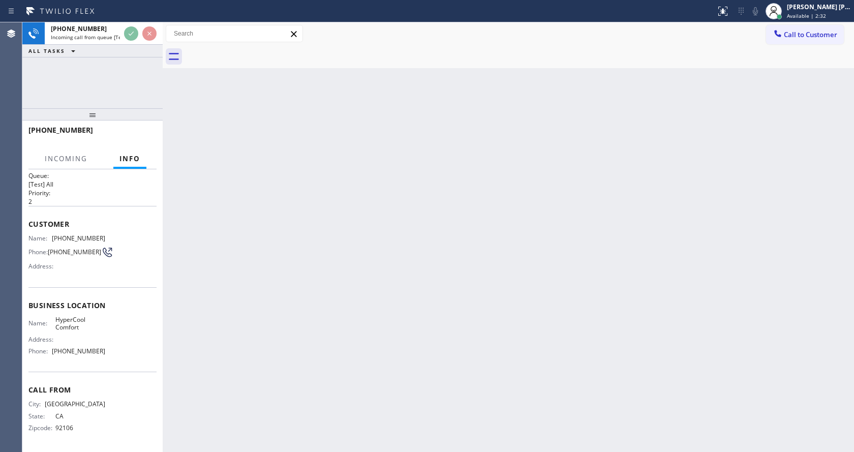
scroll to position [13, 0]
click at [374, 335] on div "Back to Dashboard Change Sender ID Customers Technicians Select a contact Outbo…" at bounding box center [509, 237] width 692 height 430
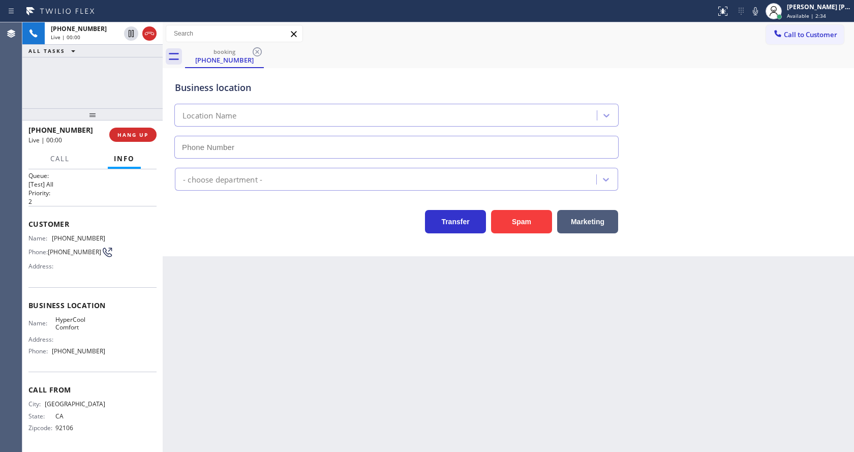
type input "(619) 329-9035"
click at [519, 218] on button "Spam" at bounding box center [521, 221] width 61 height 23
click at [129, 29] on div "+16192219379" at bounding box center [104, 28] width 106 height 9
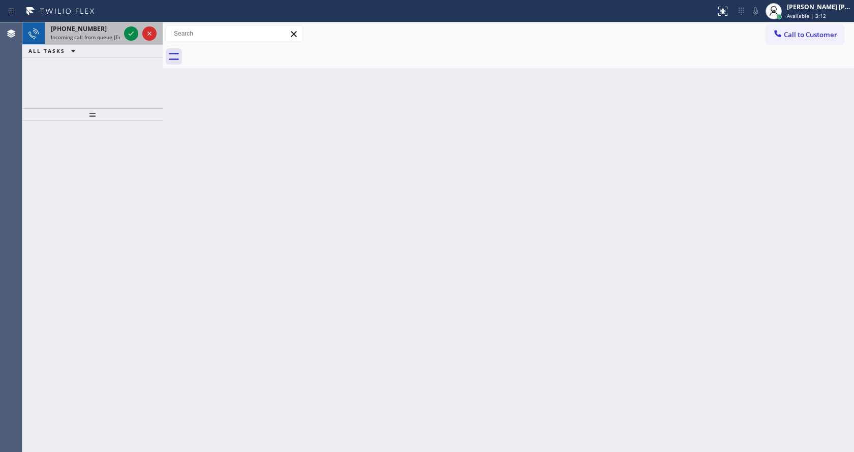
click at [137, 25] on div at bounding box center [140, 33] width 37 height 22
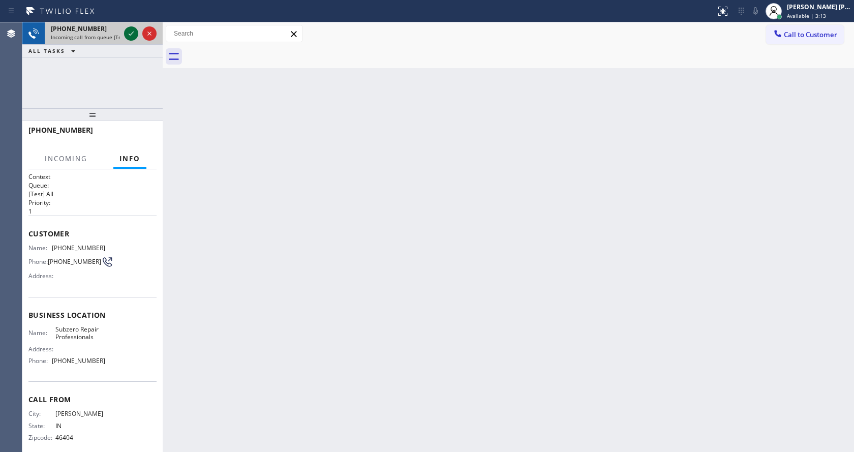
click at [136, 29] on icon at bounding box center [131, 33] width 12 height 12
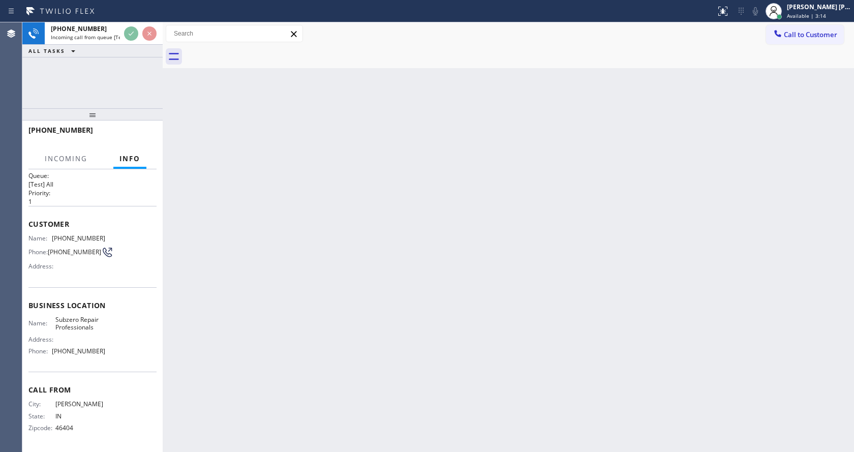
scroll to position [13, 0]
click at [285, 362] on div "Back to Dashboard Change Sender ID Customers Technicians Select a contact Outbo…" at bounding box center [509, 237] width 692 height 430
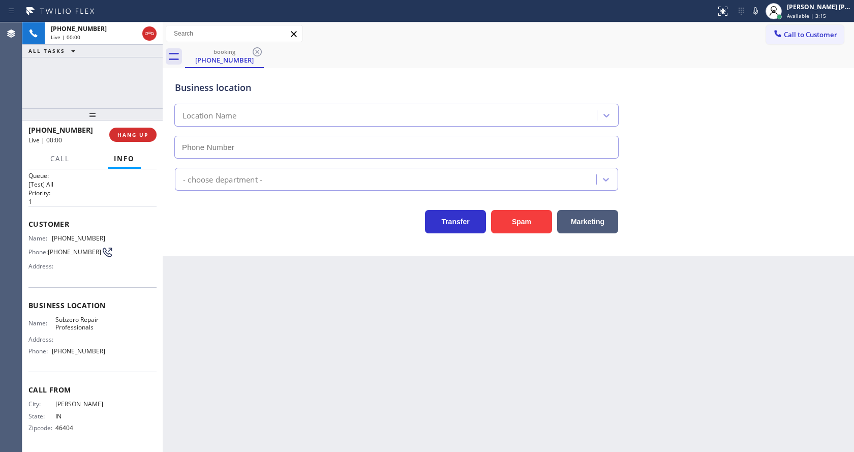
type input "(720) 740-5899"
click at [293, 361] on div "Back to Dashboard Change Sender ID Customers Technicians Select a contact Outbo…" at bounding box center [509, 237] width 692 height 430
click at [255, 370] on div "Back to Dashboard Change Sender ID Customers Technicians Select a contact Outbo…" at bounding box center [509, 237] width 692 height 430
click at [412, 354] on div "Back to Dashboard Change Sender ID Customers Technicians Select a contact Outbo…" at bounding box center [509, 237] width 692 height 430
click at [104, 252] on div "Name: (219) 688-4446 Phone: (219) 688-4446 Address:" at bounding box center [92, 254] width 128 height 40
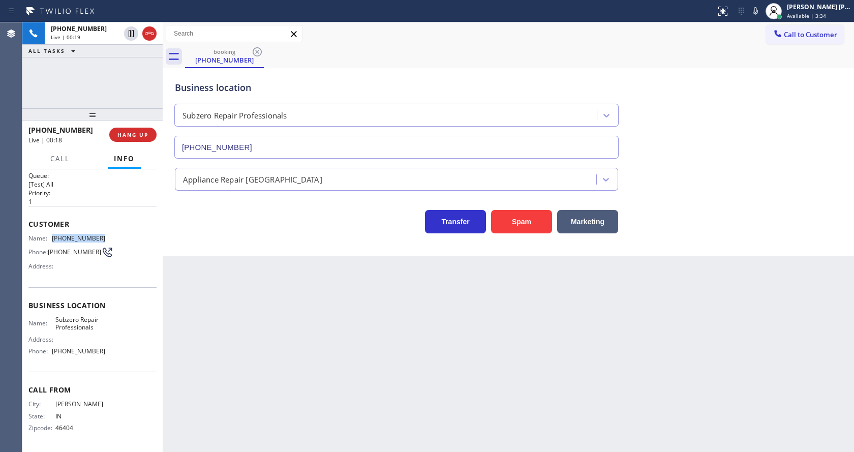
drag, startPoint x: 51, startPoint y: 232, endPoint x: 155, endPoint y: 236, distance: 103.8
click at [155, 236] on div "Context Queue: [Test] All Priority: 1 Customer Name: (219) 688-4446 Phone: (219…" at bounding box center [92, 310] width 128 height 277
copy div "(219) 688-4446"
click at [258, 322] on div "Back to Dashboard Change Sender ID Customers Technicians Select a contact Outbo…" at bounding box center [509, 237] width 692 height 430
drag, startPoint x: 111, startPoint y: 317, endPoint x: 102, endPoint y: 314, distance: 9.6
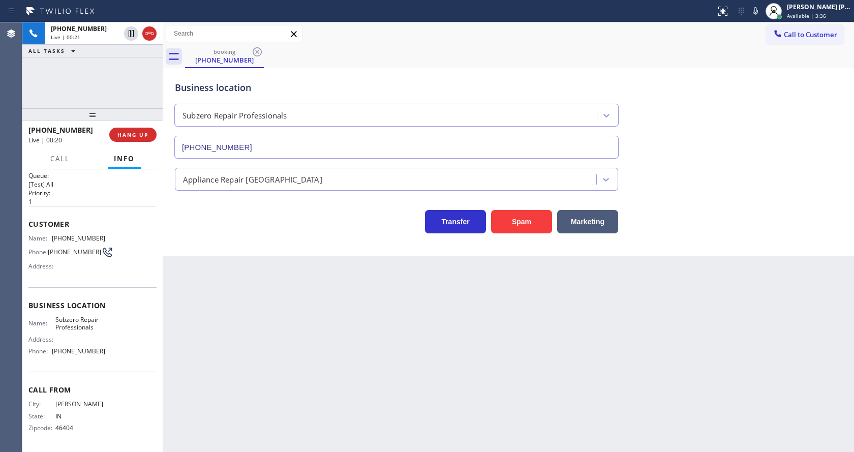
click at [111, 317] on div "Name: Subzero Repair Professionals Address: Phone: (720) 740-5899" at bounding box center [92, 338] width 128 height 44
click at [104, 329] on div "Name: Subzero Repair Professionals Address: Phone: (720) 740-5899" at bounding box center [92, 338] width 128 height 44
drag, startPoint x: 53, startPoint y: 320, endPoint x: 106, endPoint y: 331, distance: 54.5
click at [106, 331] on div "Name: Subzero Repair Professionals Address: Phone: (720) 740-5899" at bounding box center [92, 338] width 128 height 44
copy div "Subzero Repair Professionals"
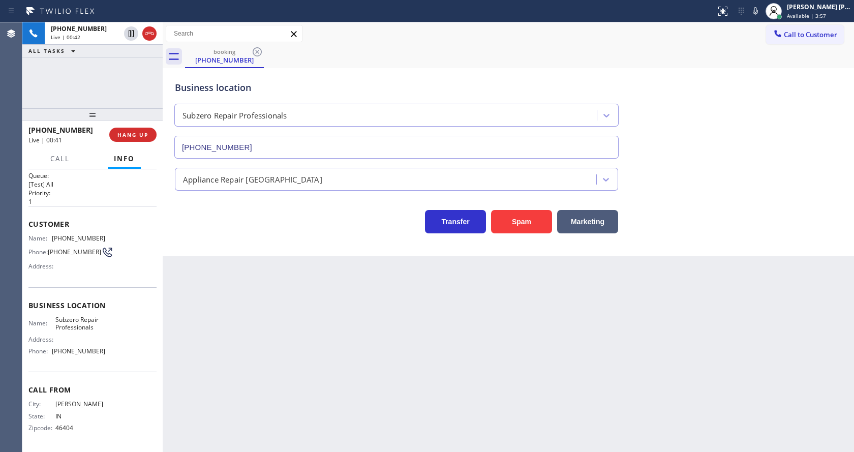
click at [272, 330] on div "Back to Dashboard Change Sender ID Customers Technicians Select a contact Outbo…" at bounding box center [509, 237] width 692 height 430
click at [480, 338] on div "Back to Dashboard Change Sender ID Customers Technicians Select a contact Outbo…" at bounding box center [509, 237] width 692 height 430
click at [270, 333] on div "Back to Dashboard Change Sender ID Customers Technicians Select a contact Outbo…" at bounding box center [509, 237] width 692 height 430
drag, startPoint x: 101, startPoint y: 344, endPoint x: 82, endPoint y: 347, distance: 19.6
click at [101, 344] on div "Name: Subzero Repair Professionals Address: Phone: (720) 740-5899" at bounding box center [92, 338] width 128 height 44
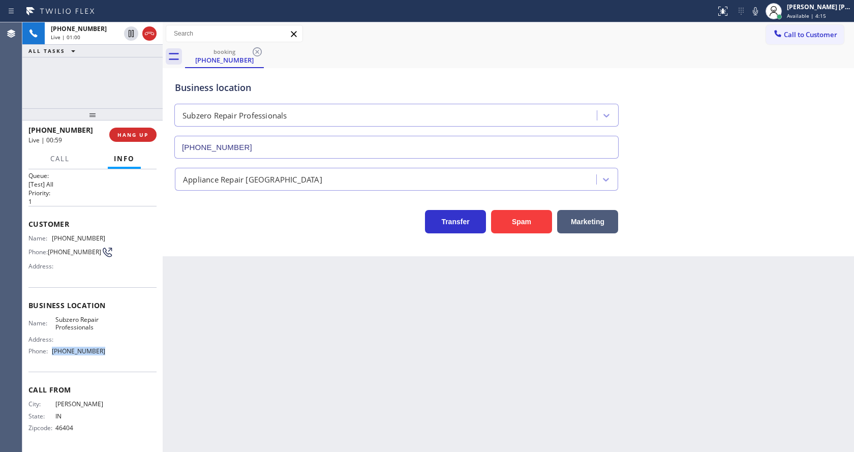
drag, startPoint x: 97, startPoint y: 350, endPoint x: 52, endPoint y: 351, distance: 44.3
click at [52, 351] on div "Phone: (720) 740-5899" at bounding box center [66, 351] width 77 height 8
copy div "(720) 740-5899"
click at [352, 314] on div "Back to Dashboard Change Sender ID Customers Technicians Select a contact Outbo…" at bounding box center [509, 237] width 692 height 430
click at [222, 284] on div "Back to Dashboard Change Sender ID Customers Technicians Select a contact Outbo…" at bounding box center [509, 237] width 692 height 430
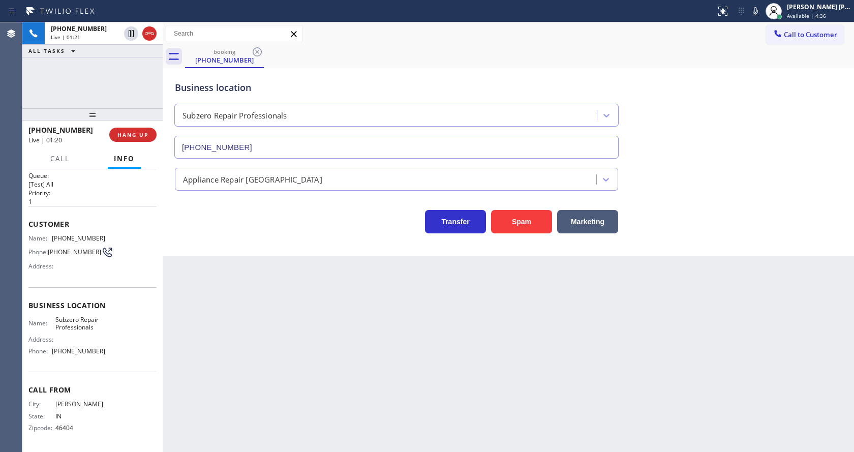
click at [127, 362] on div "Business location Name: Subzero Repair Professionals Address: Phone: (720) 740-…" at bounding box center [92, 329] width 128 height 85
drag, startPoint x: 50, startPoint y: 351, endPoint x: 114, endPoint y: 351, distance: 64.1
click at [114, 351] on div "Name: Subzero Repair Professionals Address: Phone: (720) 740-5899" at bounding box center [92, 338] width 128 height 44
drag, startPoint x: 262, startPoint y: 334, endPoint x: 229, endPoint y: 451, distance: 121.4
click at [259, 343] on div "Back to Dashboard Change Sender ID Customers Technicians Select a contact Outbo…" at bounding box center [509, 237] width 692 height 430
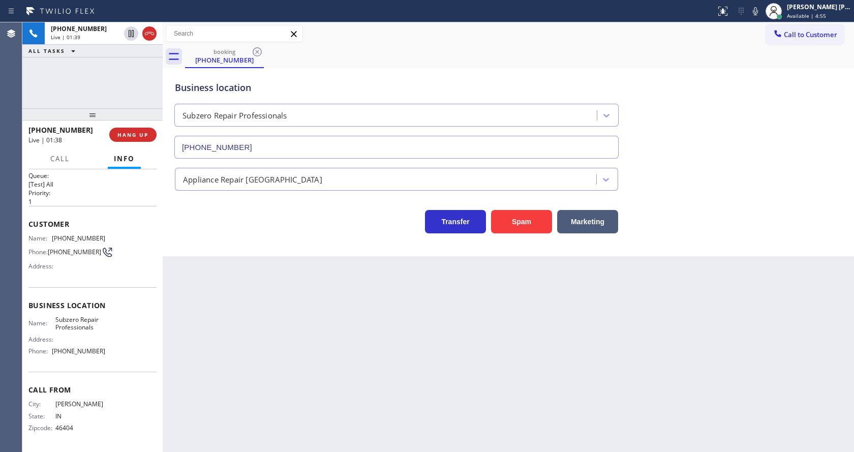
click at [265, 271] on div "Back to Dashboard Change Sender ID Customers Technicians Select a contact Outbo…" at bounding box center [509, 237] width 692 height 430
click at [473, 305] on div "Back to Dashboard Change Sender ID Customers Technicians Select a contact Outbo…" at bounding box center [509, 237] width 692 height 430
click at [221, 225] on div "Transfer Spam Marketing" at bounding box center [397, 219] width 448 height 28
click at [225, 443] on div "Back to Dashboard Change Sender ID Customers Technicians Select a contact Outbo…" at bounding box center [509, 237] width 692 height 430
drag, startPoint x: 394, startPoint y: 311, endPoint x: 378, endPoint y: 300, distance: 19.6
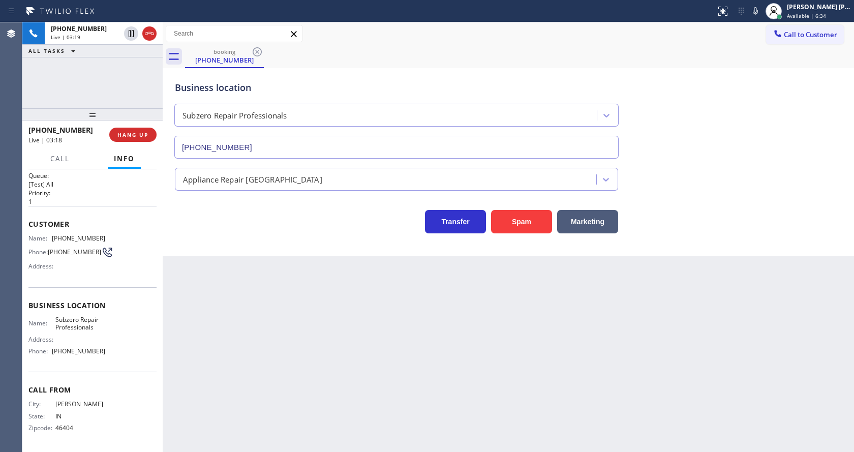
click at [394, 311] on div "Back to Dashboard Change Sender ID Customers Technicians Select a contact Outbo…" at bounding box center [509, 237] width 692 height 430
click at [130, 32] on icon at bounding box center [131, 33] width 5 height 7
click at [757, 13] on icon at bounding box center [756, 11] width 12 height 12
click at [769, 52] on div "booking (219) 688-4446" at bounding box center [519, 56] width 669 height 23
click at [134, 28] on icon at bounding box center [131, 33] width 12 height 12
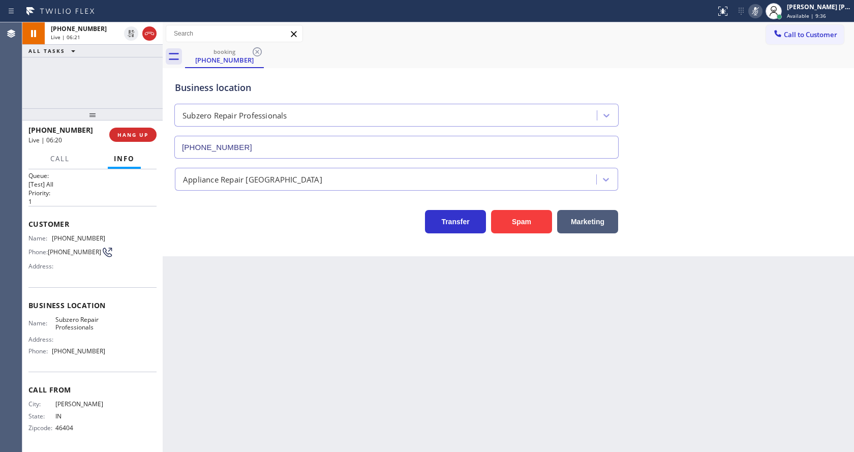
click at [762, 13] on icon at bounding box center [756, 11] width 12 height 12
click at [761, 49] on div "booking (219) 688-4446" at bounding box center [519, 56] width 669 height 23
click at [346, 311] on div "Back to Dashboard Change Sender ID Customers Technicians Select a contact Outbo…" at bounding box center [509, 237] width 692 height 430
click at [216, 311] on div "Back to Dashboard Change Sender ID Customers Technicians Select a contact Outbo…" at bounding box center [509, 237] width 692 height 430
click at [335, 301] on div "Back to Dashboard Change Sender ID Customers Technicians Select a contact Outbo…" at bounding box center [509, 237] width 692 height 430
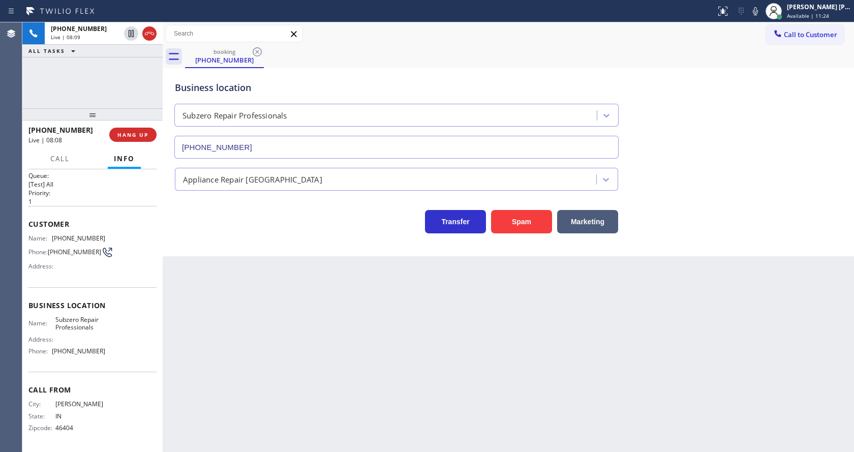
click at [332, 369] on div "Back to Dashboard Change Sender ID Customers Technicians Select a contact Outbo…" at bounding box center [509, 237] width 692 height 430
click at [239, 365] on div "Back to Dashboard Change Sender ID Customers Technicians Select a contact Outbo…" at bounding box center [509, 237] width 692 height 430
click at [249, 319] on div "Back to Dashboard Change Sender ID Customers Technicians Select a contact Outbo…" at bounding box center [509, 237] width 692 height 430
click at [446, 315] on div "Back to Dashboard Change Sender ID Customers Technicians Select a contact Outbo…" at bounding box center [509, 237] width 692 height 430
click at [760, 8] on icon at bounding box center [756, 11] width 12 height 12
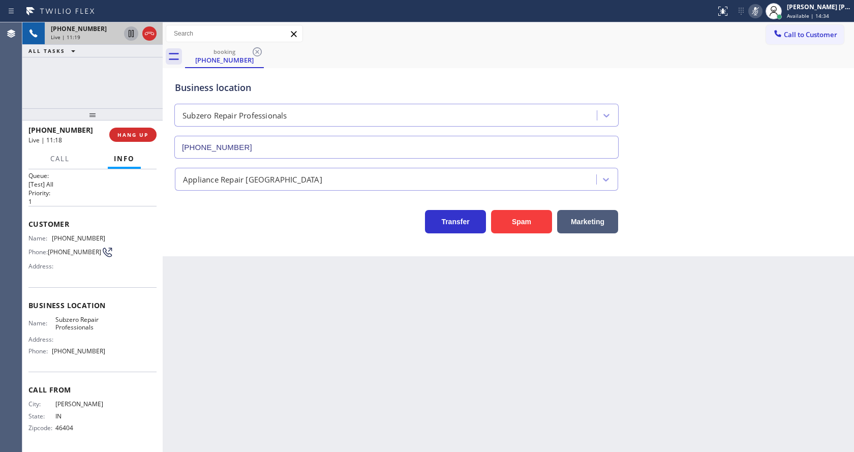
click at [134, 31] on icon at bounding box center [131, 33] width 5 height 7
click at [242, 289] on div "Back to Dashboard Change Sender ID Customers Technicians Select a contact Outbo…" at bounding box center [509, 237] width 692 height 430
click at [394, 343] on div "Back to Dashboard Change Sender ID Customers Technicians Select a contact Outbo…" at bounding box center [509, 237] width 692 height 430
click at [128, 30] on icon at bounding box center [131, 33] width 12 height 12
click at [759, 12] on icon at bounding box center [756, 11] width 12 height 12
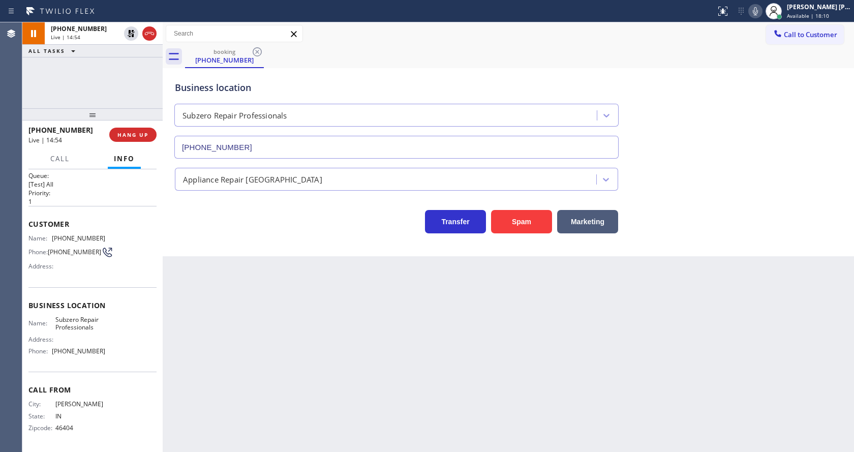
click at [757, 130] on div "Business location Subzero Repair Professionals (720) 740-5899" at bounding box center [508, 113] width 671 height 92
click at [303, 381] on div "Back to Dashboard Change Sender ID Customers Technicians Select a contact Outbo…" at bounding box center [509, 237] width 692 height 430
click at [276, 258] on div "Back to Dashboard Change Sender ID Customers Technicians Select a contact Outbo…" at bounding box center [509, 237] width 692 height 430
click at [202, 333] on div "Back to Dashboard Change Sender ID Customers Technicians Select a contact Outbo…" at bounding box center [509, 237] width 692 height 430
click at [237, 337] on div "Back to Dashboard Change Sender ID Customers Technicians Select a contact Outbo…" at bounding box center [509, 237] width 692 height 430
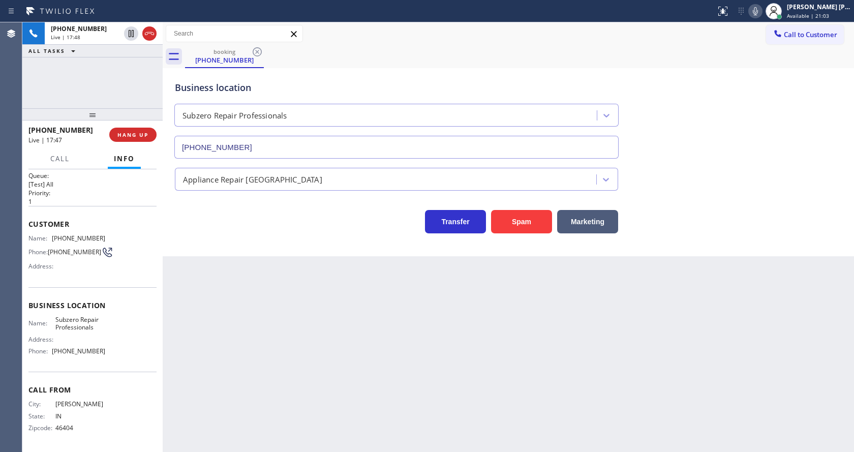
click at [203, 312] on div "Back to Dashboard Change Sender ID Customers Technicians Select a contact Outbo…" at bounding box center [509, 237] width 692 height 430
click at [129, 136] on span "HANG UP" at bounding box center [132, 134] width 31 height 7
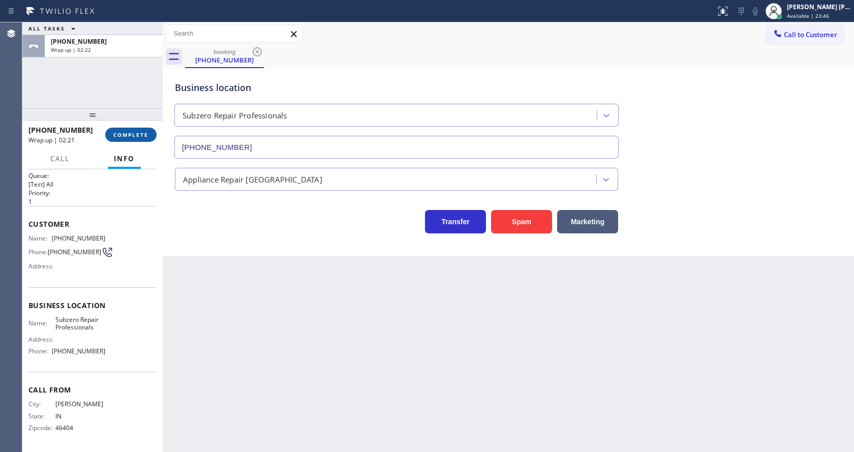
click at [124, 129] on button "COMPLETE" at bounding box center [130, 135] width 51 height 14
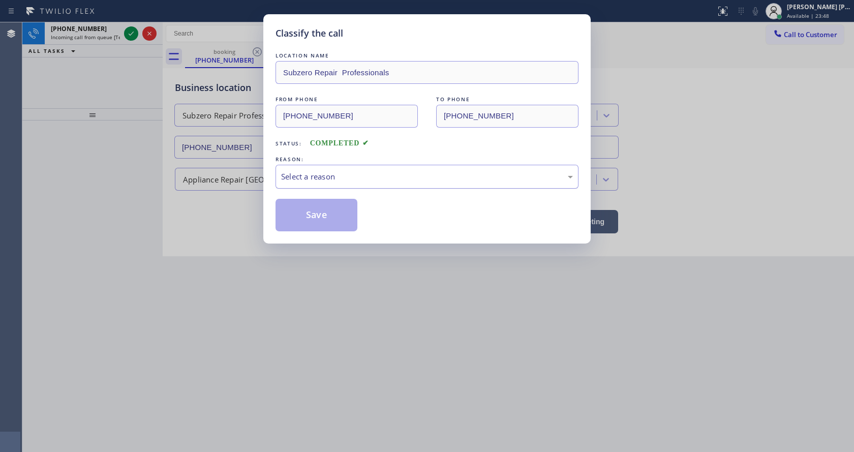
click at [306, 175] on div "Select a reason" at bounding box center [427, 177] width 292 height 12
click at [306, 207] on button "Save" at bounding box center [317, 215] width 82 height 33
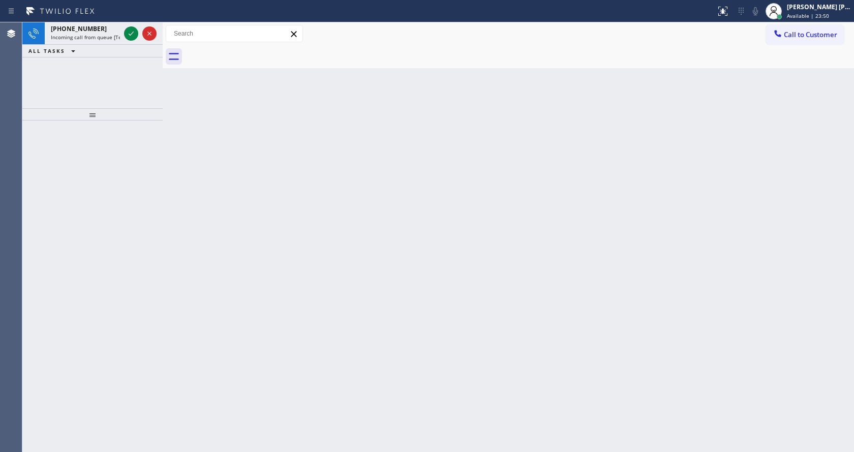
click at [96, 31] on div "+16507933799" at bounding box center [85, 28] width 69 height 9
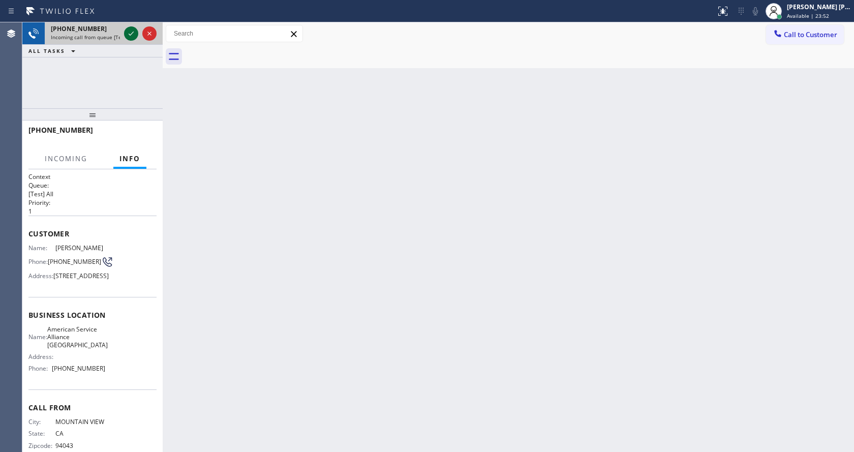
click at [131, 32] on icon at bounding box center [131, 33] width 12 height 12
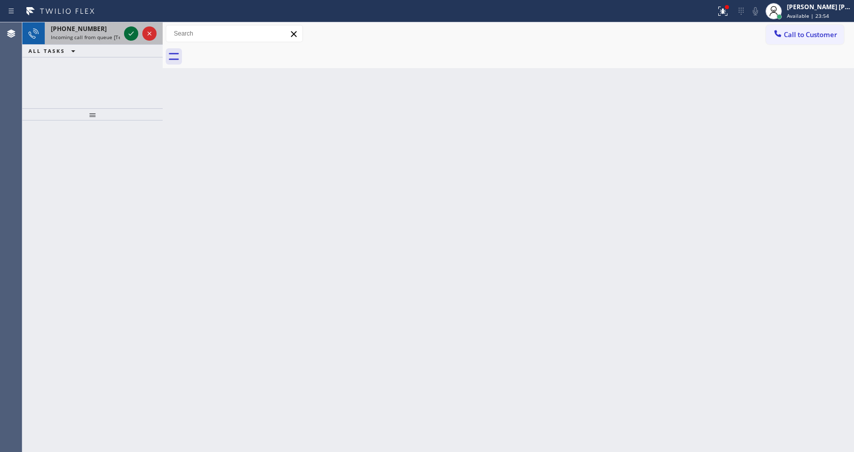
click at [126, 35] on icon at bounding box center [131, 33] width 12 height 12
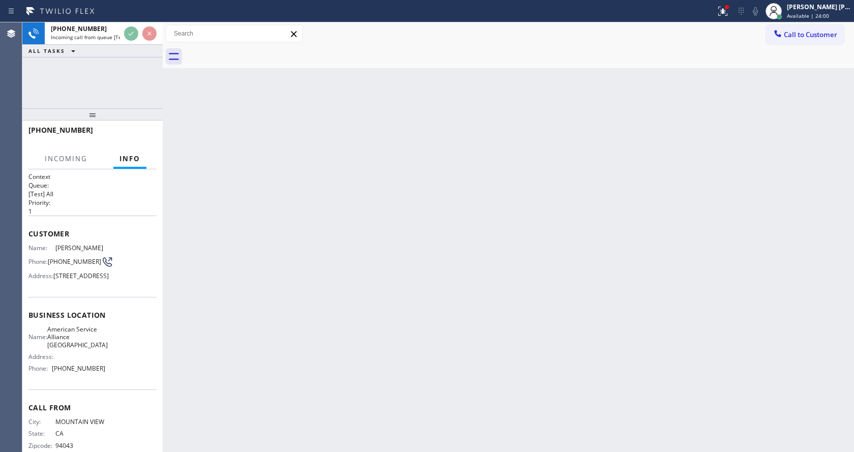
click at [285, 286] on div "Back to Dashboard Change Sender ID Customers Technicians Select a contact Outbo…" at bounding box center [509, 237] width 692 height 430
click at [480, 287] on div "Back to Dashboard Change Sender ID Customers Technicians Select a contact Outbo…" at bounding box center [509, 237] width 692 height 430
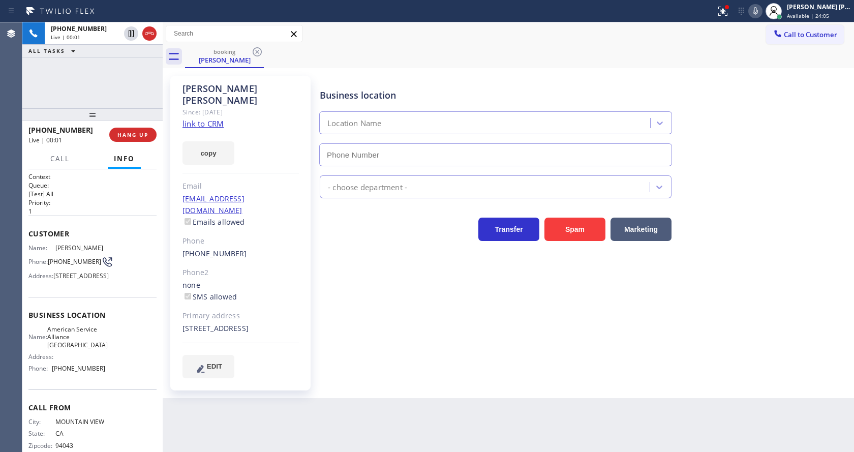
type input "(510) 756-4242"
click at [266, 280] on div "none SMS allowed" at bounding box center [241, 291] width 116 height 23
click at [364, 276] on div "Business location American Service Alliance Oakland (510) 756-4242 Appliance Re…" at bounding box center [585, 226] width 534 height 297
click at [409, 353] on div "Business location American Service Alliance Oakland (510) 756-4242 Appliance Re…" at bounding box center [585, 226] width 534 height 297
drag, startPoint x: 387, startPoint y: 409, endPoint x: 250, endPoint y: 215, distance: 237.2
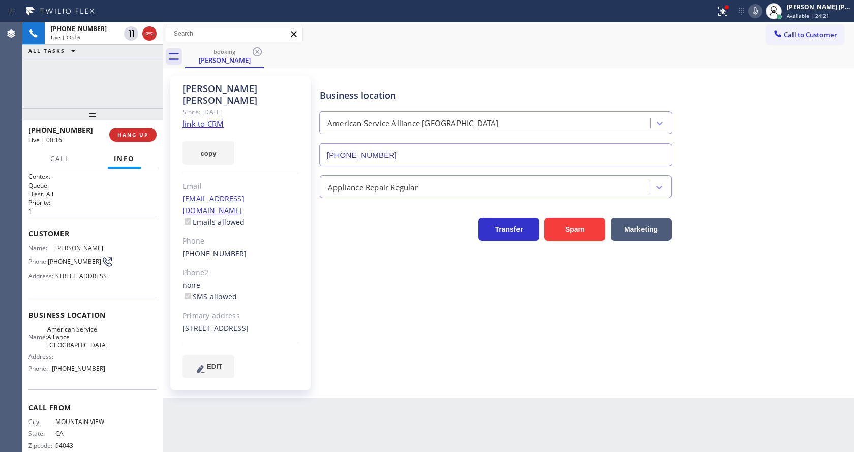
click at [387, 409] on div "Back to Dashboard Change Sender ID Customers Technicians Select a contact Outbo…" at bounding box center [509, 237] width 692 height 430
click at [209, 118] on link "link to CRM" at bounding box center [203, 123] width 41 height 10
click at [310, 383] on div "Kevin Fong Since: 20 may 2020 link to CRM copy Email fg_kevin@yahoo.com Emails …" at bounding box center [241, 233] width 153 height 325
click at [207, 280] on div "Kevin Fong Since: 20 may 2020 link to CRM copy Email fg_kevin@yahoo.com Emails …" at bounding box center [240, 233] width 140 height 315
click at [371, 268] on div "Business location American Service Alliance Oakland (510) 756-4242 Appliance Re…" at bounding box center [585, 226] width 534 height 297
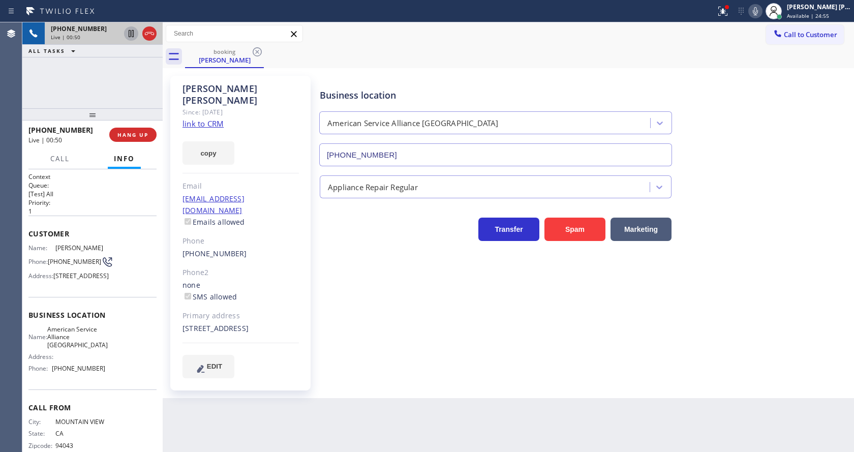
click at [130, 30] on icon at bounding box center [131, 33] width 5 height 7
click at [758, 10] on icon at bounding box center [755, 11] width 5 height 8
click at [273, 369] on div "Kevin Fong Since: 20 may 2020 link to CRM copy Email fg_kevin@yahoo.com Emails …" at bounding box center [240, 233] width 140 height 315
click at [441, 344] on div "Business location American Service Alliance Oakland (510) 756-4242 Appliance Re…" at bounding box center [585, 226] width 534 height 297
click at [267, 248] on div "(650) 793-3799" at bounding box center [241, 254] width 116 height 12
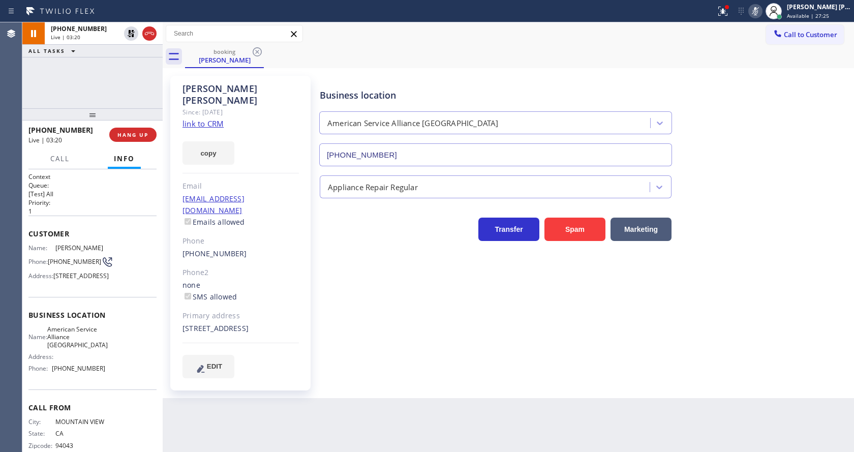
click at [302, 357] on div "Kevin Fong Since: 20 may 2020 link to CRM copy Email fg_kevin@yahoo.com Emails …" at bounding box center [240, 233] width 140 height 315
click at [442, 312] on div "Business location American Service Alliance Oakland (510) 756-4242 Appliance Re…" at bounding box center [585, 226] width 534 height 297
click at [392, 376] on div "Business location American Service Alliance Oakland (510) 756-4242 Appliance Re…" at bounding box center [585, 236] width 534 height 317
click at [576, 384] on div "Kevin Fong Since: 20 may 2020 link to CRM copy Email fg_kevin@yahoo.com Emails …" at bounding box center [509, 233] width 692 height 330
click at [466, 350] on div "Business location American Service Alliance Oakland (510) 756-4242 Appliance Re…" at bounding box center [585, 226] width 534 height 297
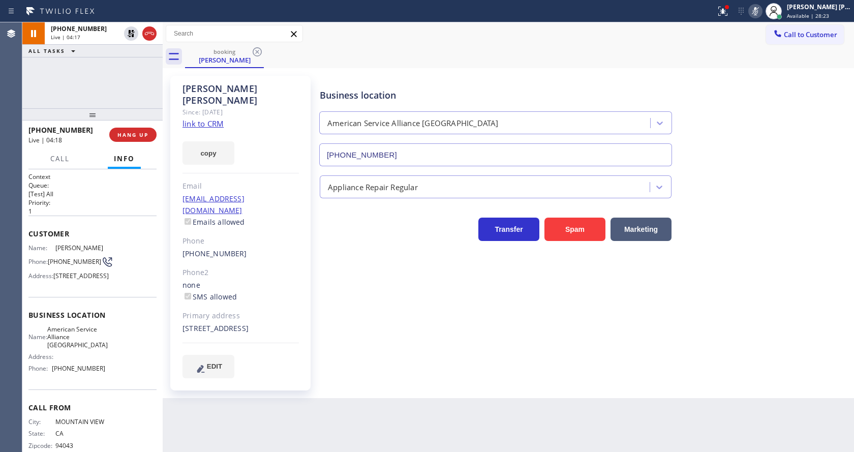
click at [383, 300] on div "Business location American Service Alliance Oakland (510) 756-4242 Appliance Re…" at bounding box center [585, 226] width 534 height 297
click at [363, 405] on div "Back to Dashboard Change Sender ID Customers Technicians Select a contact Outbo…" at bounding box center [509, 237] width 692 height 430
click at [780, 142] on div "Business location American Service Alliance Oakland (510) 756-4242" at bounding box center [585, 120] width 534 height 92
click at [724, 6] on icon at bounding box center [723, 11] width 12 height 12
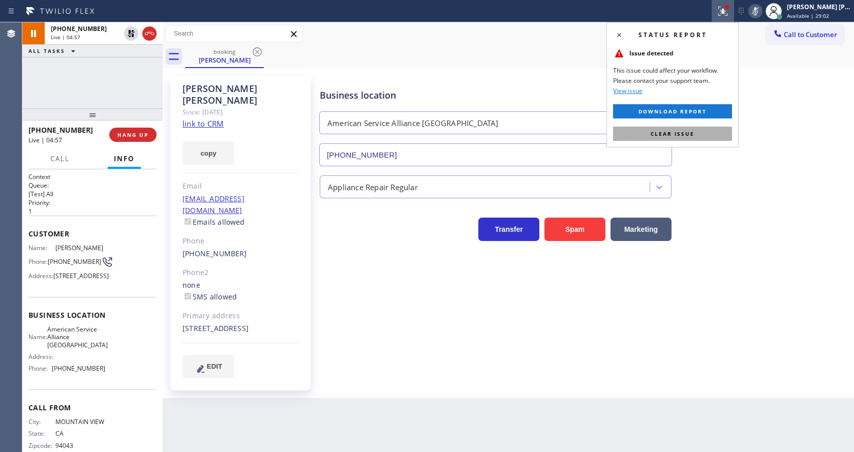
click at [706, 128] on button "Clear issue" at bounding box center [672, 134] width 119 height 14
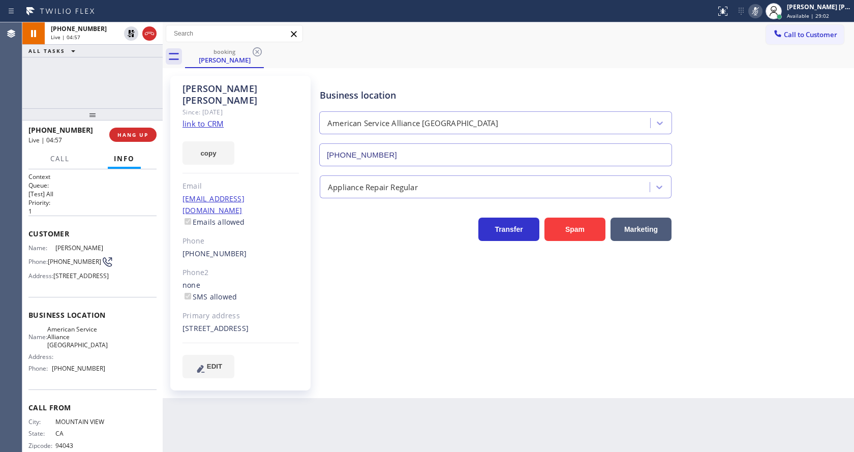
click at [727, 108] on div "Business location American Service Alliance Oakland (510) 756-4242" at bounding box center [585, 120] width 534 height 92
click at [132, 31] on icon at bounding box center [131, 33] width 7 height 7
click at [754, 10] on icon at bounding box center [756, 11] width 12 height 12
click at [758, 33] on div "Call to Customer Outbound call Location Search location Your caller id phone nu…" at bounding box center [509, 34] width 692 height 18
click at [435, 291] on div "Business location American Service Alliance Oakland (510) 756-4242 Appliance Re…" at bounding box center [585, 226] width 534 height 297
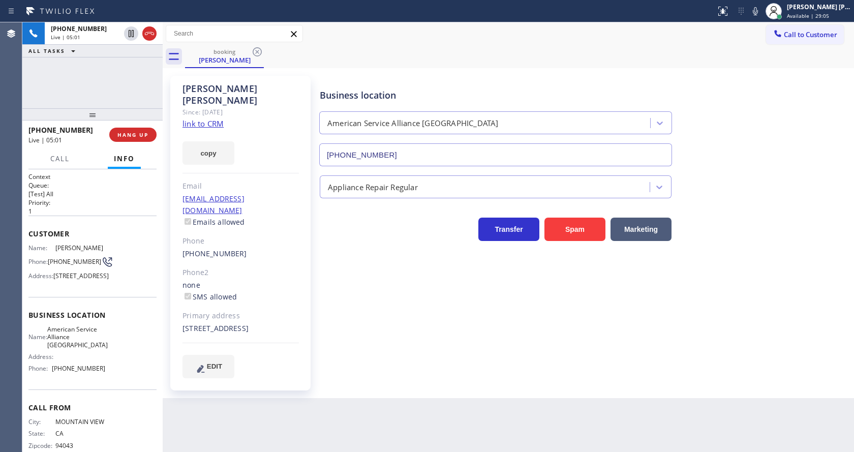
click at [391, 307] on div "Business location American Service Alliance Oakland (510) 756-4242 Appliance Re…" at bounding box center [585, 226] width 534 height 297
click at [410, 372] on div "Business location American Service Alliance Oakland (510) 756-4242 Appliance Re…" at bounding box center [585, 236] width 534 height 317
click at [118, 131] on button "COMPLETE" at bounding box center [130, 135] width 51 height 14
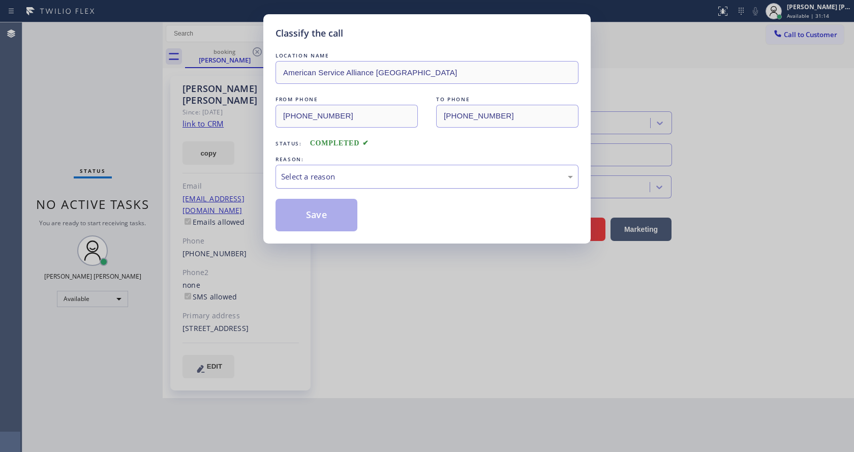
click at [340, 166] on div "Select a reason" at bounding box center [427, 177] width 303 height 24
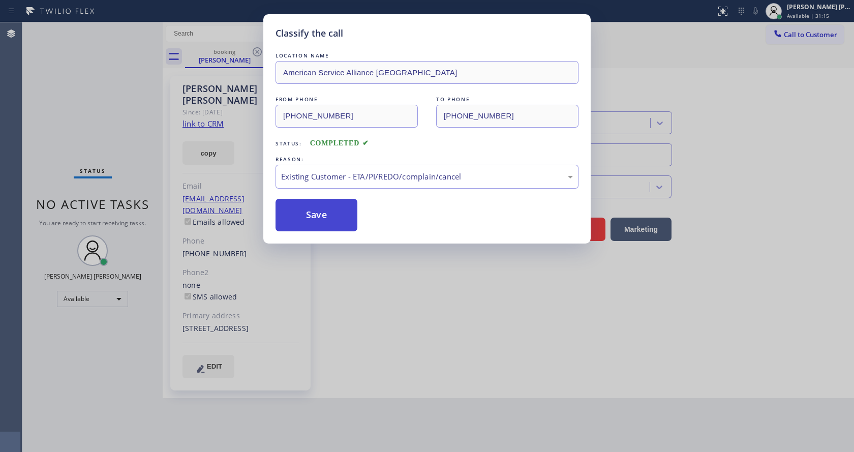
click at [320, 224] on button "Save" at bounding box center [317, 215] width 82 height 33
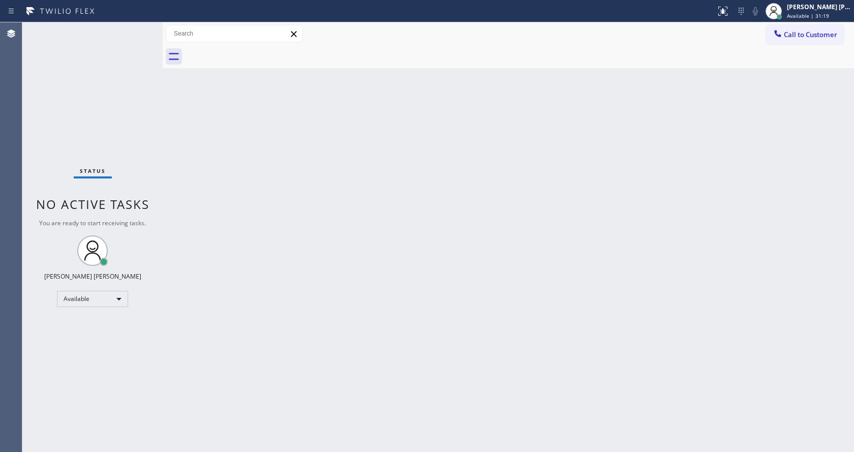
drag, startPoint x: 545, startPoint y: 263, endPoint x: 477, endPoint y: 234, distance: 74.1
click at [543, 261] on div "Back to Dashboard Change Sender ID Customers Technicians Select a contact Outbo…" at bounding box center [509, 237] width 692 height 430
click at [358, 306] on div "Back to Dashboard Change Sender ID Customers Technicians Select a contact Outbo…" at bounding box center [509, 237] width 692 height 430
click at [541, 224] on div "Back to Dashboard Change Sender ID Customers Technicians Select a contact Outbo…" at bounding box center [509, 237] width 692 height 430
click at [365, 243] on div "Back to Dashboard Change Sender ID Customers Technicians Select a contact Outbo…" at bounding box center [509, 237] width 692 height 430
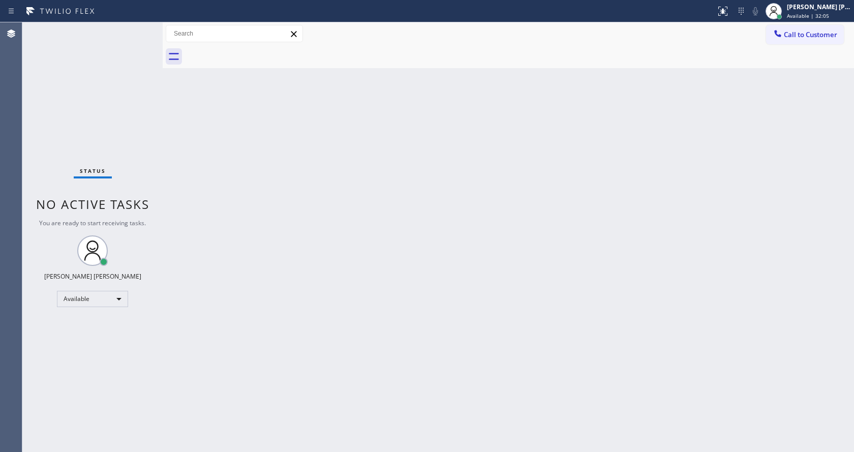
click at [606, 224] on div "Back to Dashboard Change Sender ID Customers Technicians Select a contact Outbo…" at bounding box center [509, 237] width 692 height 430
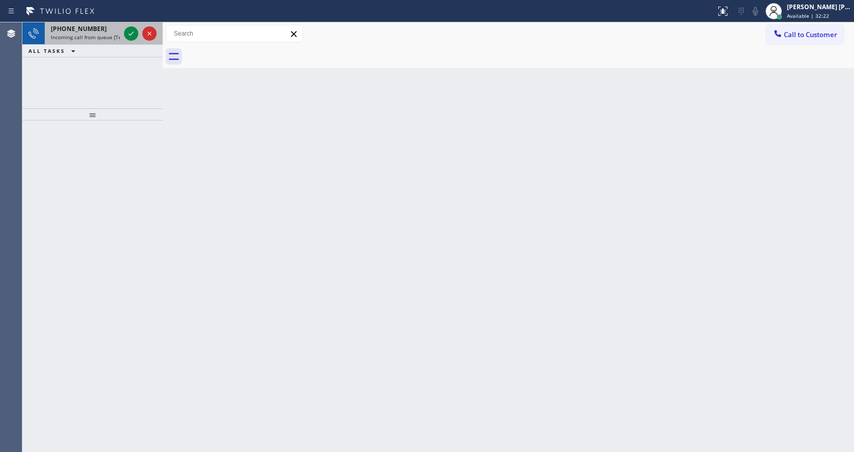
click at [100, 34] on span "Incoming call from queue [Test] All" at bounding box center [93, 37] width 84 height 7
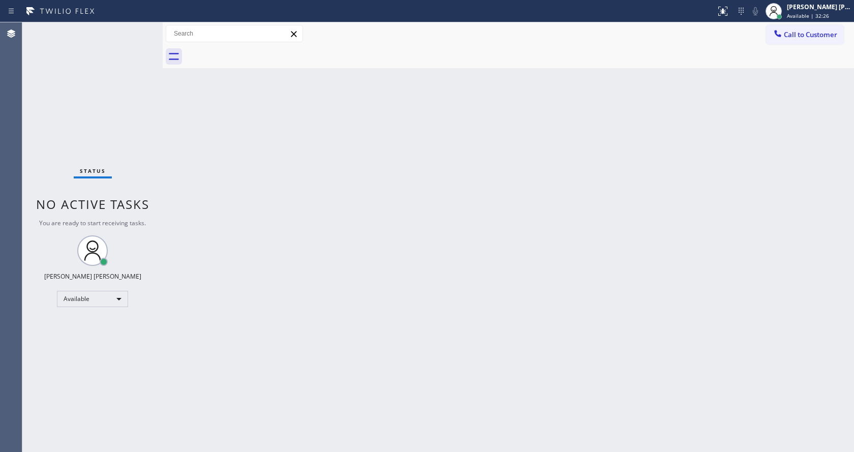
click at [133, 29] on div "Status No active tasks You are ready to start receiving tasks. [PERSON_NAME] [P…" at bounding box center [92, 237] width 140 height 430
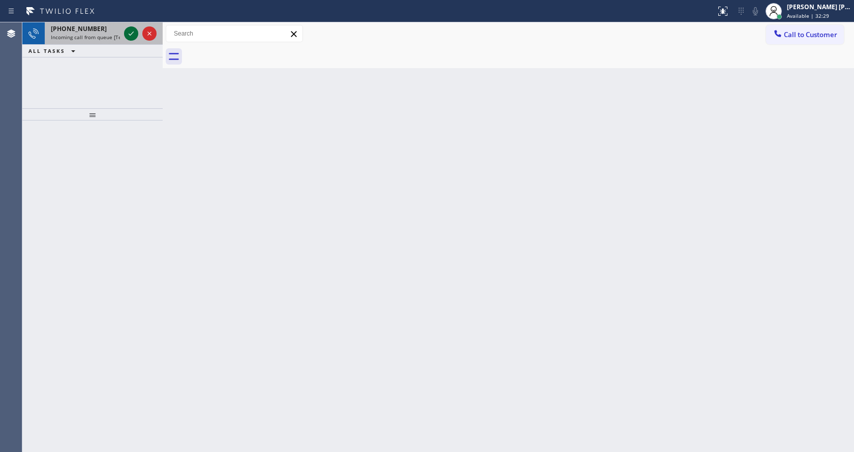
click at [133, 28] on icon at bounding box center [131, 33] width 12 height 12
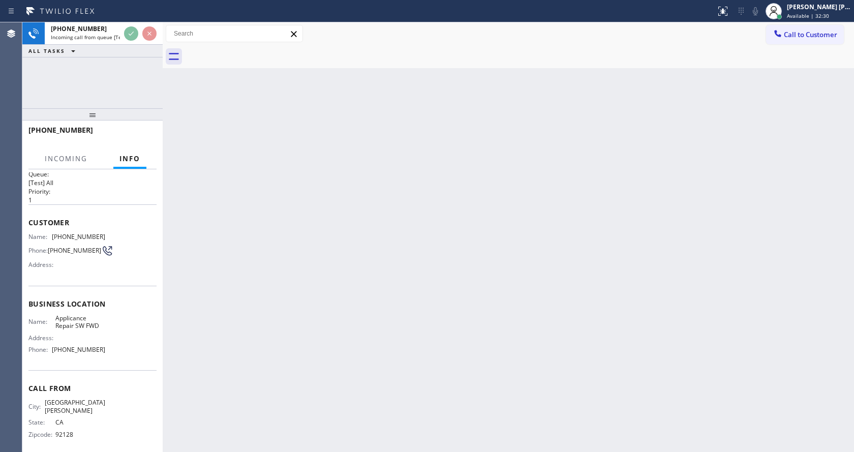
scroll to position [21, 0]
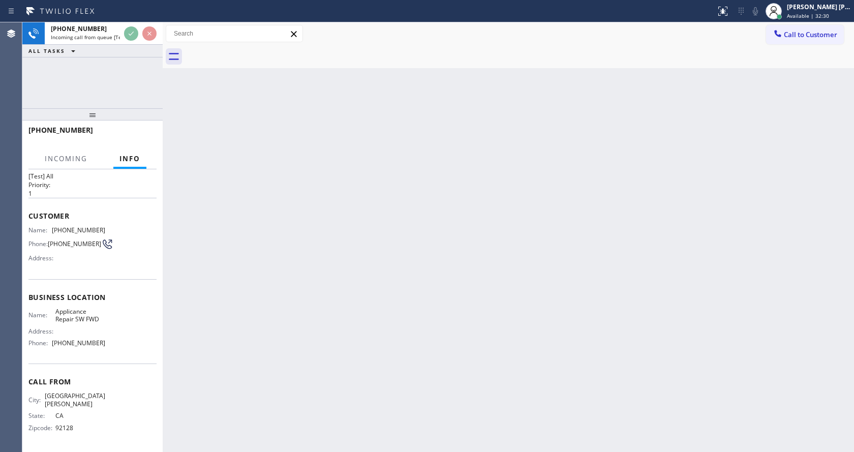
click at [304, 347] on div "Back to Dashboard Change Sender ID Customers Technicians Select a contact Outbo…" at bounding box center [509, 237] width 692 height 430
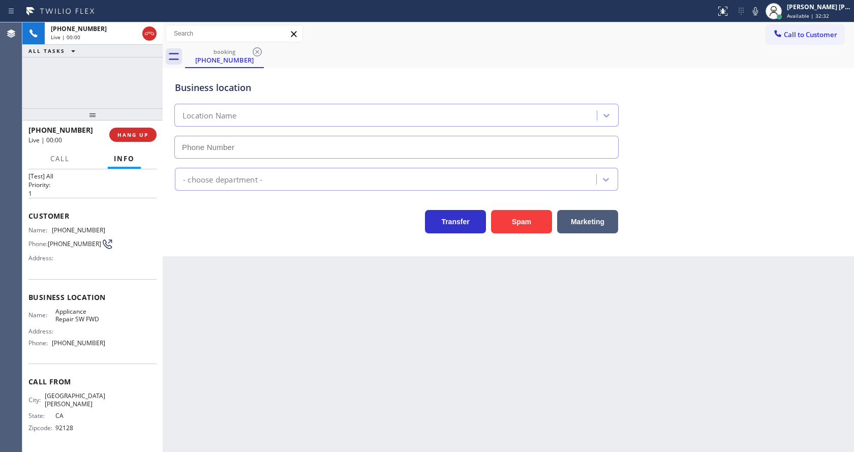
type input "(213) 566-9111"
click at [530, 224] on button "Spam" at bounding box center [521, 221] width 61 height 23
click at [309, 365] on div "Back to Dashboard Change Sender ID Customers Technicians Select a contact Outbo…" at bounding box center [509, 237] width 692 height 430
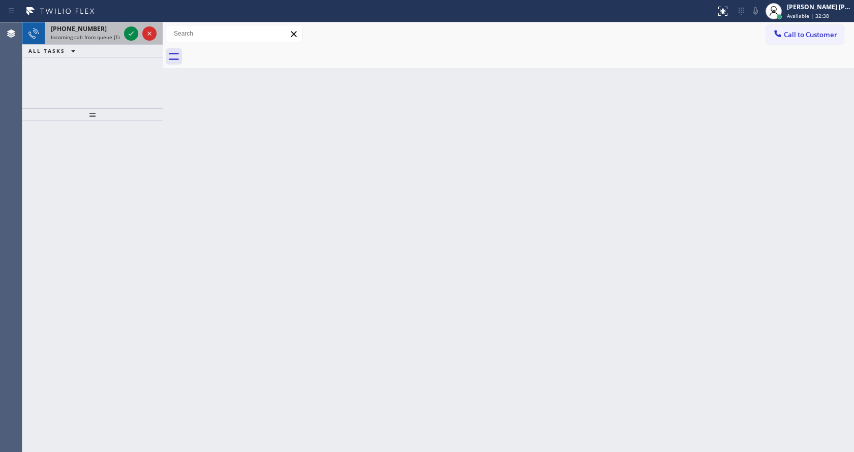
click at [88, 28] on span "+19432293317" at bounding box center [79, 28] width 56 height 9
click at [114, 31] on div "+19432293317" at bounding box center [85, 28] width 69 height 9
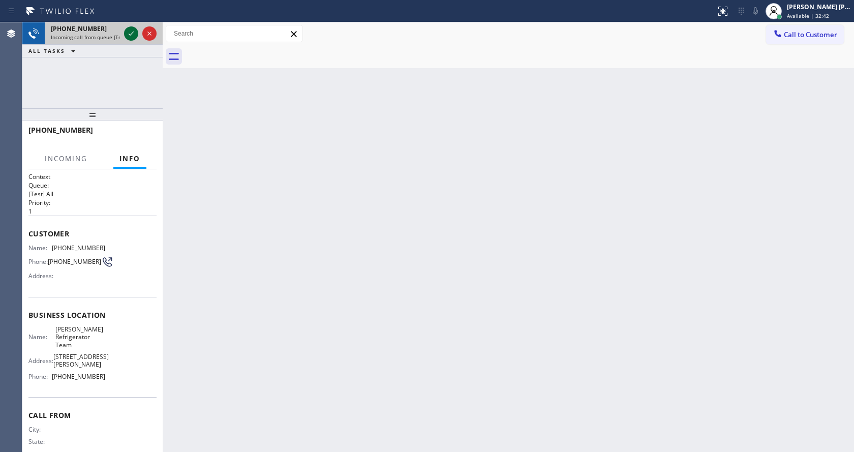
click at [131, 37] on icon at bounding box center [131, 33] width 12 height 12
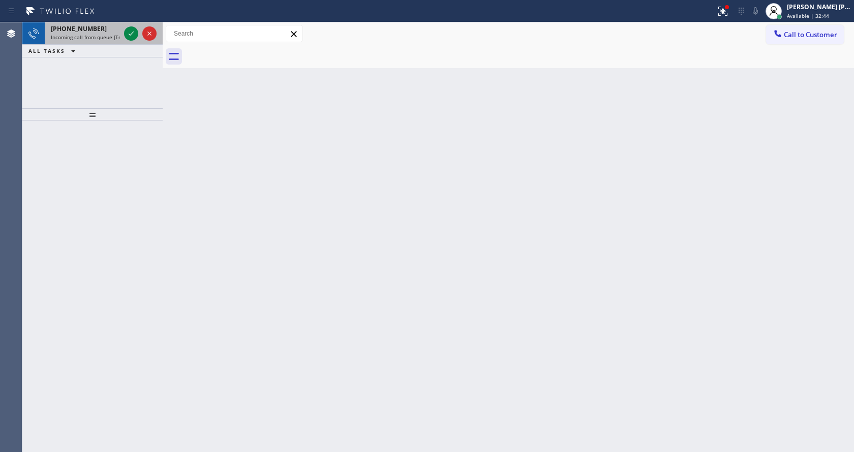
click at [116, 34] on span "Incoming call from queue [Test] All" at bounding box center [93, 37] width 84 height 7
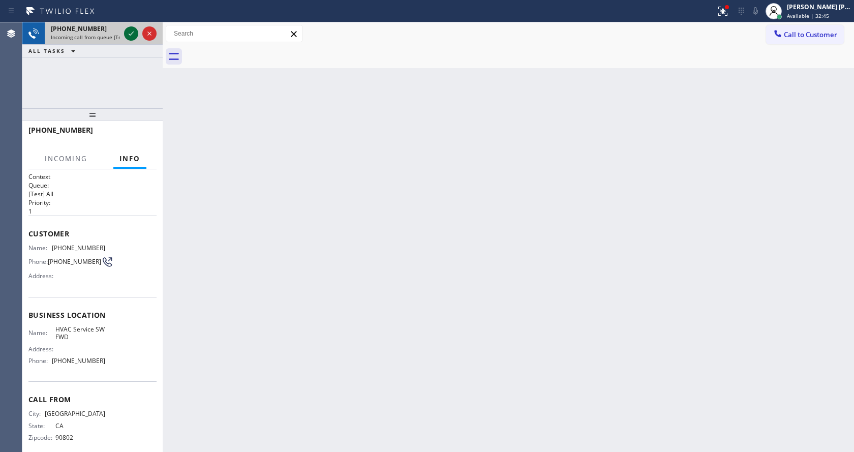
click at [137, 35] on icon at bounding box center [131, 33] width 12 height 12
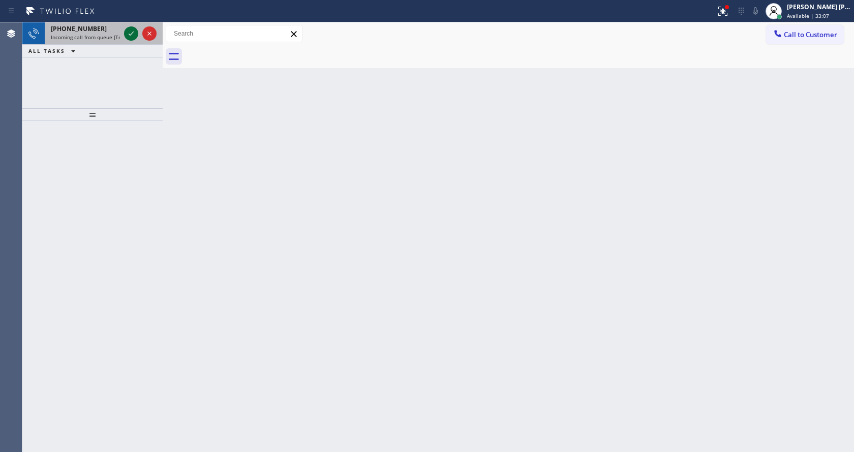
click at [133, 36] on icon at bounding box center [131, 33] width 12 height 12
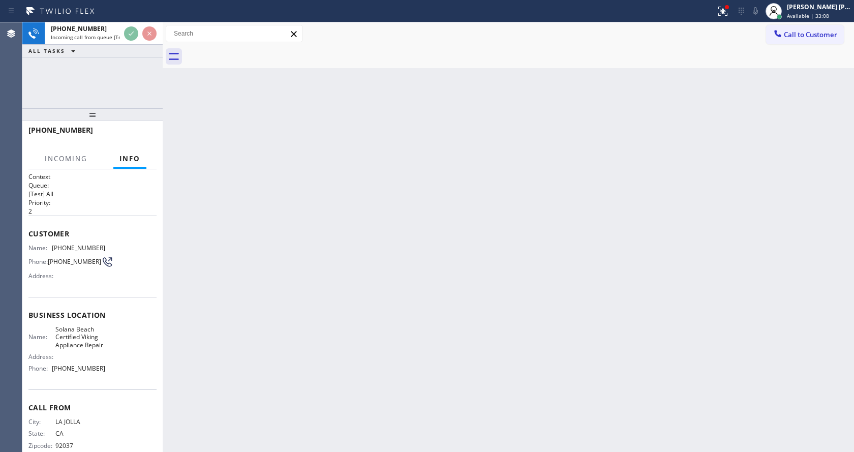
scroll to position [29, 0]
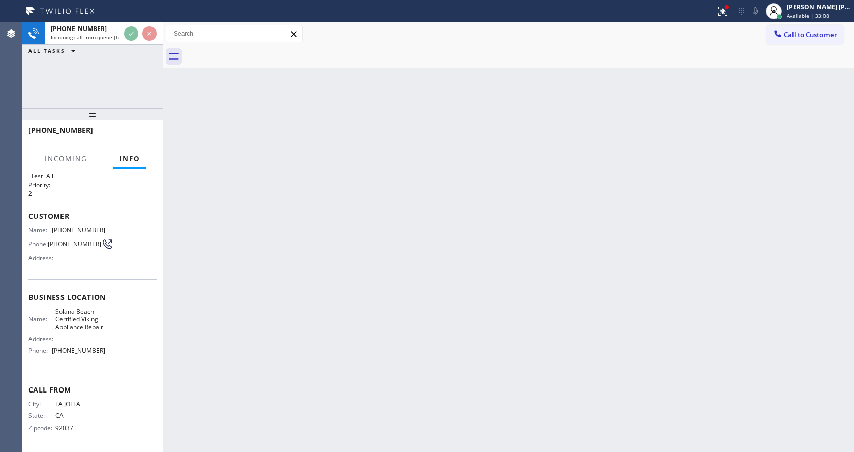
click at [328, 273] on div "Back to Dashboard Change Sender ID Customers Technicians Select a contact Outbo…" at bounding box center [509, 237] width 692 height 430
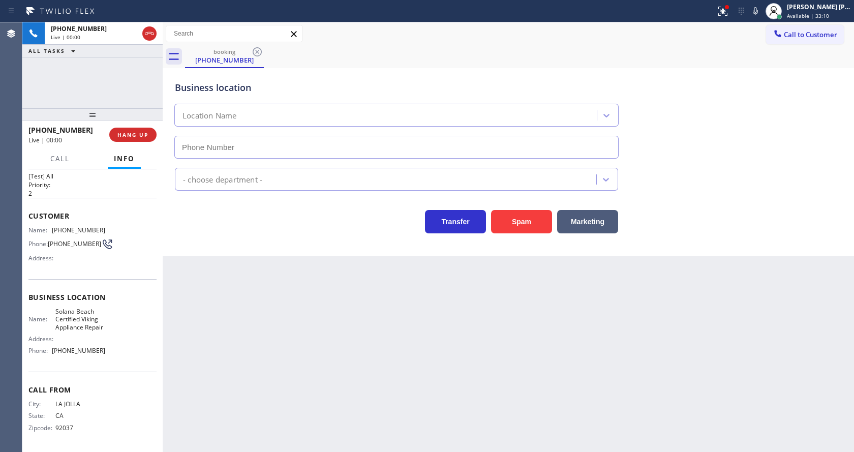
type input "(858) 244-9718"
click at [284, 304] on div "Back to Dashboard Change Sender ID Customers Technicians Select a contact Outbo…" at bounding box center [509, 237] width 692 height 430
click at [83, 271] on div "Customer Name: (858) 334-9111 Phone: (858) 334-9111 Address:" at bounding box center [92, 238] width 128 height 81
drag, startPoint x: 51, startPoint y: 219, endPoint x: 117, endPoint y: 217, distance: 66.1
click at [117, 226] on div "Name: (858) 334-9111 Phone: (858) 334-9111 Address:" at bounding box center [92, 246] width 128 height 40
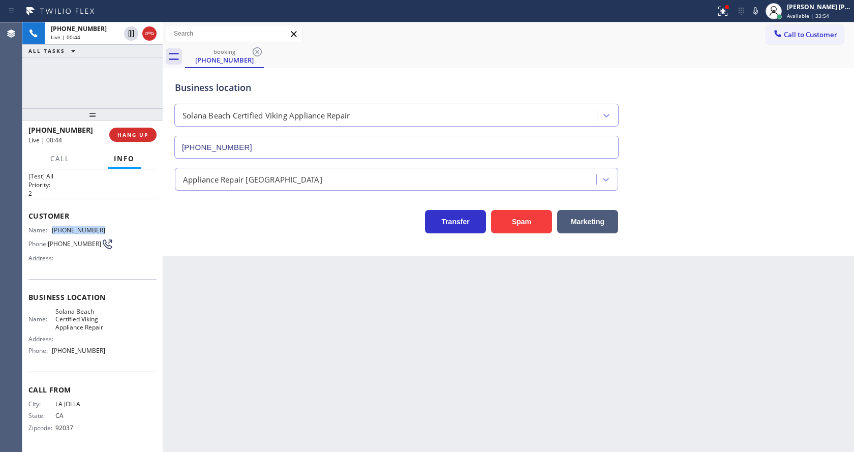
copy div "(858) 334-9111"
click at [245, 383] on div "Back to Dashboard Change Sender ID Customers Technicians Select a contact Outbo…" at bounding box center [509, 237] width 692 height 430
drag, startPoint x: 92, startPoint y: 330, endPoint x: 84, endPoint y: 318, distance: 14.2
click at [92, 330] on span "Solana Beach Certified Viking Appliance Repair" at bounding box center [80, 319] width 50 height 23
drag, startPoint x: 53, startPoint y: 301, endPoint x: 79, endPoint y: 328, distance: 37.0
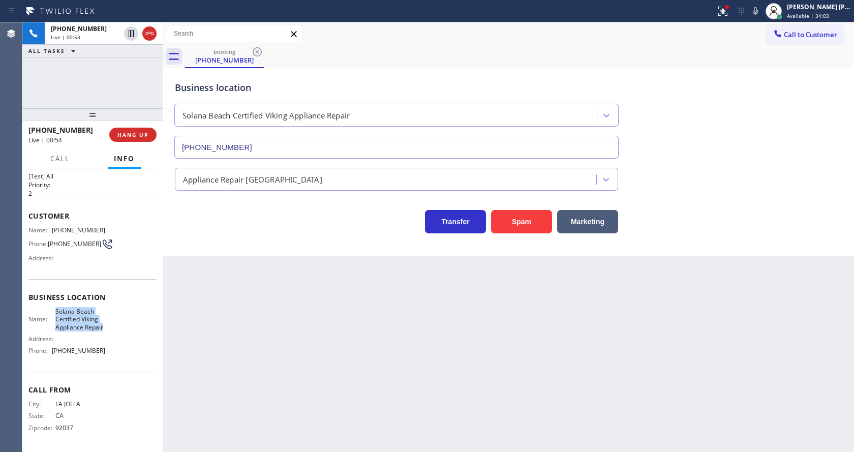
click at [79, 328] on span "Solana Beach Certified Viking Appliance Repair" at bounding box center [80, 319] width 50 height 23
copy span "Solana Beach Certified Viking Appliance Repair"
click at [238, 349] on div "Back to Dashboard Change Sender ID Customers Technicians Select a contact Outbo…" at bounding box center [509, 237] width 692 height 430
click at [77, 376] on div "Call From City: LA JOLLA State: CA Zipcode: 92037" at bounding box center [92, 410] width 128 height 77
drag, startPoint x: 51, startPoint y: 351, endPoint x: 101, endPoint y: 355, distance: 50.0
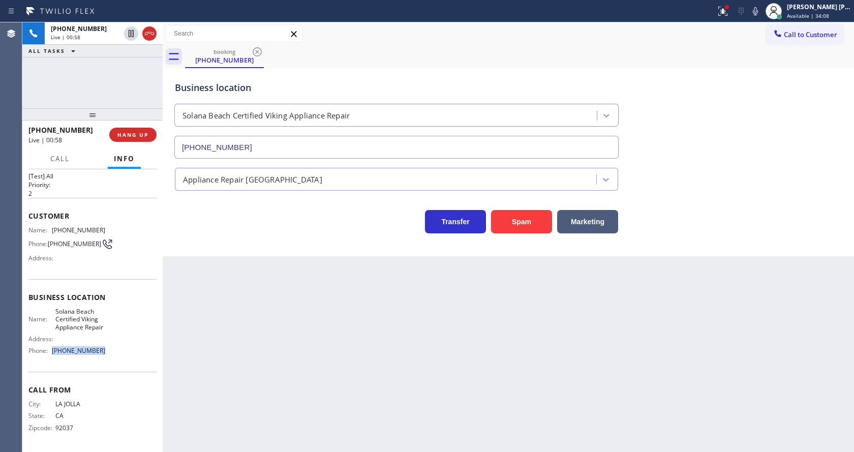
click at [101, 354] on div "Phone: (858) 244-9718" at bounding box center [66, 351] width 77 height 8
copy div "(858) 244-9718"
drag, startPoint x: 274, startPoint y: 349, endPoint x: 261, endPoint y: 446, distance: 97.5
click at [273, 357] on div "Back to Dashboard Change Sender ID Customers Technicians Select a contact Outbo…" at bounding box center [509, 237] width 692 height 430
click at [396, 308] on div "Back to Dashboard Change Sender ID Customers Technicians Select a contact Outbo…" at bounding box center [509, 237] width 692 height 430
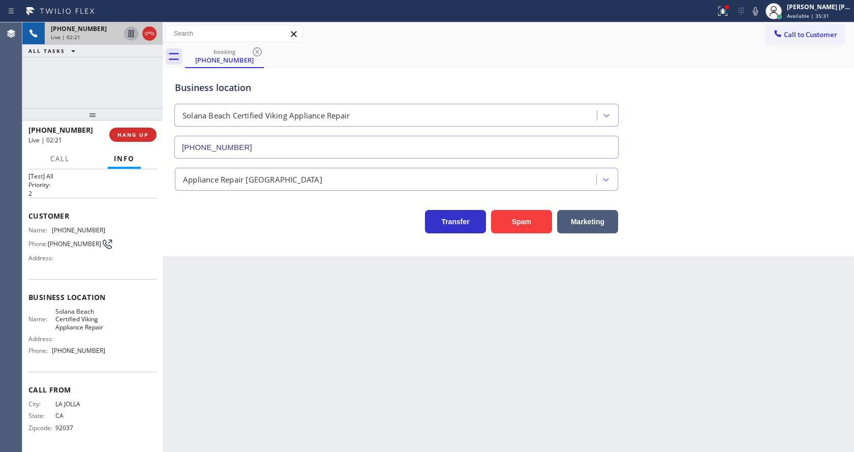
click at [131, 34] on icon at bounding box center [131, 33] width 5 height 7
click at [762, 6] on icon at bounding box center [756, 11] width 12 height 12
click at [726, 10] on icon at bounding box center [723, 11] width 9 height 9
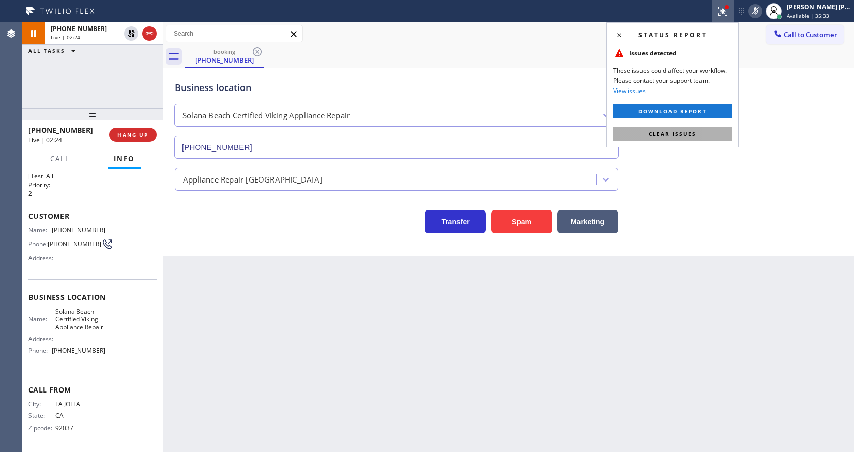
click at [695, 130] on span "Clear issues" at bounding box center [673, 133] width 48 height 7
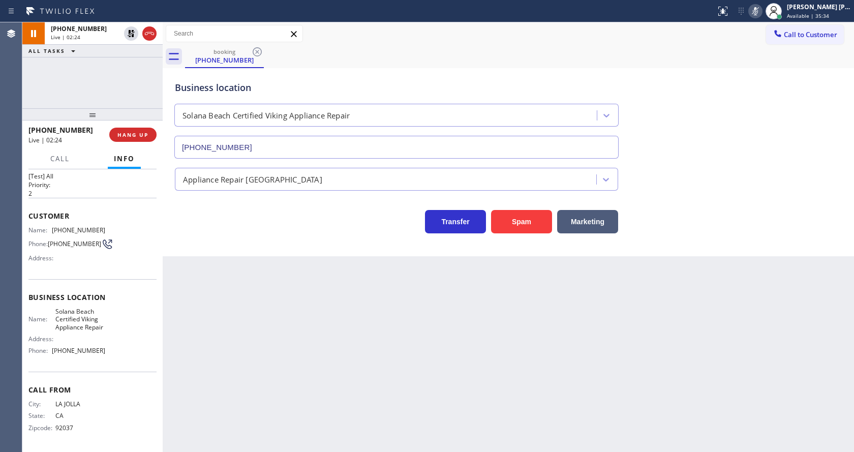
click at [706, 124] on div "Business location Solana Beach Certified Viking Appliance Repair (858) 244-9718" at bounding box center [508, 113] width 671 height 92
click at [257, 301] on div "Back to Dashboard Change Sender ID Customers Technicians Select a contact Outbo…" at bounding box center [509, 237] width 692 height 430
click at [298, 392] on div "Back to Dashboard Change Sender ID Customers Technicians Select a contact Outbo…" at bounding box center [509, 237] width 692 height 430
click at [128, 29] on icon at bounding box center [131, 33] width 12 height 12
click at [756, 13] on icon at bounding box center [756, 11] width 12 height 12
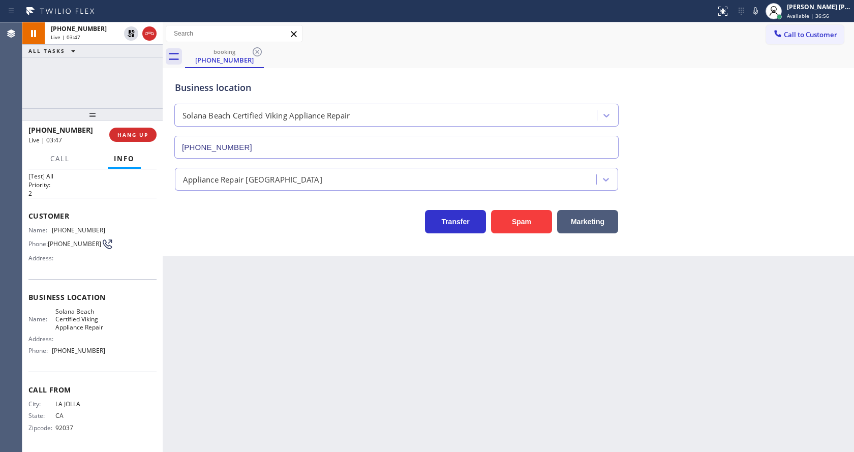
click at [771, 51] on div "booking (858) 334-9111" at bounding box center [519, 56] width 669 height 23
click at [328, 360] on div "Back to Dashboard Change Sender ID Customers Technicians Select a contact Outbo…" at bounding box center [509, 237] width 692 height 430
click at [420, 321] on div "Back to Dashboard Change Sender ID Customers Technicians Select a contact Outbo…" at bounding box center [509, 237] width 692 height 430
click at [349, 399] on div "Back to Dashboard Change Sender ID Customers Technicians Select a contact Outbo…" at bounding box center [509, 237] width 692 height 430
click at [285, 409] on div "Back to Dashboard Change Sender ID Customers Technicians Select a contact Outbo…" at bounding box center [509, 237] width 692 height 430
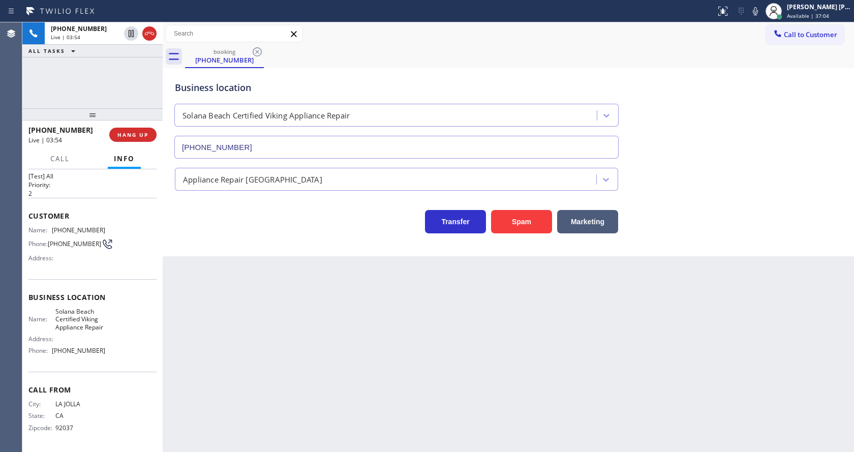
click at [459, 344] on div "Back to Dashboard Change Sender ID Customers Technicians Select a contact Outbo…" at bounding box center [509, 237] width 692 height 430
click at [281, 395] on div "Back to Dashboard Change Sender ID Customers Technicians Select a contact Outbo…" at bounding box center [509, 237] width 692 height 430
click at [448, 336] on div "Back to Dashboard Change Sender ID Customers Technicians Select a contact Outbo…" at bounding box center [509, 237] width 692 height 430
click at [684, 263] on div "Back to Dashboard Change Sender ID Customers Technicians Select a contact Outbo…" at bounding box center [509, 237] width 692 height 430
click at [283, 356] on div "Back to Dashboard Change Sender ID Customers Technicians Select a contact Outbo…" at bounding box center [509, 237] width 692 height 430
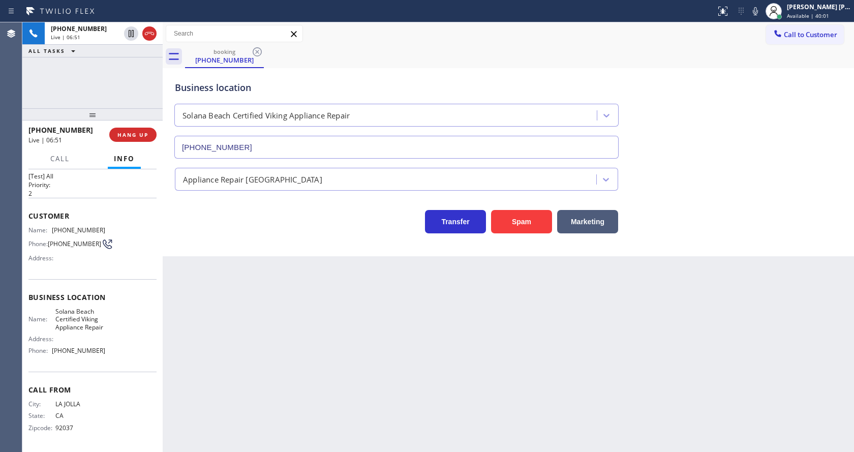
click at [201, 290] on div "Back to Dashboard Change Sender ID Customers Technicians Select a contact Outbo…" at bounding box center [509, 237] width 692 height 430
drag, startPoint x: 463, startPoint y: 281, endPoint x: 232, endPoint y: 172, distance: 255.7
click at [458, 280] on div "Back to Dashboard Change Sender ID Customers Technicians Select a contact Outbo…" at bounding box center [509, 237] width 692 height 430
click at [217, 412] on div "Back to Dashboard Change Sender ID Customers Technicians Select a contact Outbo…" at bounding box center [509, 237] width 692 height 430
click at [470, 326] on div "Back to Dashboard Change Sender ID Customers Technicians Select a contact Outbo…" at bounding box center [509, 237] width 692 height 430
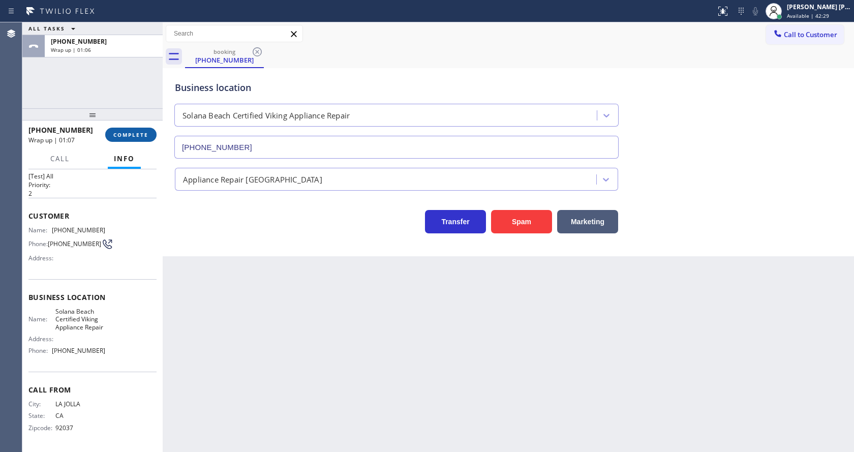
click at [124, 135] on span "COMPLETE" at bounding box center [130, 134] width 35 height 7
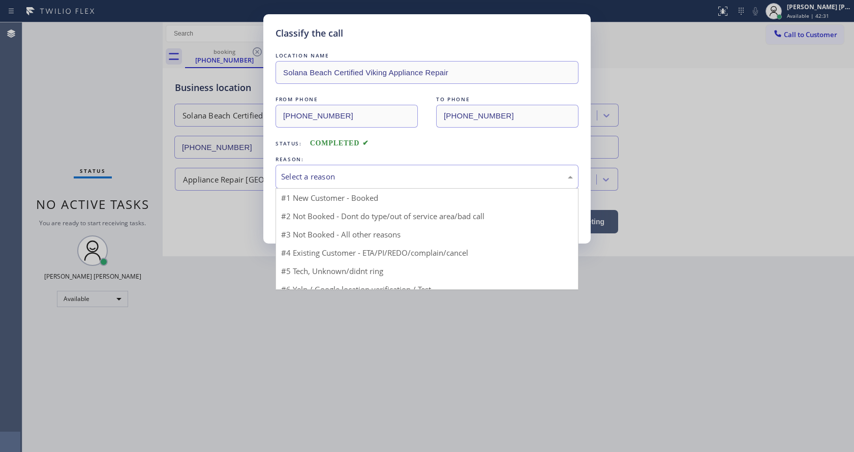
click at [352, 171] on div "Select a reason" at bounding box center [427, 177] width 292 height 12
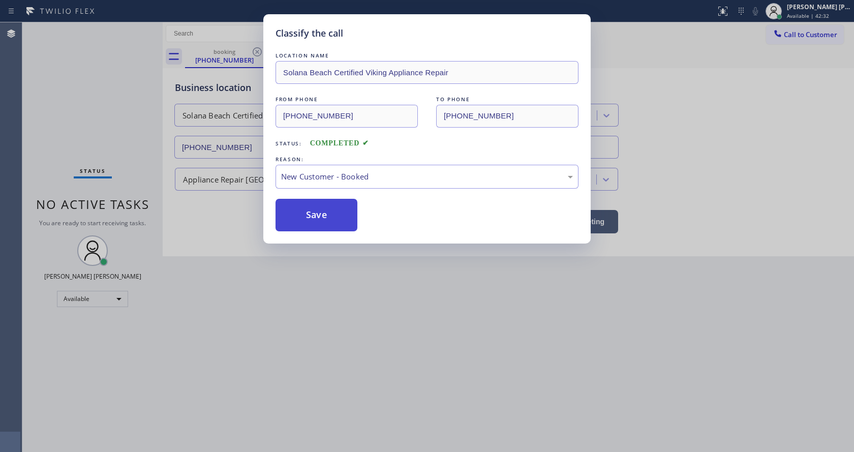
click at [316, 214] on button "Save" at bounding box center [317, 215] width 82 height 33
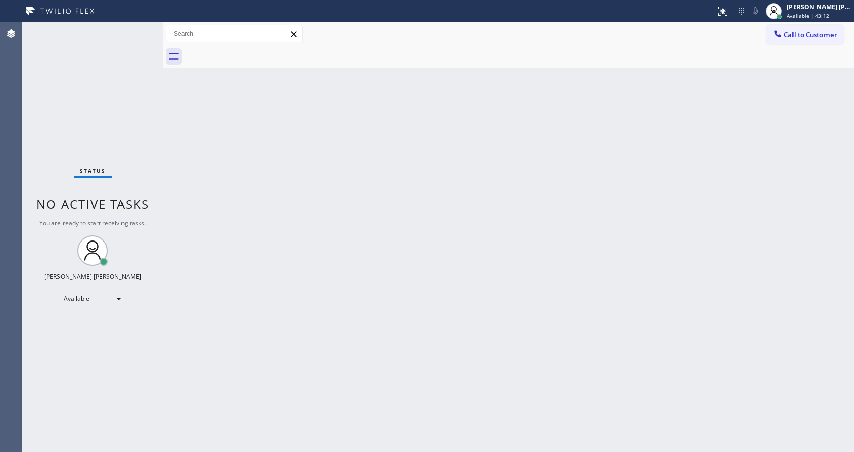
click at [248, 315] on div "Back to Dashboard Change Sender ID Customers Technicians Select a contact Outbo…" at bounding box center [509, 237] width 692 height 430
click at [252, 446] on div "Back to Dashboard Change Sender ID Customers Technicians Select a contact Outbo…" at bounding box center [509, 237] width 692 height 430
click at [220, 225] on div "Back to Dashboard Change Sender ID Customers Technicians Select a contact Outbo…" at bounding box center [509, 237] width 692 height 430
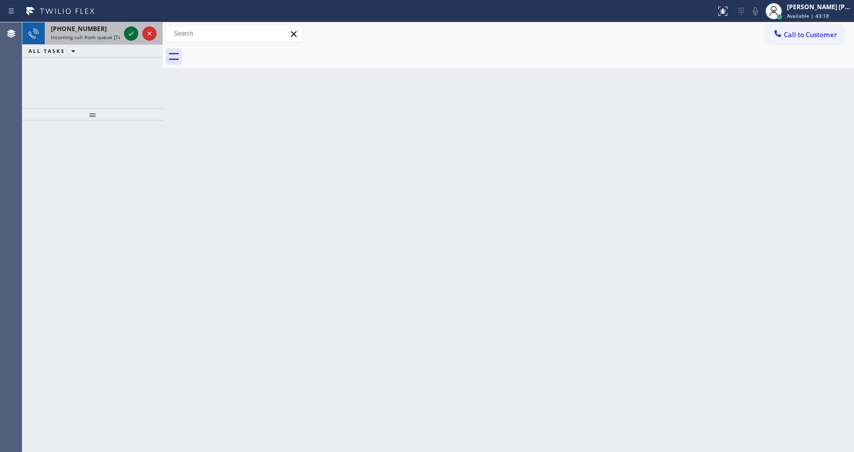
click at [115, 32] on div "+16076083833" at bounding box center [85, 28] width 69 height 9
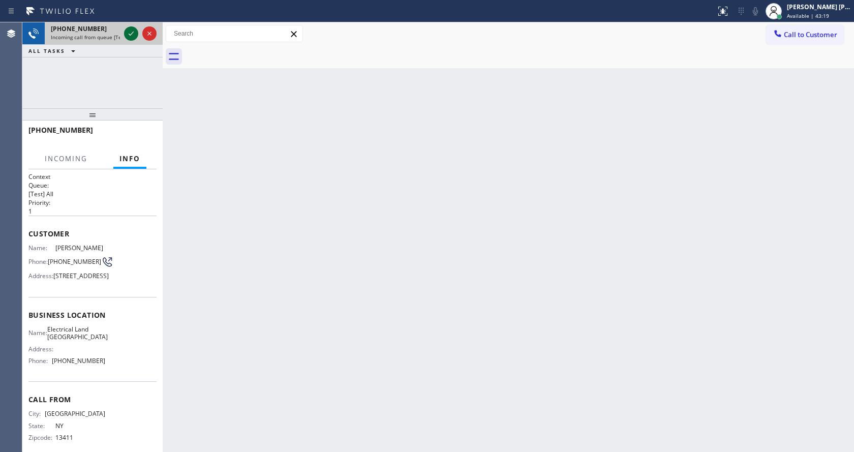
click at [131, 34] on icon at bounding box center [131, 33] width 12 height 12
click at [277, 287] on div "Back to Dashboard Change Sender ID Customers Technicians Select a contact Outbo…" at bounding box center [509, 237] width 692 height 430
click at [818, 8] on div "[PERSON_NAME] [PERSON_NAME]" at bounding box center [819, 7] width 64 height 9
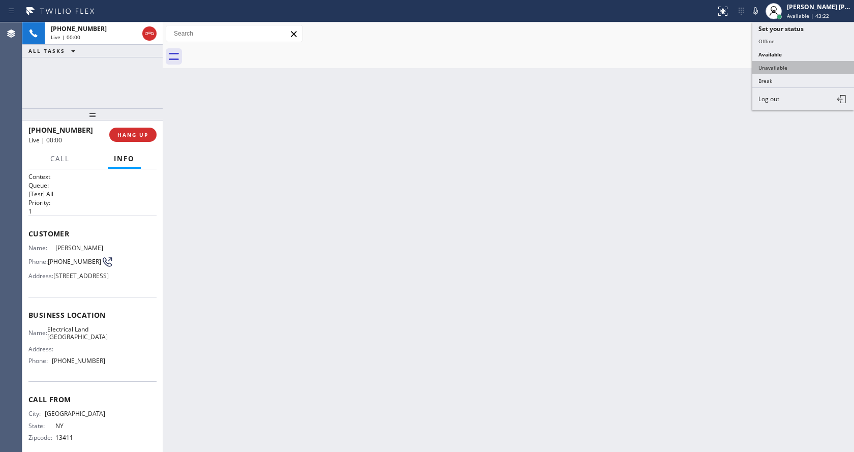
click at [787, 70] on button "Unavailable" at bounding box center [804, 67] width 102 height 13
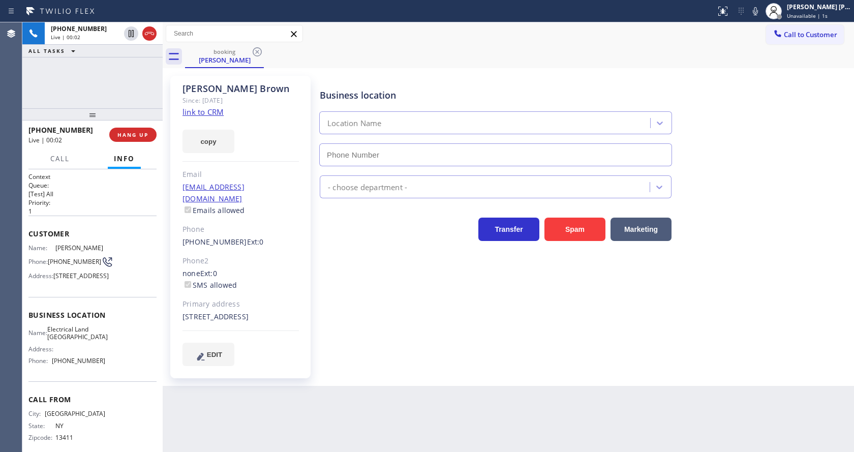
click at [379, 300] on div "Business location Location Name - choose department - Transfer Spam Marketing" at bounding box center [585, 220] width 534 height 285
type input "(510) 880-3442"
click at [811, 17] on span "Unavailable | 4s" at bounding box center [807, 15] width 41 height 7
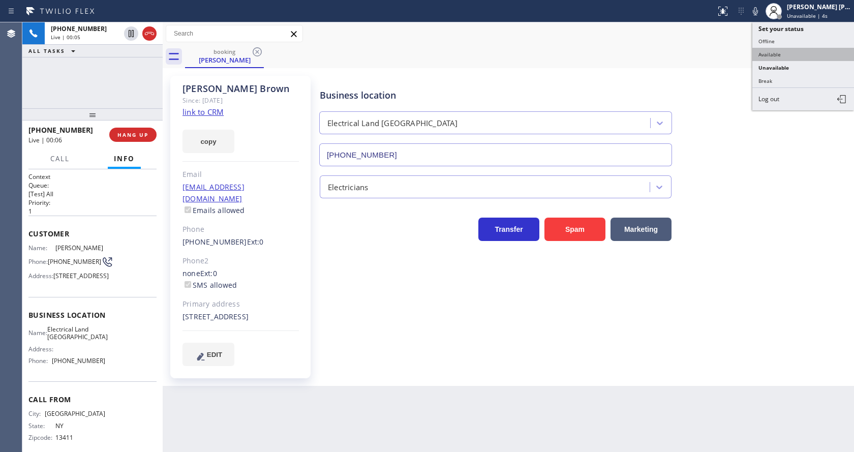
click at [794, 56] on button "Available" at bounding box center [804, 54] width 102 height 13
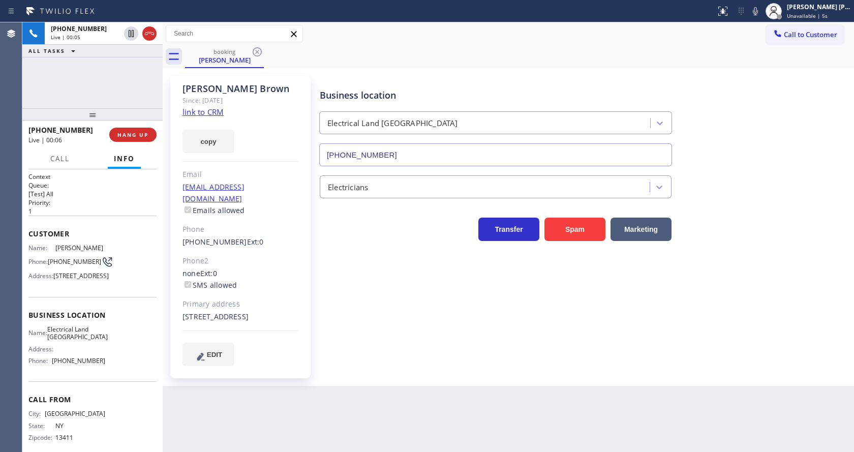
click at [805, 69] on div "Steve Brown Since: 20 may 2020 link to CRM copy Email mdsfieldservice@gmail.com…" at bounding box center [509, 227] width 692 height 318
click at [344, 265] on div "Business location Electrical Land Union City (510) 880-3442 Electricians Transf…" at bounding box center [585, 220] width 534 height 285
click at [212, 113] on link "link to CRM" at bounding box center [203, 112] width 41 height 10
click at [785, 10] on div at bounding box center [774, 11] width 22 height 22
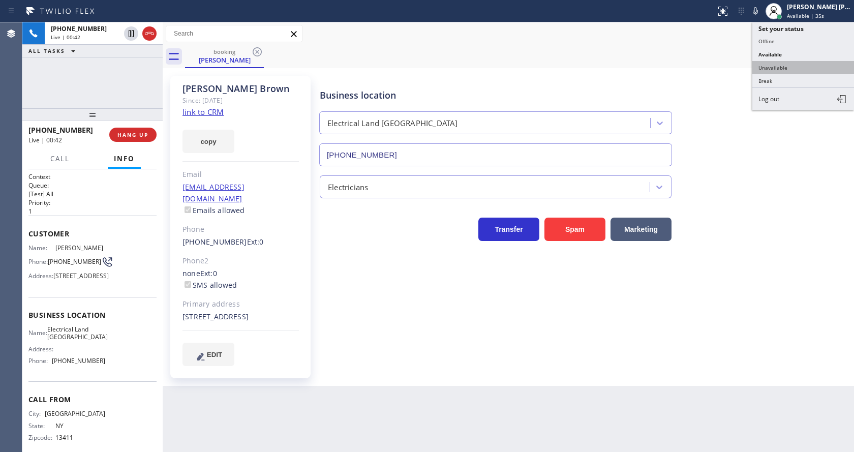
click at [779, 69] on button "Unavailable" at bounding box center [804, 67] width 102 height 13
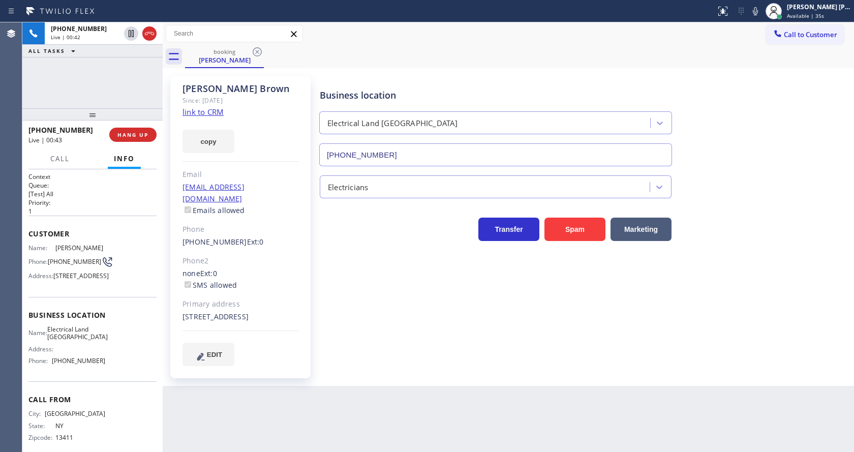
click at [764, 149] on div "Business location Electrical Land Union City (510) 880-3442" at bounding box center [585, 120] width 534 height 92
click at [805, 13] on span "Unavailable | 22s" at bounding box center [809, 15] width 44 height 7
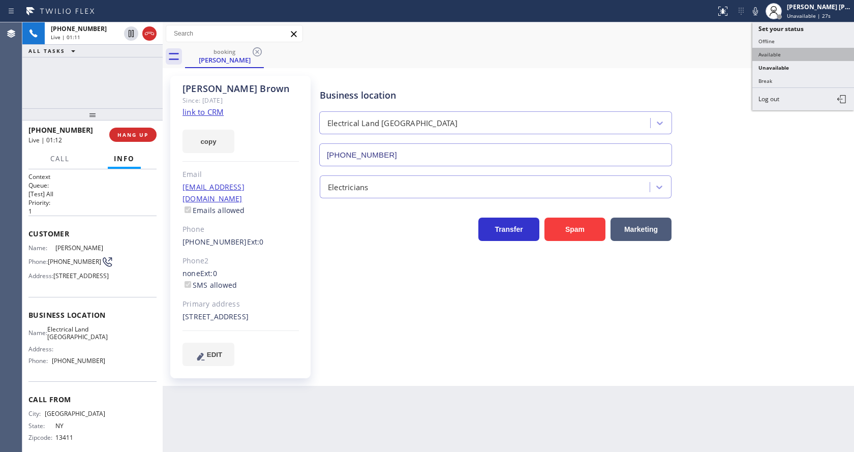
click at [781, 56] on button "Available" at bounding box center [804, 54] width 102 height 13
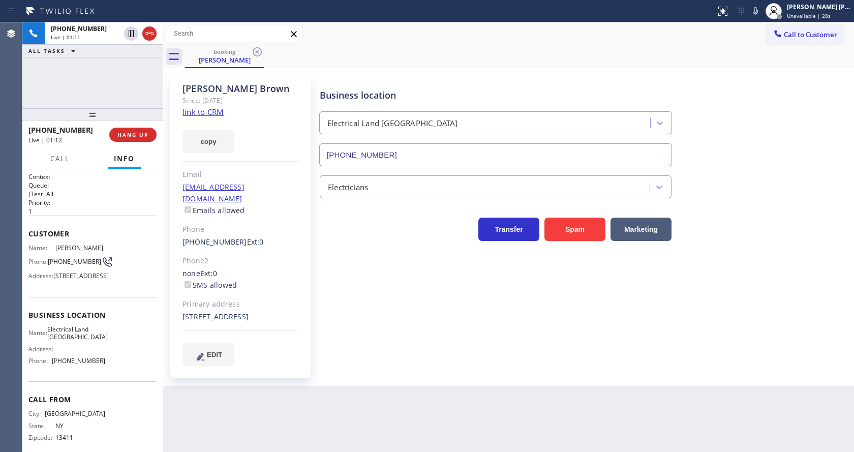
click at [704, 196] on div "Electricians" at bounding box center [585, 184] width 534 height 27
drag, startPoint x: 357, startPoint y: 388, endPoint x: 563, endPoint y: 447, distance: 214.6
click at [357, 388] on div "Back to Dashboard Change Sender ID Customers Technicians Select a contact Outbo…" at bounding box center [509, 237] width 692 height 430
click at [403, 263] on div "Business location Electrical Land Union City (510) 880-3442 Electricians Transf…" at bounding box center [585, 220] width 534 height 285
click at [345, 241] on div "Business location Electrical Land Union City (510) 880-3442 Electricians Transf…" at bounding box center [585, 220] width 534 height 285
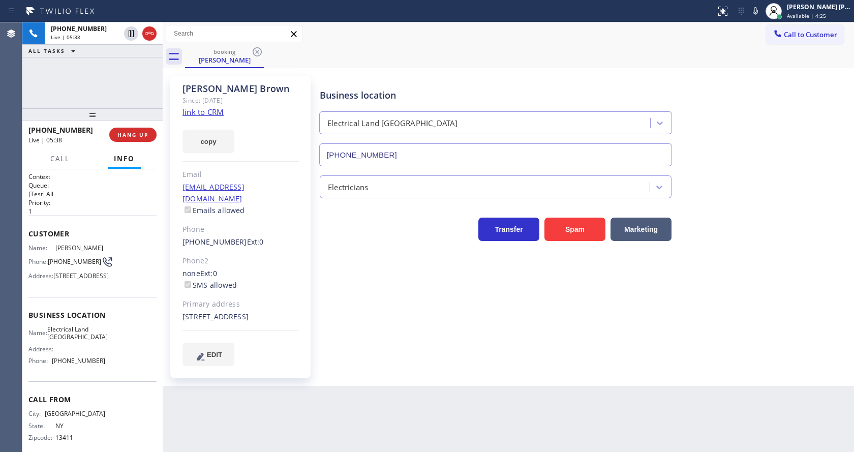
click at [382, 277] on div "Business location Electrical Land Union City (510) 880-3442 Electricians Transf…" at bounding box center [585, 220] width 534 height 285
click at [385, 338] on div "Business location Electrical Land Union City (510) 880-3442 Electricians Transf…" at bounding box center [585, 220] width 534 height 285
drag, startPoint x: 428, startPoint y: 346, endPoint x: 424, endPoint y: 339, distance: 8.5
click at [428, 346] on div "Business location Electrical Land Union City (510) 880-3442 Electricians Transf…" at bounding box center [585, 220] width 534 height 285
click at [128, 31] on icon at bounding box center [131, 33] width 12 height 12
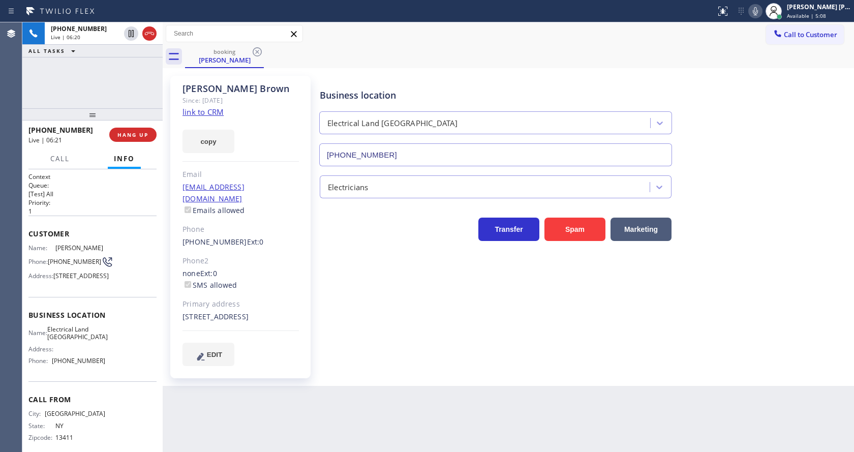
click at [762, 9] on icon at bounding box center [756, 11] width 12 height 12
drag, startPoint x: 784, startPoint y: 81, endPoint x: 608, endPoint y: 278, distance: 263.7
click at [783, 81] on div "Business location Electrical Land Union City (510) 880-3442" at bounding box center [585, 120] width 534 height 92
click at [388, 392] on div "Back to Dashboard Change Sender ID Customers Technicians Select a contact Outbo…" at bounding box center [509, 237] width 692 height 430
drag, startPoint x: 461, startPoint y: 319, endPoint x: 338, endPoint y: 264, distance: 134.3
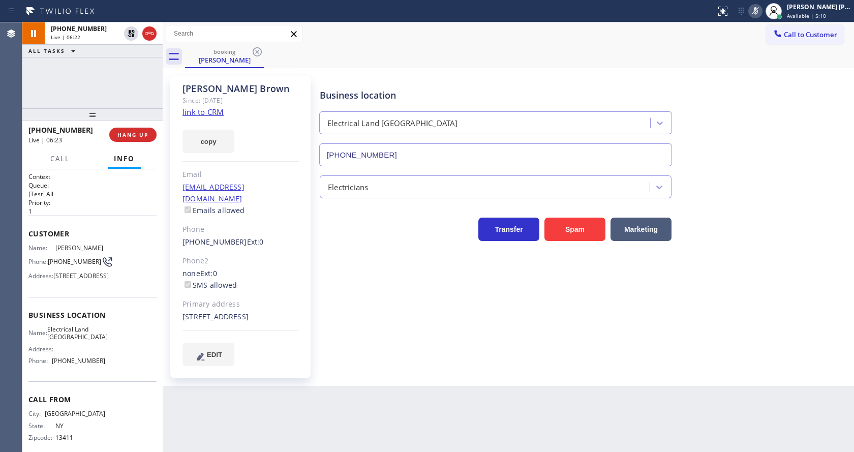
click at [455, 314] on div "Business location Electrical Land Union City (510) 880-3442 Electricians Transf…" at bounding box center [585, 220] width 534 height 285
click at [320, 338] on div "Business location Electrical Land Union City (510) 880-3442 Electricians Transf…" at bounding box center [585, 220] width 534 height 285
click at [334, 413] on div "Back to Dashboard Change Sender ID Customers Technicians Select a contact Outbo…" at bounding box center [509, 237] width 692 height 430
click at [385, 316] on div "Business location Electrical Land Union City (510) 880-3442 Electricians Transf…" at bounding box center [585, 220] width 534 height 285
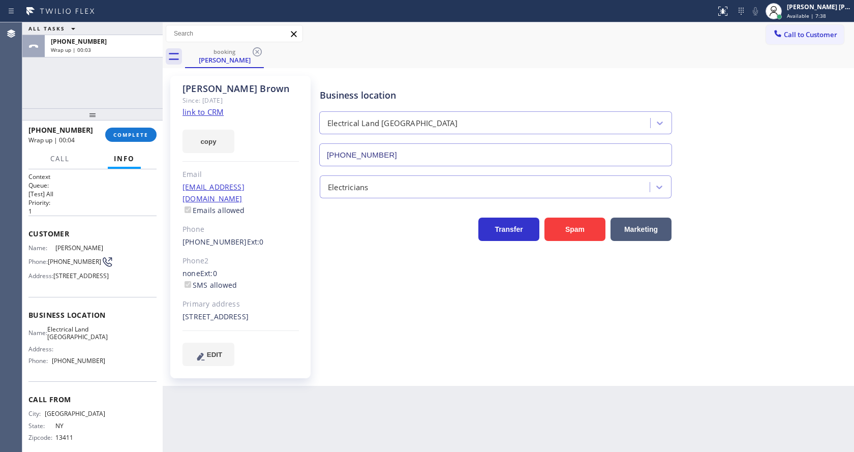
click at [216, 396] on div "Back to Dashboard Change Sender ID Customers Technicians Select a contact Outbo…" at bounding box center [509, 237] width 692 height 430
drag, startPoint x: 49, startPoint y: 257, endPoint x: 65, endPoint y: 266, distance: 18.2
click at [65, 265] on span "(607) 608-3833" at bounding box center [74, 262] width 53 height 8
copy span "(607) 608-3833"
click at [302, 342] on div "Steve Brown Since: 20 may 2020 link to CRM copy Email mdsfieldservice@gmail.com…" at bounding box center [240, 227] width 140 height 303
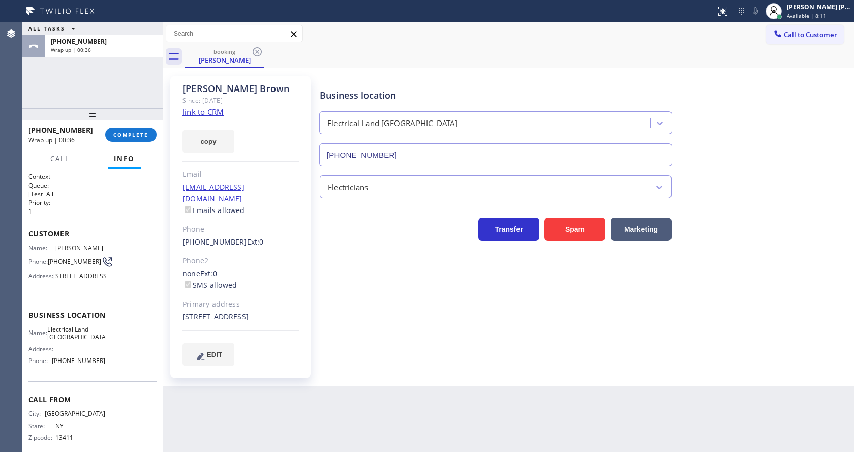
click at [123, 329] on div "Business location Name: Electrical Land Union City Address: Phone: (510) 880-34…" at bounding box center [92, 339] width 128 height 85
drag, startPoint x: 52, startPoint y: 354, endPoint x: 101, endPoint y: 369, distance: 50.9
click at [101, 369] on div "Name: Electrical Land Union City Address: Phone: (510) 880-3442" at bounding box center [66, 347] width 77 height 44
drag, startPoint x: 49, startPoint y: 355, endPoint x: 89, endPoint y: 364, distance: 41.0
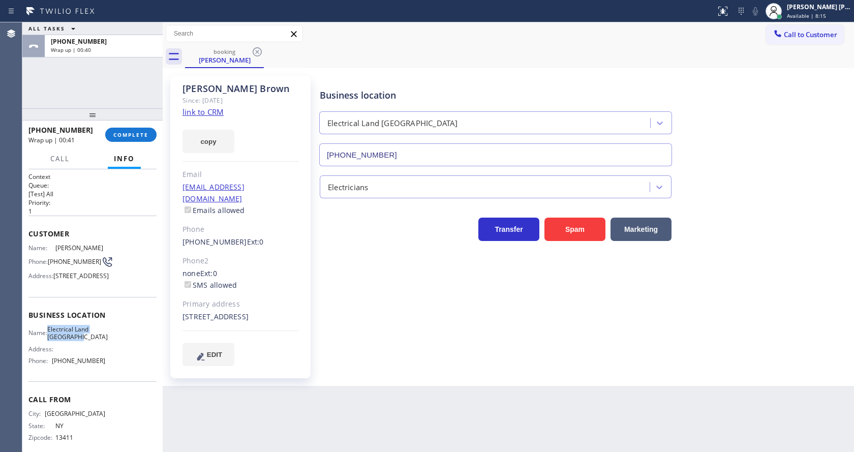
click at [89, 341] on div "Name: Electrical Land Union City" at bounding box center [66, 333] width 77 height 16
drag, startPoint x: 271, startPoint y: 418, endPoint x: 249, endPoint y: 446, distance: 35.6
click at [271, 418] on div "Back to Dashboard Change Sender ID Customers Technicians Select a contact Outbo…" at bounding box center [509, 237] width 692 height 430
drag, startPoint x: 127, startPoint y: 377, endPoint x: 113, endPoint y: 379, distance: 13.9
click at [127, 369] on div "Name: Electrical Land Union City Address: Phone: (510) 880-3442" at bounding box center [92, 347] width 128 height 44
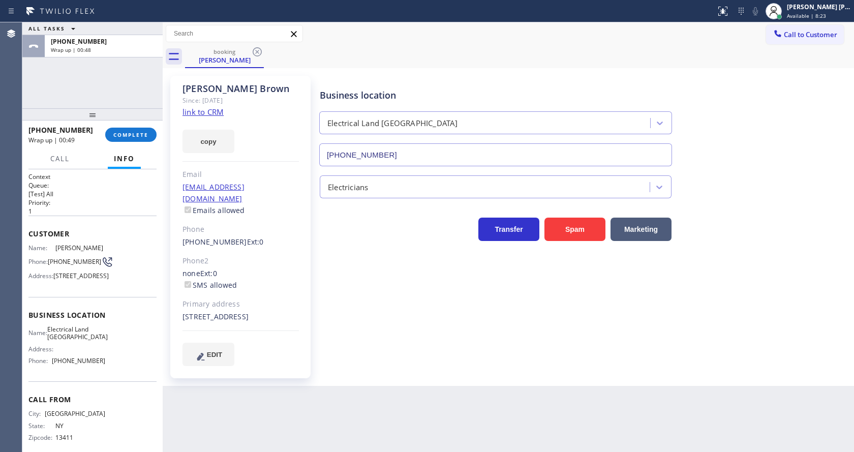
click at [82, 365] on span "(510) 880-3442" at bounding box center [78, 361] width 53 height 8
click at [54, 365] on span "(510) 880-3442" at bounding box center [78, 361] width 53 height 8
drag, startPoint x: 51, startPoint y: 385, endPoint x: 111, endPoint y: 388, distance: 59.6
click at [111, 369] on div "Name: Electrical Land Union City Address: Phone: (510) 880-3442" at bounding box center [92, 347] width 128 height 44
click at [239, 423] on div "Back to Dashboard Change Sender ID Customers Technicians Select a contact Outbo…" at bounding box center [509, 237] width 692 height 430
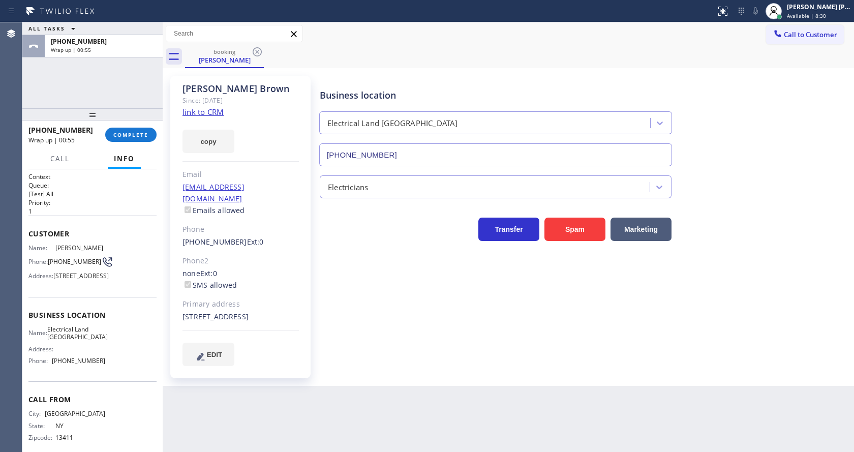
drag, startPoint x: 417, startPoint y: 317, endPoint x: 377, endPoint y: 280, distance: 54.3
click at [412, 309] on div "Business location Electrical Land Union City (510) 880-3442 Electricians Transf…" at bounding box center [585, 220] width 534 height 285
click at [240, 255] on div "Steve Brown Since: 20 may 2020 link to CRM copy Email mdsfieldservice@gmail.com…" at bounding box center [240, 227] width 140 height 303
click at [121, 132] on span "COMPLETE" at bounding box center [130, 134] width 35 height 7
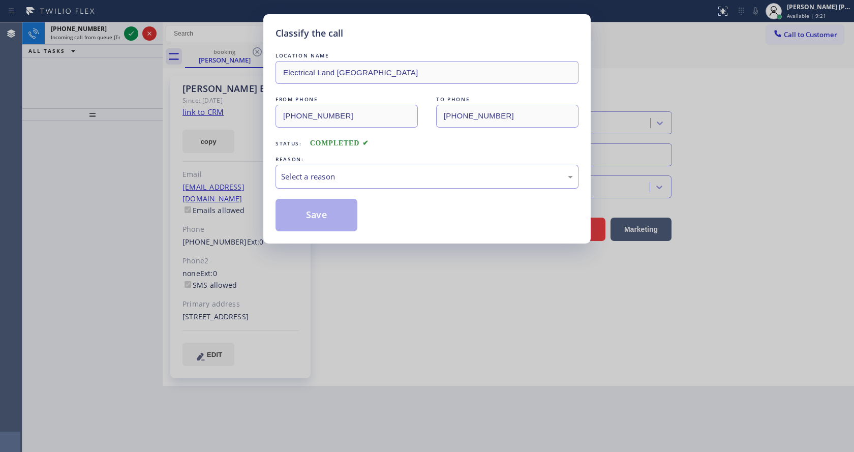
click at [326, 181] on div "Select a reason" at bounding box center [427, 177] width 292 height 12
click at [308, 213] on button "Save" at bounding box center [317, 215] width 82 height 33
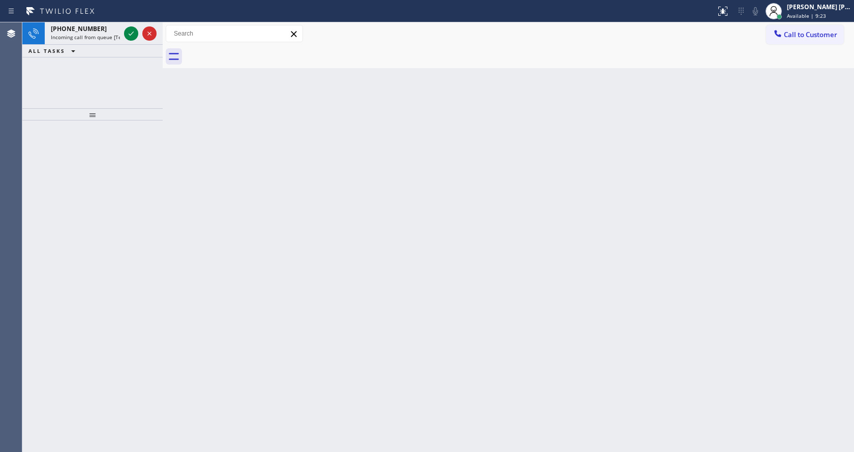
click at [112, 37] on span "Incoming call from queue [Test] All" at bounding box center [93, 37] width 84 height 7
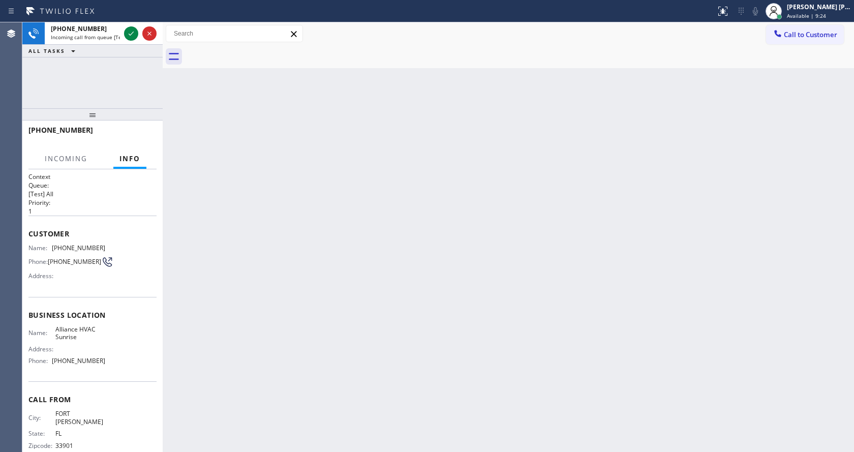
drag, startPoint x: 568, startPoint y: 152, endPoint x: 791, endPoint y: 17, distance: 261.0
click at [572, 150] on div "Back to Dashboard Change Sender ID Customers Technicians Select a contact Outbo…" at bounding box center [509, 237] width 692 height 430
click at [794, 31] on span "Call to Customer" at bounding box center [810, 34] width 53 height 9
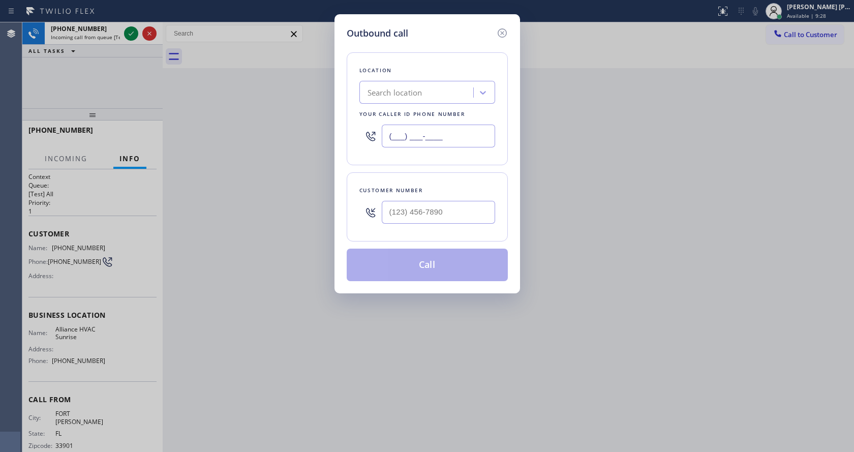
click at [443, 136] on input "(___) ___-____" at bounding box center [438, 136] width 113 height 23
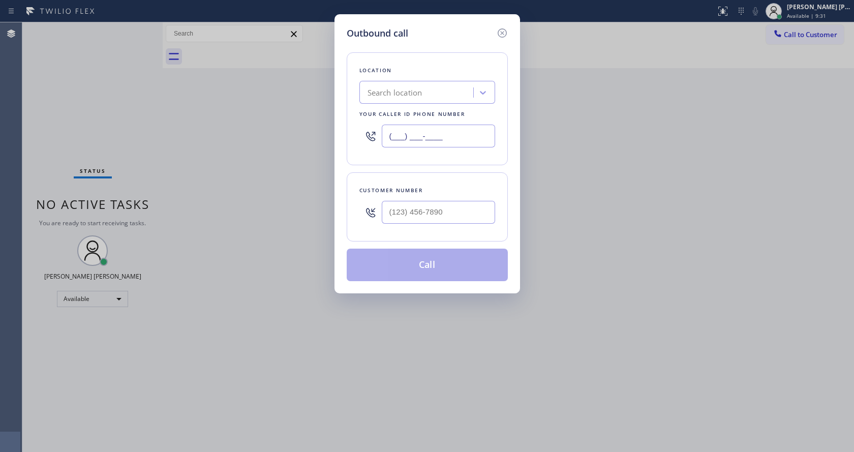
click at [390, 135] on input "(___) ___-____" at bounding box center [438, 136] width 113 height 23
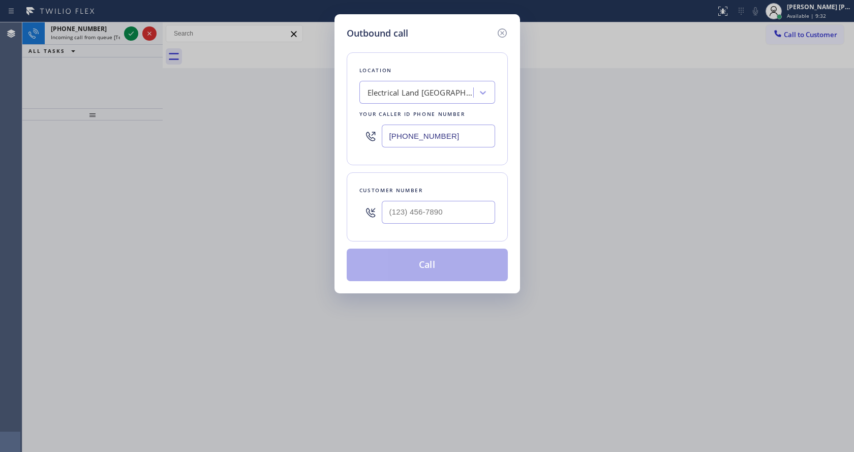
type input "(510) 880-3442"
click at [414, 205] on input "(___) ___-____" at bounding box center [438, 212] width 113 height 23
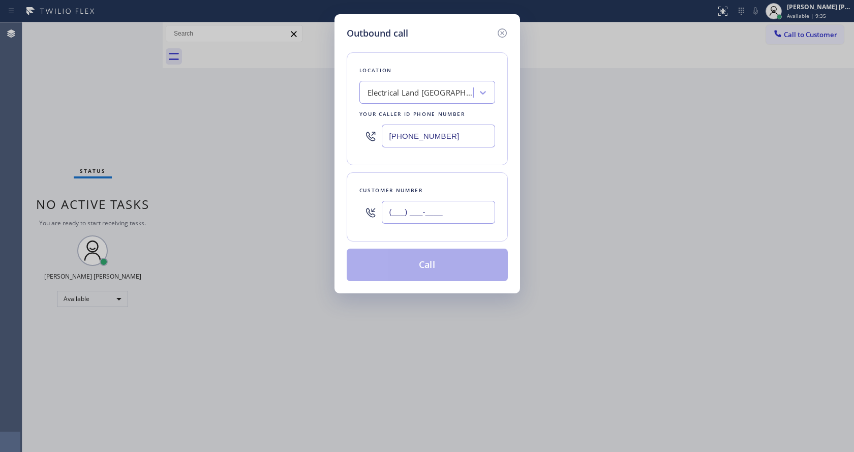
paste input "607) 608-3833"
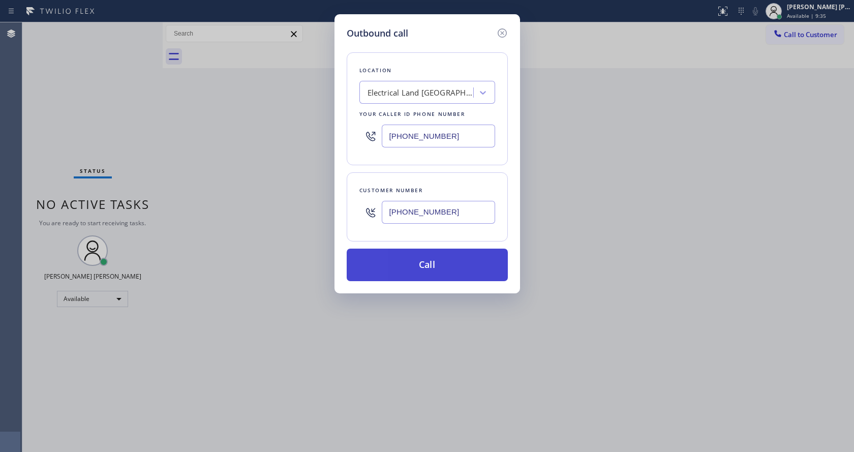
type input "(607) 608-3833"
click at [425, 265] on button "Call" at bounding box center [427, 265] width 161 height 33
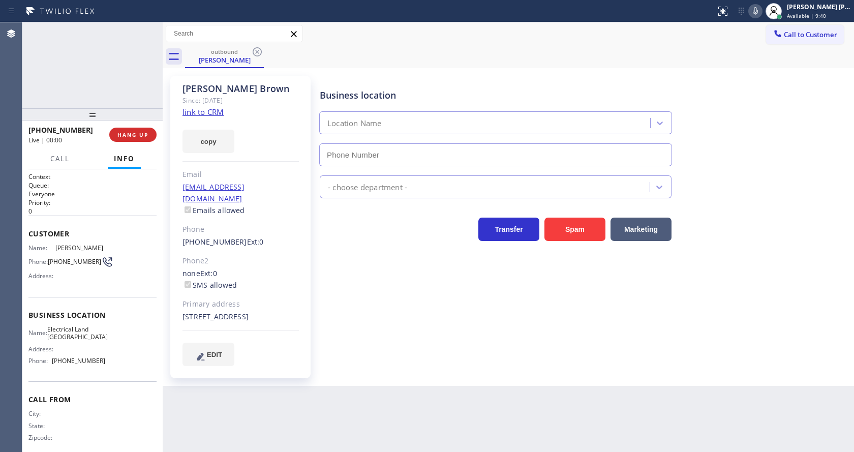
type input "(510) 880-3442"
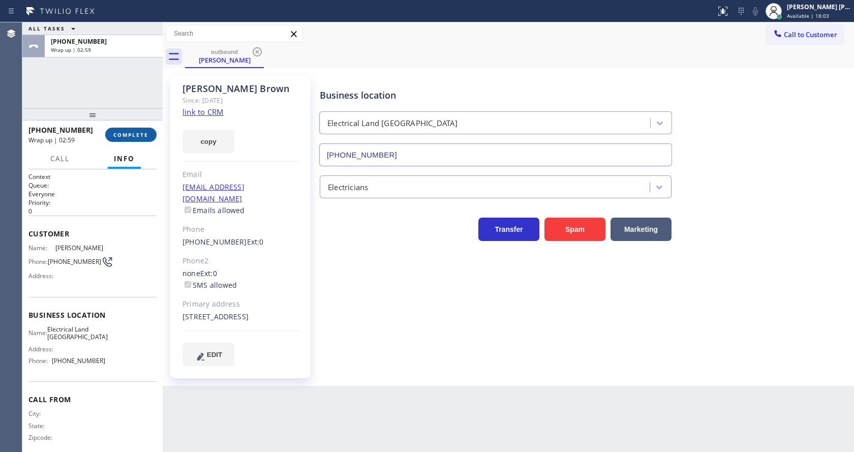
click at [122, 128] on button "COMPLETE" at bounding box center [130, 135] width 51 height 14
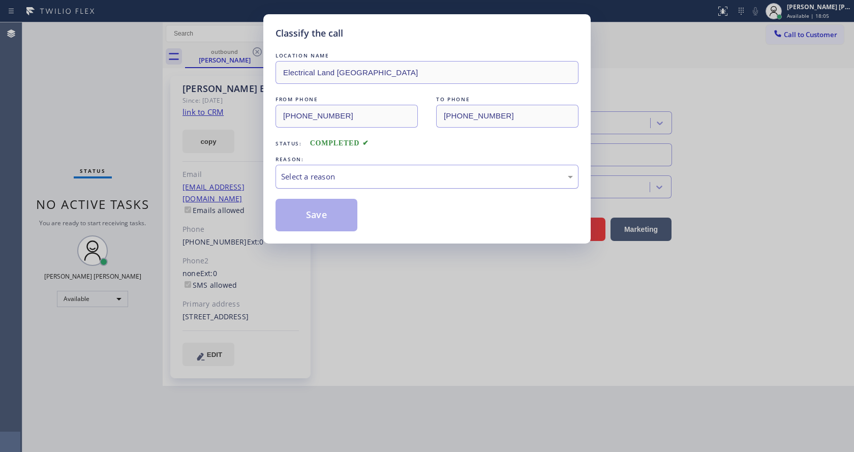
click at [370, 185] on div "Select a reason" at bounding box center [427, 177] width 303 height 24
click at [308, 209] on button "Save" at bounding box center [317, 215] width 82 height 33
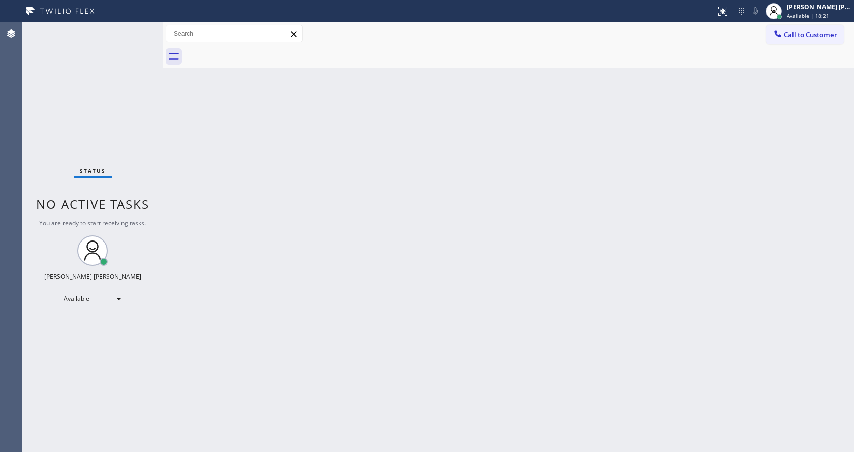
click at [418, 279] on div "Back to Dashboard Change Sender ID Customers Technicians Select a contact Outbo…" at bounding box center [509, 237] width 692 height 430
click at [299, 183] on div "Back to Dashboard Change Sender ID Customers Technicians Select a contact Outbo…" at bounding box center [509, 237] width 692 height 430
drag, startPoint x: 162, startPoint y: 35, endPoint x: 124, endPoint y: 33, distance: 37.7
click at [124, 33] on div "Status No active tasks You are ready to start receiving tasks. Jen Rose Villanu…" at bounding box center [438, 237] width 832 height 430
click at [141, 26] on div "Status No active tasks You are ready to start receiving tasks. [PERSON_NAME] [P…" at bounding box center [92, 237] width 140 height 430
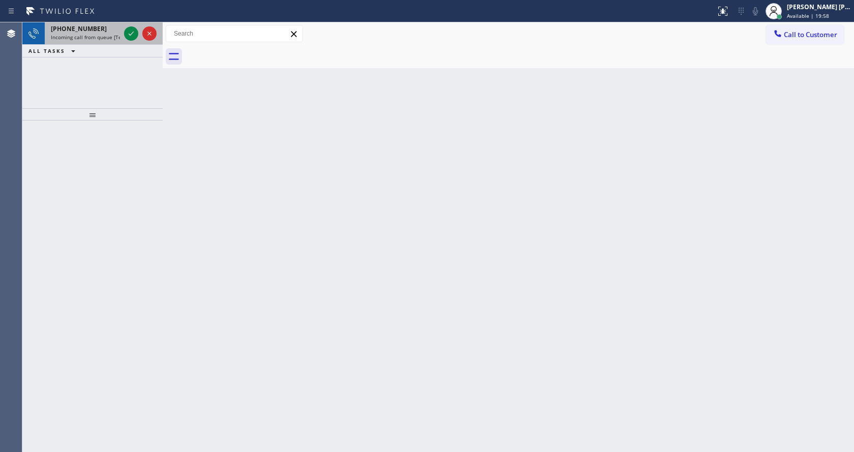
click at [111, 35] on span "Incoming call from queue [Test] All" at bounding box center [93, 37] width 84 height 7
click at [112, 35] on span "Incoming call from queue [Test] All" at bounding box center [93, 37] width 84 height 7
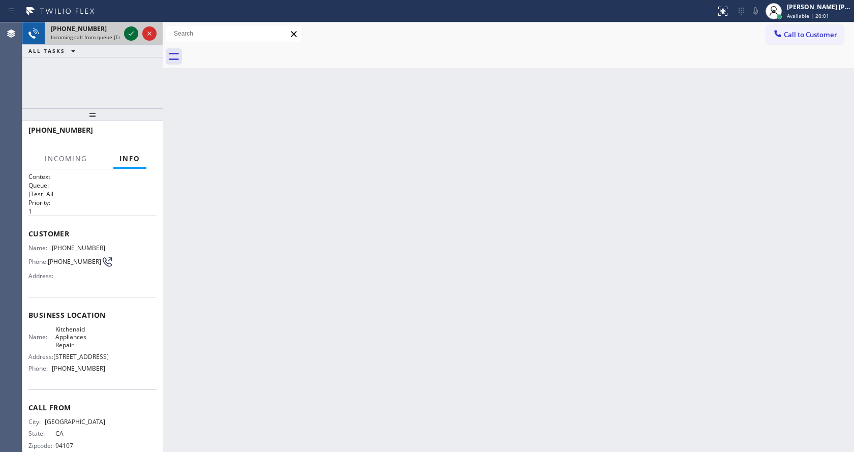
click at [132, 34] on icon at bounding box center [131, 34] width 5 height 4
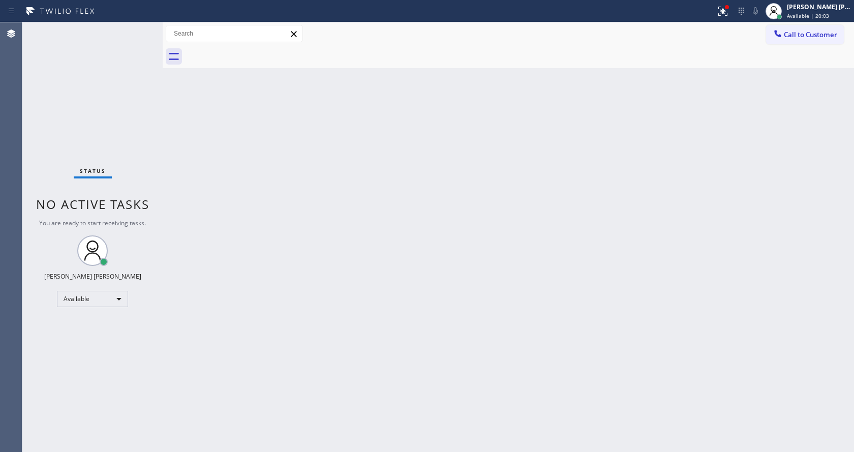
click at [417, 256] on div "Back to Dashboard Change Sender ID Customers Technicians Select a contact Outbo…" at bounding box center [509, 237] width 692 height 430
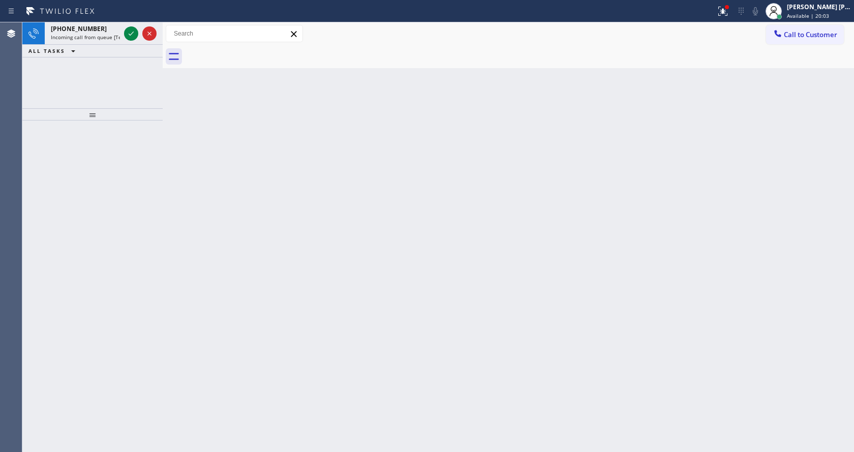
click at [117, 45] on div "ALL TASKS ALL TASKS ACTIVE TASKS TASKS IN WRAP UP" at bounding box center [92, 51] width 140 height 13
click at [121, 33] on div "+13107303674 Incoming call from queue [Test] All" at bounding box center [83, 33] width 77 height 22
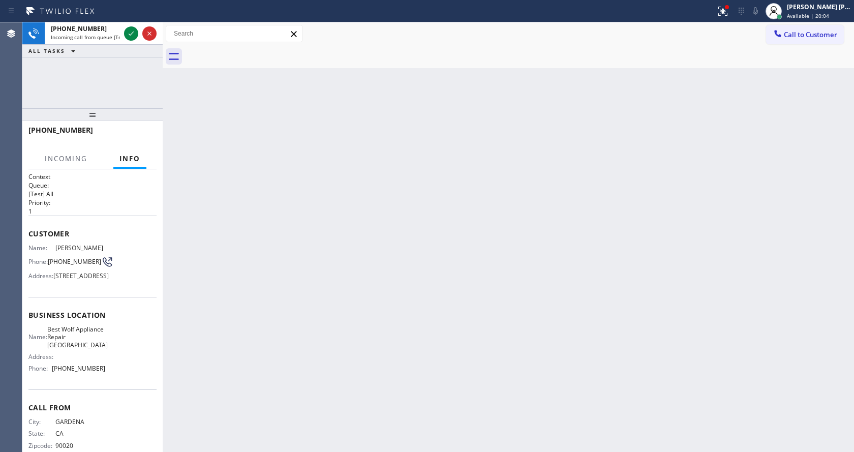
click at [307, 202] on div "Back to Dashboard Change Sender ID Customers Technicians Select a contact Outbo…" at bounding box center [509, 237] width 692 height 430
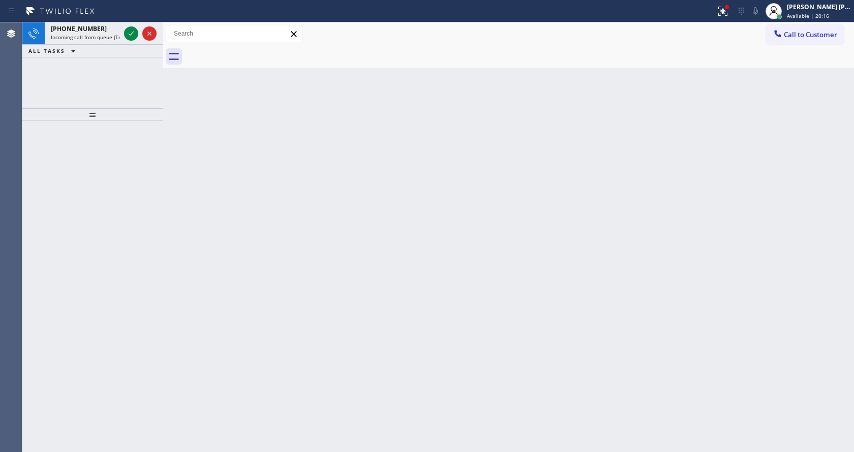
click at [215, 127] on div "Back to Dashboard Change Sender ID Customers Technicians Select a contact Outbo…" at bounding box center [509, 237] width 692 height 430
click at [83, 37] on span "Incoming call from queue [Test] All" at bounding box center [93, 37] width 84 height 7
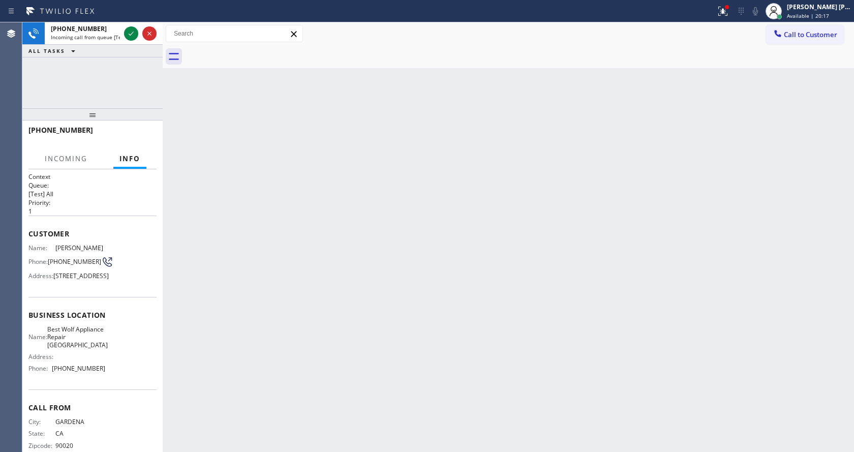
click at [442, 204] on div "Back to Dashboard Change Sender ID Customers Technicians Select a contact Outbo…" at bounding box center [509, 237] width 692 height 430
click at [724, 13] on icon at bounding box center [723, 11] width 12 height 12
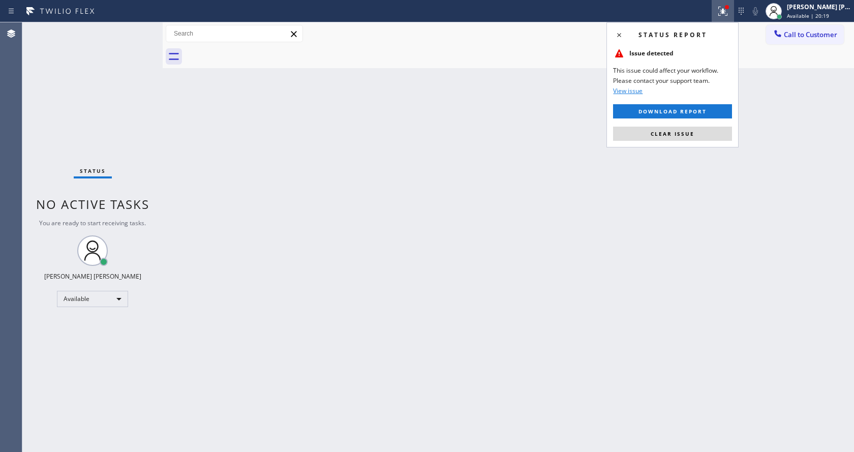
click at [682, 125] on div "Status report Issue detected This issue could affect your workflow. Please cont…" at bounding box center [673, 84] width 132 height 125
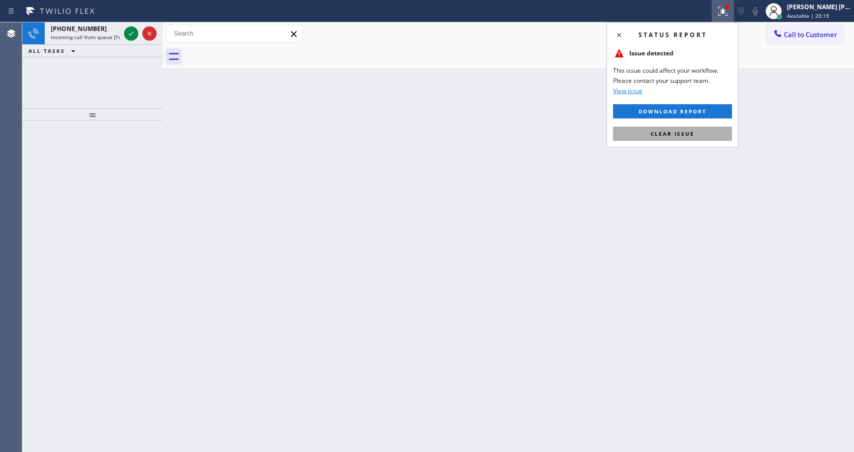
click at [685, 137] on button "Clear issue" at bounding box center [672, 134] width 119 height 14
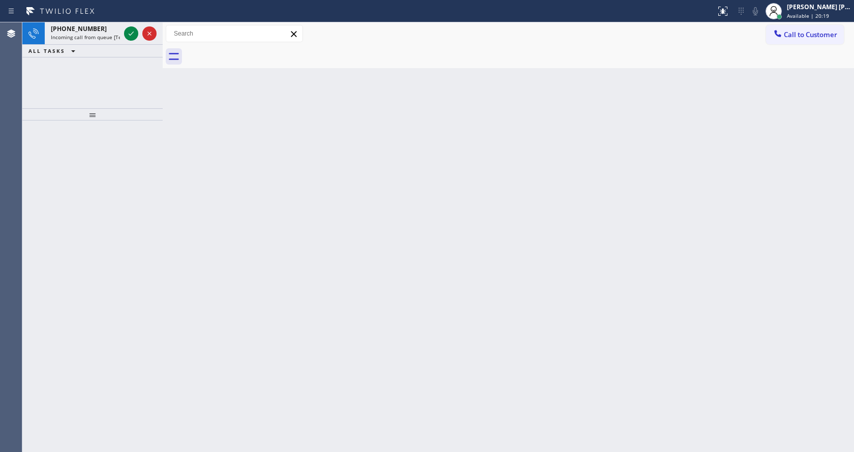
click at [476, 371] on div "Back to Dashboard Change Sender ID Customers Technicians Select a contact Outbo…" at bounding box center [509, 237] width 692 height 430
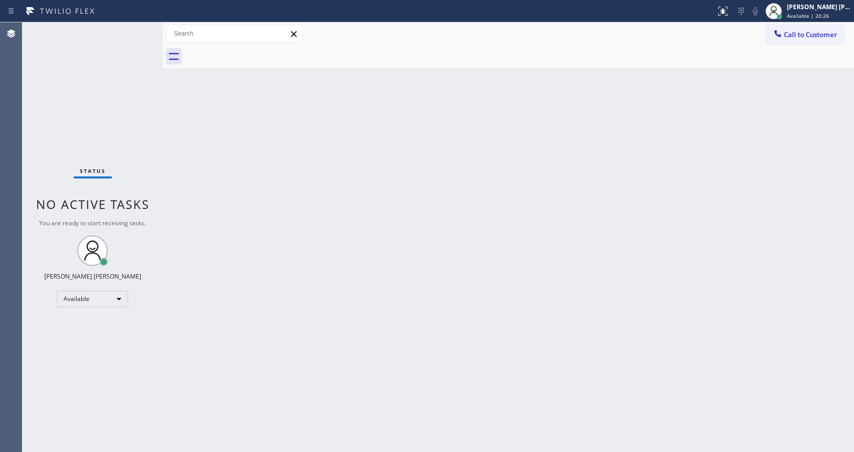
click at [295, 225] on div "Back to Dashboard Change Sender ID Customers Technicians Select a contact Outbo…" at bounding box center [509, 237] width 692 height 430
click at [808, 17] on span "Available | 20:26" at bounding box center [808, 15] width 42 height 7
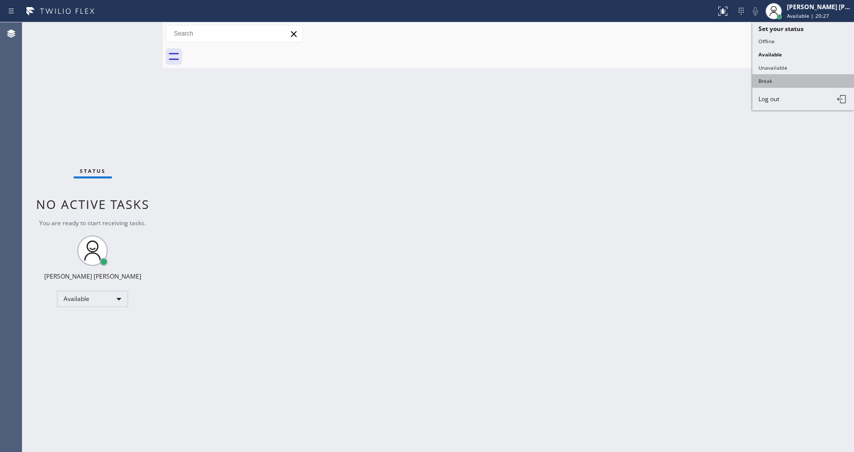
click at [777, 84] on button "Break" at bounding box center [804, 80] width 102 height 13
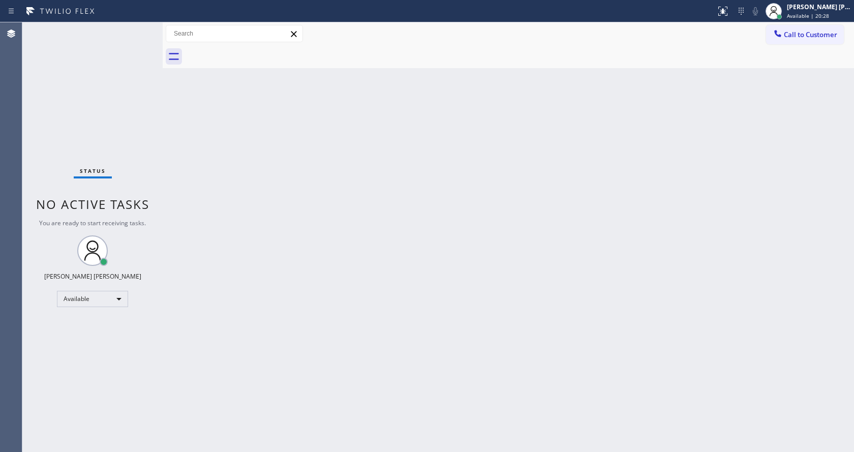
click at [481, 258] on div "Back to Dashboard Change Sender ID Customers Technicians Select a contact Outbo…" at bounding box center [509, 237] width 692 height 430
click at [724, 230] on div "Back to Dashboard Change Sender ID Customers Technicians Select a contact Outbo…" at bounding box center [509, 237] width 692 height 430
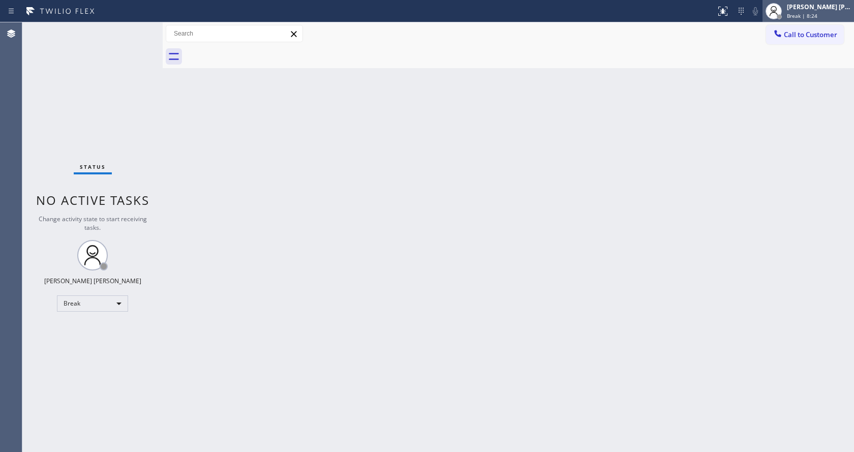
click at [805, 15] on span "Break | 8:24" at bounding box center [802, 15] width 31 height 7
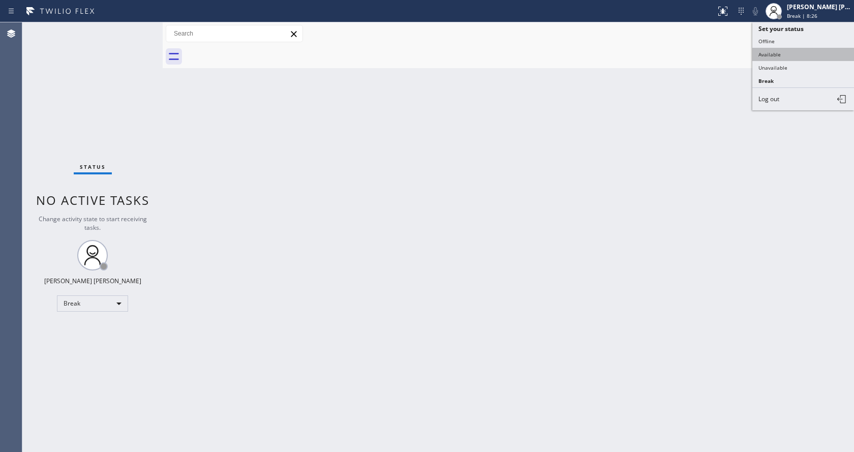
click at [787, 50] on button "Available" at bounding box center [804, 54] width 102 height 13
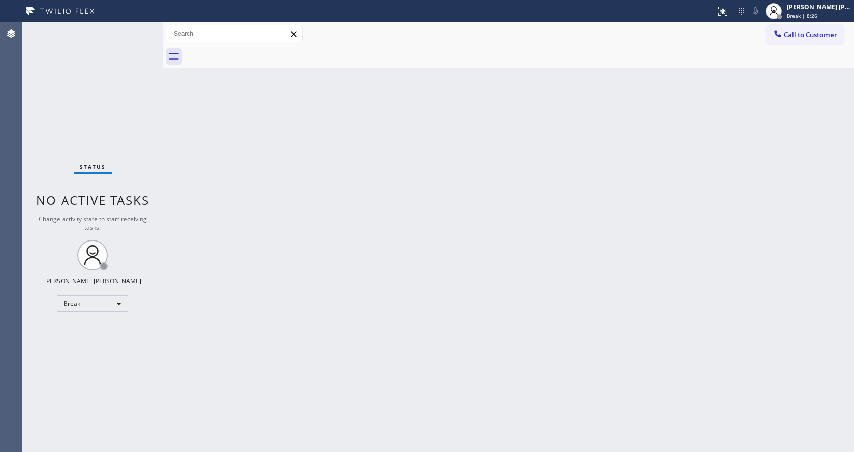
click at [515, 220] on div "Back to Dashboard Change Sender ID Customers Technicians Select a contact Outbo…" at bounding box center [509, 237] width 692 height 430
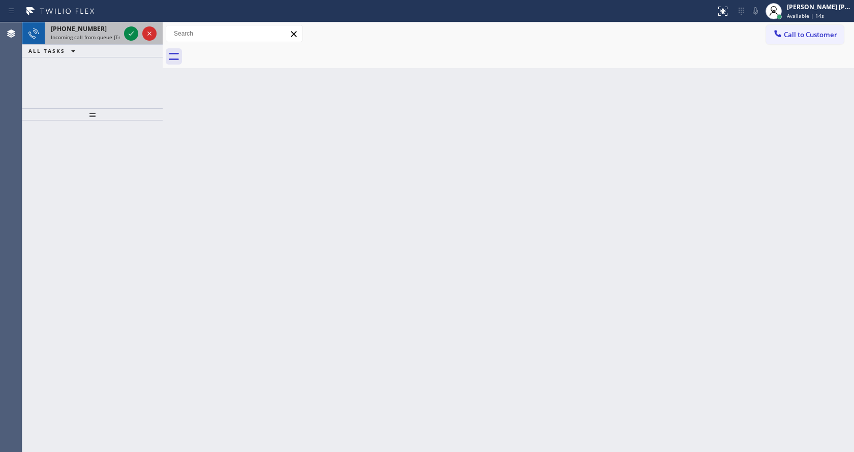
click at [110, 40] on span "Incoming call from queue [Test] All" at bounding box center [93, 37] width 84 height 7
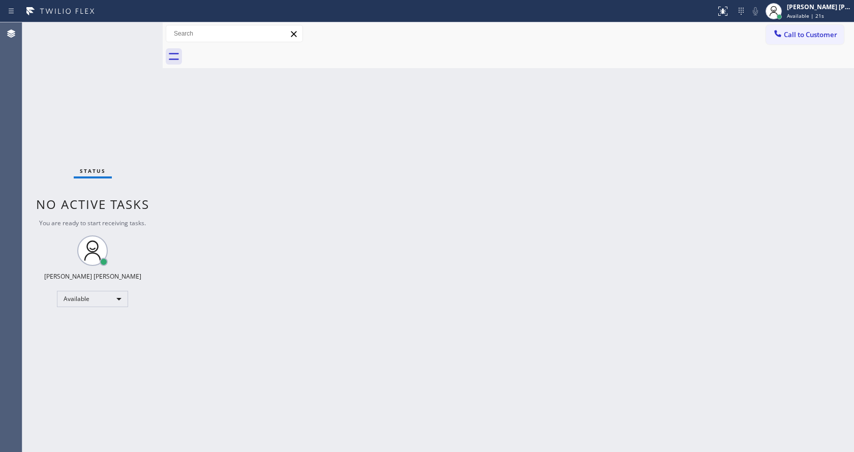
click at [111, 40] on div "Status No active tasks You are ready to start receiving tasks. [PERSON_NAME] [P…" at bounding box center [92, 237] width 140 height 430
click at [288, 197] on div "Back to Dashboard Change Sender ID Customers Technicians Select a contact Outbo…" at bounding box center [509, 237] width 692 height 430
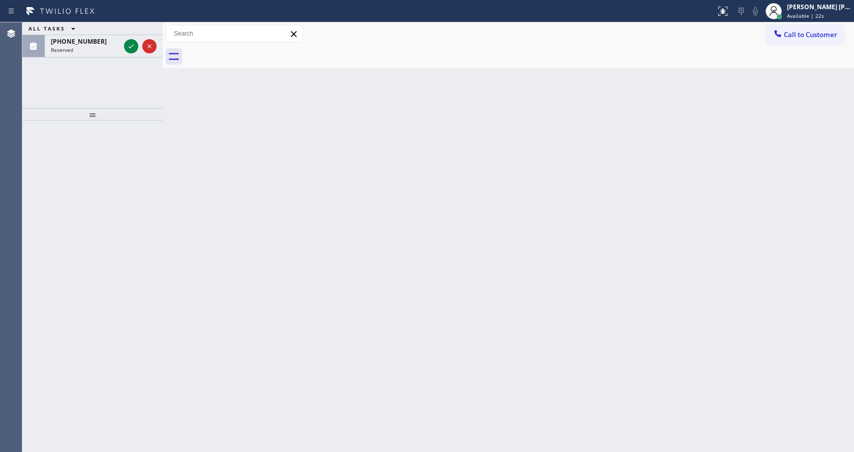
click at [232, 320] on div "Back to Dashboard Change Sender ID Customers Technicians Select a contact Outbo…" at bounding box center [509, 237] width 692 height 430
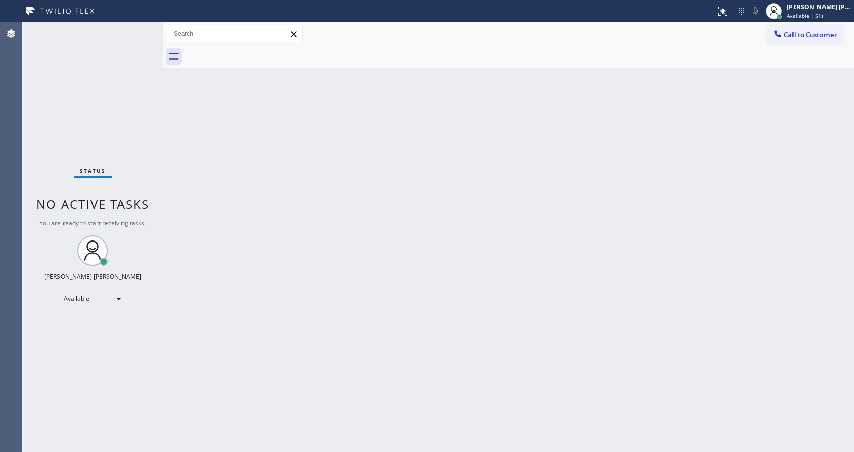
click at [102, 33] on div "Status No active tasks You are ready to start receiving tasks. [PERSON_NAME] [P…" at bounding box center [92, 237] width 140 height 430
click at [401, 299] on div "Back to Dashboard Change Sender ID Customers Technicians Select a contact Outbo…" at bounding box center [509, 237] width 692 height 430
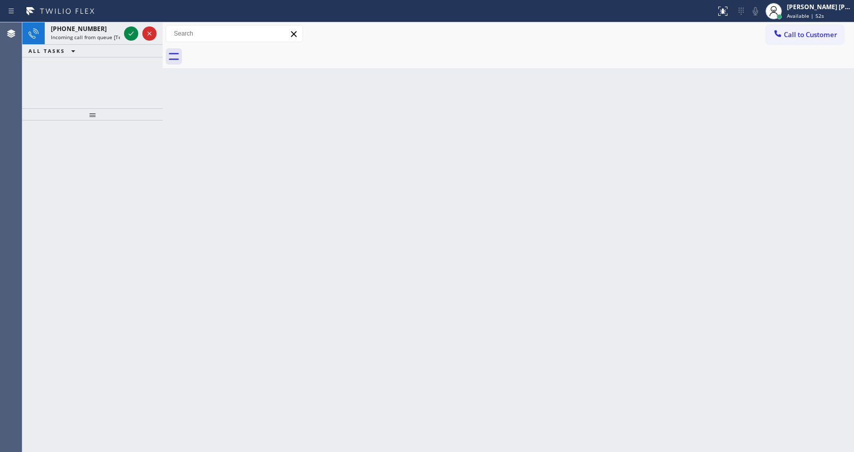
click at [173, 198] on div "Back to Dashboard Change Sender ID Customers Technicians Select a contact Outbo…" at bounding box center [509, 237] width 692 height 430
click at [103, 43] on div "+17866754352 Incoming call from queue [Test] All" at bounding box center [83, 33] width 77 height 22
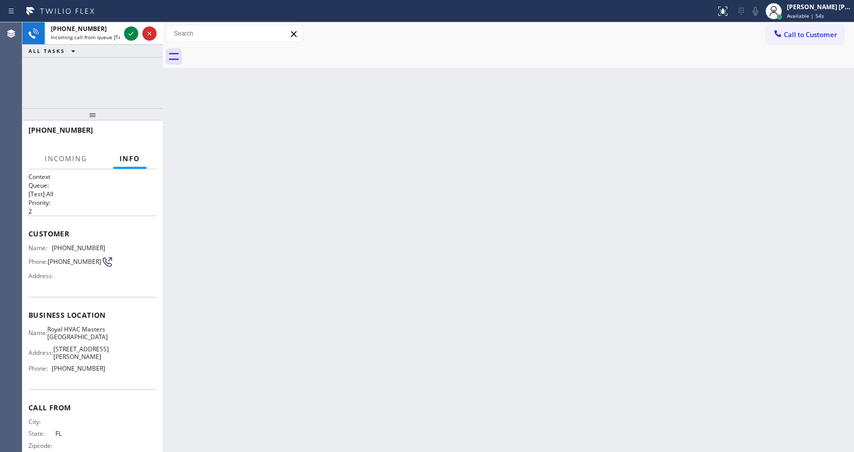
click at [302, 289] on div "Back to Dashboard Change Sender ID Customers Technicians Select a contact Outbo…" at bounding box center [509, 237] width 692 height 430
click at [380, 340] on div "Back to Dashboard Change Sender ID Customers Technicians Select a contact Outbo…" at bounding box center [509, 237] width 692 height 430
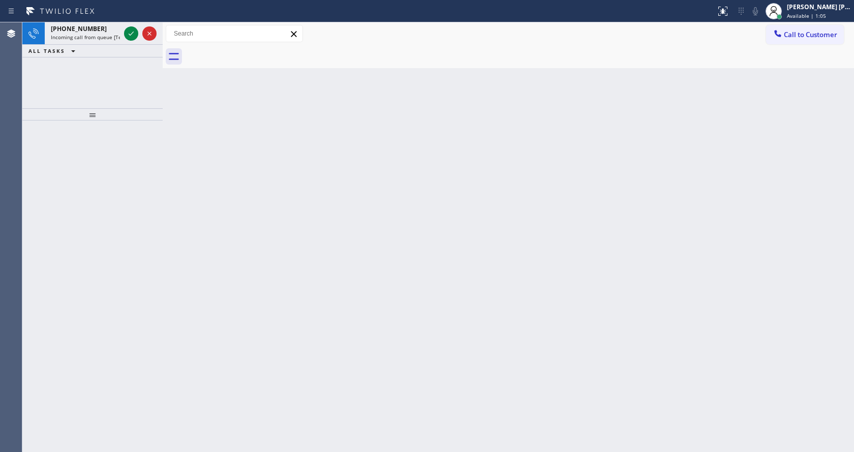
click at [166, 210] on div "Back to Dashboard Change Sender ID Customers Technicians Select a contact Outbo…" at bounding box center [509, 237] width 692 height 430
click at [105, 35] on span "Incoming call from queue [Test] All" at bounding box center [93, 37] width 84 height 7
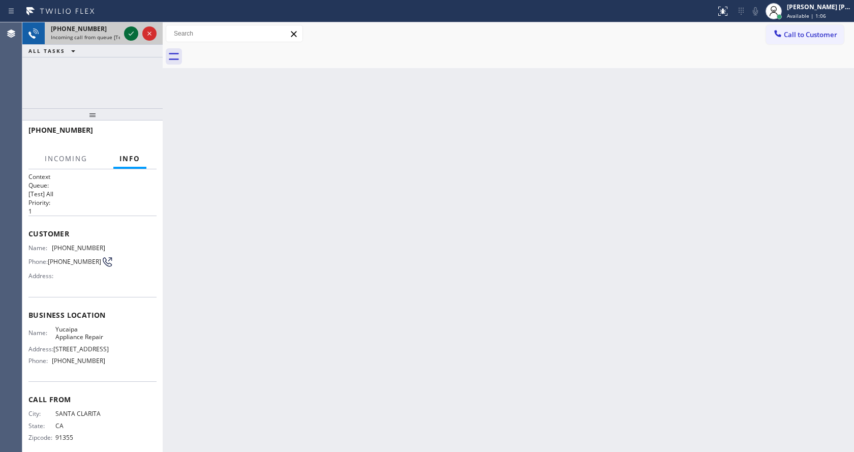
click at [129, 32] on icon at bounding box center [131, 33] width 12 height 12
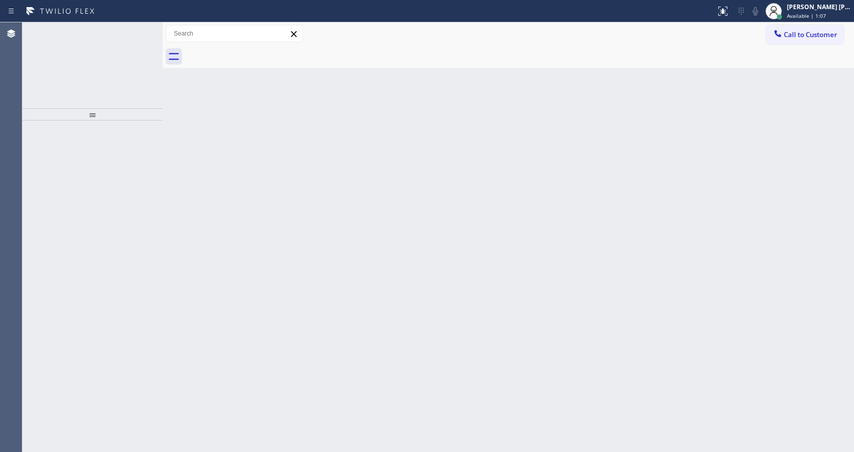
click at [319, 322] on div "Back to Dashboard Change Sender ID Customers Technicians Select a contact Outbo…" at bounding box center [509, 237] width 692 height 430
click at [126, 33] on icon at bounding box center [131, 33] width 12 height 12
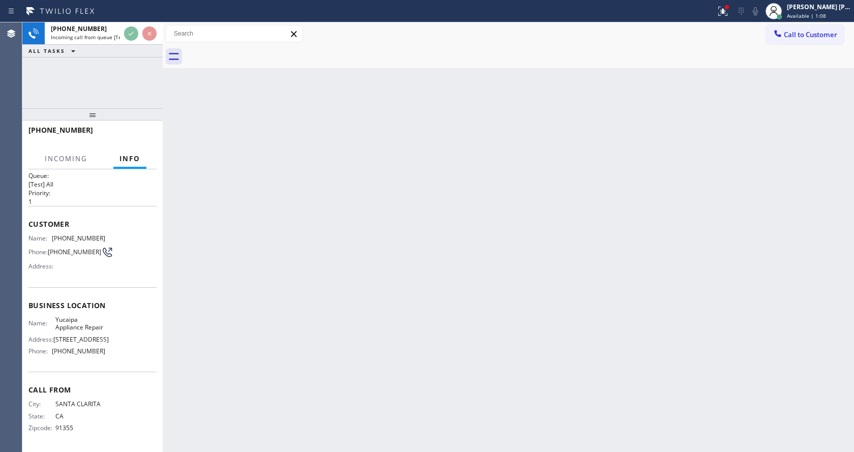
scroll to position [29, 0]
click at [308, 332] on div "Back to Dashboard Change Sender ID Customers Technicians Select a contact Outbo…" at bounding box center [509, 237] width 692 height 430
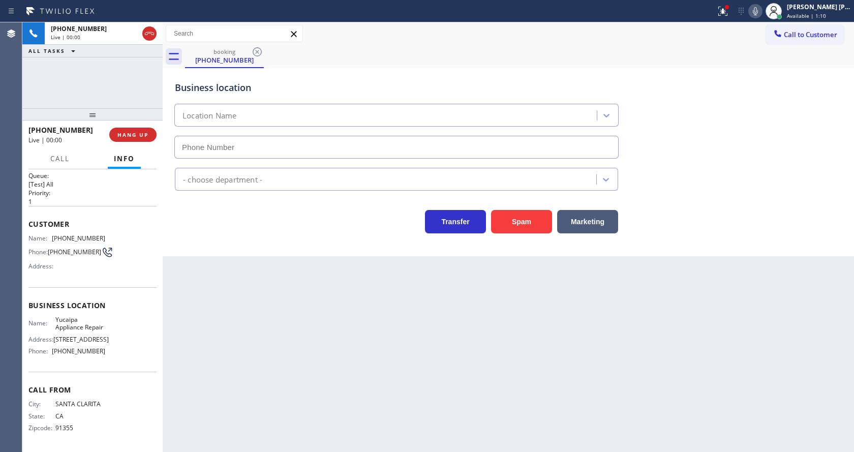
type input "(909) 219-9052"
click at [284, 299] on div "Back to Dashboard Change Sender ID Customers Technicians Select a contact Outbo…" at bounding box center [509, 237] width 692 height 430
click at [273, 344] on div "Back to Dashboard Change Sender ID Customers Technicians Select a contact Outbo…" at bounding box center [509, 237] width 692 height 430
click at [203, 244] on div "Business location Yucaipa Appliance Repair (909) 219-9052 Appliance Repair Regu…" at bounding box center [509, 162] width 692 height 188
click at [87, 260] on div "Customer Name: (661) 993-0198 Phone: (661) 993-0198 Address:" at bounding box center [92, 246] width 128 height 81
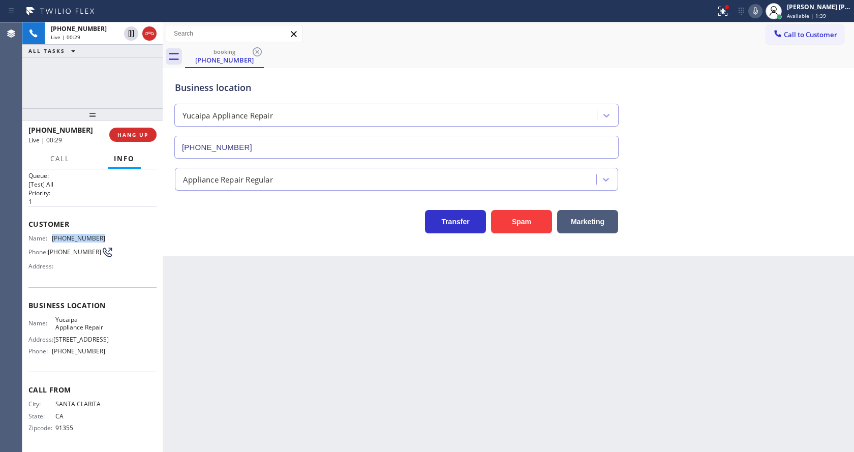
drag, startPoint x: 49, startPoint y: 220, endPoint x: 99, endPoint y: 223, distance: 49.4
click at [99, 234] on div "Name: (661) 993-0198 Phone: (661) 993-0198 Address:" at bounding box center [66, 254] width 77 height 40
drag, startPoint x: 277, startPoint y: 277, endPoint x: 274, endPoint y: 285, distance: 9.2
click at [276, 280] on div "Back to Dashboard Change Sender ID Customers Technicians Select a contact Outbo…" at bounding box center [509, 237] width 692 height 430
click at [52, 355] on span "Phone:" at bounding box center [39, 351] width 23 height 8
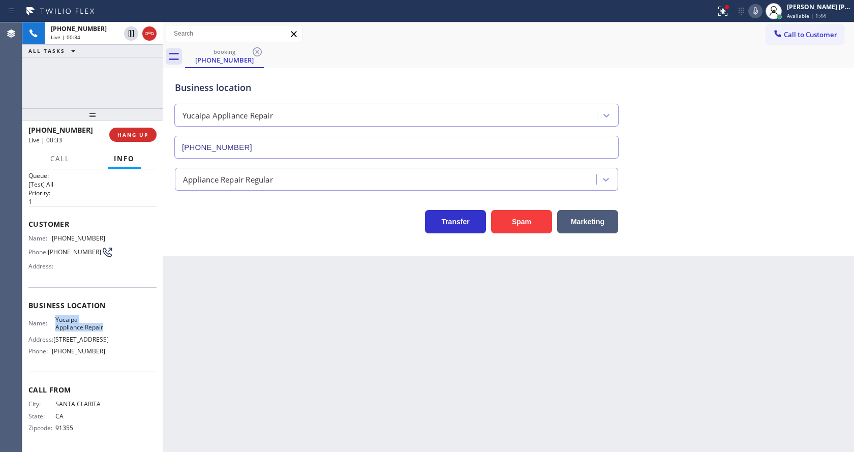
drag, startPoint x: 54, startPoint y: 301, endPoint x: 80, endPoint y: 322, distance: 34.0
click at [80, 322] on span "Yucaipa Appliance Repair" at bounding box center [80, 324] width 50 height 16
click at [262, 327] on div "Back to Dashboard Change Sender ID Customers Technicians Select a contact Outbo…" at bounding box center [509, 237] width 692 height 430
click at [118, 340] on div "Name: Yucaipa Appliance Repair Address: 33599 Yucaipa Blvd 2 Phone: (909) 219-9…" at bounding box center [92, 338] width 128 height 44
drag, startPoint x: 48, startPoint y: 350, endPoint x: 98, endPoint y: 355, distance: 49.6
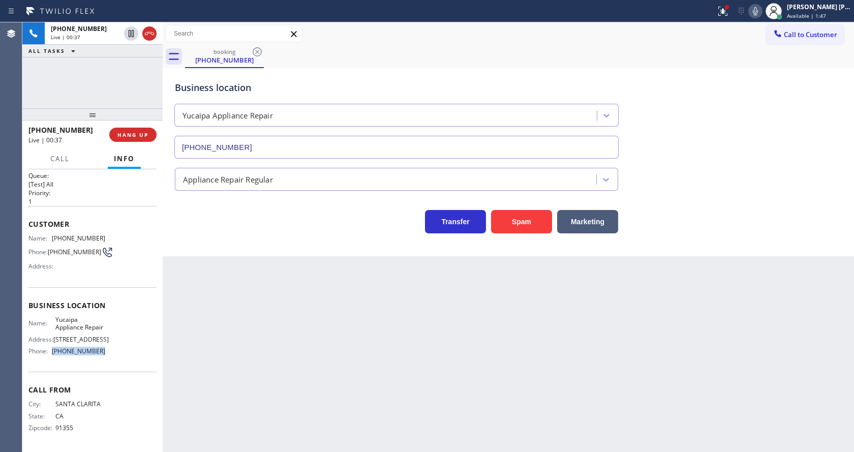
click at [98, 355] on div "Phone: (909) 219-9052" at bounding box center [66, 351] width 77 height 8
click at [246, 353] on div "Back to Dashboard Change Sender ID Customers Technicians Select a contact Outbo…" at bounding box center [509, 237] width 692 height 430
click at [721, 13] on div at bounding box center [723, 11] width 22 height 12
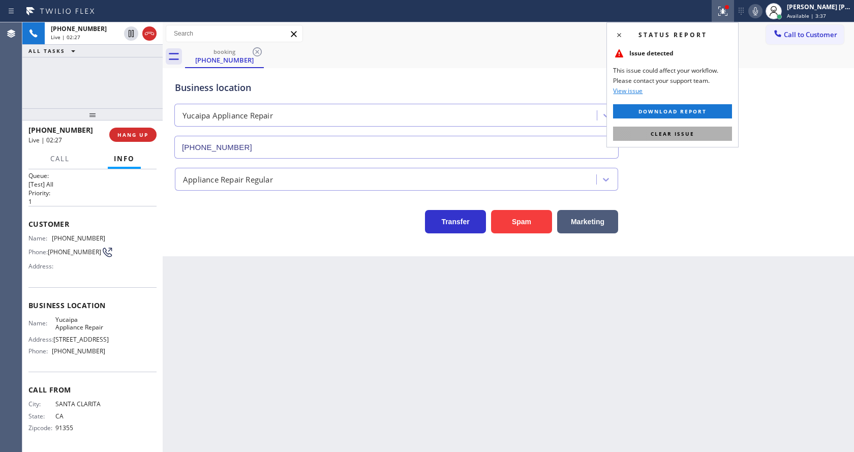
click at [684, 132] on span "Clear issue" at bounding box center [673, 133] width 44 height 7
click at [695, 114] on div "Business location Yucaipa Appliance Repair (909) 219-9052" at bounding box center [508, 113] width 671 height 92
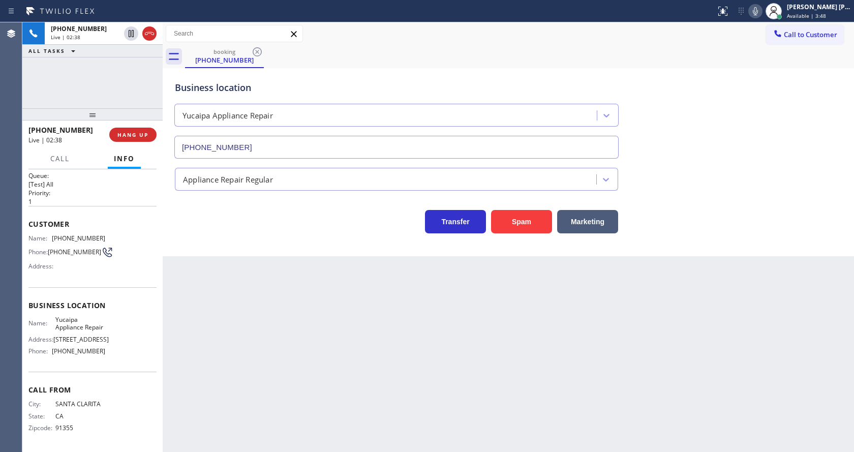
click at [272, 354] on div "Back to Dashboard Change Sender ID Customers Technicians Select a contact Outbo…" at bounding box center [509, 237] width 692 height 430
click at [215, 241] on div "Business location Yucaipa Appliance Repair (909) 219-9052 Appliance Repair Regu…" at bounding box center [509, 162] width 692 height 188
click at [762, 6] on icon at bounding box center [756, 11] width 12 height 12
click at [132, 31] on icon at bounding box center [131, 33] width 5 height 7
click at [129, 29] on icon at bounding box center [131, 33] width 12 height 12
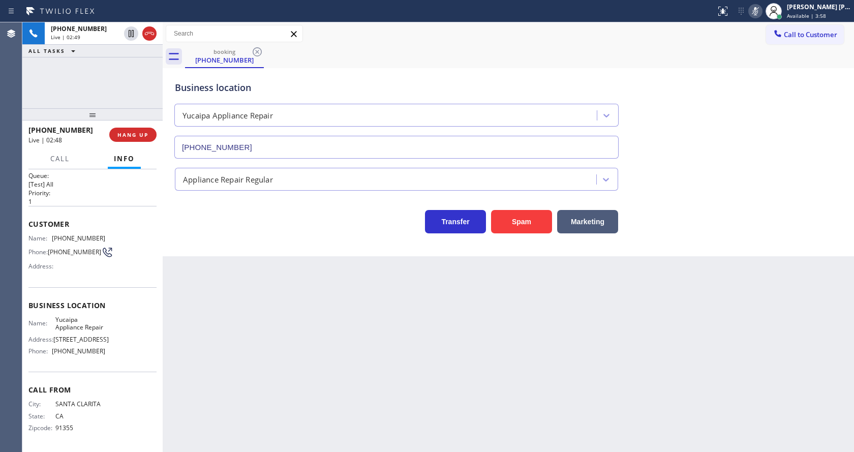
click at [369, 379] on div "Back to Dashboard Change Sender ID Customers Technicians Select a contact Outbo…" at bounding box center [509, 237] width 692 height 430
click at [128, 34] on icon at bounding box center [131, 33] width 12 height 12
click at [131, 32] on icon at bounding box center [131, 33] width 7 height 7
click at [129, 68] on div "+16619930198 Live | 02:59 ALL TASKS ALL TASKS ACTIVE TASKS TASKS IN WRAP UP" at bounding box center [92, 65] width 140 height 86
click at [261, 422] on div "Back to Dashboard Change Sender ID Customers Technicians Select a contact Outbo…" at bounding box center [509, 237] width 692 height 430
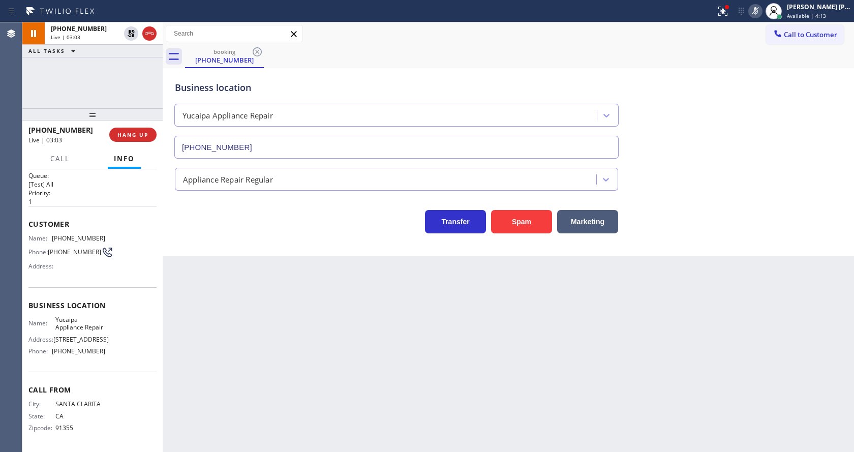
click at [220, 257] on div "Back to Dashboard Change Sender ID Customers Technicians Select a contact Outbo…" at bounding box center [509, 237] width 692 height 430
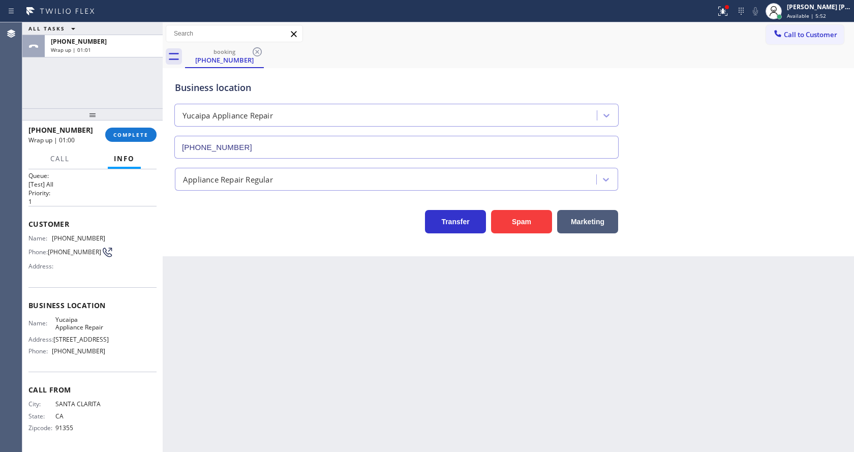
click at [475, 261] on div "Back to Dashboard Change Sender ID Customers Technicians Select a contact Outbo…" at bounding box center [509, 237] width 692 height 430
drag, startPoint x: 54, startPoint y: 218, endPoint x: 112, endPoint y: 217, distance: 58.0
click at [112, 234] on div "Name: (661) 993-0198 Phone: (661) 993-0198 Address:" at bounding box center [92, 254] width 128 height 40
drag, startPoint x: 314, startPoint y: 348, endPoint x: 304, endPoint y: 347, distance: 9.7
click at [311, 348] on div "Back to Dashboard Change Sender ID Customers Technicians Select a contact Outbo…" at bounding box center [509, 237] width 692 height 430
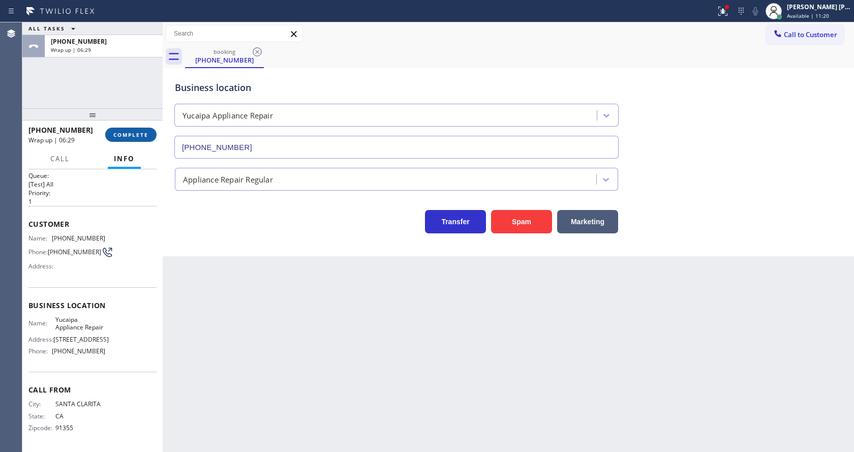
click at [146, 131] on button "COMPLETE" at bounding box center [130, 135] width 51 height 14
click at [135, 134] on span "COMPLETE" at bounding box center [130, 134] width 35 height 7
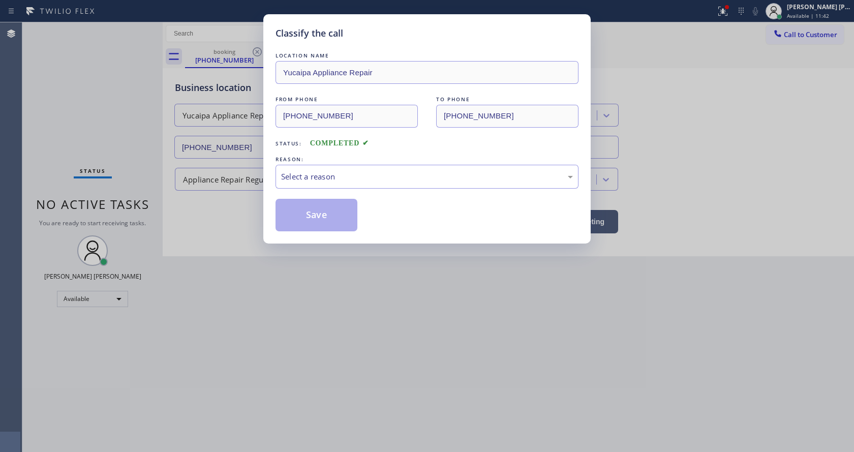
click at [313, 191] on div "LOCATION NAME Yucaipa Appliance Repair FROM PHONE (661) 993-0198 TO PHONE (909)…" at bounding box center [427, 140] width 303 height 181
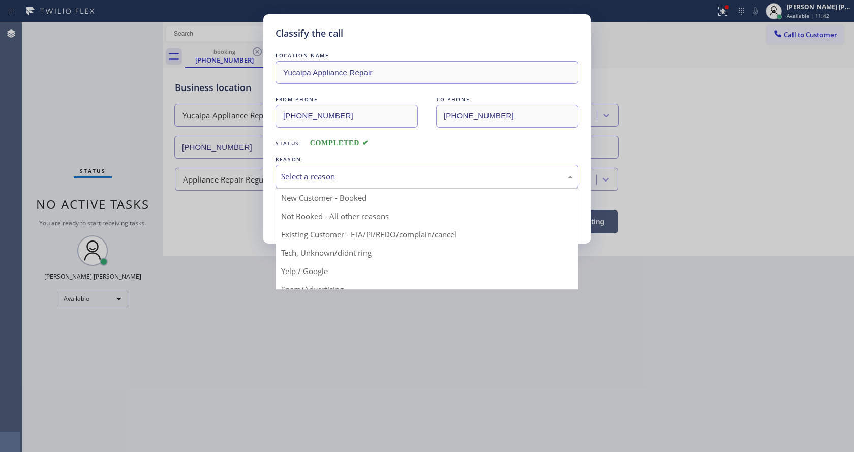
click at [310, 179] on div "Select a reason" at bounding box center [427, 177] width 292 height 12
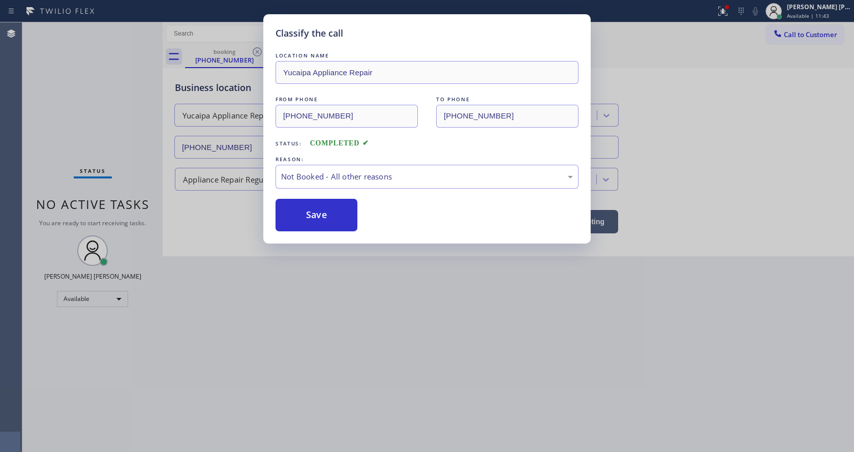
click at [312, 207] on button "Save" at bounding box center [317, 215] width 82 height 33
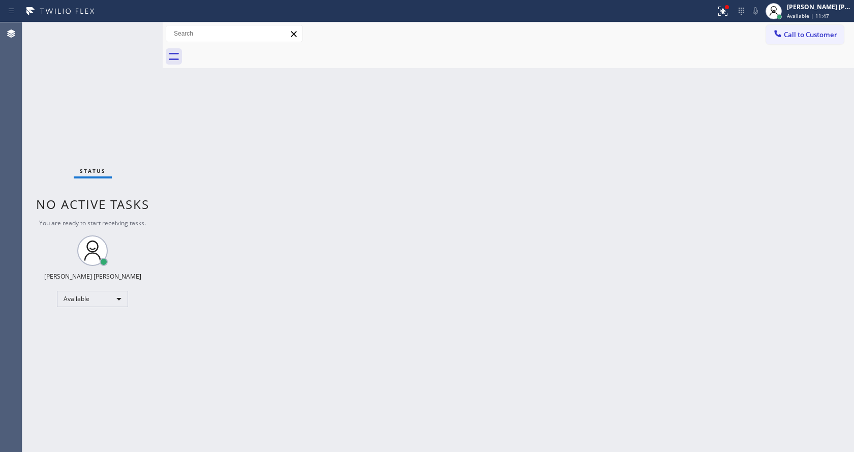
click at [457, 421] on div "Back to Dashboard Change Sender ID Customers Technicians Select a contact Outbo…" at bounding box center [509, 237] width 692 height 430
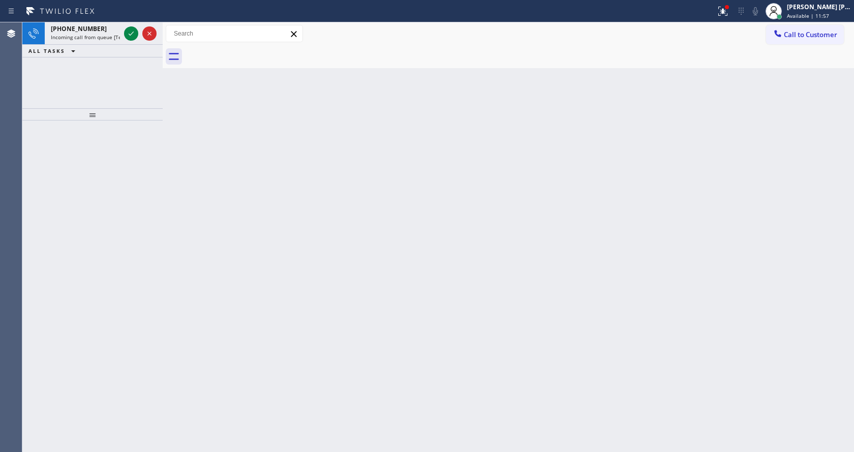
click at [277, 232] on div "Back to Dashboard Change Sender ID Customers Technicians Select a contact Outbo…" at bounding box center [509, 237] width 692 height 430
click at [726, 7] on icon at bounding box center [723, 11] width 12 height 12
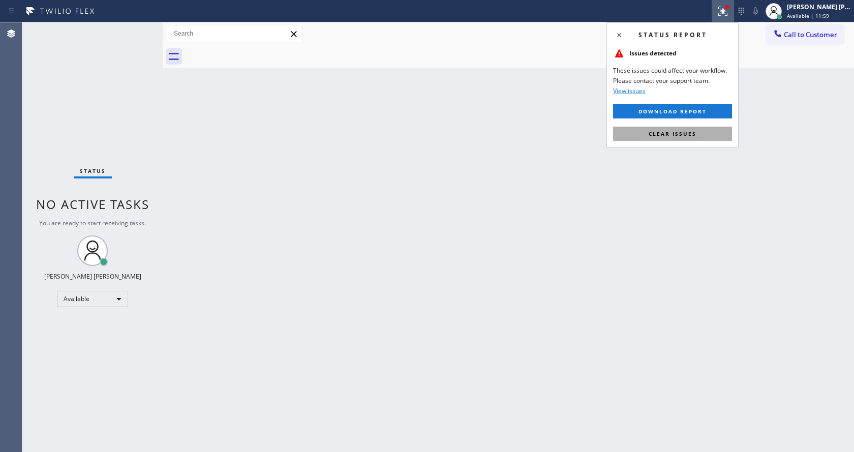
click at [686, 138] on button "Clear issues" at bounding box center [672, 134] width 119 height 14
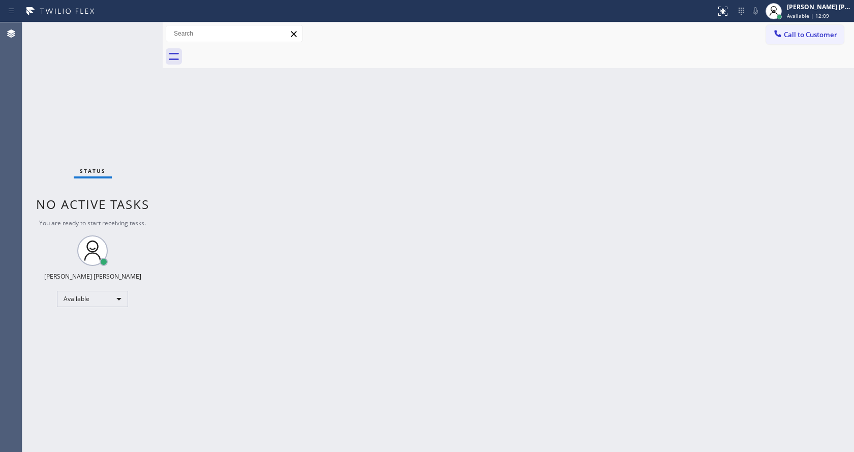
click at [246, 192] on div "Back to Dashboard Change Sender ID Customers Technicians Select a contact Outbo…" at bounding box center [509, 237] width 692 height 430
click at [810, 18] on span "Available | 12:22" at bounding box center [808, 15] width 42 height 7
click at [444, 272] on div "Back to Dashboard Change Sender ID Customers Technicians Select a contact Outbo…" at bounding box center [509, 237] width 692 height 430
drag, startPoint x: 243, startPoint y: 117, endPoint x: 370, endPoint y: 111, distance: 126.8
click at [243, 117] on div "Back to Dashboard Change Sender ID Customers Technicians Select a contact Outbo…" at bounding box center [509, 237] width 692 height 430
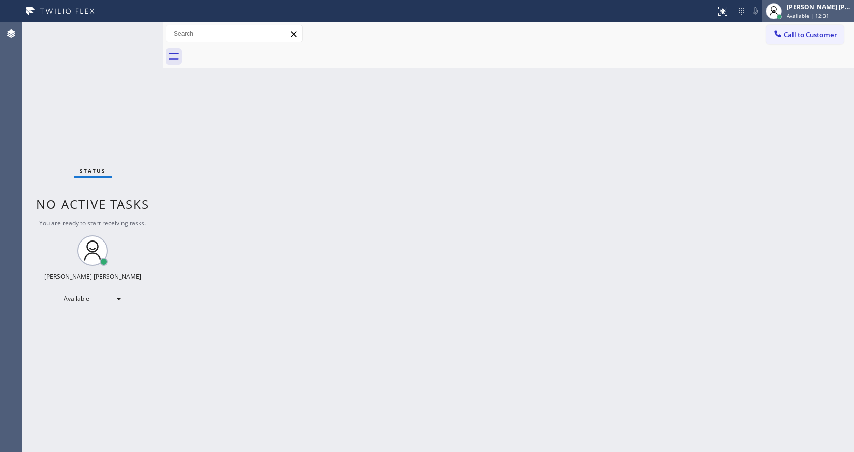
click at [814, 16] on span "Available | 12:31" at bounding box center [808, 15] width 42 height 7
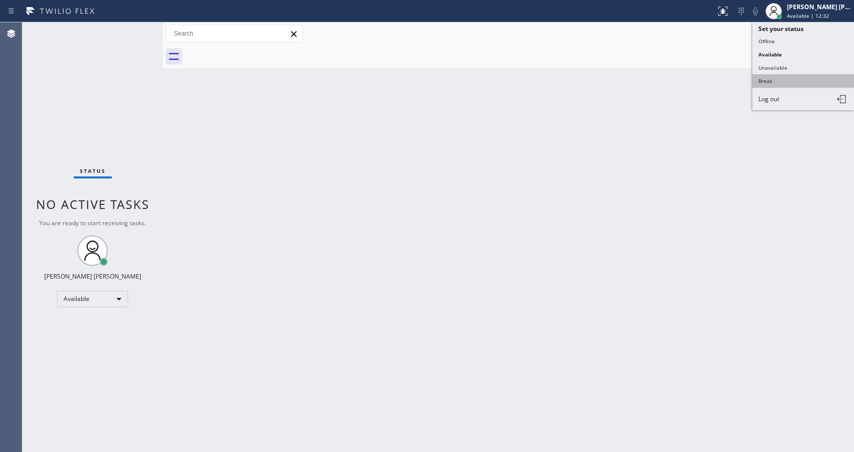
click at [783, 82] on button "Break" at bounding box center [804, 80] width 102 height 13
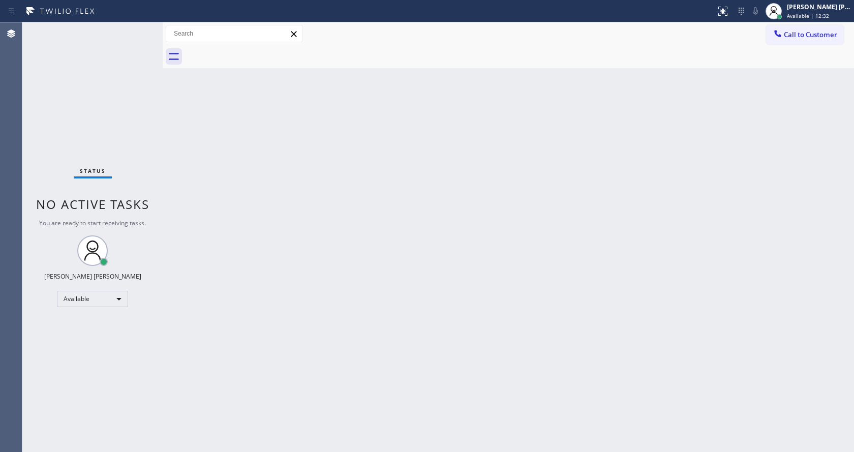
click at [465, 257] on div "Back to Dashboard Change Sender ID Customers Technicians Select a contact Outbo…" at bounding box center [509, 237] width 692 height 430
click at [402, 225] on div "Back to Dashboard Change Sender ID Customers Technicians Select a contact Outbo…" at bounding box center [509, 237] width 692 height 430
click at [576, 198] on div "Back to Dashboard Change Sender ID Customers Technicians Select a contact Outbo…" at bounding box center [509, 237] width 692 height 430
click at [663, 161] on div "Back to Dashboard Change Sender ID Customers Technicians Select a contact Outbo…" at bounding box center [509, 237] width 692 height 430
click at [425, 300] on div "Back to Dashboard Change Sender ID Customers Technicians Select a contact Outbo…" at bounding box center [509, 237] width 692 height 430
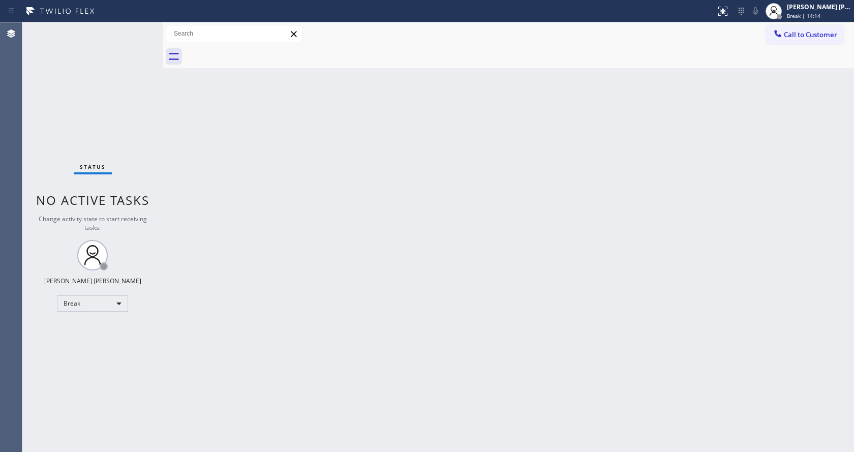
click at [384, 268] on div "Back to Dashboard Change Sender ID Customers Technicians Select a contact Outbo…" at bounding box center [509, 237] width 692 height 430
click at [250, 197] on div "Back to Dashboard Change Sender ID Customers Technicians Select a contact Outbo…" at bounding box center [509, 237] width 692 height 430
click at [785, 18] on div at bounding box center [774, 11] width 22 height 22
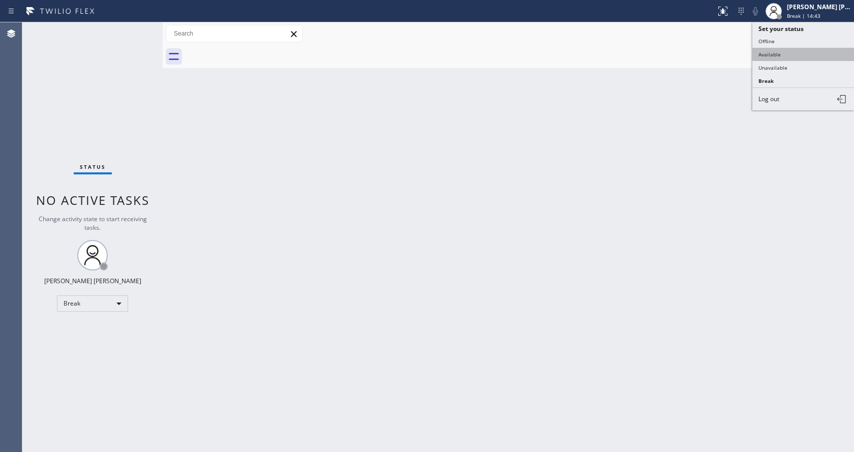
click at [766, 52] on button "Available" at bounding box center [804, 54] width 102 height 13
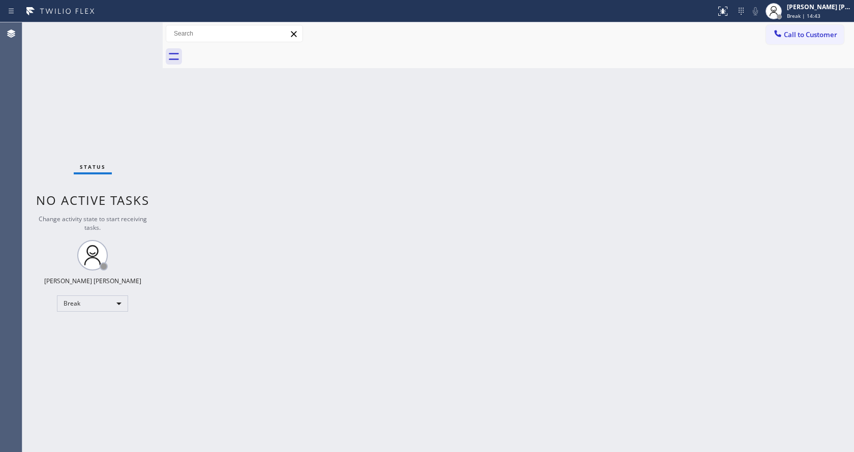
click at [509, 235] on div "Back to Dashboard Change Sender ID Customers Technicians Select a contact Outbo…" at bounding box center [509, 237] width 692 height 430
click at [218, 136] on div "Back to Dashboard Change Sender ID Customers Technicians Select a contact Outbo…" at bounding box center [509, 237] width 692 height 430
click at [803, 13] on span "Break | 14:53" at bounding box center [804, 15] width 34 height 7
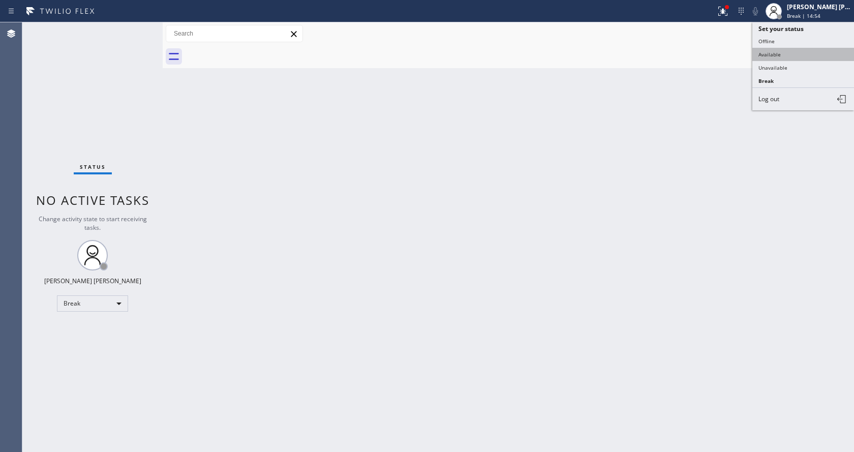
click at [795, 52] on button "Available" at bounding box center [804, 54] width 102 height 13
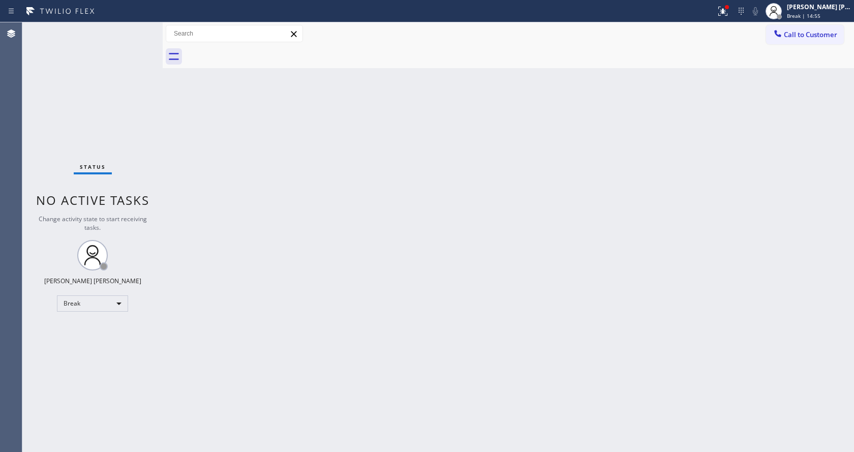
click at [352, 413] on div "Back to Dashboard Change Sender ID Customers Technicians Select a contact Outbo…" at bounding box center [509, 237] width 692 height 430
click at [228, 187] on div "Back to Dashboard Change Sender ID Customers Technicians Select a contact Outbo…" at bounding box center [509, 237] width 692 height 430
click at [137, 28] on div "Status No active tasks You are ready to start receiving tasks. [PERSON_NAME] [P…" at bounding box center [92, 237] width 140 height 430
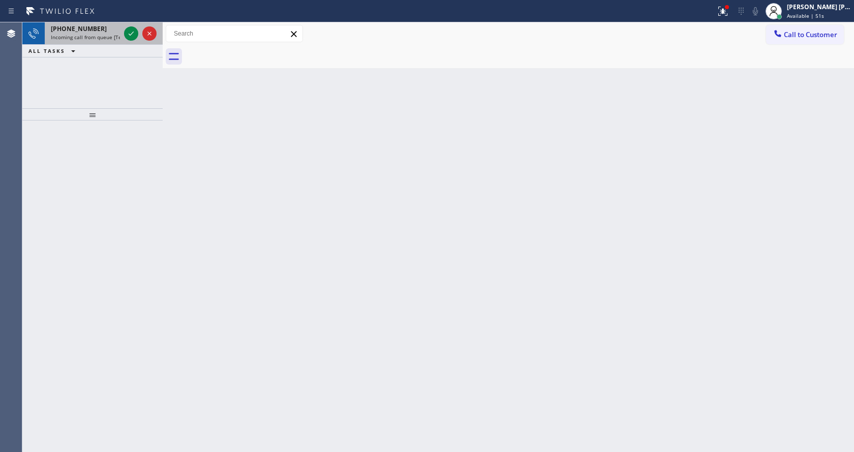
click at [109, 41] on div "+15614432763 Incoming call from queue [Test] All" at bounding box center [83, 33] width 77 height 22
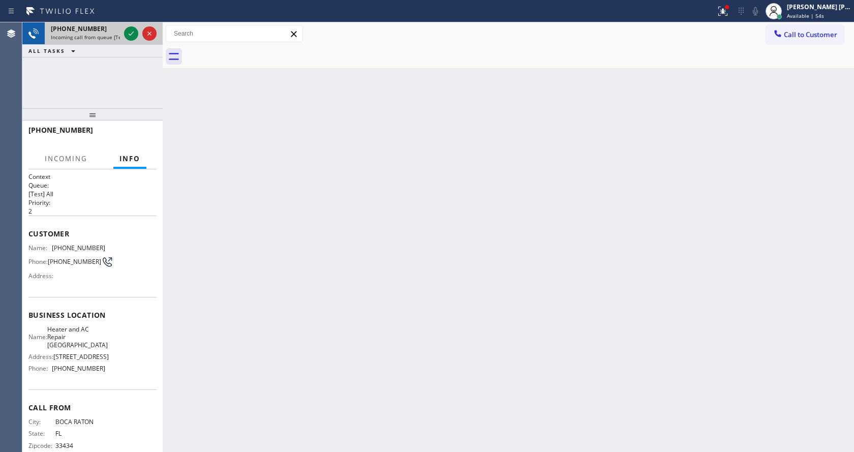
click at [113, 33] on div "+15614432763" at bounding box center [85, 28] width 69 height 9
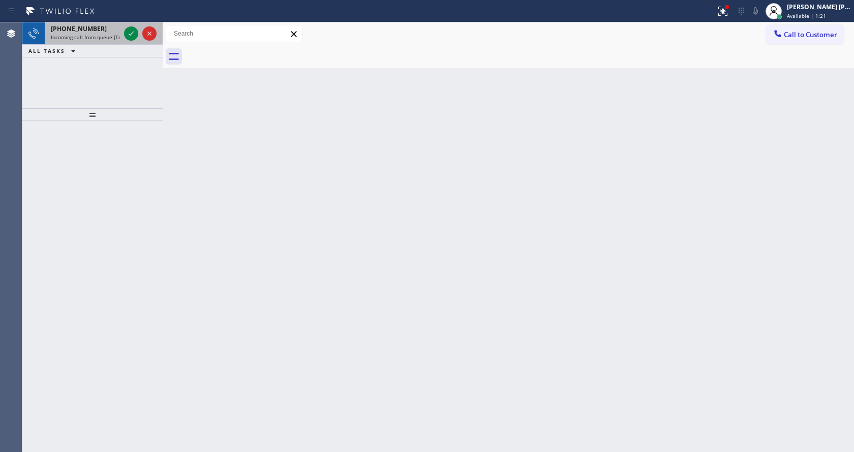
click at [100, 31] on div "+19174007772" at bounding box center [85, 28] width 69 height 9
click at [100, 28] on div "+19174007772" at bounding box center [85, 28] width 69 height 9
click at [116, 28] on div "+12395089679" at bounding box center [85, 28] width 69 height 9
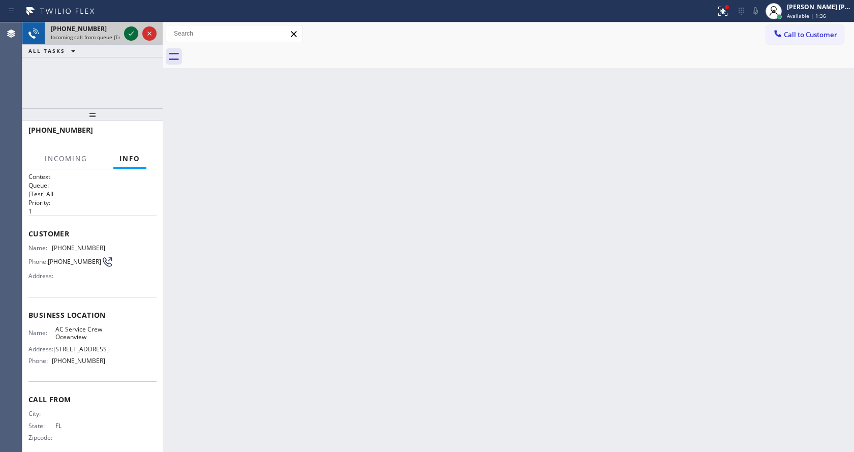
click at [127, 34] on icon at bounding box center [131, 33] width 12 height 12
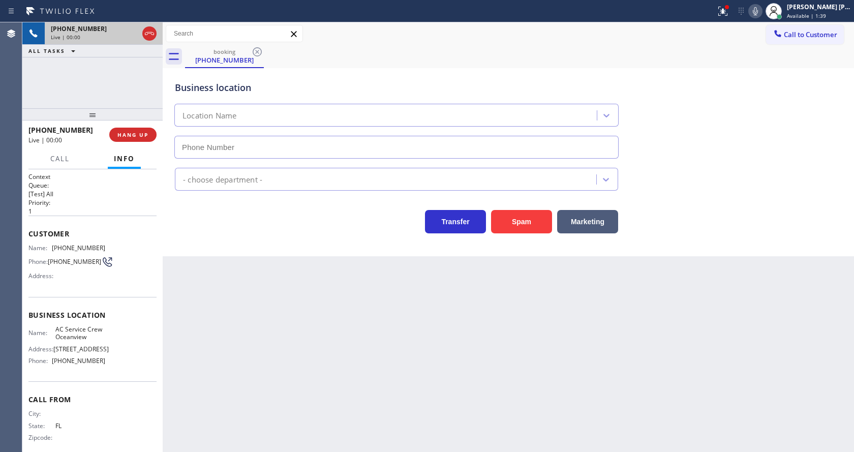
type input "(415) 952-1167"
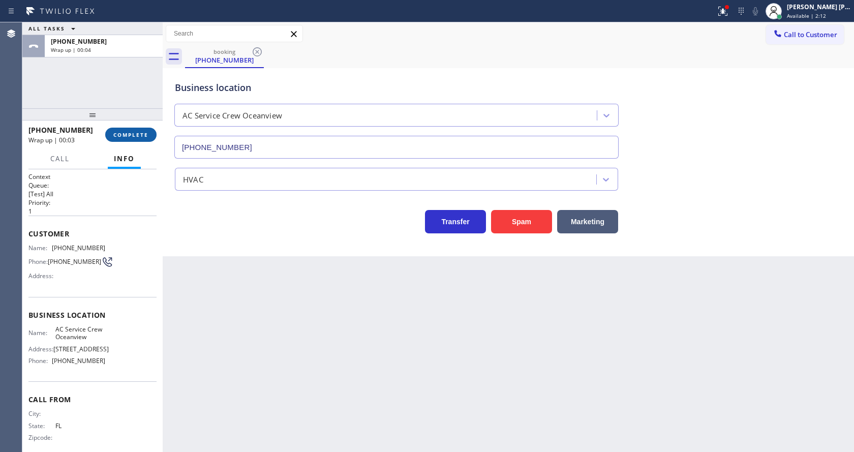
click at [136, 129] on button "COMPLETE" at bounding box center [130, 135] width 51 height 14
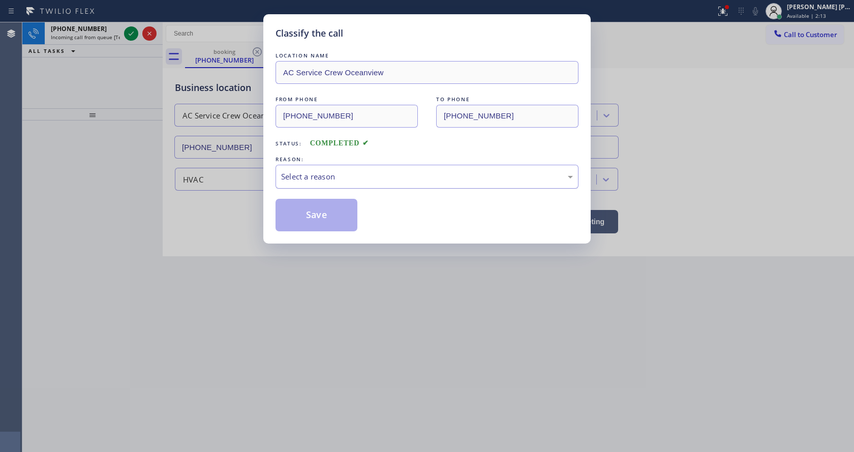
click at [344, 177] on div "Select a reason" at bounding box center [427, 177] width 292 height 12
click at [309, 226] on button "Save" at bounding box center [317, 215] width 82 height 33
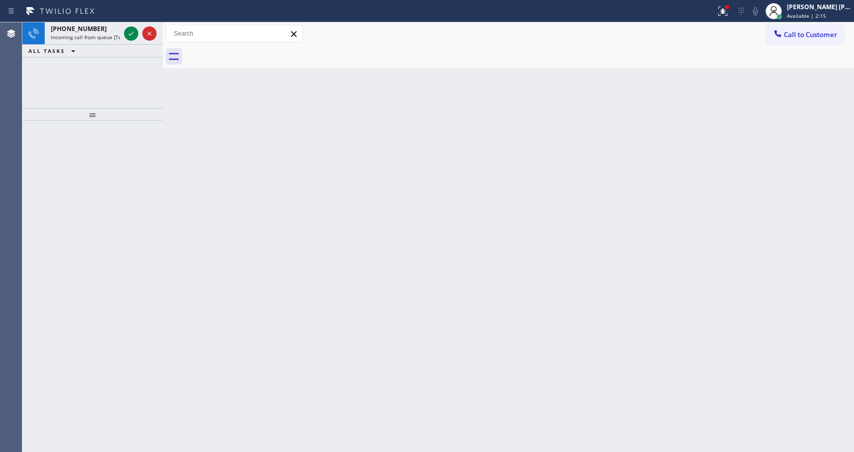
click at [111, 34] on span "Incoming call from queue [Test] All" at bounding box center [93, 37] width 84 height 7
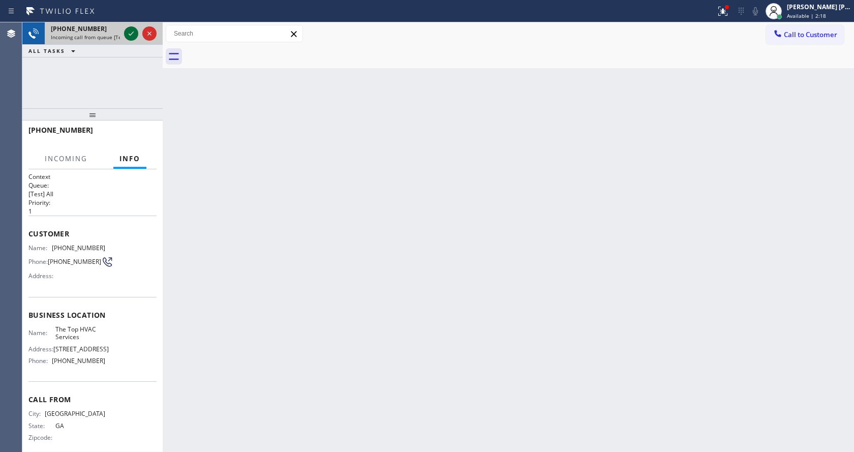
click at [134, 34] on icon at bounding box center [131, 33] width 12 height 12
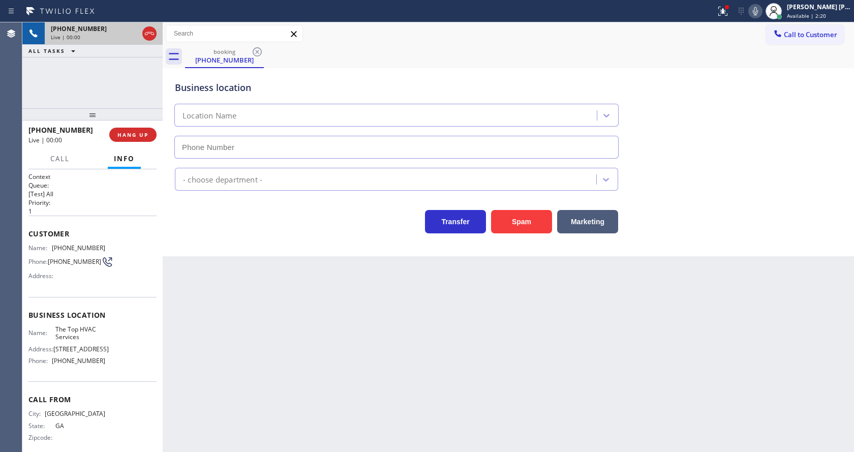
type input "(305) 901-5761"
click at [375, 278] on div "Back to Dashboard Change Sender ID Customers Technicians Select a contact Outbo…" at bounding box center [509, 237] width 692 height 430
drag, startPoint x: 285, startPoint y: 305, endPoint x: 408, endPoint y: 252, distance: 133.5
click at [286, 306] on div "Back to Dashboard Change Sender ID Customers Technicians Select a contact Outbo…" at bounding box center [509, 237] width 692 height 430
click at [523, 226] on button "Spam" at bounding box center [521, 221] width 61 height 23
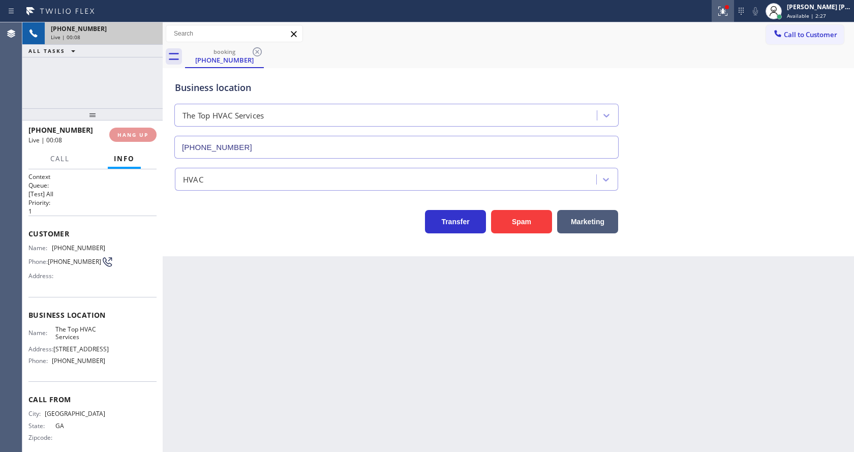
click at [721, 11] on div at bounding box center [723, 11] width 22 height 12
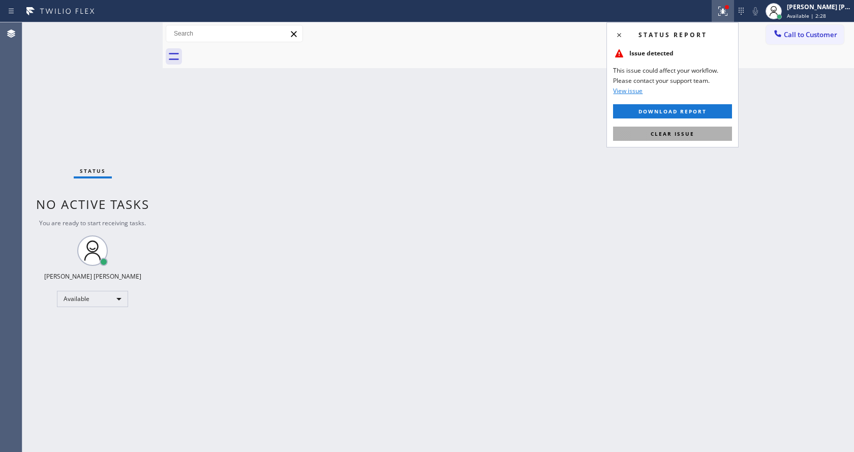
click at [666, 134] on span "Clear issue" at bounding box center [673, 133] width 44 height 7
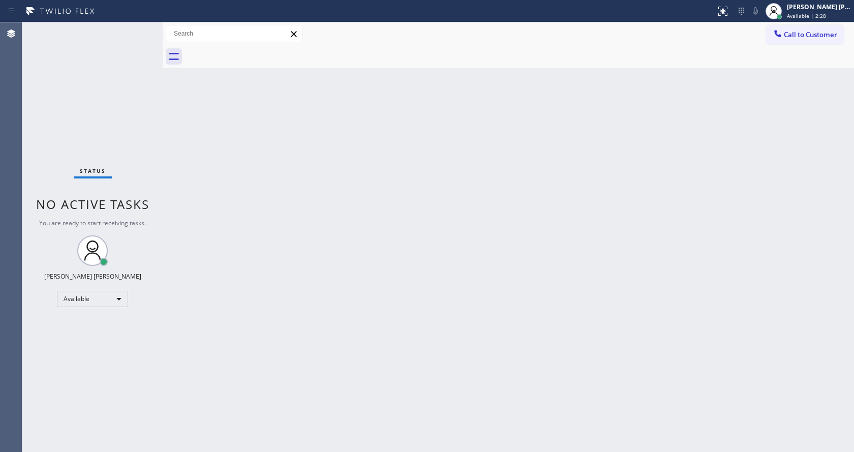
click at [695, 151] on div "Back to Dashboard Change Sender ID Customers Technicians Select a contact Outbo…" at bounding box center [509, 237] width 692 height 430
click at [348, 443] on div "Back to Dashboard Change Sender ID Customers Technicians Select a contact Outbo…" at bounding box center [509, 237] width 692 height 430
click at [238, 110] on div "Back to Dashboard Change Sender ID Customers Technicians Select a contact Outbo…" at bounding box center [509, 237] width 692 height 430
click at [138, 23] on div "Status No active tasks You are ready to start receiving tasks. [PERSON_NAME] [P…" at bounding box center [92, 237] width 140 height 430
click at [137, 27] on div "Status No active tasks You are ready to start receiving tasks. [PERSON_NAME] [P…" at bounding box center [92, 237] width 140 height 430
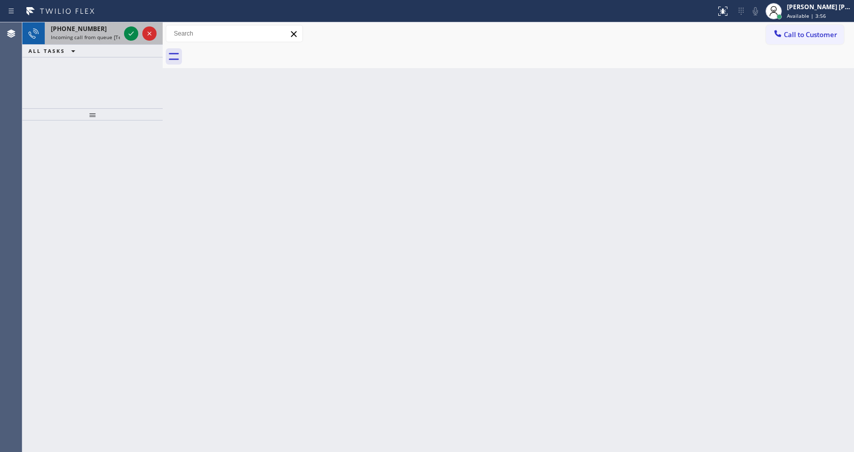
click at [113, 32] on div "+17143121550" at bounding box center [85, 28] width 69 height 9
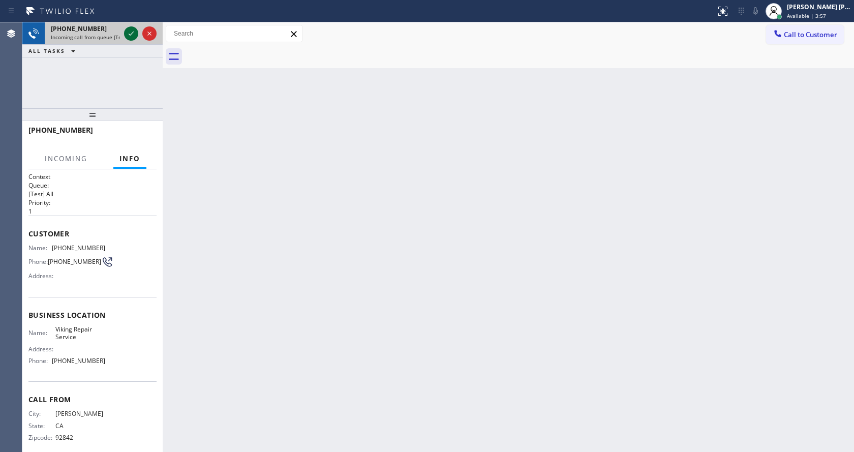
click at [130, 32] on icon at bounding box center [131, 33] width 12 height 12
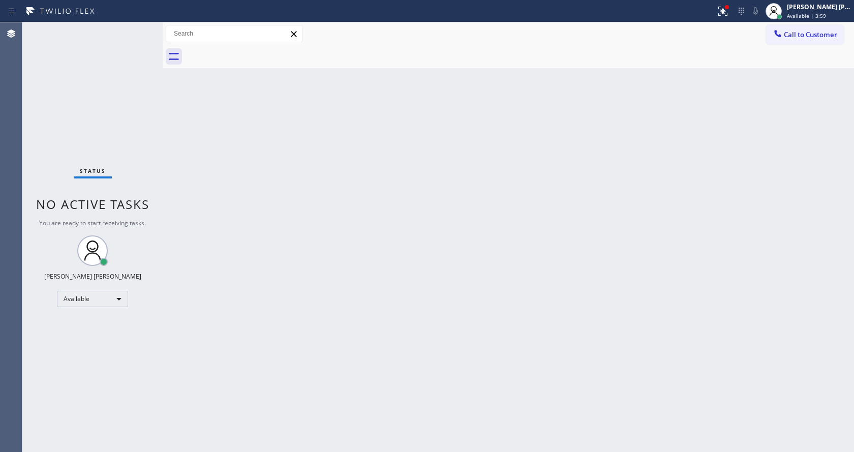
click at [263, 319] on div "Back to Dashboard Change Sender ID Customers Technicians Select a contact Outbo…" at bounding box center [509, 237] width 692 height 430
click at [729, 6] on div at bounding box center [727, 7] width 6 height 6
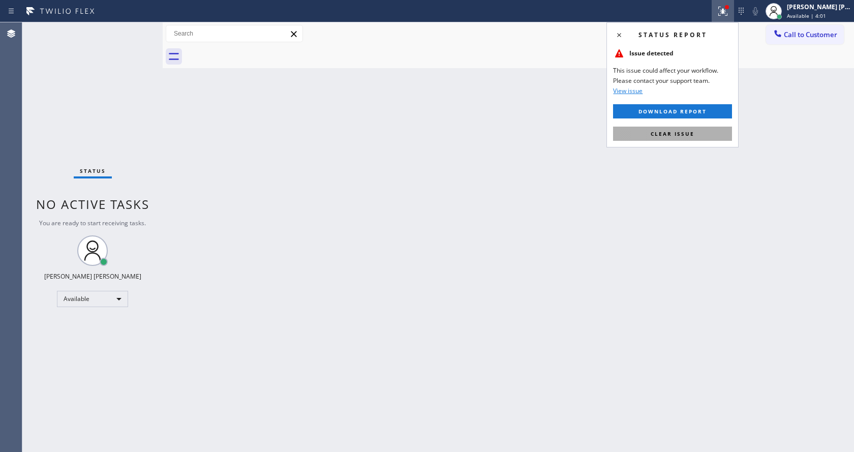
click at [661, 136] on span "Clear issue" at bounding box center [673, 133] width 44 height 7
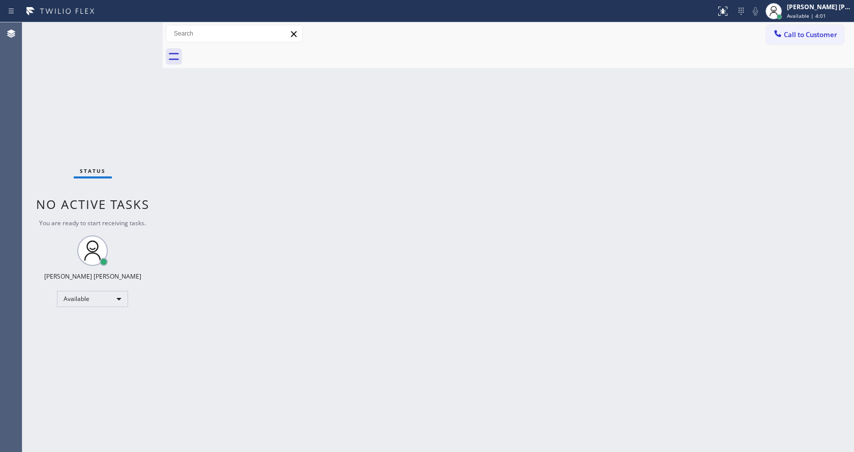
click at [663, 136] on div "Back to Dashboard Change Sender ID Customers Technicians Select a contact Outbo…" at bounding box center [509, 237] width 692 height 430
drag, startPoint x: 491, startPoint y: 275, endPoint x: 412, endPoint y: 257, distance: 80.3
click at [491, 275] on div "Back to Dashboard Change Sender ID Customers Technicians Select a contact Outbo…" at bounding box center [509, 237] width 692 height 430
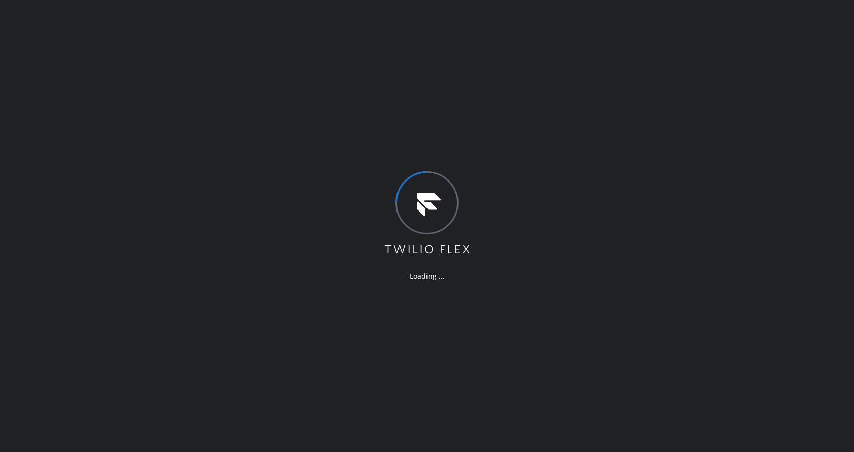
click at [260, 200] on div "Loading ..." at bounding box center [427, 226] width 854 height 452
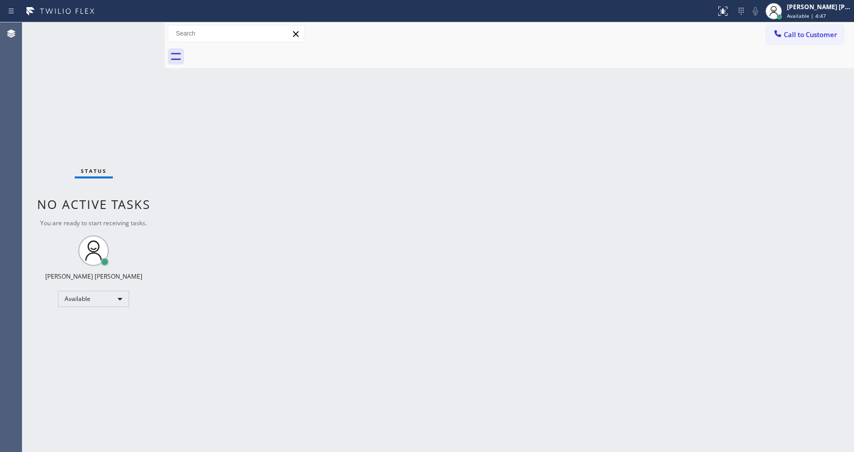
click at [307, 407] on div "Back to Dashboard Change Sender ID Customers Technicians Select a contact Outbo…" at bounding box center [510, 237] width 690 height 430
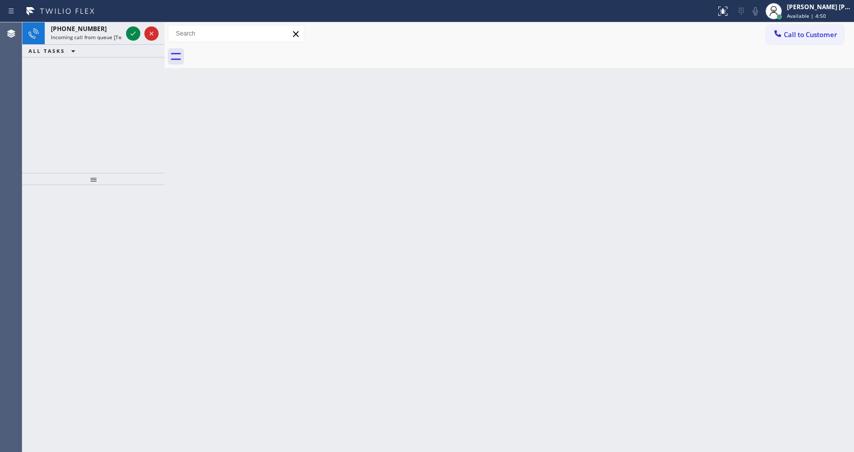
click at [238, 124] on div "Back to Dashboard Change Sender ID Customers Technicians Select a contact Outbo…" at bounding box center [510, 237] width 690 height 430
click at [116, 34] on span "Incoming call from queue [Test] All" at bounding box center [93, 37] width 84 height 7
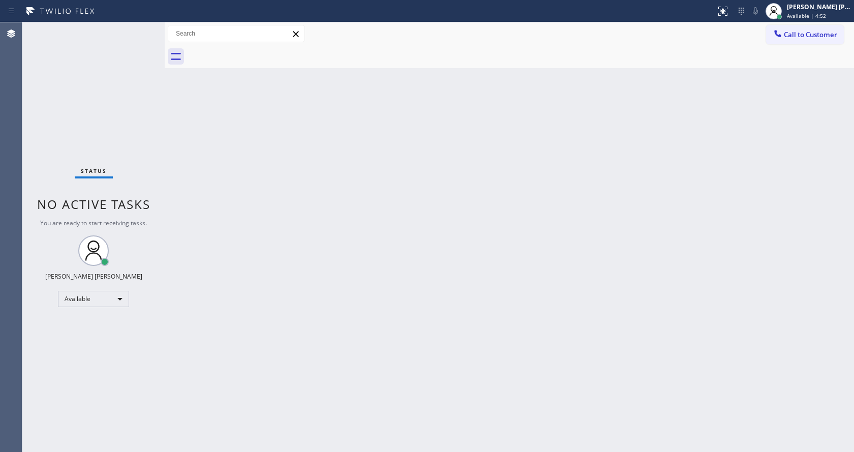
click at [329, 338] on div "Back to Dashboard Change Sender ID Customers Technicians Select a contact Outbo…" at bounding box center [510, 237] width 690 height 430
drag, startPoint x: 225, startPoint y: 158, endPoint x: 220, endPoint y: 146, distance: 12.3
click at [225, 158] on div "Back to Dashboard Change Sender ID Customers Technicians Select a contact Outbo…" at bounding box center [510, 237] width 690 height 430
click at [145, 25] on div "Status No active tasks You are ready to start receiving tasks. [PERSON_NAME] [P…" at bounding box center [93, 237] width 142 height 430
click at [141, 28] on div "Status No active tasks You are ready to start receiving tasks. [PERSON_NAME] [P…" at bounding box center [93, 237] width 142 height 430
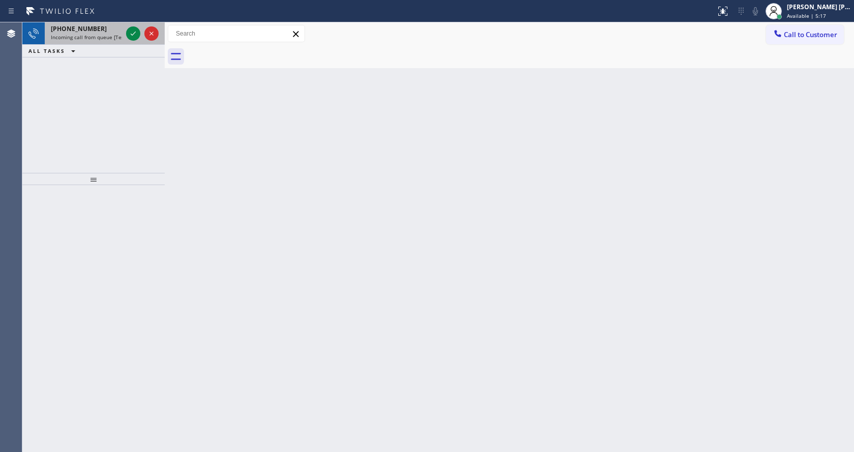
click at [112, 39] on span "Incoming call from queue [Test] All" at bounding box center [93, 37] width 84 height 7
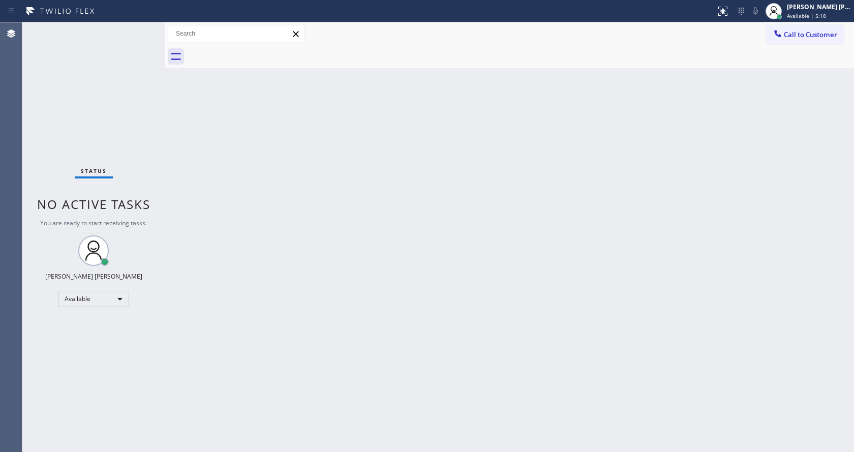
click at [266, 306] on div "Back to Dashboard Change Sender ID Customers Technicians Select a contact Outbo…" at bounding box center [510, 237] width 690 height 430
drag, startPoint x: 93, startPoint y: 163, endPoint x: 90, endPoint y: 117, distance: 45.4
click at [93, 163] on div "Status No active tasks You are ready to start receiving tasks. [PERSON_NAME] [P…" at bounding box center [93, 237] width 142 height 430
click at [138, 26] on div "Status No active tasks You are ready to start receiving tasks. [PERSON_NAME] [P…" at bounding box center [93, 237] width 142 height 430
click at [142, 29] on div "Status No active tasks You are ready to start receiving tasks. [PERSON_NAME] [P…" at bounding box center [93, 237] width 142 height 430
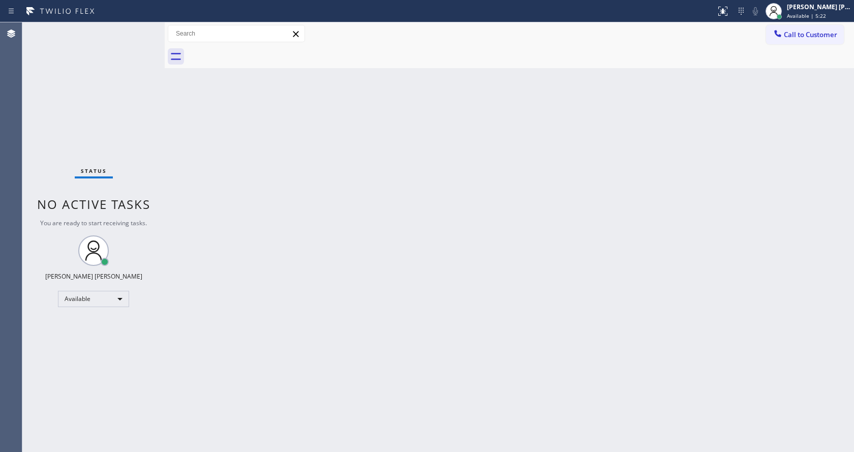
click at [142, 27] on div "Status No active tasks You are ready to start receiving tasks. [PERSON_NAME] [P…" at bounding box center [93, 237] width 142 height 430
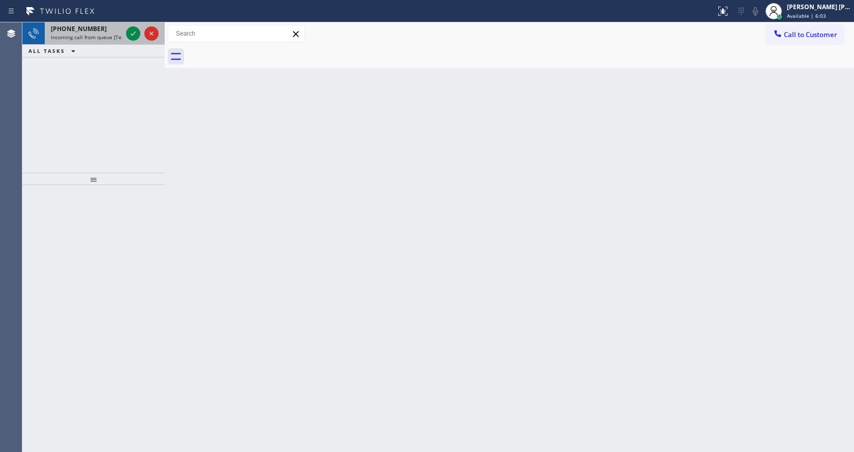
click at [118, 32] on div "[PHONE_NUMBER]" at bounding box center [86, 28] width 71 height 9
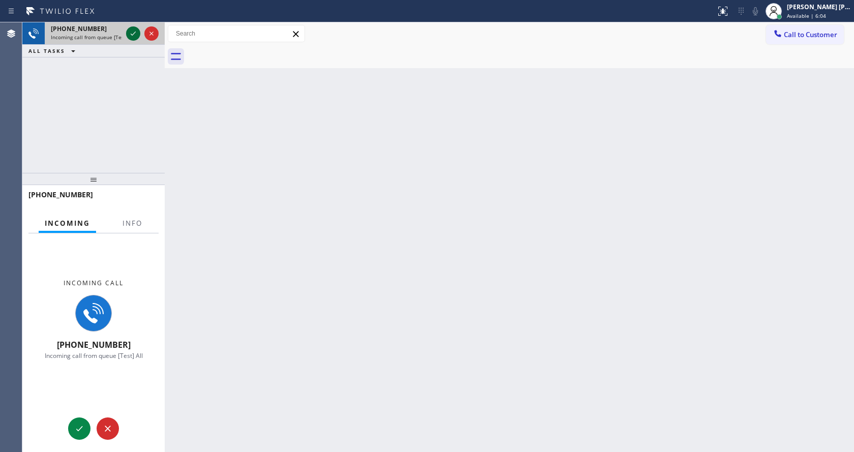
click at [130, 36] on icon at bounding box center [133, 33] width 12 height 12
click at [128, 221] on span "Info" at bounding box center [133, 223] width 20 height 9
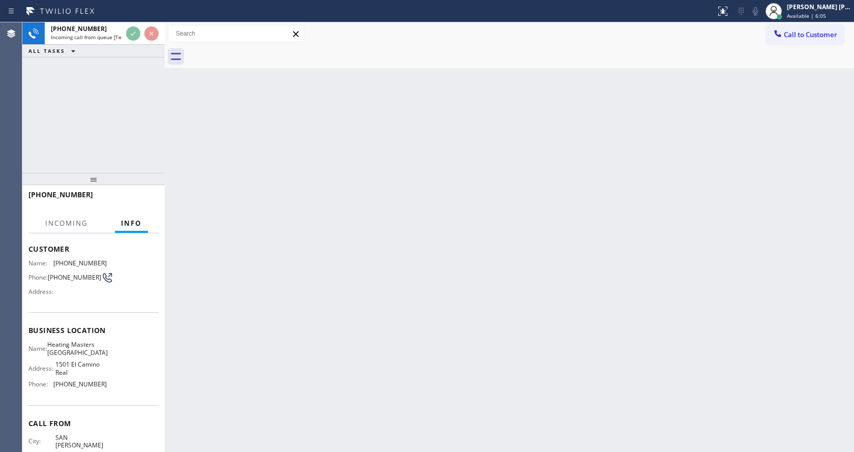
scroll to position [85, 0]
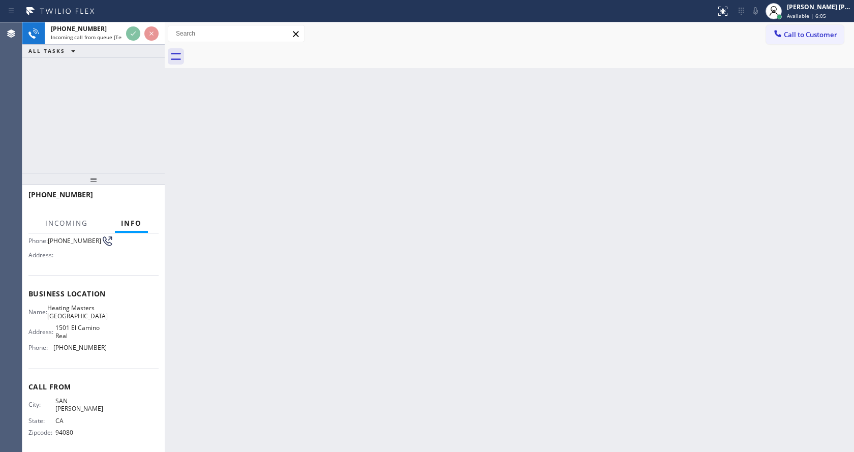
click at [366, 328] on div "Back to Dashboard Change Sender ID Customers Technicians Select a contact Outbo…" at bounding box center [510, 237] width 690 height 430
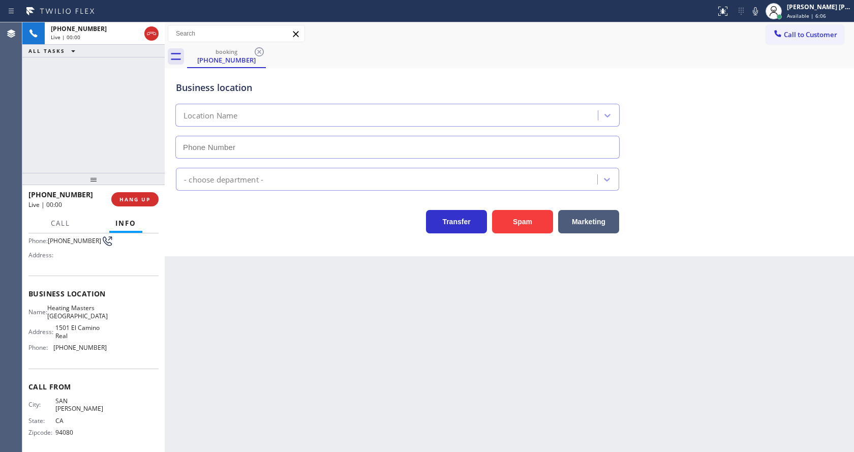
type input "[PHONE_NUMBER]"
click at [368, 354] on div "Back to Dashboard Change Sender ID Customers Technicians Select a contact Outbo…" at bounding box center [510, 237] width 690 height 430
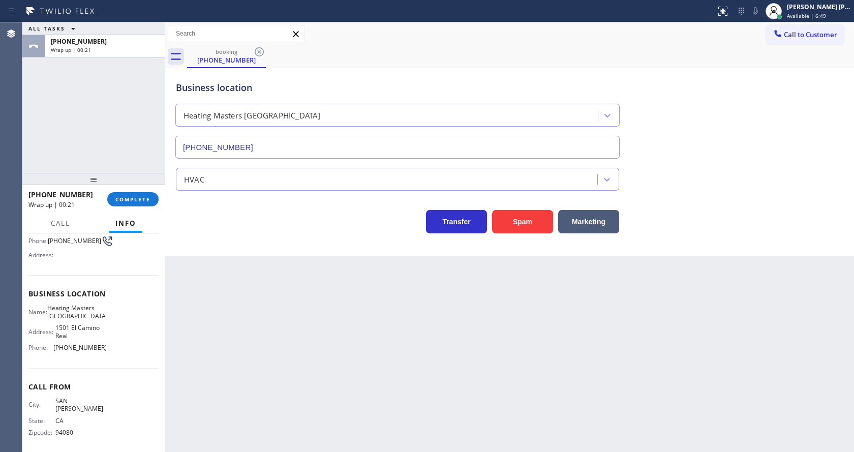
click at [124, 185] on div at bounding box center [93, 179] width 142 height 12
click at [126, 190] on div "[PHONE_NUMBER] Wrap up | 00:21 COMPLETE" at bounding box center [93, 199] width 130 height 26
click at [126, 191] on div "[PHONE_NUMBER] Wrap up | 00:22 COMPLETE" at bounding box center [93, 199] width 130 height 26
click at [125, 196] on span "COMPLETE" at bounding box center [132, 199] width 35 height 7
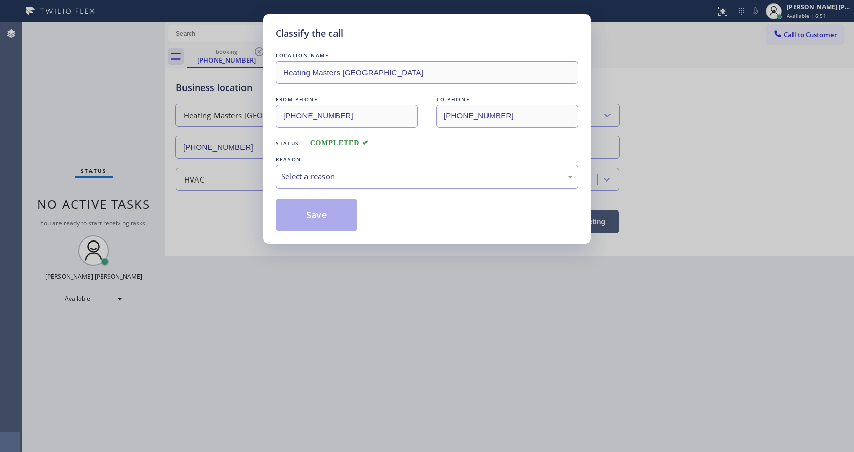
click at [333, 170] on div "Select a reason" at bounding box center [427, 177] width 303 height 24
click at [330, 213] on button "Save" at bounding box center [317, 215] width 82 height 33
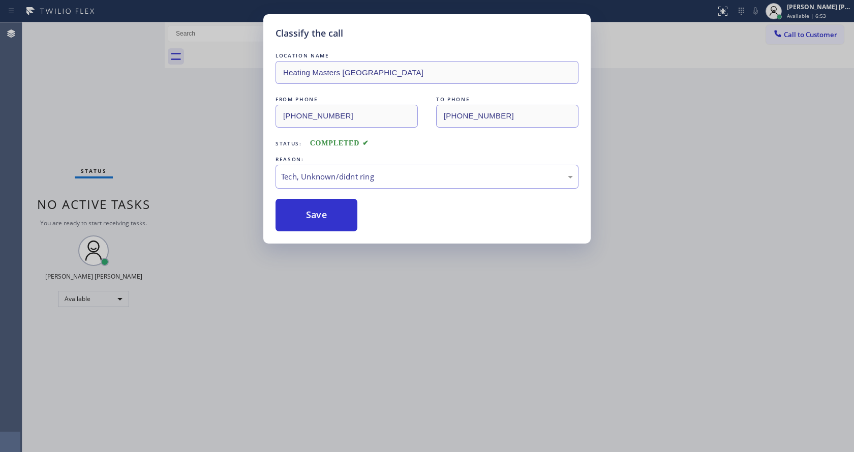
click at [417, 302] on div "Classify the call LOCATION NAME Heating Masters [GEOGRAPHIC_DATA] FROM PHONE [P…" at bounding box center [427, 226] width 854 height 452
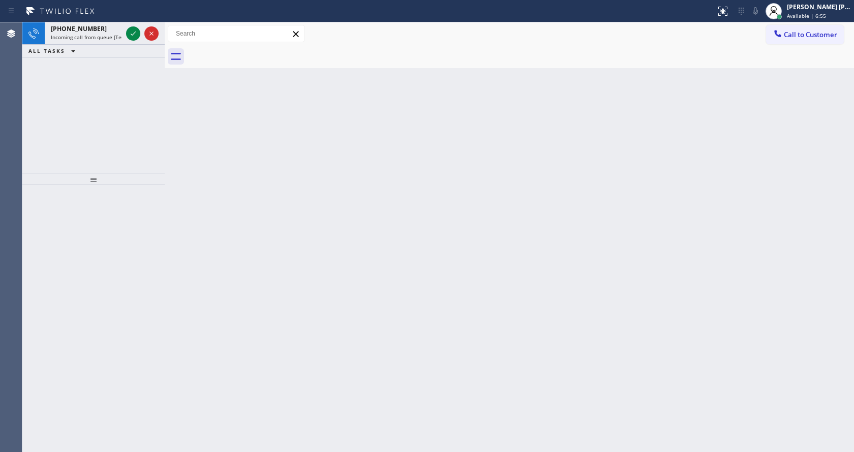
click at [185, 146] on div "Back to Dashboard Change Sender ID Customers Technicians Select a contact Outbo…" at bounding box center [510, 237] width 690 height 430
click at [111, 32] on div "[PHONE_NUMBER]" at bounding box center [86, 28] width 71 height 9
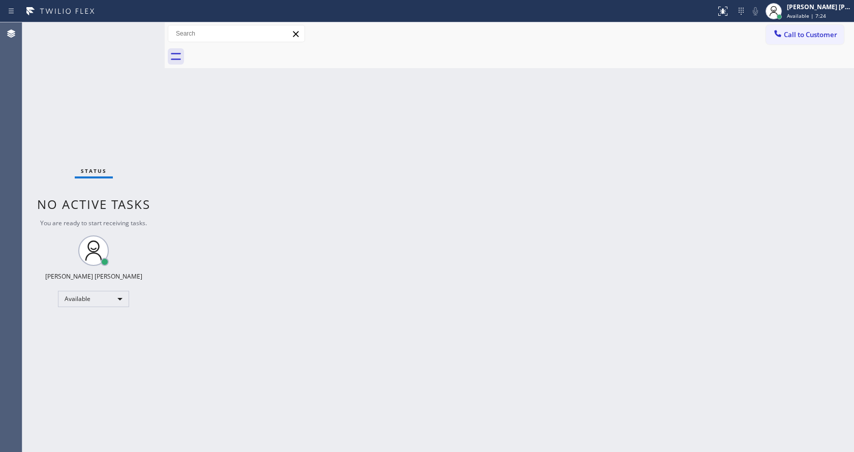
click at [159, 66] on div "Status No active tasks You are ready to start receiving tasks. [PERSON_NAME] [P…" at bounding box center [93, 237] width 142 height 430
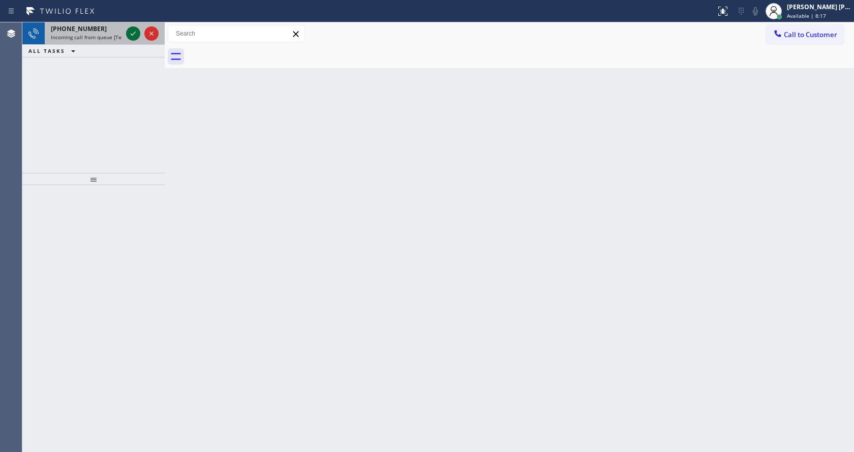
drag, startPoint x: 115, startPoint y: 37, endPoint x: 132, endPoint y: 38, distance: 16.3
click at [117, 38] on span "Incoming call from queue [Test] All" at bounding box center [93, 37] width 84 height 7
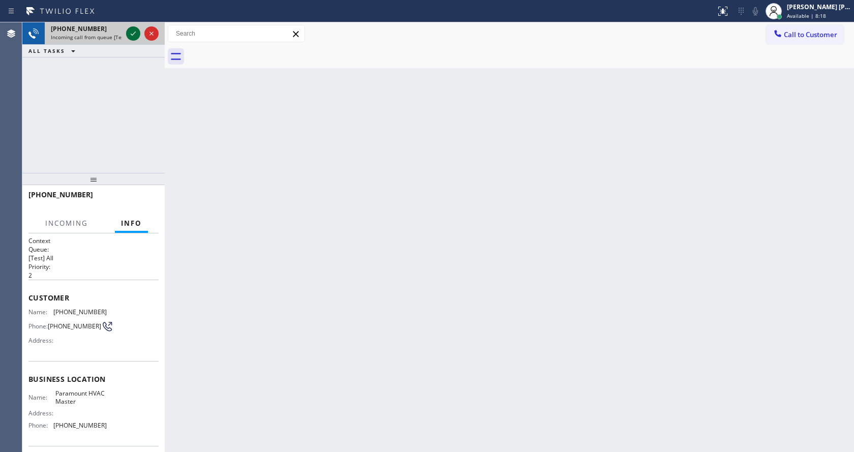
click at [132, 38] on icon at bounding box center [133, 33] width 12 height 12
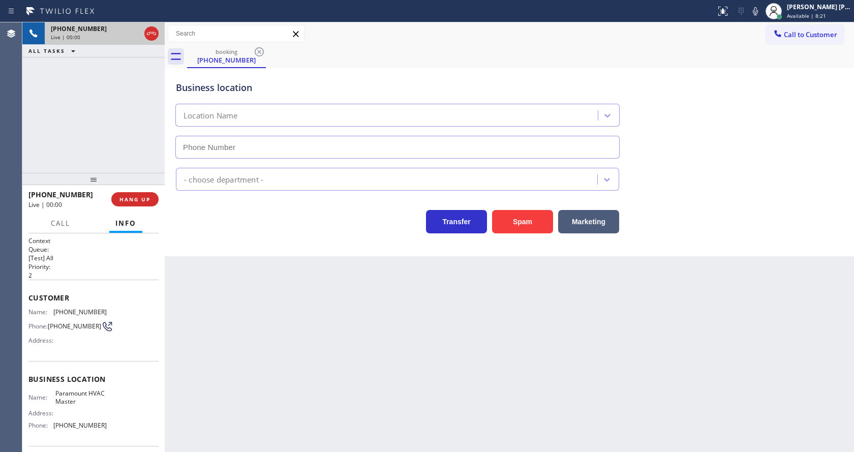
type input "[PHONE_NUMBER]"
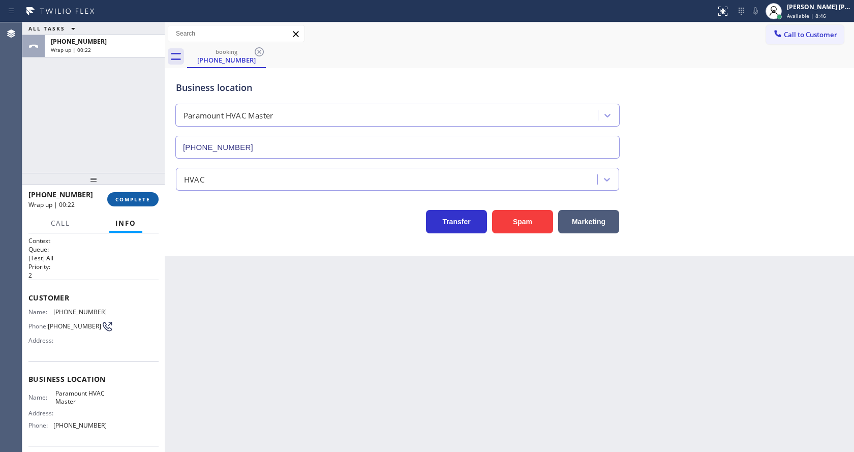
click at [136, 204] on button "COMPLETE" at bounding box center [132, 199] width 51 height 14
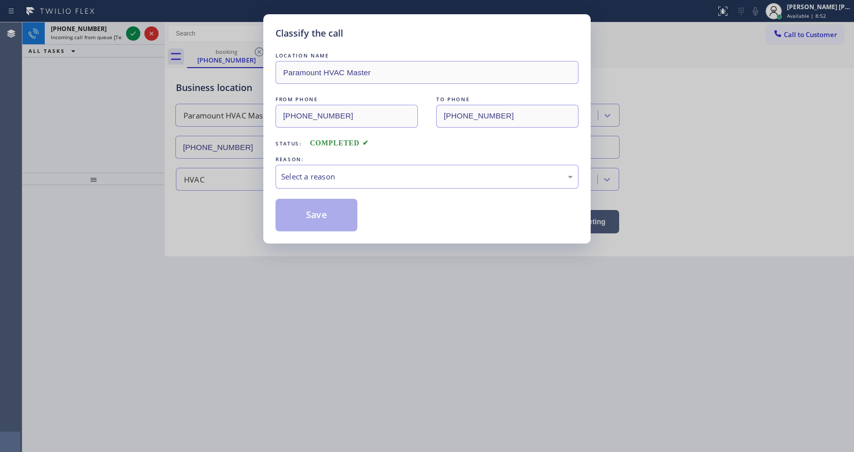
click at [309, 195] on div "LOCATION NAME Paramount HVAC Master FROM PHONE [PHONE_NUMBER] TO PHONE [PHONE_N…" at bounding box center [427, 140] width 303 height 181
click at [314, 179] on div "Select a reason" at bounding box center [427, 177] width 292 height 12
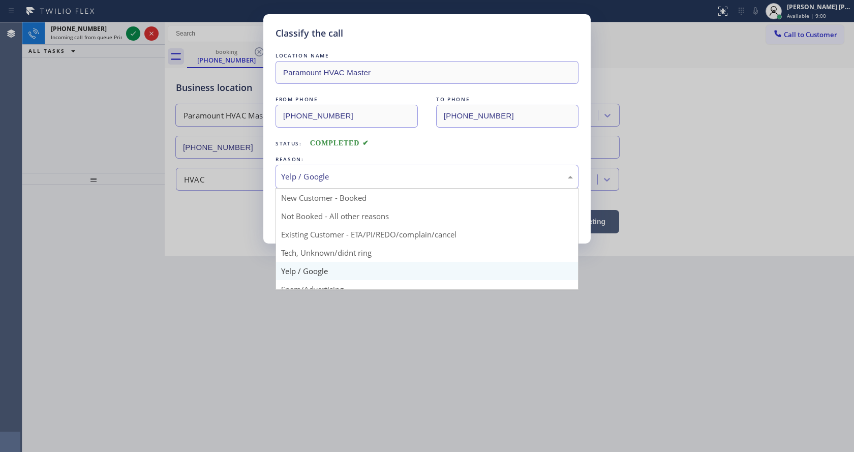
click at [320, 182] on div "Yelp / Google" at bounding box center [427, 177] width 292 height 12
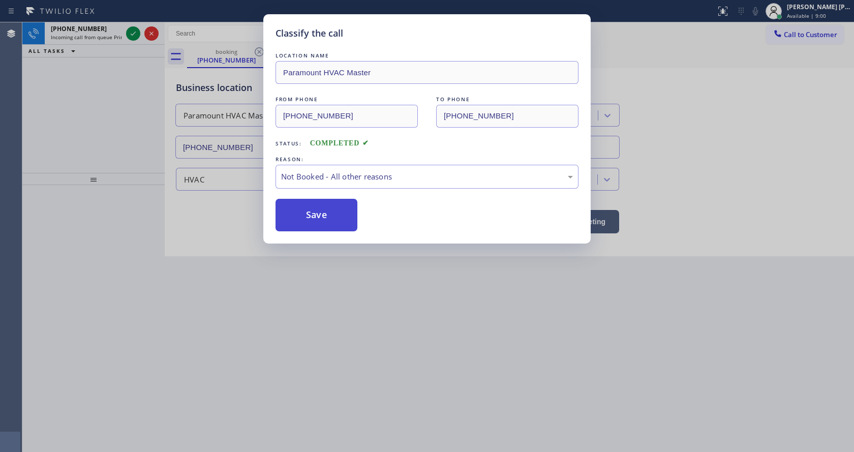
click at [322, 216] on button "Save" at bounding box center [317, 215] width 82 height 33
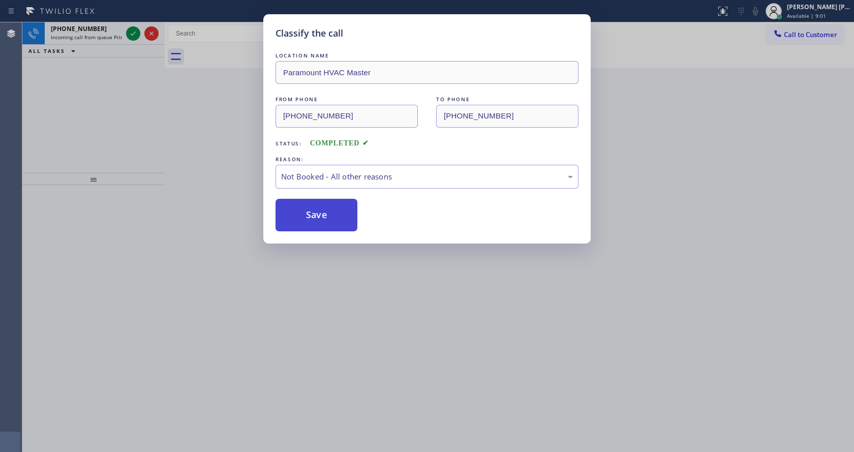
click at [323, 217] on button "Save" at bounding box center [317, 215] width 82 height 33
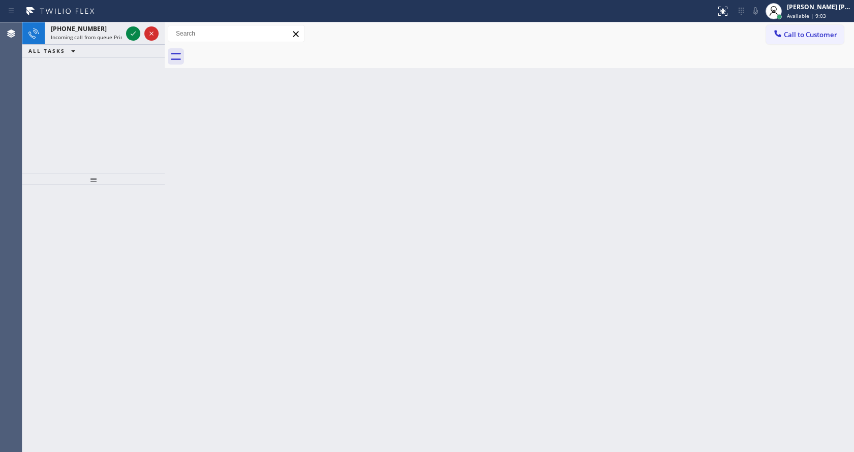
click at [53, 66] on div "[PHONE_NUMBER] Incoming call from queue Primary EL ALL TASKS ALL TASKS ACTIVE T…" at bounding box center [93, 97] width 142 height 151
click at [81, 29] on span "[PHONE_NUMBER]" at bounding box center [79, 28] width 56 height 9
click at [116, 35] on span "Incoming call from queue [Test] All" at bounding box center [93, 37] width 84 height 7
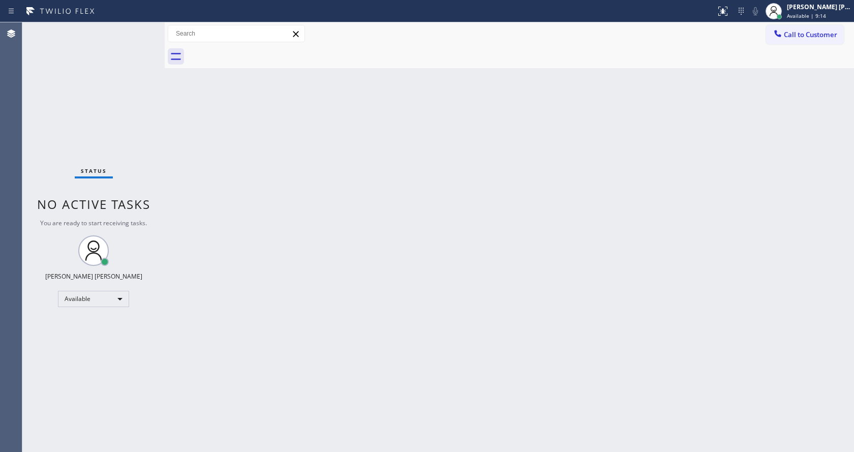
click at [359, 353] on div "Back to Dashboard Change Sender ID Customers Technicians Select a contact Outbo…" at bounding box center [510, 237] width 690 height 430
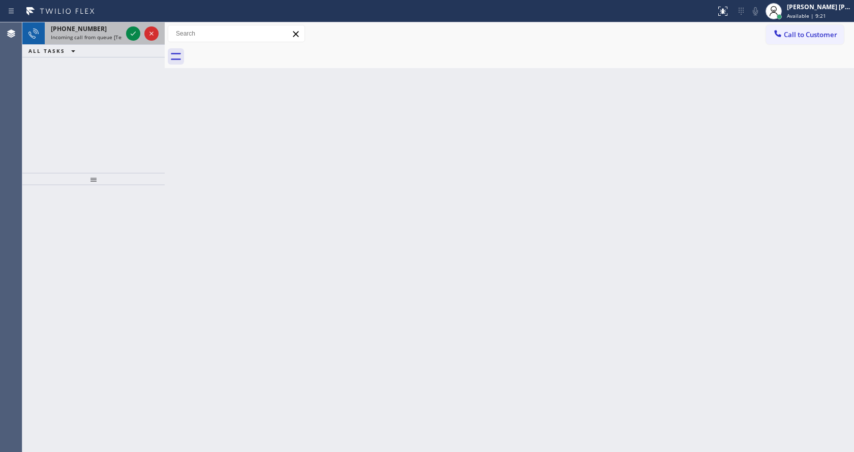
click at [108, 31] on div "[PHONE_NUMBER]" at bounding box center [86, 28] width 71 height 9
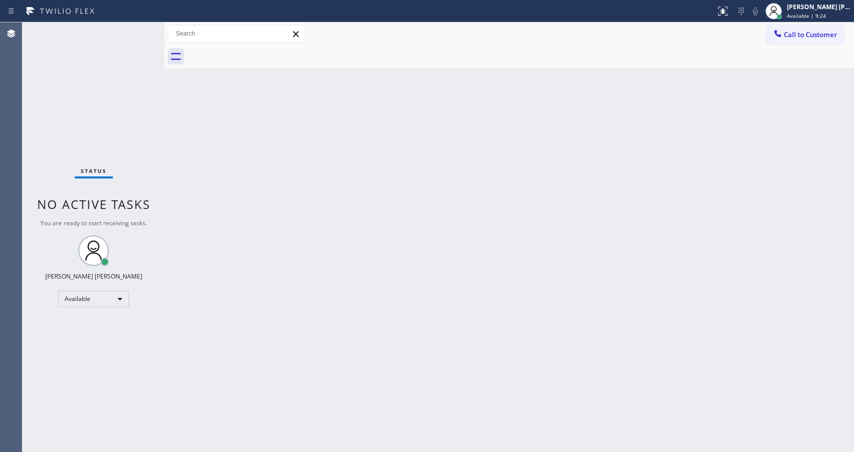
click at [124, 36] on div "Status No active tasks You are ready to start receiving tasks. [PERSON_NAME] [P…" at bounding box center [93, 237] width 142 height 430
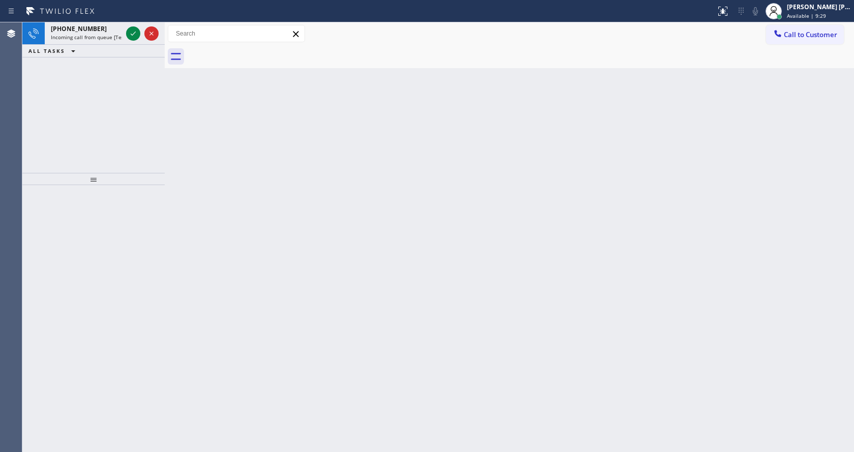
drag, startPoint x: 163, startPoint y: 120, endPoint x: 128, endPoint y: 67, distance: 63.8
click at [165, 122] on div at bounding box center [165, 237] width 0 height 430
click at [100, 22] on div "[PHONE_NUMBER] Incoming call from queue [Test] All" at bounding box center [84, 33] width 79 height 22
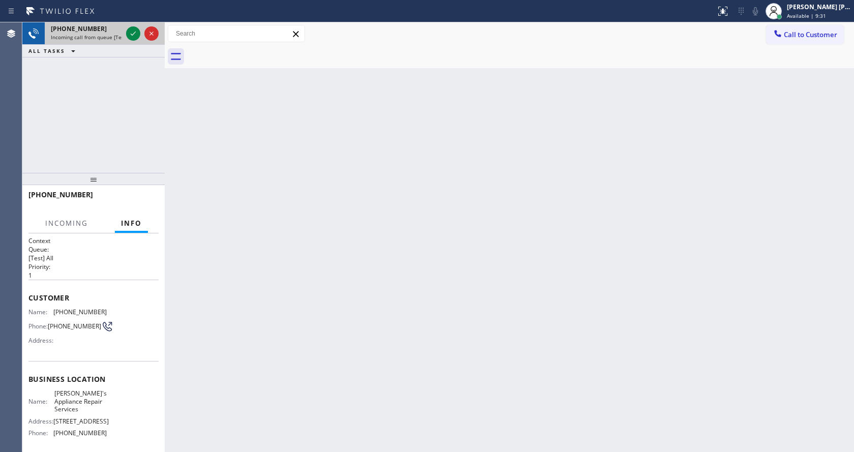
click at [125, 30] on div at bounding box center [142, 33] width 37 height 22
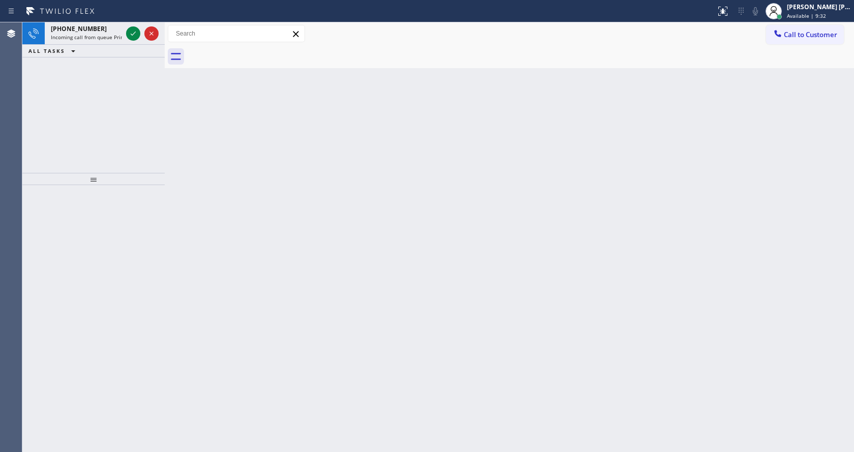
click at [127, 35] on div at bounding box center [133, 33] width 14 height 12
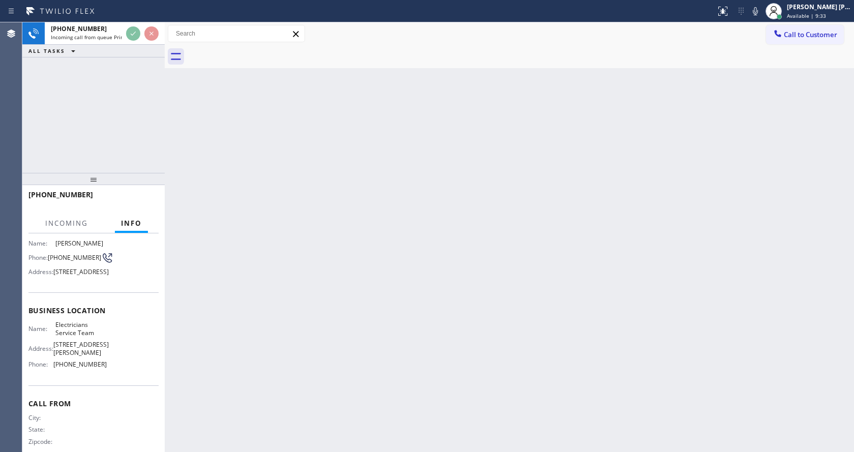
scroll to position [109, 0]
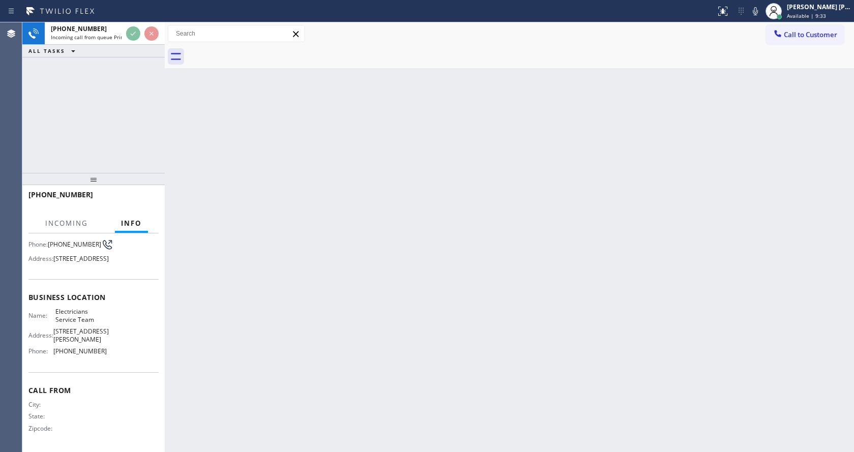
click at [337, 306] on div "Back to Dashboard Change Sender ID Customers Technicians Select a contact Outbo…" at bounding box center [510, 237] width 690 height 430
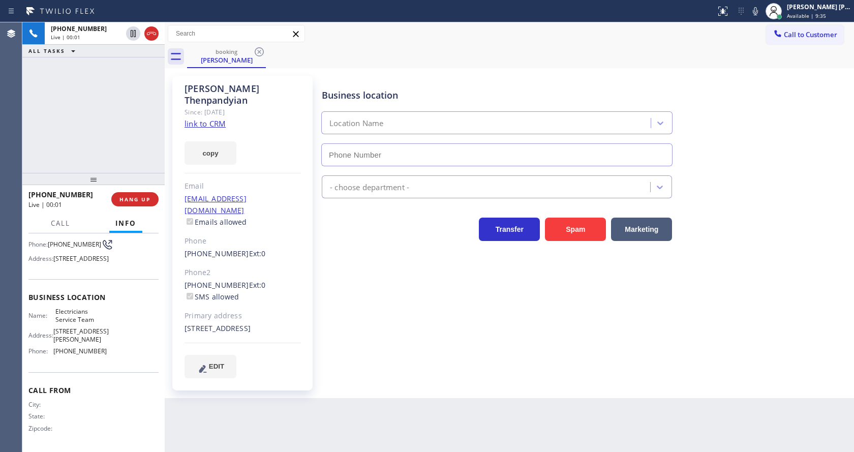
type input "[PHONE_NUMBER]"
click at [219, 118] on link "link to CRM" at bounding box center [205, 123] width 41 height 10
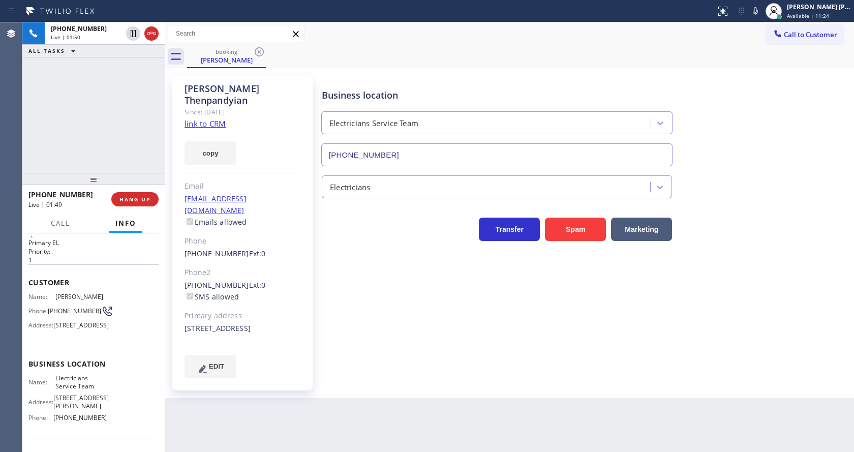
scroll to position [0, 0]
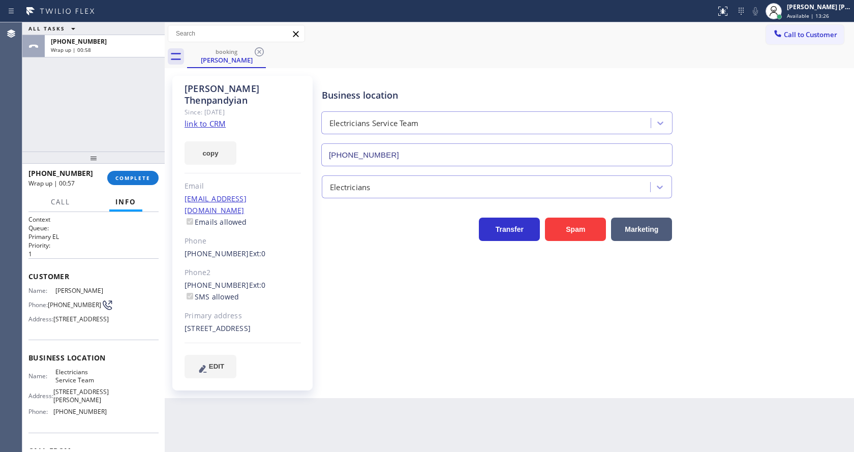
drag, startPoint x: 113, startPoint y: 173, endPoint x: 118, endPoint y: 152, distance: 22.0
click at [118, 152] on div at bounding box center [93, 158] width 142 height 12
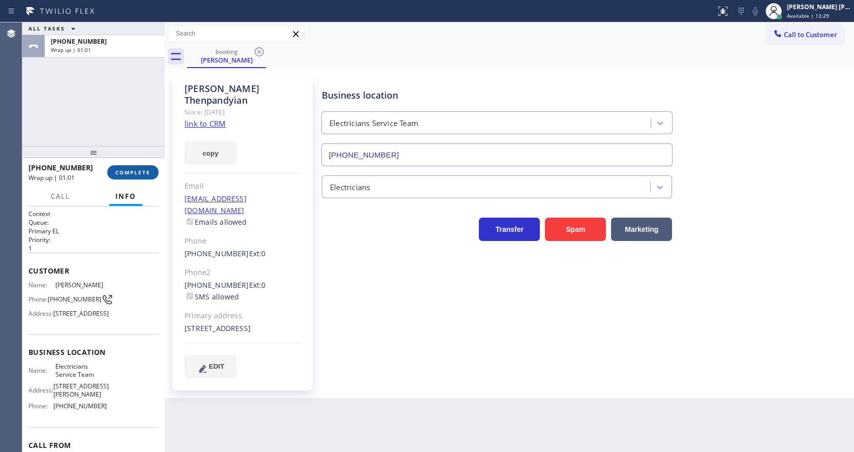
click at [130, 170] on span "COMPLETE" at bounding box center [132, 172] width 35 height 7
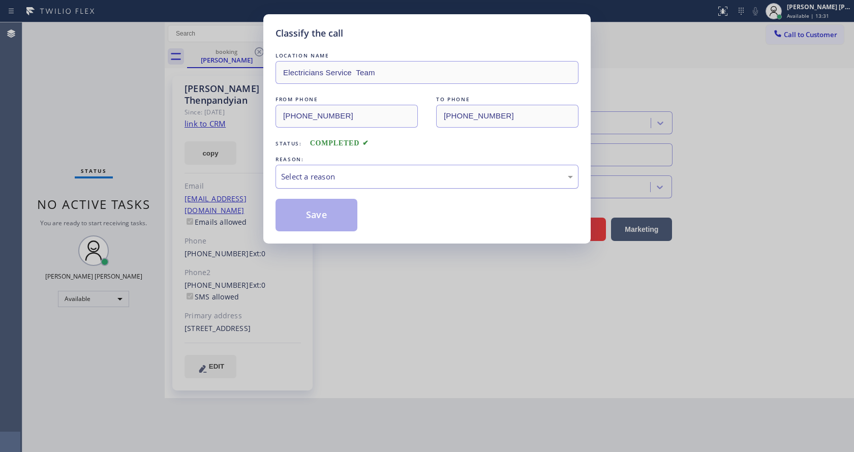
click at [335, 184] on div "Select a reason" at bounding box center [427, 177] width 303 height 24
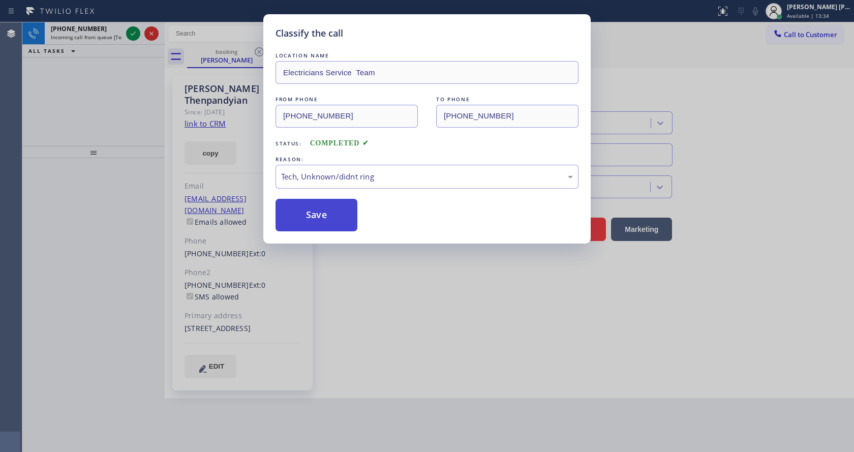
click at [320, 230] on button "Save" at bounding box center [317, 215] width 82 height 33
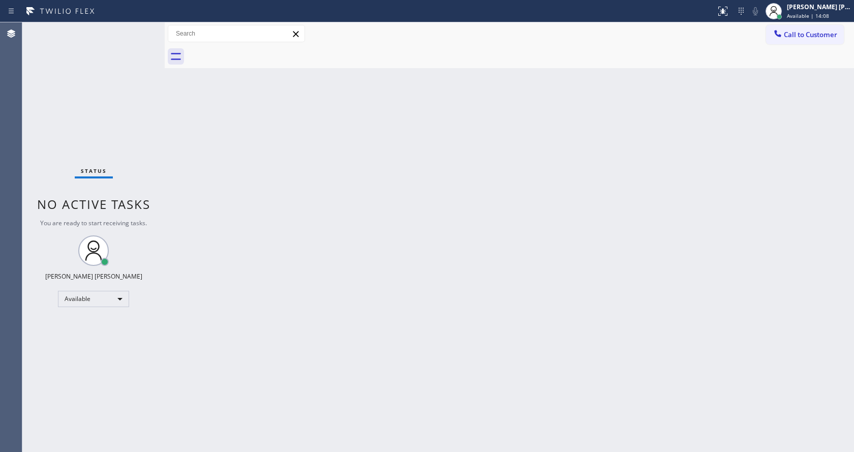
click at [286, 248] on div "Back to Dashboard Change Sender ID Customers Technicians Select a contact Outbo…" at bounding box center [510, 237] width 690 height 430
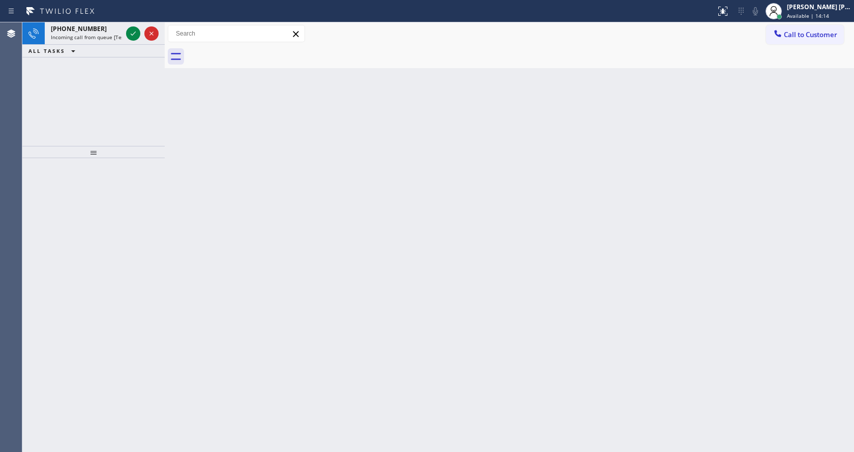
drag, startPoint x: 128, startPoint y: 126, endPoint x: 127, endPoint y: 100, distance: 26.0
click at [128, 126] on div "[PHONE_NUMBER] Incoming call from queue [Test] All ALL TASKS ALL TASKS ACTIVE T…" at bounding box center [93, 84] width 142 height 124
click at [110, 46] on div "ALL TASKS ALL TASKS ACTIVE TASKS TASKS IN WRAP UP" at bounding box center [93, 51] width 142 height 13
click at [109, 37] on span "Incoming call from queue [Test] All" at bounding box center [93, 37] width 84 height 7
click at [113, 39] on span "Incoming call from queue Everybody" at bounding box center [95, 37] width 88 height 7
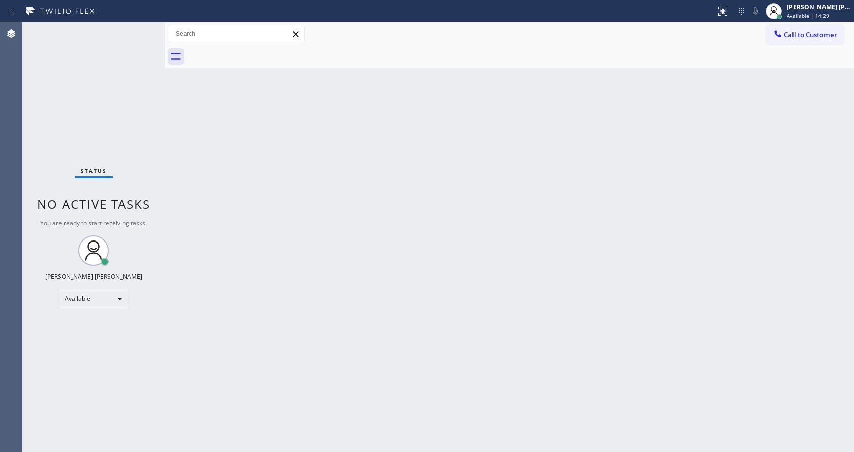
click at [127, 35] on div "Status No active tasks You are ready to start receiving tasks. [PERSON_NAME] [P…" at bounding box center [93, 237] width 142 height 430
click at [143, 20] on div "Status report No issues detected If you experience an issue, please download th…" at bounding box center [427, 11] width 854 height 22
click at [141, 20] on div "Status report No issues detected If you experience an issue, please download th…" at bounding box center [427, 11] width 854 height 22
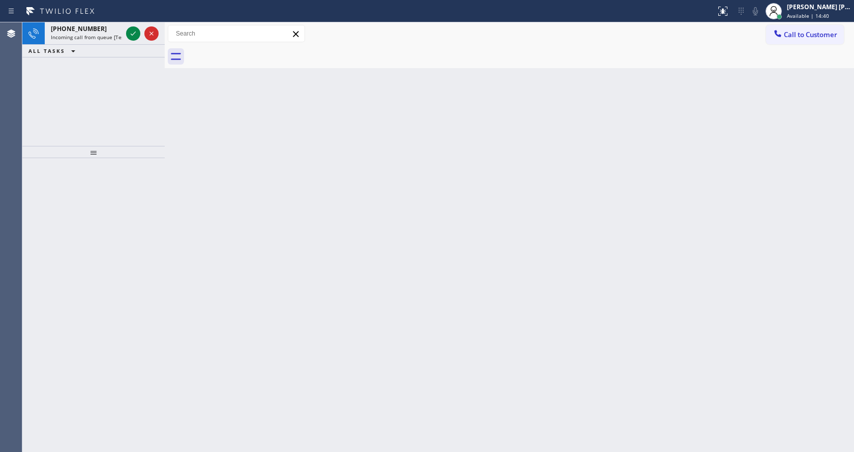
click at [93, 22] on div "Status report No issues detected If you experience an issue, please download th…" at bounding box center [427, 11] width 854 height 22
click at [128, 31] on icon at bounding box center [133, 33] width 12 height 12
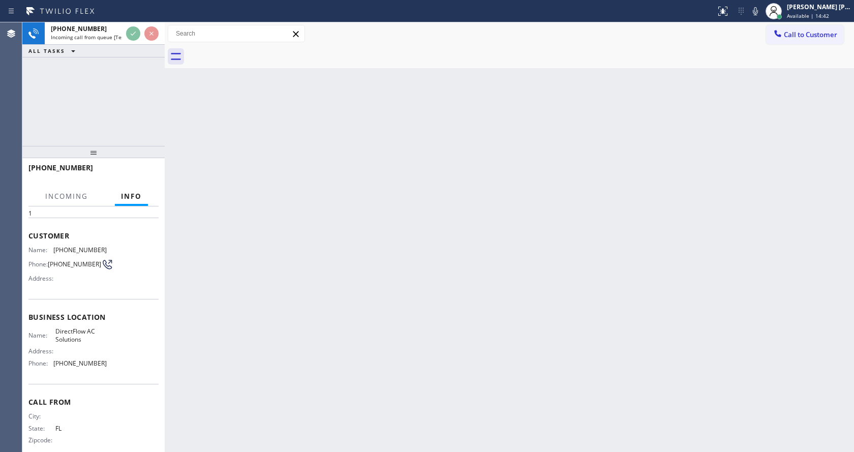
scroll to position [50, 0]
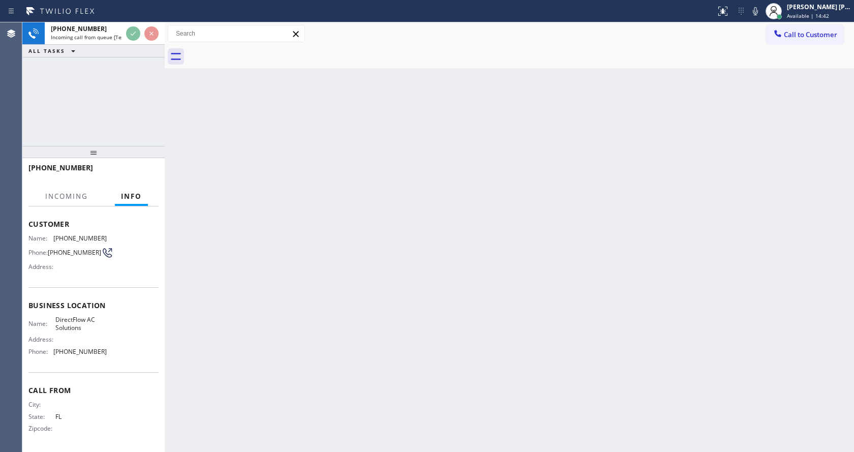
click at [312, 248] on div "Back to Dashboard Change Sender ID Customers Technicians Select a contact Outbo…" at bounding box center [510, 237] width 690 height 430
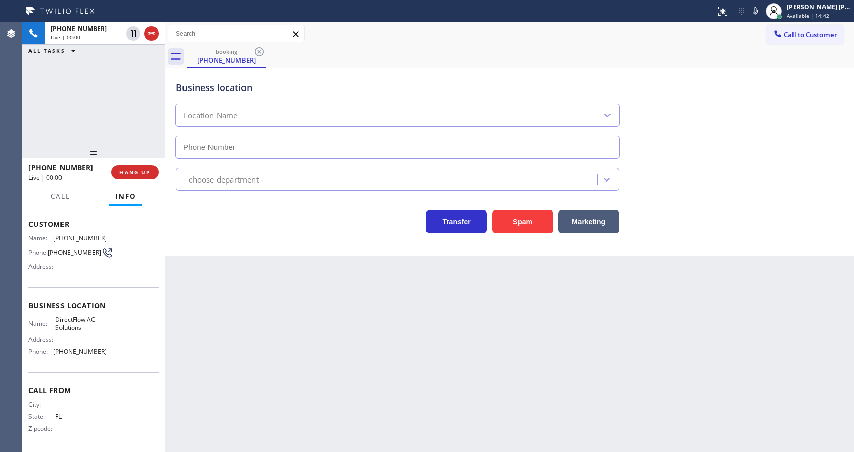
type input "[PHONE_NUMBER]"
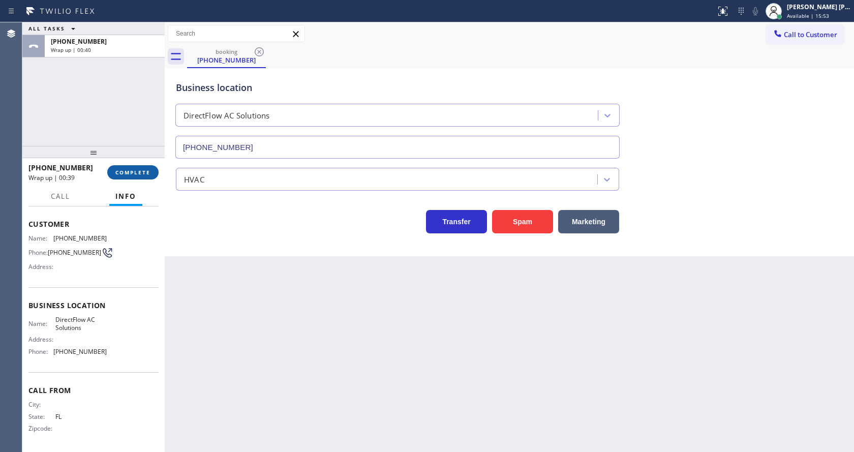
click at [131, 173] on span "COMPLETE" at bounding box center [132, 172] width 35 height 7
click at [121, 123] on div "ALL TASKS ALL TASKS ACTIVE TASKS TASKS IN WRAP UP [PHONE_NUMBER] Wrap up | 00:43" at bounding box center [93, 84] width 142 height 124
click at [125, 188] on button "Info" at bounding box center [125, 197] width 33 height 20
click at [126, 169] on span "COMPLETE" at bounding box center [132, 172] width 35 height 7
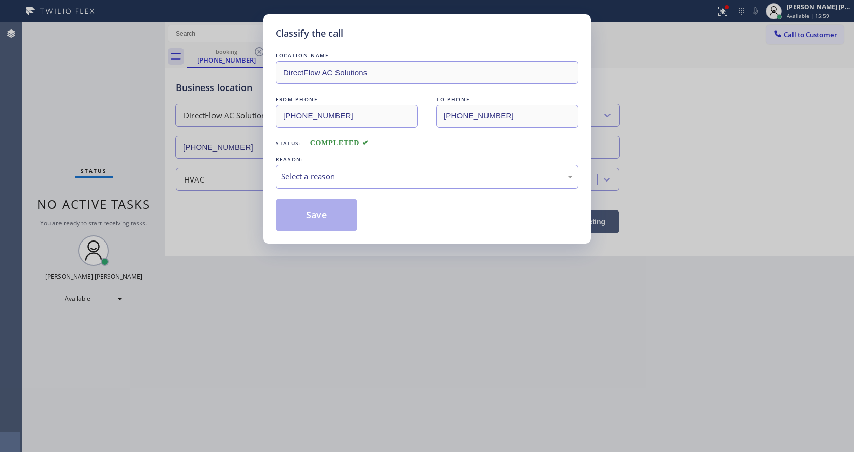
click at [332, 186] on div "Select a reason" at bounding box center [427, 177] width 303 height 24
click at [322, 202] on button "Save" at bounding box center [317, 215] width 82 height 33
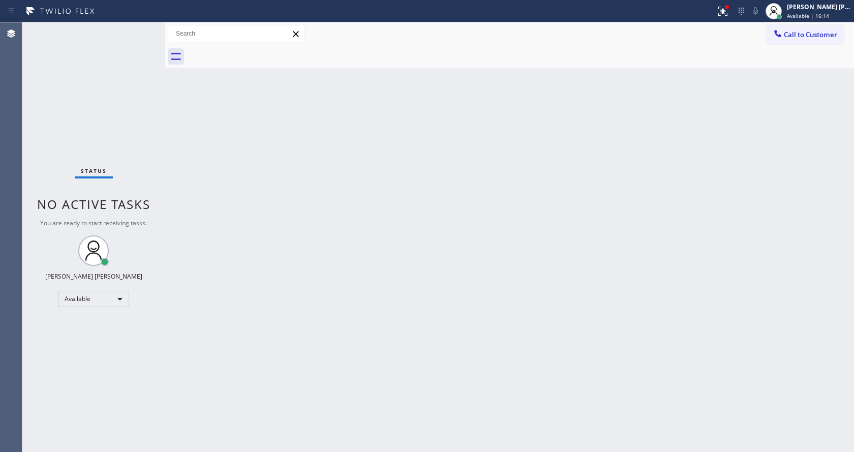
click at [327, 311] on div "Back to Dashboard Change Sender ID Customers Technicians Select a contact Outbo…" at bounding box center [510, 237] width 690 height 430
click at [180, 158] on div "Back to Dashboard Change Sender ID Customers Technicians Select a contact Outbo…" at bounding box center [510, 237] width 690 height 430
click at [170, 140] on div "Back to Dashboard Change Sender ID Customers Technicians Select a contact Outbo…" at bounding box center [510, 237] width 690 height 430
drag, startPoint x: 164, startPoint y: 41, endPoint x: 143, endPoint y: 29, distance: 24.4
click at [144, 36] on div "Status No active tasks You are ready to start receiving tasks. [PERSON_NAME] [P…" at bounding box center [438, 237] width 832 height 430
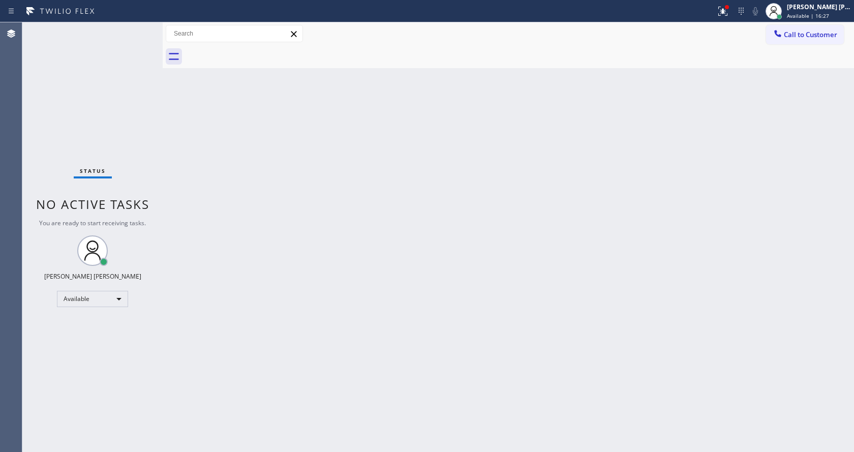
click at [143, 28] on div "Status No active tasks You are ready to start receiving tasks. [PERSON_NAME] [P…" at bounding box center [92, 237] width 140 height 430
click at [140, 28] on div "Status No active tasks You are ready to start receiving tasks. [PERSON_NAME] [P…" at bounding box center [92, 237] width 140 height 430
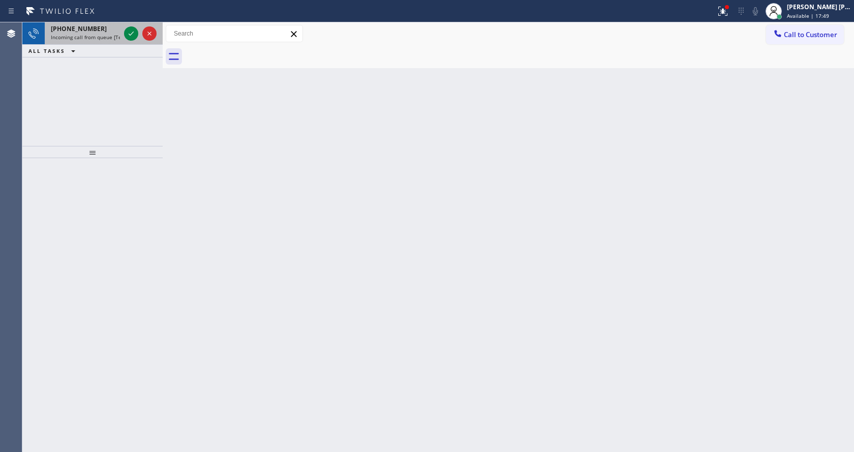
click at [103, 37] on span "Incoming call from queue [Test] All" at bounding box center [93, 37] width 84 height 7
click at [109, 44] on div "[PHONE_NUMBER] Incoming call from queue [Test] All" at bounding box center [83, 33] width 77 height 22
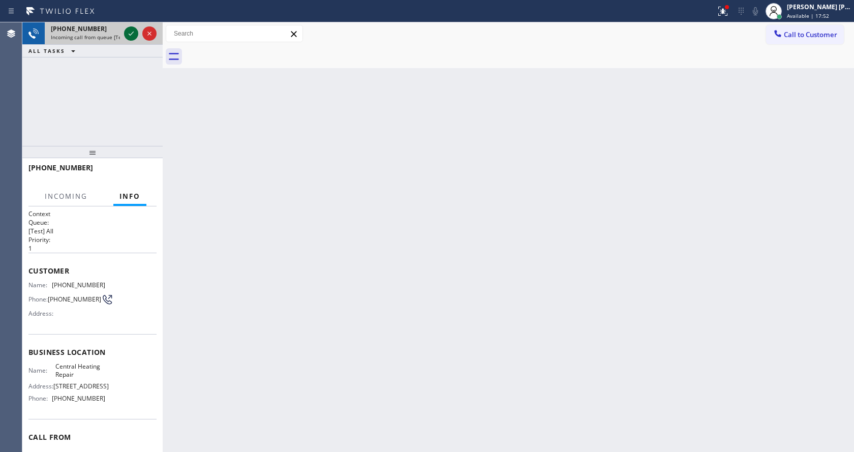
click at [128, 34] on icon at bounding box center [131, 33] width 12 height 12
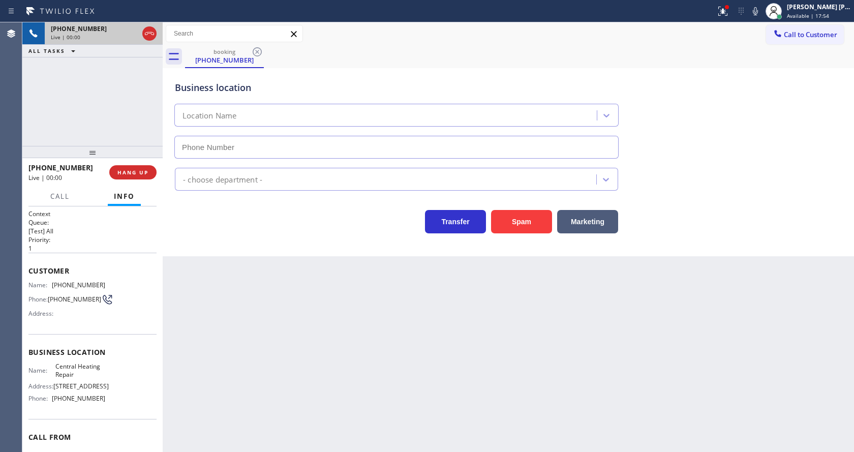
type input "[PHONE_NUMBER]"
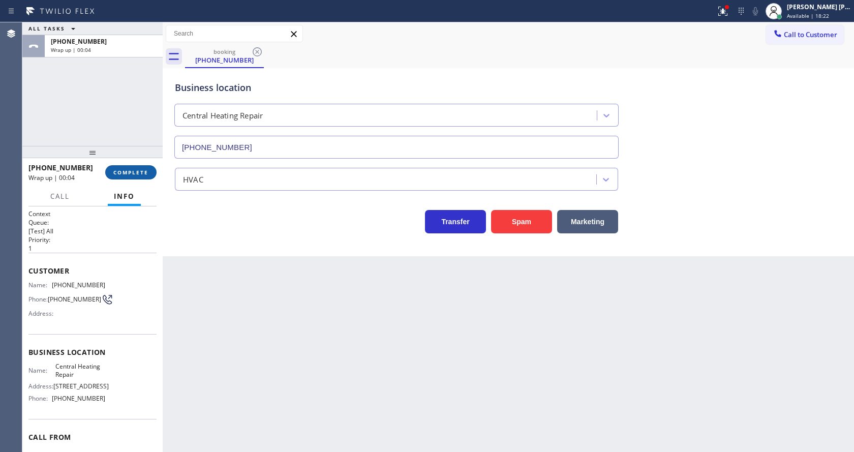
click at [118, 169] on span "COMPLETE" at bounding box center [130, 172] width 35 height 7
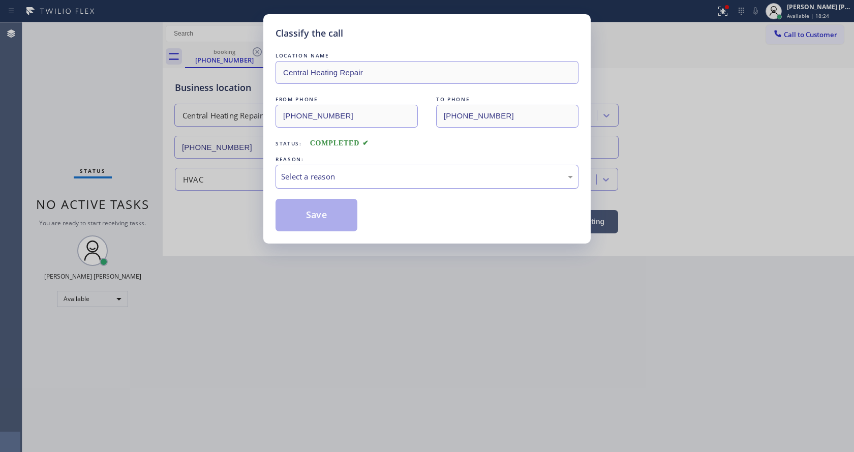
click at [290, 181] on div "Select a reason" at bounding box center [427, 177] width 292 height 12
click at [305, 215] on button "Save" at bounding box center [317, 215] width 82 height 33
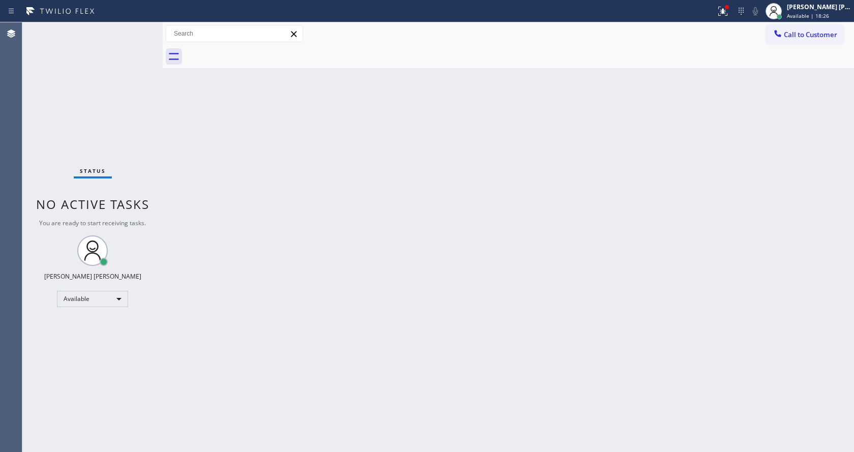
click at [127, 30] on div "Status No active tasks You are ready to start receiving tasks. [PERSON_NAME] [P…" at bounding box center [92, 237] width 140 height 430
click at [132, 28] on div "Status No active tasks You are ready to start receiving tasks. [PERSON_NAME] [P…" at bounding box center [92, 237] width 140 height 430
click at [138, 24] on div "Status No active tasks You are ready to start receiving tasks. [PERSON_NAME] [P…" at bounding box center [92, 237] width 140 height 430
click at [134, 18] on div at bounding box center [358, 11] width 708 height 16
click at [136, 30] on div "Status No active tasks You are ready to start receiving tasks. [PERSON_NAME] [P…" at bounding box center [92, 237] width 140 height 430
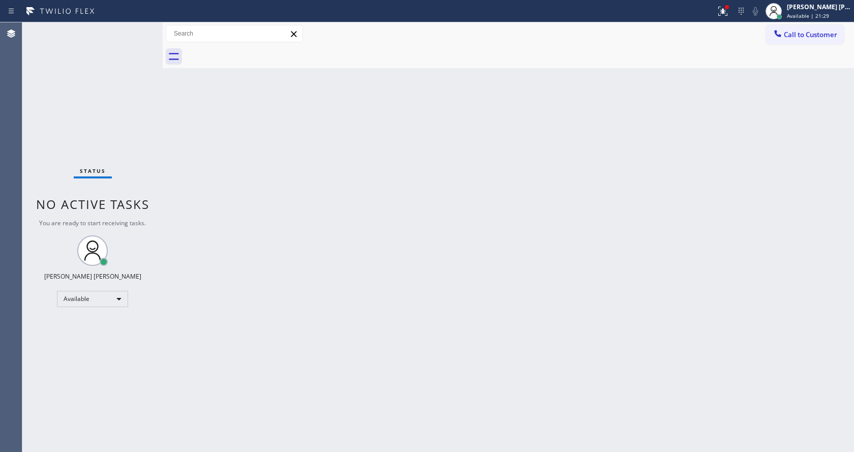
click at [150, 30] on div "Status No active tasks You are ready to start receiving tasks. [PERSON_NAME] [P…" at bounding box center [92, 237] width 140 height 430
click at [143, 26] on div "Status No active tasks You are ready to start receiving tasks. [PERSON_NAME] [P…" at bounding box center [92, 237] width 140 height 430
click at [463, 217] on div "Back to Dashboard Change Sender ID Customers Technicians Select a contact Outbo…" at bounding box center [509, 237] width 692 height 430
click at [730, 2] on button at bounding box center [723, 11] width 22 height 22
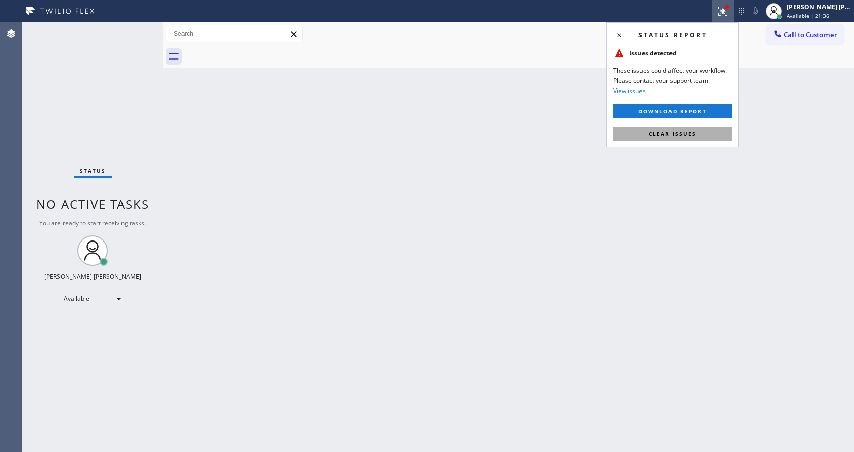
click at [653, 138] on button "Clear issues" at bounding box center [672, 134] width 119 height 14
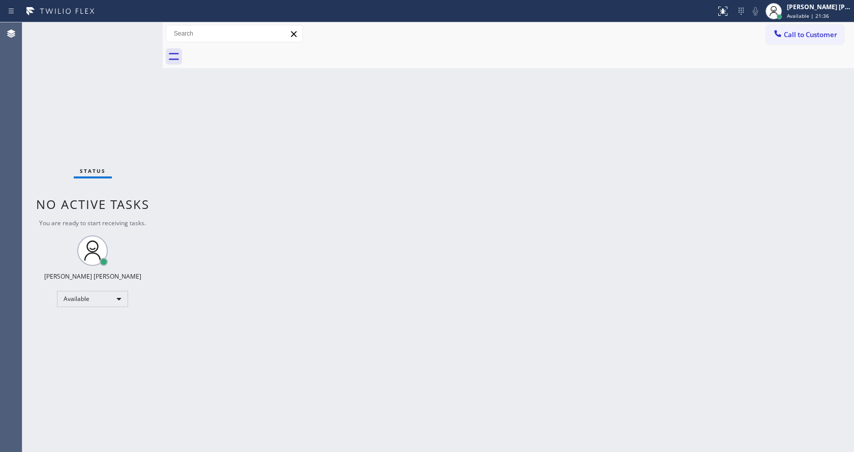
click at [653, 138] on div "Back to Dashboard Change Sender ID Customers Technicians Select a contact Outbo…" at bounding box center [509, 237] width 692 height 430
click at [350, 280] on div "Back to Dashboard Change Sender ID Customers Technicians Select a contact Outbo…" at bounding box center [509, 237] width 692 height 430
click at [342, 281] on div "Back to Dashboard Change Sender ID Customers Technicians Select a contact Outbo…" at bounding box center [509, 237] width 692 height 430
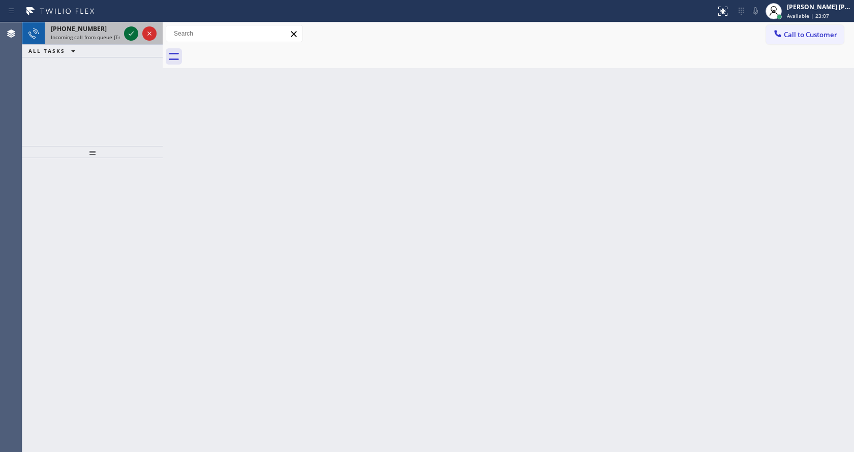
click at [127, 30] on icon at bounding box center [131, 33] width 12 height 12
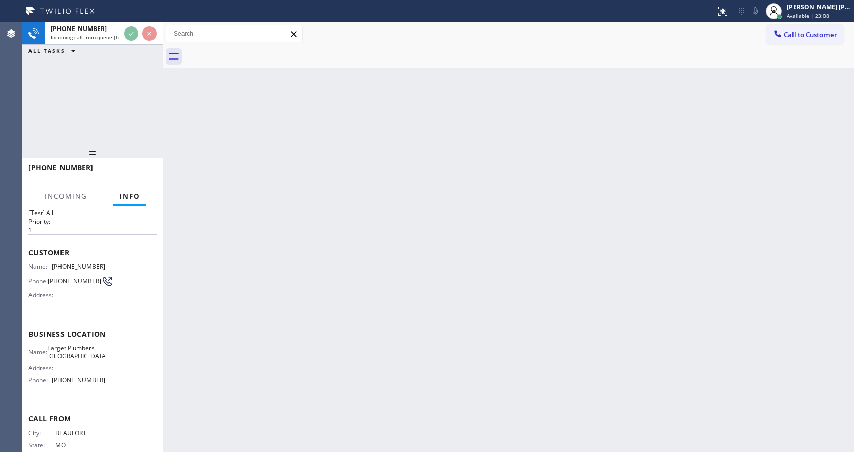
scroll to position [50, 0]
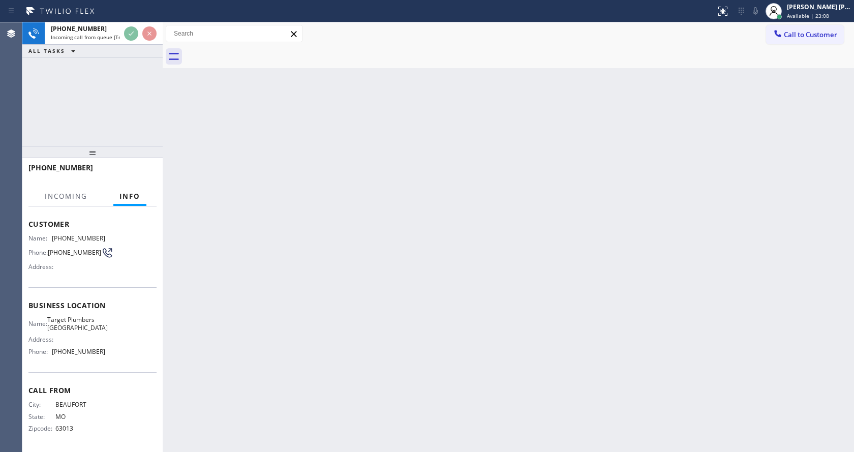
click at [348, 330] on div "Back to Dashboard Change Sender ID Customers Technicians Select a contact Outbo…" at bounding box center [509, 237] width 692 height 430
click at [351, 379] on div "Back to Dashboard Change Sender ID Customers Technicians Select a contact Outbo…" at bounding box center [509, 237] width 692 height 430
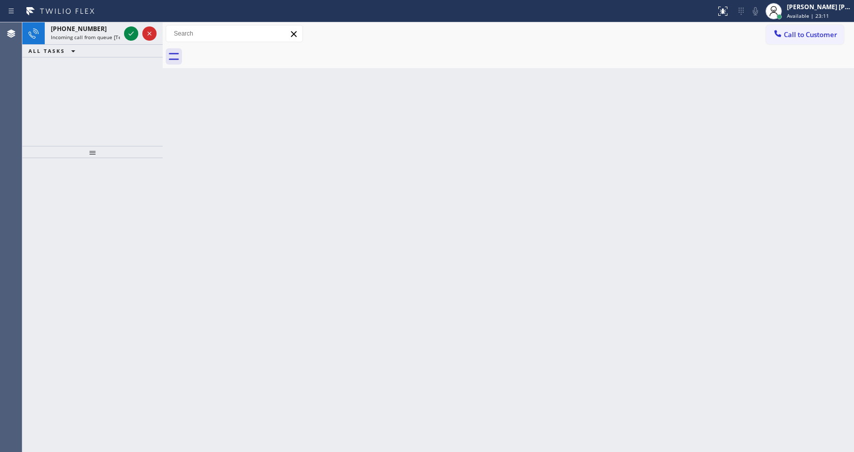
click at [250, 204] on div "Back to Dashboard Change Sender ID Customers Technicians Select a contact Outbo…" at bounding box center [509, 237] width 692 height 430
click at [104, 23] on div "[PHONE_NUMBER] Incoming call from queue [Test] All" at bounding box center [83, 33] width 77 height 22
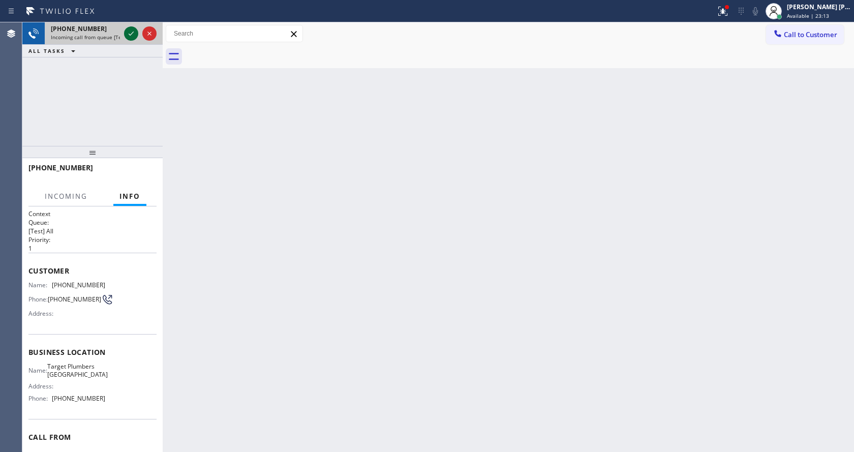
click at [135, 31] on icon at bounding box center [131, 33] width 12 height 12
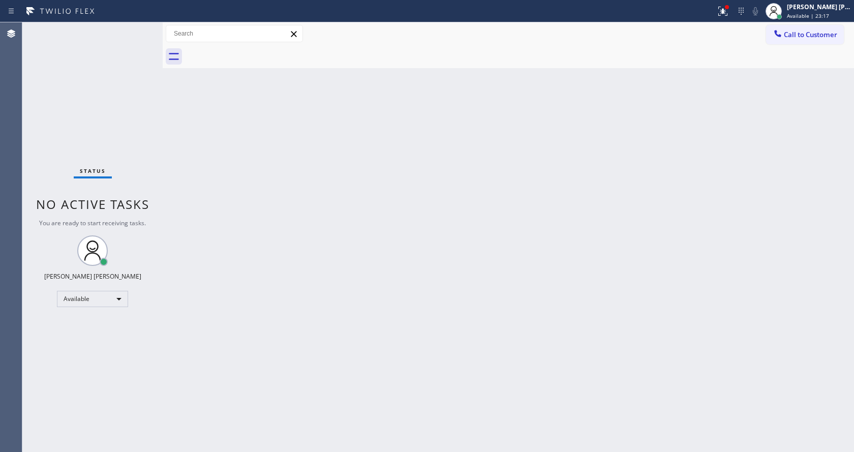
click at [390, 110] on div "Back to Dashboard Change Sender ID Customers Technicians Select a contact Outbo…" at bounding box center [509, 237] width 692 height 430
click at [725, 11] on icon at bounding box center [722, 10] width 6 height 7
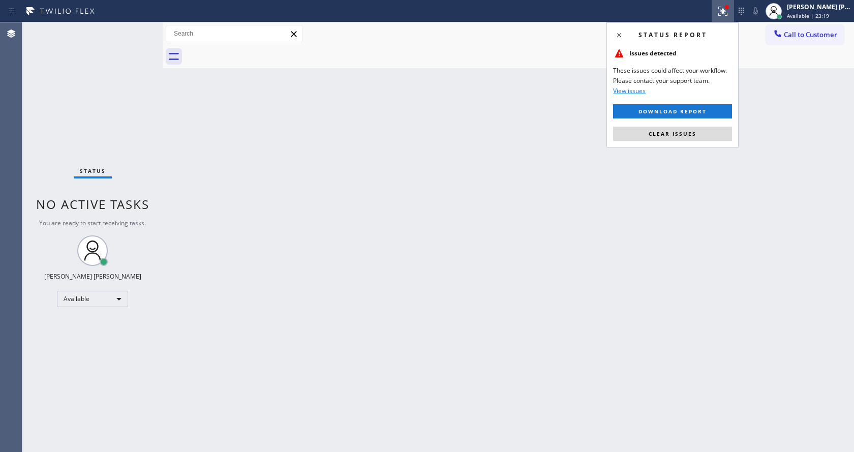
click at [688, 143] on div "Status report Issues detected These issues could affect your workflow. Please c…" at bounding box center [673, 84] width 132 height 125
click at [685, 136] on span "Clear issues" at bounding box center [673, 133] width 48 height 7
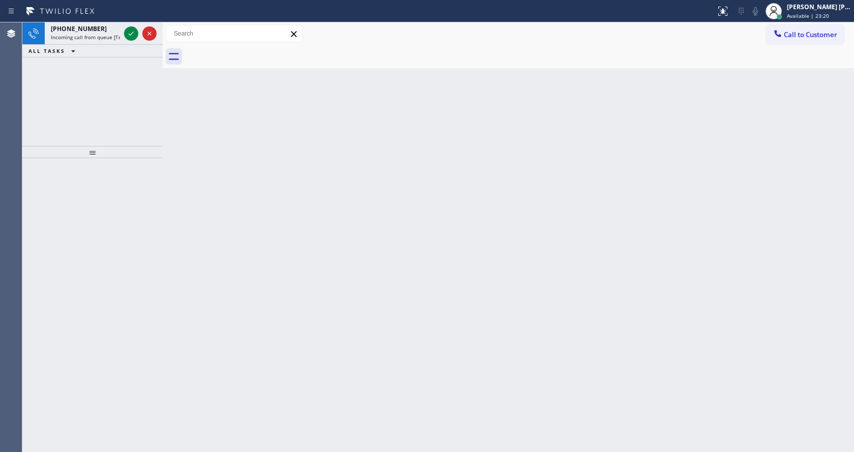
click at [664, 188] on div "Back to Dashboard Change Sender ID Customers Technicians Select a contact Outbo…" at bounding box center [509, 237] width 692 height 430
click at [112, 199] on div at bounding box center [92, 305] width 140 height 294
click at [93, 36] on span "Incoming call from queue [Test] All" at bounding box center [93, 37] width 84 height 7
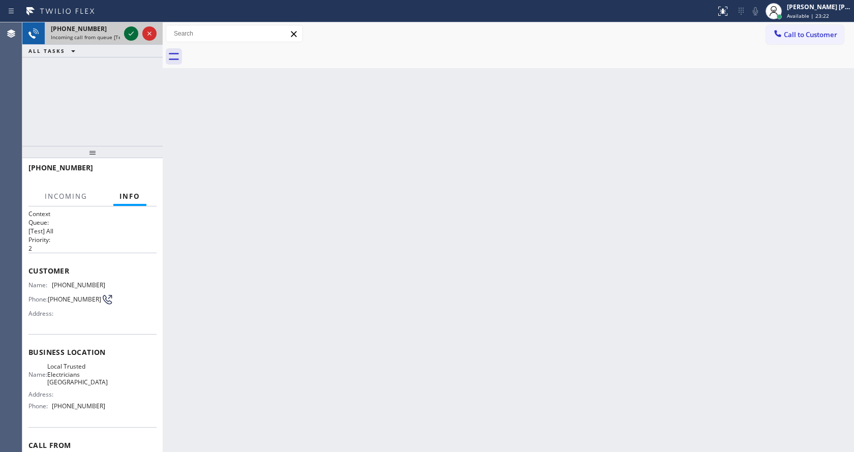
click at [125, 31] on div at bounding box center [131, 33] width 14 height 12
click at [428, 249] on div "Back to Dashboard Change Sender ID Customers Technicians Select a contact Outbo…" at bounding box center [509, 237] width 692 height 430
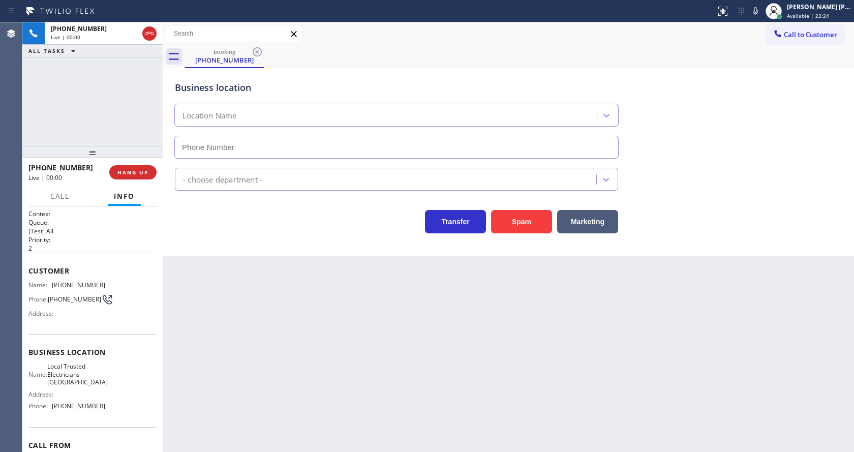
type input "[PHONE_NUMBER]"
click at [274, 261] on div "Back to Dashboard Change Sender ID Customers Technicians Select a contact Outbo…" at bounding box center [509, 237] width 692 height 430
click at [309, 365] on div "Back to Dashboard Change Sender ID Customers Technicians Select a contact Outbo…" at bounding box center [509, 237] width 692 height 430
click at [303, 250] on div "Business location Local Trusted [GEOGRAPHIC_DATA] [PHONE_NUMBER] Electricians T…" at bounding box center [509, 162] width 692 height 188
click at [313, 351] on div "Back to Dashboard Change Sender ID Customers Technicians Select a contact Outbo…" at bounding box center [509, 237] width 692 height 430
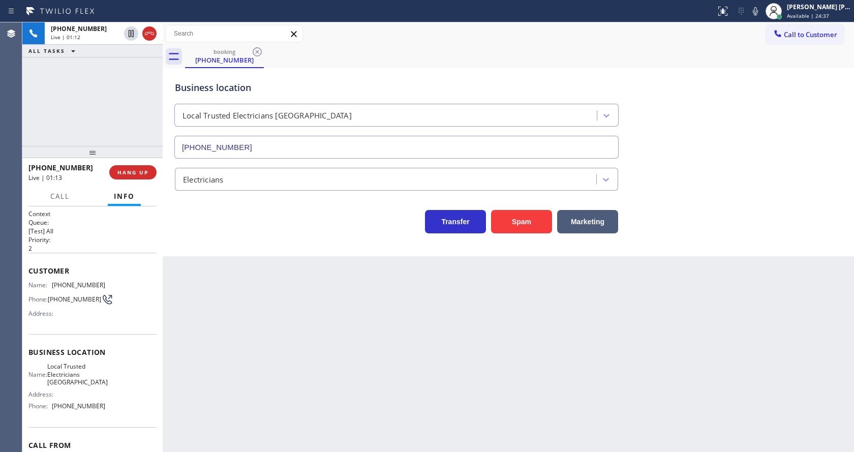
click at [404, 360] on div "Back to Dashboard Change Sender ID Customers Technicians Select a contact Outbo…" at bounding box center [509, 237] width 692 height 430
click at [270, 221] on div "Transfer Spam Marketing" at bounding box center [397, 219] width 448 height 28
click at [406, 337] on div "Back to Dashboard Change Sender ID Customers Technicians Select a contact Outbo…" at bounding box center [509, 237] width 692 height 430
drag, startPoint x: 52, startPoint y: 289, endPoint x: 107, endPoint y: 290, distance: 54.9
click at [107, 290] on div "Name: [PHONE_NUMBER] Phone: [PHONE_NUMBER] Address:" at bounding box center [92, 301] width 128 height 40
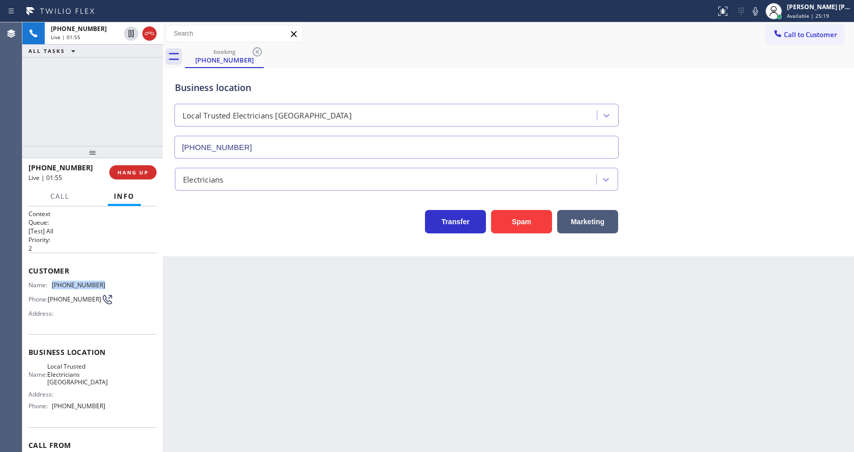
copy div "[PHONE_NUMBER]"
click at [207, 376] on div "Back to Dashboard Change Sender ID Customers Technicians Select a contact Outbo…" at bounding box center [509, 237] width 692 height 430
click at [136, 334] on div "Customer Name: [PHONE_NUMBER] Phone: [PHONE_NUMBER] Address:" at bounding box center [92, 293] width 128 height 81
drag, startPoint x: 61, startPoint y: 372, endPoint x: 78, endPoint y: 383, distance: 20.6
click at [78, 383] on span "Local Trusted Electricians [GEOGRAPHIC_DATA]" at bounding box center [77, 374] width 61 height 23
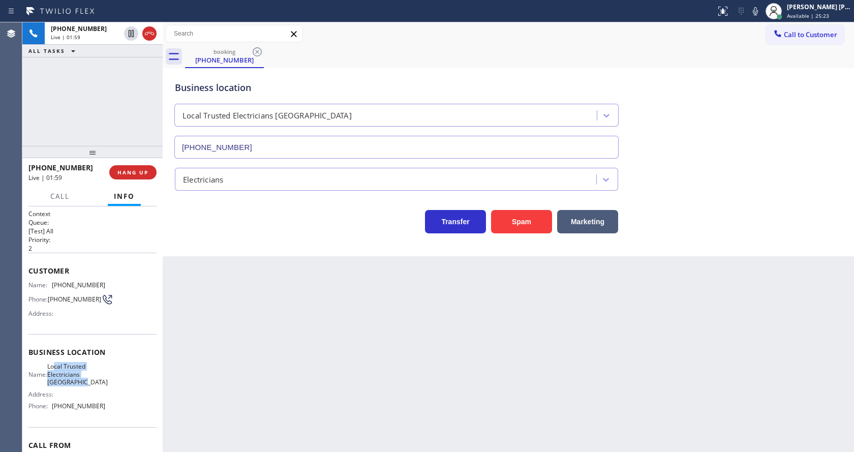
click at [66, 372] on span "Local Trusted Electricians [GEOGRAPHIC_DATA]" at bounding box center [77, 374] width 61 height 23
drag, startPoint x: 51, startPoint y: 367, endPoint x: 79, endPoint y: 383, distance: 32.8
click at [79, 383] on div "Name: Local Trusted Electricians [GEOGRAPHIC_DATA]" at bounding box center [66, 374] width 77 height 23
copy span "Local Trusted Electricians [GEOGRAPHIC_DATA]"
drag, startPoint x: 331, startPoint y: 375, endPoint x: 314, endPoint y: 404, distance: 33.1
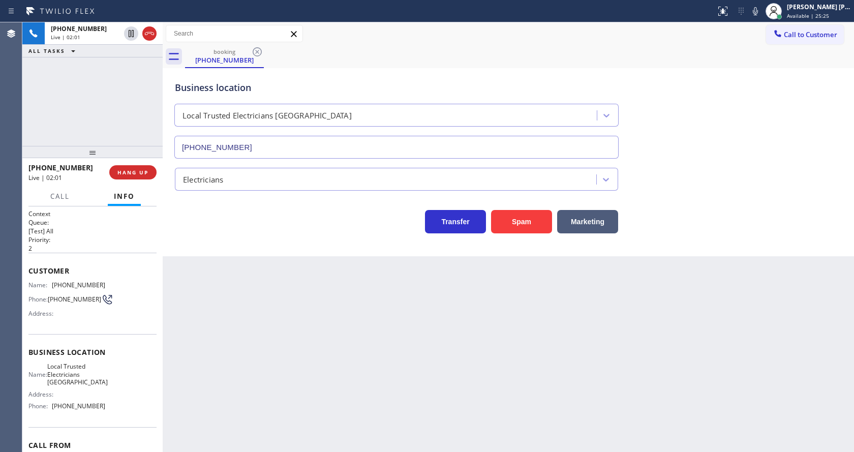
click at [331, 375] on div "Back to Dashboard Change Sender ID Customers Technicians Select a contact Outbo…" at bounding box center [509, 237] width 692 height 430
click at [125, 357] on span "Business location" at bounding box center [92, 352] width 128 height 10
drag, startPoint x: 48, startPoint y: 408, endPoint x: 98, endPoint y: 402, distance: 49.7
click at [98, 402] on div "Name: Local Trusted Electricians Lake Forest Address: Phone: [PHONE_NUMBER]" at bounding box center [66, 388] width 77 height 51
click at [109, 394] on div "Name: Local Trusted Electricians Lake Forest Address: Phone: [PHONE_NUMBER]" at bounding box center [92, 388] width 128 height 51
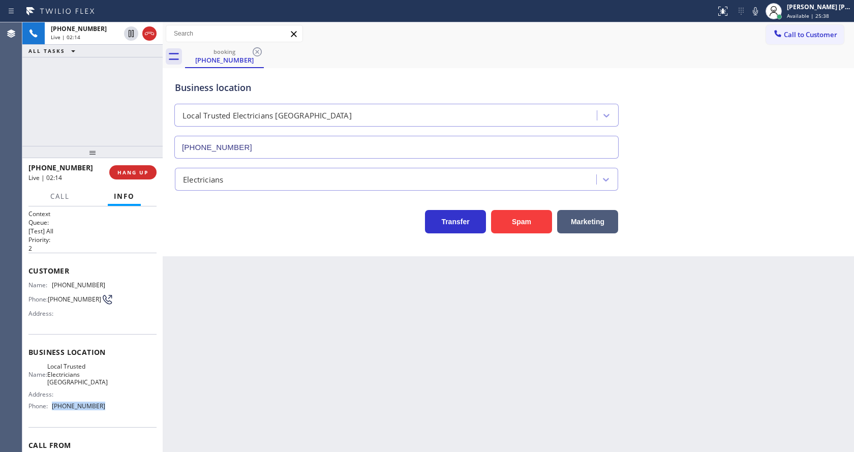
drag, startPoint x: 51, startPoint y: 408, endPoint x: 105, endPoint y: 410, distance: 54.0
click at [105, 410] on div "Name: Local Trusted Electricians Lake Forest Address: Phone: [PHONE_NUMBER]" at bounding box center [92, 388] width 128 height 51
copy div "[PHONE_NUMBER]"
click at [272, 413] on div "Back to Dashboard Change Sender ID Customers Technicians Select a contact Outbo…" at bounding box center [509, 237] width 692 height 430
click at [460, 352] on div "Back to Dashboard Change Sender ID Customers Technicians Select a contact Outbo…" at bounding box center [509, 237] width 692 height 430
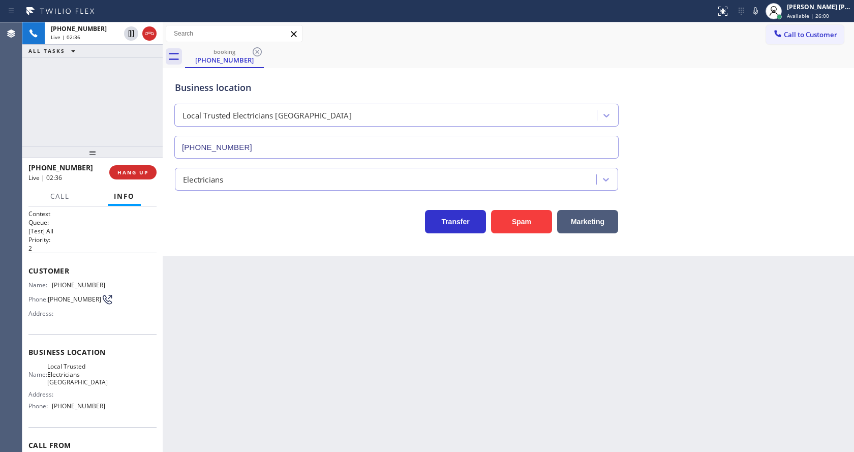
click at [289, 306] on div "Back to Dashboard Change Sender ID Customers Technicians Select a contact Outbo…" at bounding box center [509, 237] width 692 height 430
click at [756, 12] on icon at bounding box center [756, 11] width 12 height 12
click at [131, 35] on icon at bounding box center [131, 33] width 5 height 7
click at [279, 367] on div "Back to Dashboard Change Sender ID Customers Technicians Select a contact Outbo…" at bounding box center [509, 237] width 692 height 430
click at [256, 285] on div "Back to Dashboard Change Sender ID Customers Technicians Select a contact Outbo…" at bounding box center [509, 237] width 692 height 430
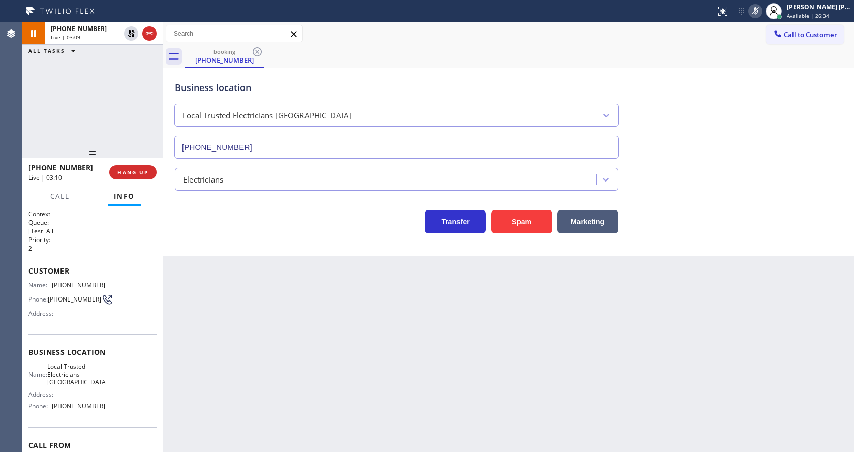
click at [257, 450] on div "Back to Dashboard Change Sender ID Customers Technicians Select a contact Outbo…" at bounding box center [509, 237] width 692 height 430
click at [225, 278] on div "Back to Dashboard Change Sender ID Customers Technicians Select a contact Outbo…" at bounding box center [509, 237] width 692 height 430
click at [208, 321] on div "Back to Dashboard Change Sender ID Customers Technicians Select a contact Outbo…" at bounding box center [509, 237] width 692 height 430
click at [253, 329] on div "Back to Dashboard Change Sender ID Customers Technicians Select a contact Outbo…" at bounding box center [509, 237] width 692 height 430
click at [260, 338] on div "Back to Dashboard Change Sender ID Customers Technicians Select a contact Outbo…" at bounding box center [509, 237] width 692 height 430
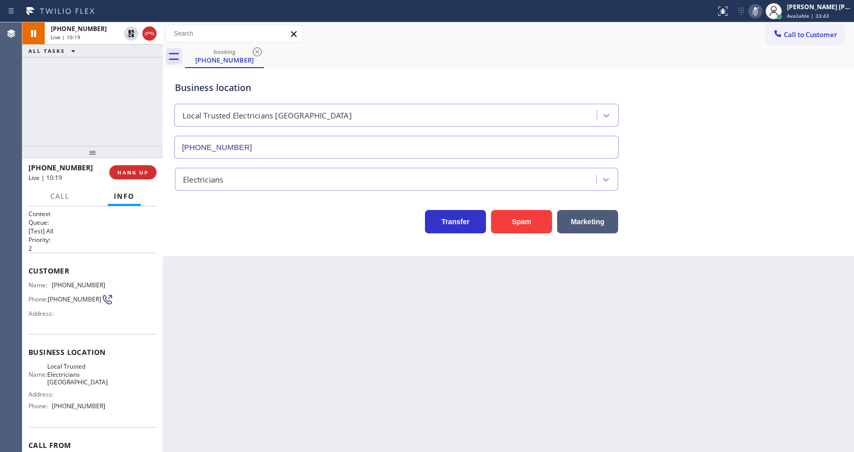
click at [274, 299] on div "Back to Dashboard Change Sender ID Customers Technicians Select a contact Outbo…" at bounding box center [509, 237] width 692 height 430
click at [129, 36] on icon at bounding box center [131, 33] width 12 height 12
click at [756, 16] on icon at bounding box center [756, 11] width 12 height 12
click at [785, 100] on div "Business location Local Trusted [GEOGRAPHIC_DATA] [PHONE_NUMBER]" at bounding box center [508, 113] width 671 height 92
click at [381, 330] on div "Back to Dashboard Change Sender ID Customers Technicians Select a contact Outbo…" at bounding box center [509, 237] width 692 height 430
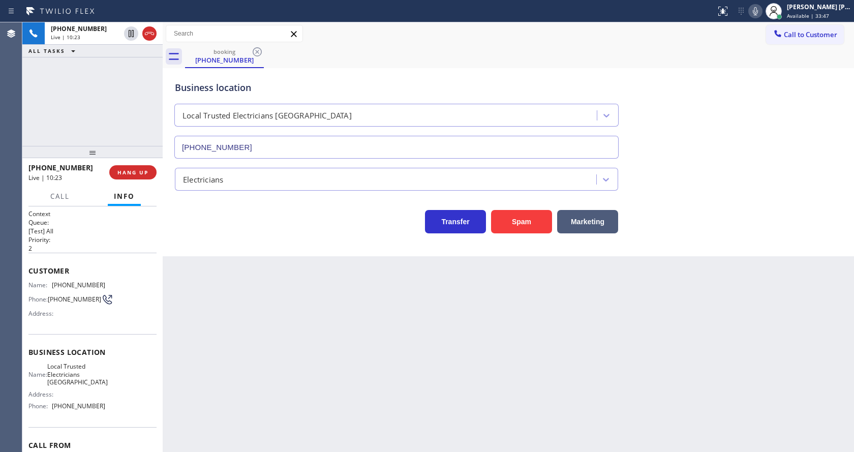
click at [202, 269] on div "Back to Dashboard Change Sender ID Customers Technicians Select a contact Outbo…" at bounding box center [509, 237] width 692 height 430
drag, startPoint x: 494, startPoint y: 328, endPoint x: 476, endPoint y: 347, distance: 26.3
click at [494, 328] on div "Back to Dashboard Change Sender ID Customers Technicians Select a contact Outbo…" at bounding box center [509, 237] width 692 height 430
click at [211, 335] on div "Back to Dashboard Change Sender ID Customers Technicians Select a contact Outbo…" at bounding box center [509, 237] width 692 height 430
drag, startPoint x: 426, startPoint y: 391, endPoint x: 319, endPoint y: 425, distance: 112.1
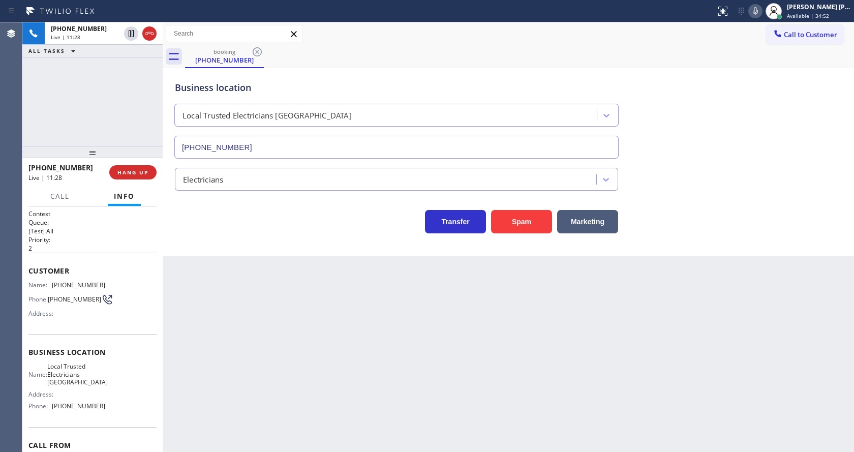
click at [423, 391] on div "Back to Dashboard Change Sender ID Customers Technicians Select a contact Outbo…" at bounding box center [509, 237] width 692 height 430
drag, startPoint x: 368, startPoint y: 444, endPoint x: 345, endPoint y: 451, distance: 23.8
click at [368, 444] on div "Back to Dashboard Change Sender ID Customers Technicians Select a contact Outbo…" at bounding box center [509, 237] width 692 height 430
click at [291, 347] on div "Back to Dashboard Change Sender ID Customers Technicians Select a contact Outbo…" at bounding box center [509, 237] width 692 height 430
drag, startPoint x: 407, startPoint y: 257, endPoint x: 394, endPoint y: 244, distance: 18.0
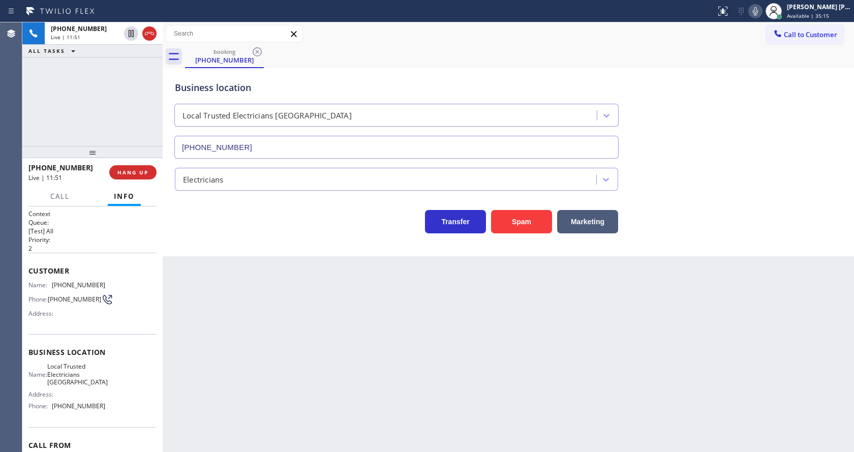
click at [407, 257] on div "Back to Dashboard Change Sender ID Customers Technicians Select a contact Outbo…" at bounding box center [509, 237] width 692 height 430
click at [325, 329] on div "Back to Dashboard Change Sender ID Customers Technicians Select a contact Outbo…" at bounding box center [509, 237] width 692 height 430
click at [342, 274] on div "Back to Dashboard Change Sender ID Customers Technicians Select a contact Outbo…" at bounding box center [509, 237] width 692 height 430
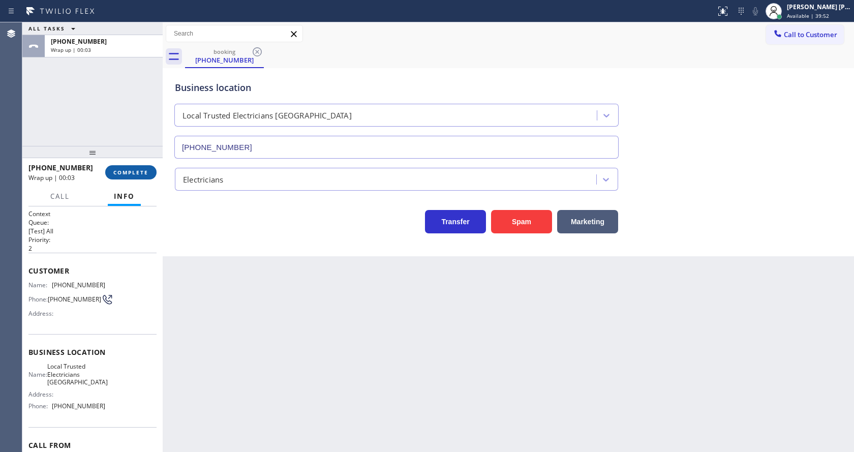
click at [121, 169] on span "COMPLETE" at bounding box center [130, 172] width 35 height 7
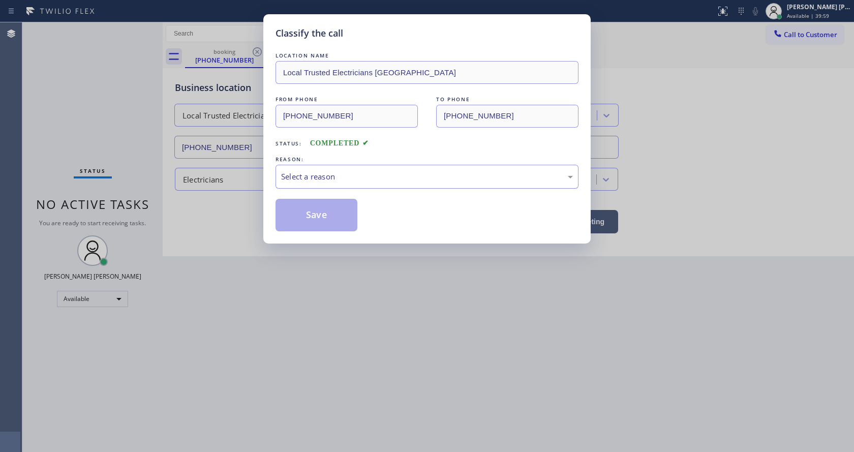
click at [303, 168] on div "Select a reason" at bounding box center [427, 177] width 303 height 24
click at [311, 216] on button "Save" at bounding box center [317, 215] width 82 height 33
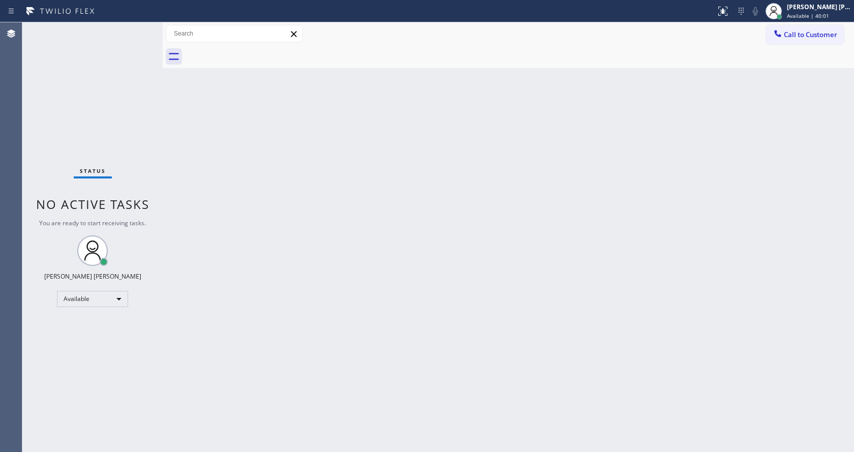
click at [451, 287] on div "Back to Dashboard Change Sender ID Customers Technicians Select a contact Outbo…" at bounding box center [509, 237] width 692 height 430
click at [105, 32] on div "Status No active tasks You are ready to start receiving tasks. [PERSON_NAME] [P…" at bounding box center [92, 237] width 140 height 430
click at [279, 284] on div "Back to Dashboard Change Sender ID Customers Technicians Select a contact Outbo…" at bounding box center [509, 237] width 692 height 430
drag, startPoint x: 513, startPoint y: 209, endPoint x: 375, endPoint y: 321, distance: 178.6
click at [511, 211] on div "Back to Dashboard Change Sender ID Customers Technicians Select a contact Outbo…" at bounding box center [509, 237] width 692 height 430
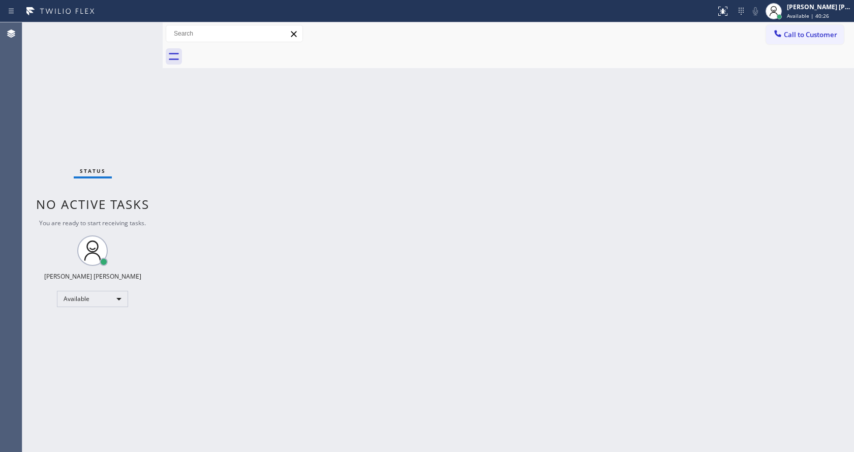
drag, startPoint x: 238, startPoint y: 199, endPoint x: 172, endPoint y: 138, distance: 89.3
click at [238, 199] on div "Back to Dashboard Change Sender ID Customers Technicians Select a contact Outbo…" at bounding box center [509, 237] width 692 height 430
click at [244, 224] on div "Back to Dashboard Change Sender ID Customers Technicians Select a contact Outbo…" at bounding box center [509, 237] width 692 height 430
click at [557, 131] on div "Back to Dashboard Change Sender ID Customers Technicians Select a contact Outbo…" at bounding box center [509, 237] width 692 height 430
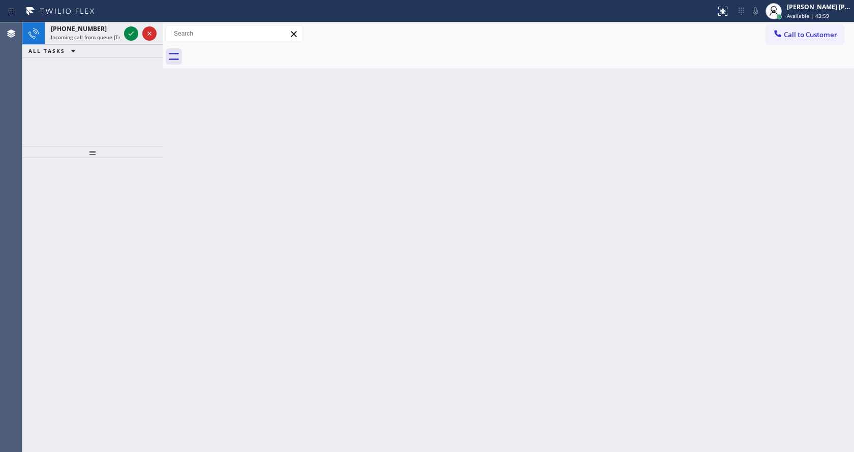
drag, startPoint x: 340, startPoint y: 256, endPoint x: 236, endPoint y: 151, distance: 147.4
click at [335, 249] on div "Back to Dashboard Change Sender ID Customers Technicians Select a contact Outbo…" at bounding box center [509, 237] width 692 height 430
click at [112, 38] on span "Incoming call from queue [Test] All" at bounding box center [93, 37] width 84 height 7
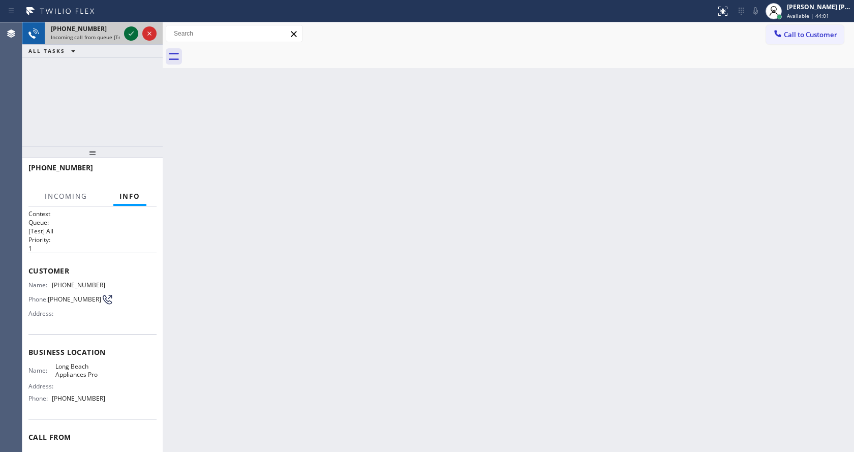
click at [124, 36] on div at bounding box center [131, 33] width 14 height 12
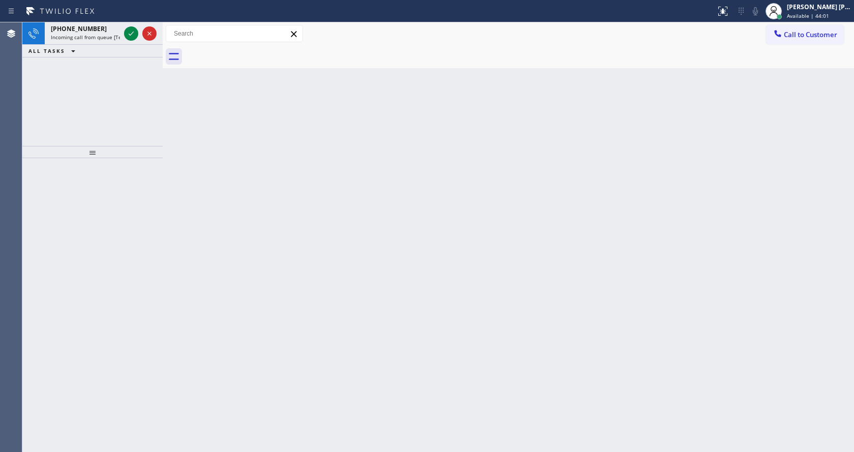
click at [126, 34] on icon at bounding box center [131, 33] width 12 height 12
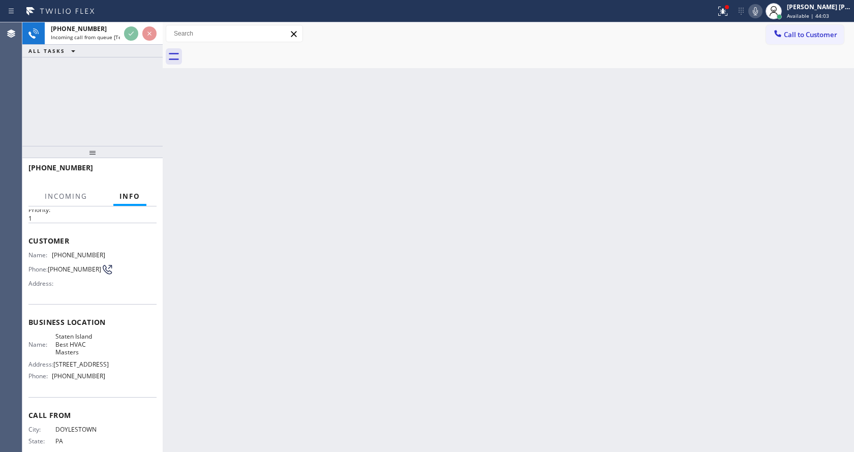
scroll to position [58, 0]
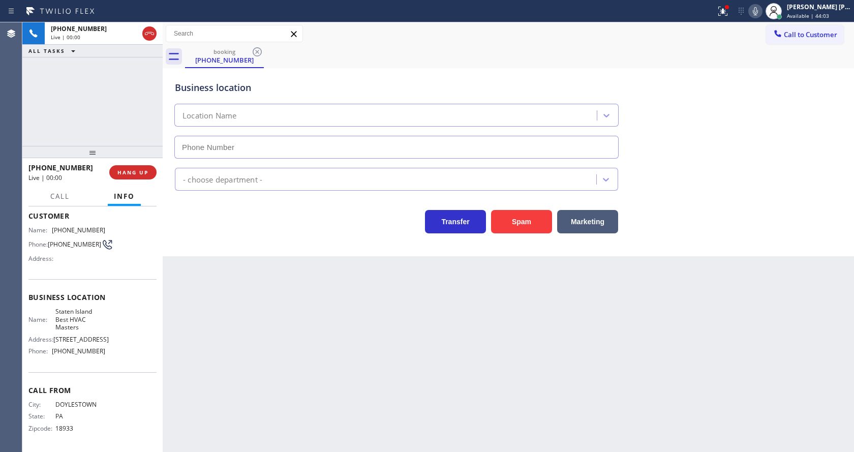
click at [263, 375] on div "Back to Dashboard Change Sender ID Customers Technicians Select a contact Outbo…" at bounding box center [509, 237] width 692 height 430
type input "[PHONE_NUMBER]"
click at [269, 296] on div "Back to Dashboard Change Sender ID Customers Technicians Select a contact Outbo…" at bounding box center [509, 237] width 692 height 430
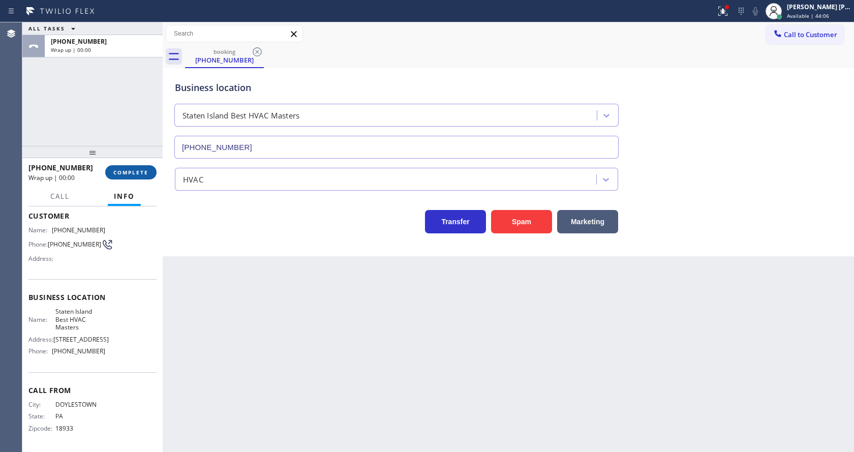
click at [130, 173] on span "COMPLETE" at bounding box center [130, 172] width 35 height 7
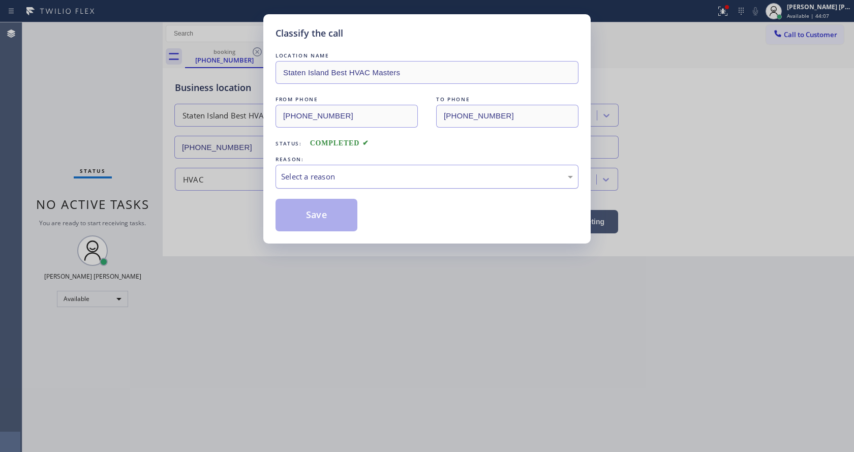
click at [316, 188] on div "Select a reason" at bounding box center [427, 177] width 303 height 24
click at [311, 213] on button "Save" at bounding box center [317, 215] width 82 height 33
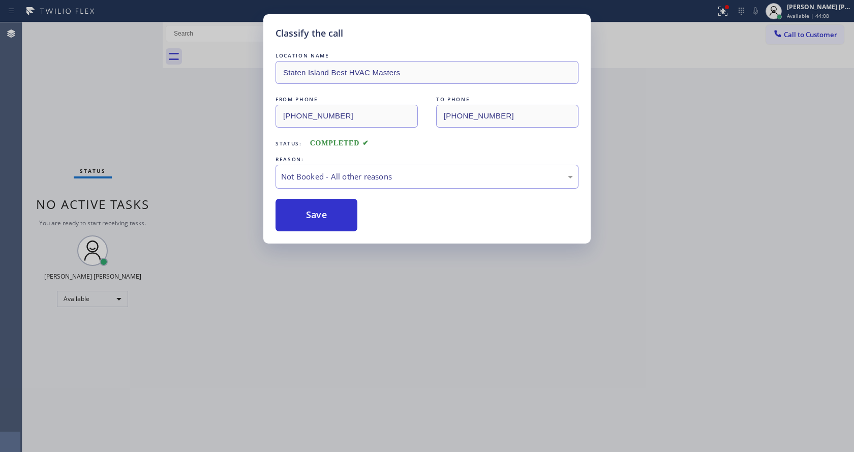
click at [311, 213] on button "Save" at bounding box center [317, 215] width 82 height 33
drag, startPoint x: 344, startPoint y: 274, endPoint x: 284, endPoint y: 422, distance: 159.9
click at [336, 292] on div "Classify the call LOCATION NAME [GEOGRAPHIC_DATA] Best HVAC Masters FROM PHONE …" at bounding box center [427, 226] width 854 height 452
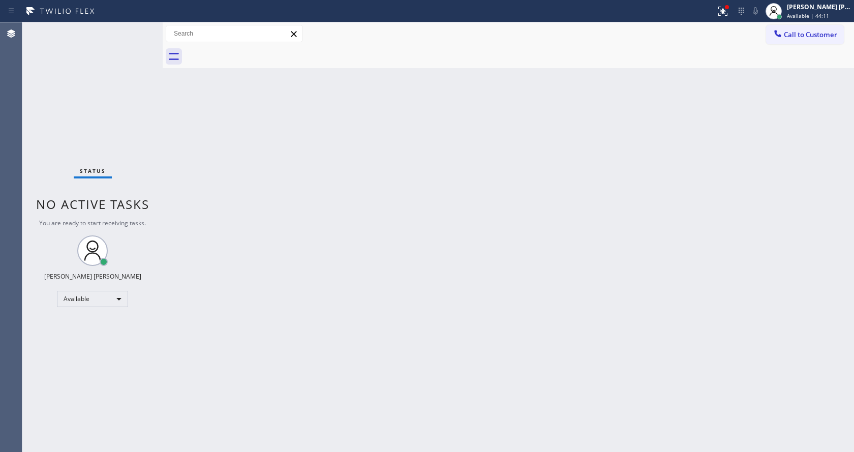
click at [544, 233] on div "Back to Dashboard Change Sender ID Customers Technicians Select a contact Outbo…" at bounding box center [509, 237] width 692 height 430
click at [733, 23] on div "Call to Customer Outbound call Location Search location Your caller id phone nu…" at bounding box center [509, 33] width 692 height 23
click at [729, 14] on icon at bounding box center [723, 11] width 12 height 12
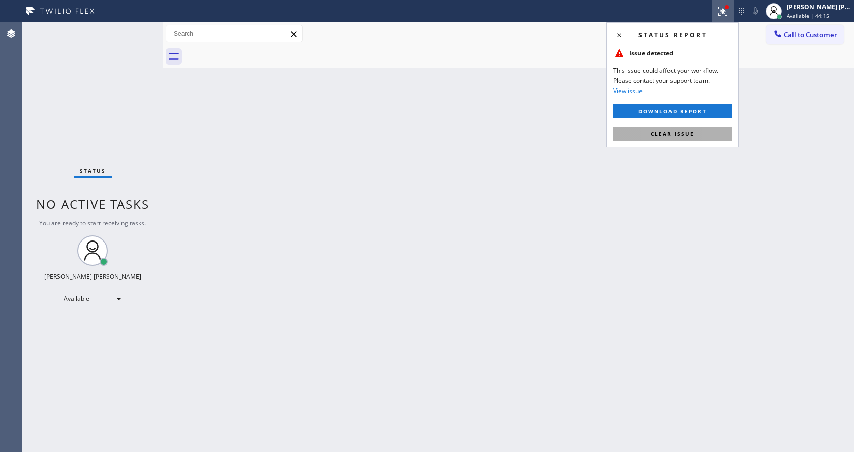
click at [640, 133] on button "Clear issue" at bounding box center [672, 134] width 119 height 14
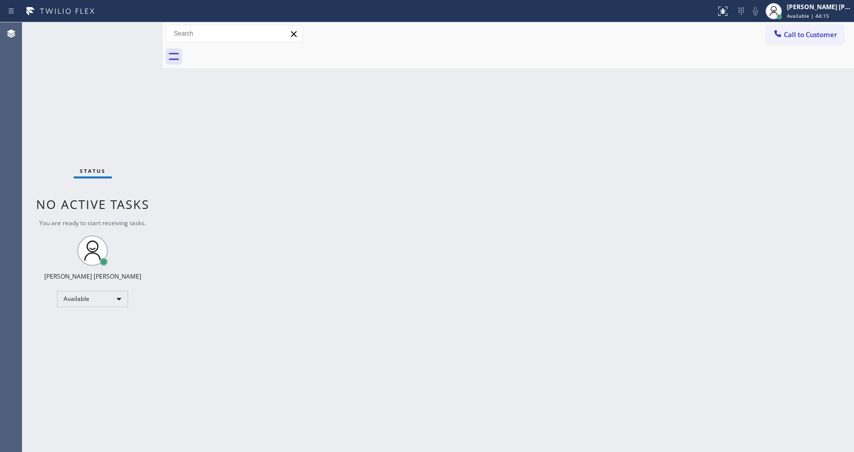
click at [372, 273] on div "Back to Dashboard Change Sender ID Customers Technicians Select a contact Outbo…" at bounding box center [509, 237] width 692 height 430
click at [130, 32] on div "Status No active tasks You are ready to start receiving tasks. [PERSON_NAME] [P…" at bounding box center [92, 237] width 140 height 430
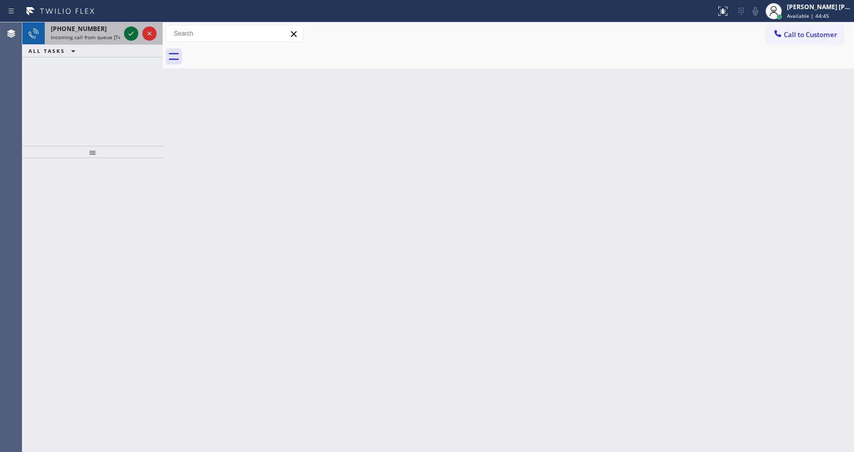
click at [130, 32] on icon at bounding box center [131, 33] width 12 height 12
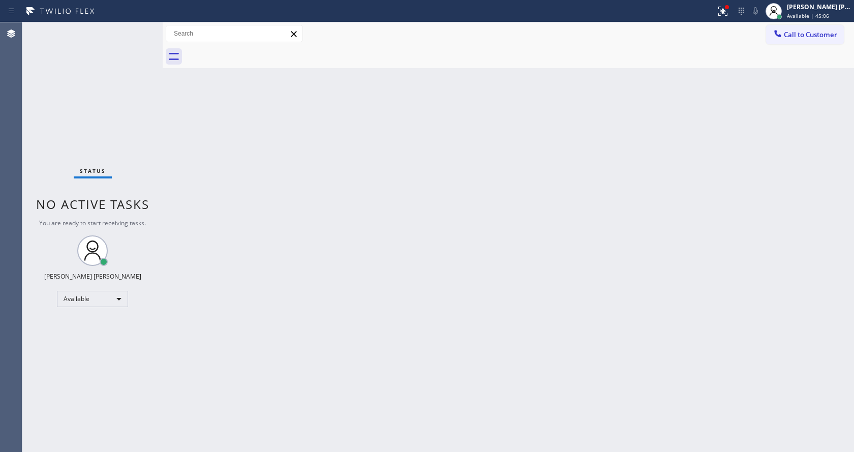
click at [130, 32] on div "Status No active tasks You are ready to start receiving tasks. [PERSON_NAME] [P…" at bounding box center [92, 237] width 140 height 430
click at [341, 263] on div "Back to Dashboard Change Sender ID Customers Technicians Select a contact Outbo…" at bounding box center [509, 237] width 692 height 430
click at [182, 183] on div "Back to Dashboard Change Sender ID Customers Technicians Select a contact Outbo…" at bounding box center [509, 237] width 692 height 430
click at [140, 28] on div "Status No active tasks You are ready to start receiving tasks. [PERSON_NAME] [P…" at bounding box center [92, 237] width 140 height 430
click at [684, 196] on div "Back to Dashboard Change Sender ID Customers Technicians Select a contact Outbo…" at bounding box center [509, 237] width 692 height 430
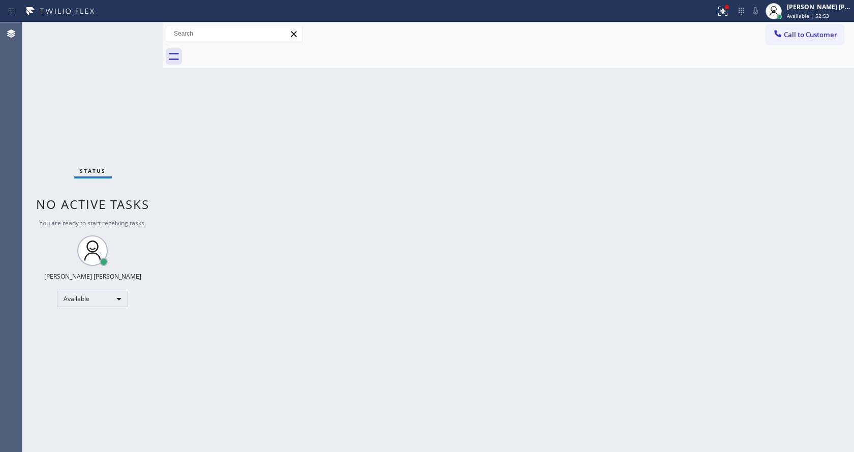
click at [194, 233] on div "Back to Dashboard Change Sender ID Customers Technicians Select a contact Outbo…" at bounding box center [509, 237] width 692 height 430
click at [212, 161] on div "Back to Dashboard Change Sender ID Customers Technicians Select a contact Outbo…" at bounding box center [509, 237] width 692 height 430
click at [106, 145] on div "Status No active tasks You are ready to start receiving tasks. [PERSON_NAME] [P…" at bounding box center [92, 237] width 140 height 430
drag, startPoint x: 217, startPoint y: 240, endPoint x: 239, endPoint y: 303, distance: 67.4
click at [221, 249] on div "Back to Dashboard Change Sender ID Customers Technicians Select a contact Outbo…" at bounding box center [509, 237] width 692 height 430
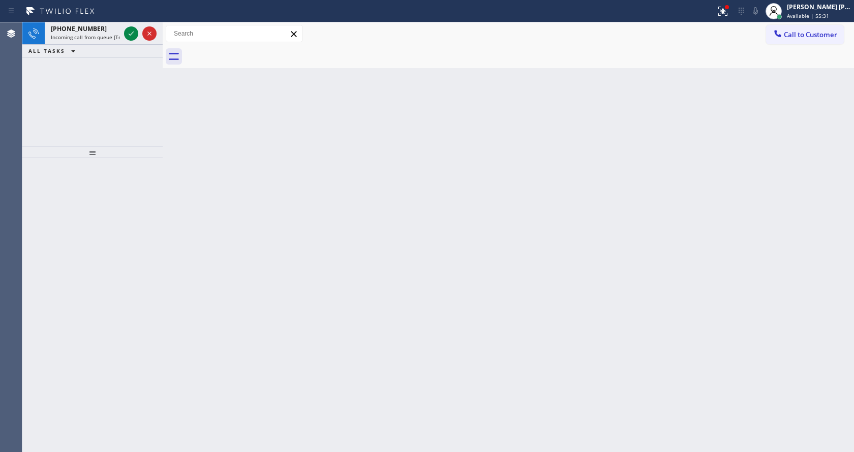
drag, startPoint x: 101, startPoint y: 43, endPoint x: 123, endPoint y: 47, distance: 22.2
click at [105, 45] on div "[PHONE_NUMBER] Incoming call from queue [Test] All ALL TASKS ALL TASKS ACTIVE T…" at bounding box center [92, 39] width 140 height 35
click at [110, 41] on div "[PHONE_NUMBER] Incoming call from queue [Test] All" at bounding box center [83, 33] width 77 height 22
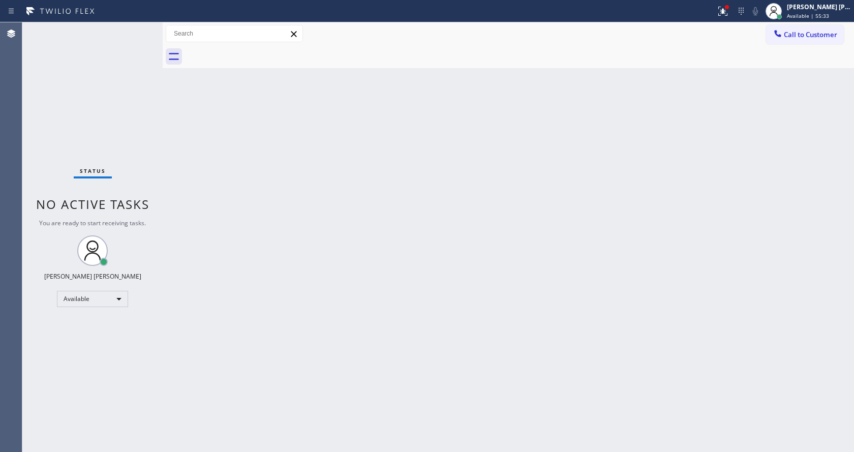
click at [120, 38] on div "Status No active tasks You are ready to start receiving tasks. [PERSON_NAME] [P…" at bounding box center [92, 237] width 140 height 430
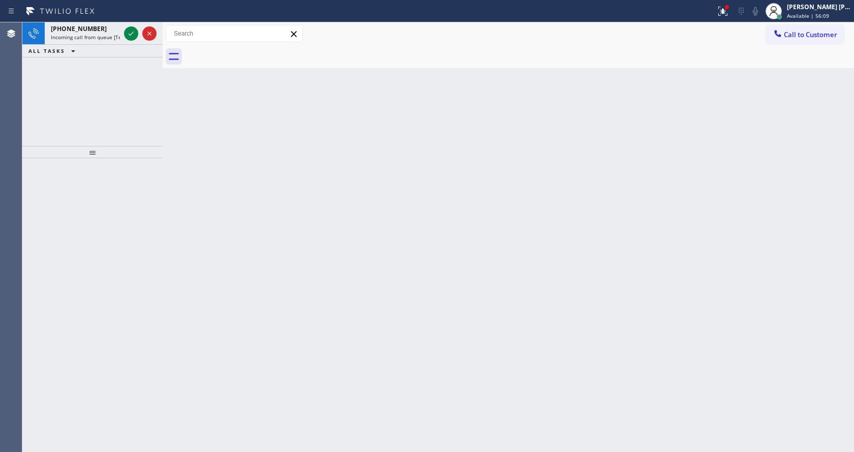
click at [274, 226] on div "Back to Dashboard Change Sender ID Customers Technicians Select a contact Outbo…" at bounding box center [509, 237] width 692 height 430
click at [105, 25] on div "[PHONE_NUMBER]" at bounding box center [85, 28] width 69 height 9
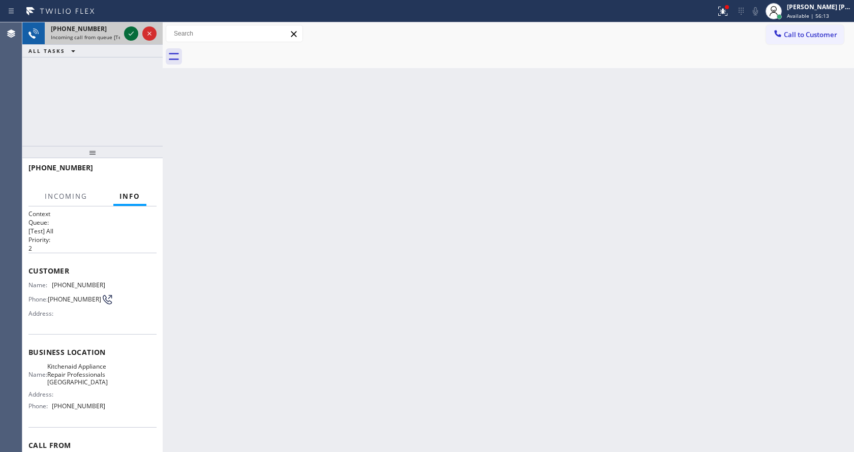
click at [127, 31] on icon at bounding box center [131, 33] width 12 height 12
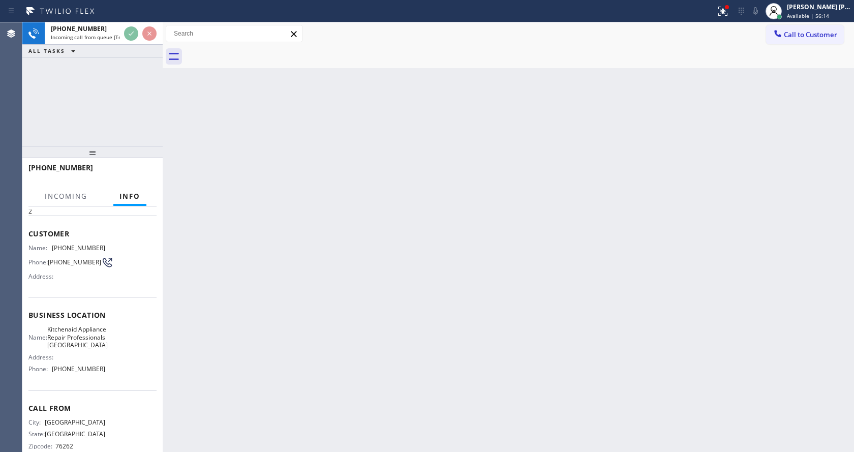
scroll to position [74, 0]
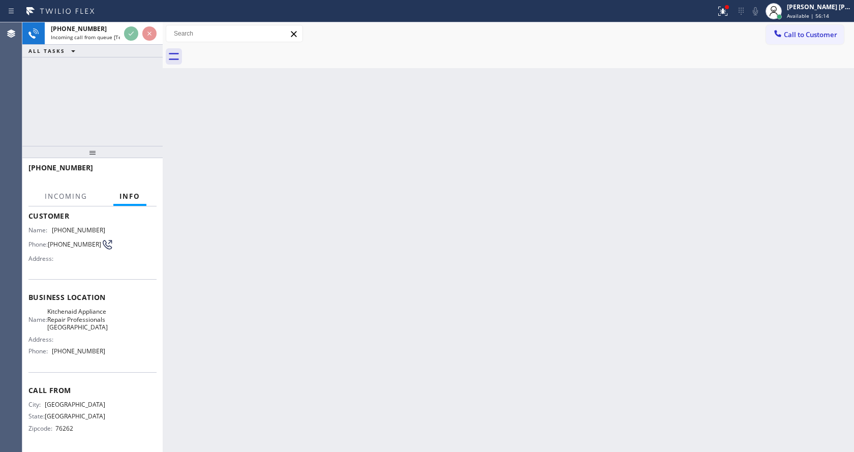
click at [315, 312] on div "Back to Dashboard Change Sender ID Customers Technicians Select a contact Outbo…" at bounding box center [509, 237] width 692 height 430
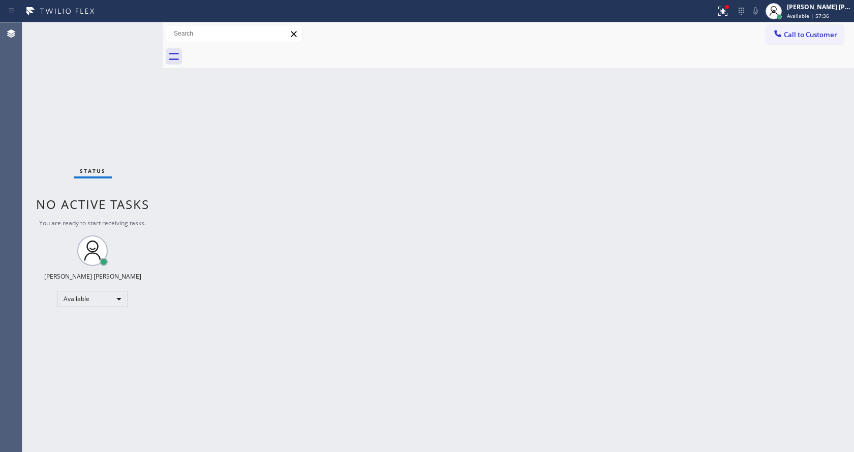
click at [133, 124] on div "Status No active tasks You are ready to start receiving tasks. [PERSON_NAME] [P…" at bounding box center [92, 237] width 140 height 430
drag, startPoint x: 298, startPoint y: 294, endPoint x: 315, endPoint y: 430, distance: 137.3
click at [298, 298] on div "Back to Dashboard Change Sender ID Customers Technicians Select a contact Outbo…" at bounding box center [509, 237] width 692 height 430
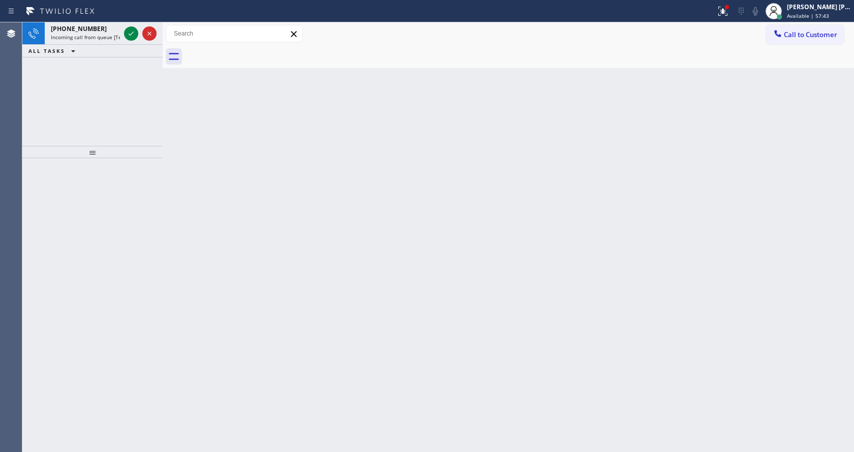
click at [229, 127] on div "Back to Dashboard Change Sender ID Customers Technicians Select a contact Outbo…" at bounding box center [509, 237] width 692 height 430
click at [136, 39] on icon at bounding box center [131, 33] width 12 height 12
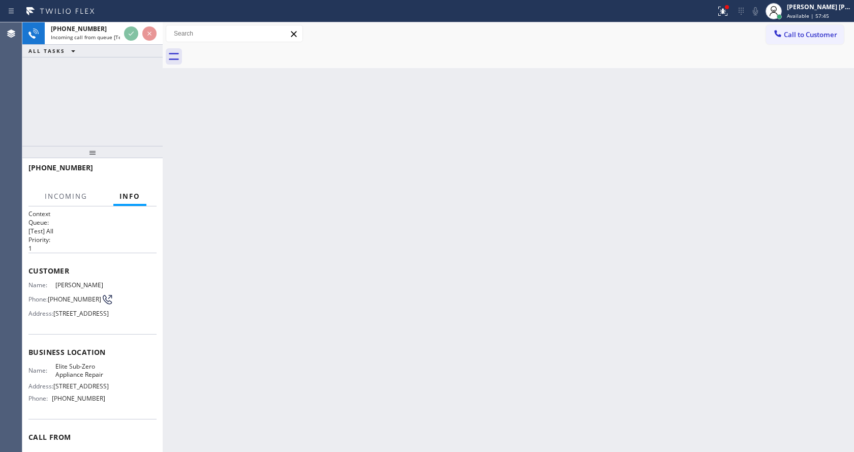
scroll to position [74, 0]
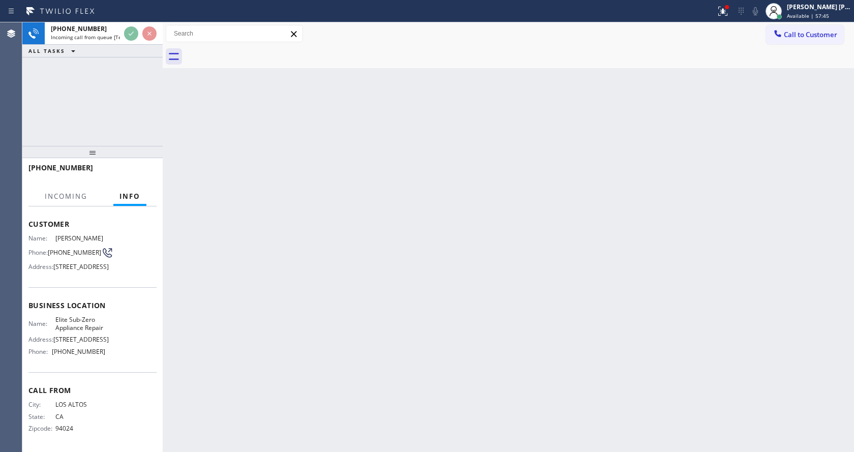
click at [389, 266] on div "Back to Dashboard Change Sender ID Customers Technicians Select a contact Outbo…" at bounding box center [509, 237] width 692 height 430
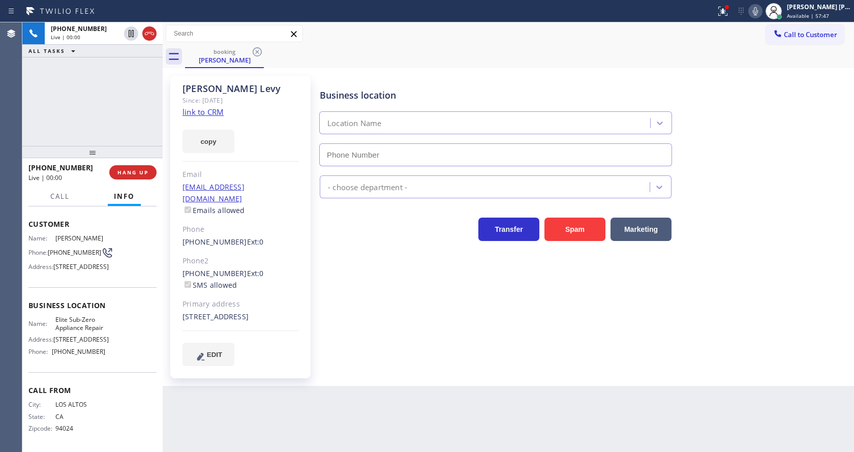
click at [358, 310] on div "Business location Location Name - choose department - Transfer Spam Marketing" at bounding box center [585, 220] width 534 height 285
type input "[PHONE_NUMBER]"
click at [194, 115] on link "link to CRM" at bounding box center [203, 112] width 41 height 10
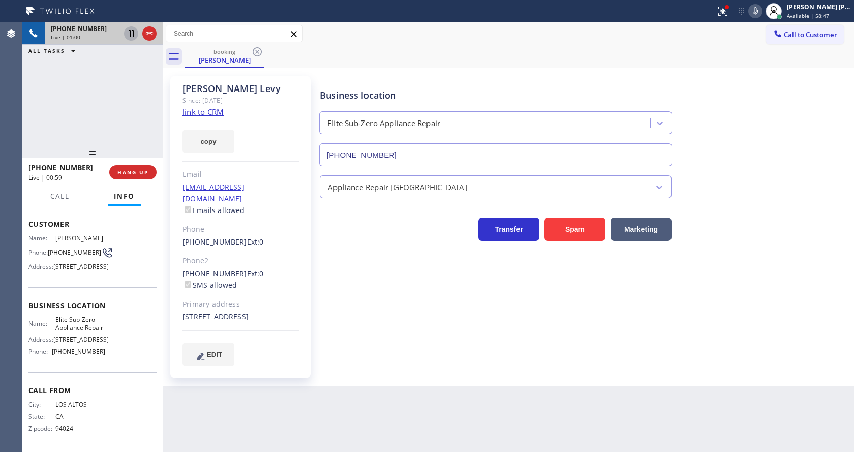
click at [130, 30] on icon at bounding box center [131, 33] width 5 height 7
click at [756, 9] on icon at bounding box center [756, 11] width 12 height 12
click at [750, 126] on div "Business location Elite Sub-Zero Appliance Repair [PHONE_NUMBER]" at bounding box center [585, 120] width 534 height 92
click at [371, 411] on div "Back to Dashboard Change Sender ID Customers Technicians Select a contact Outbo…" at bounding box center [509, 237] width 692 height 430
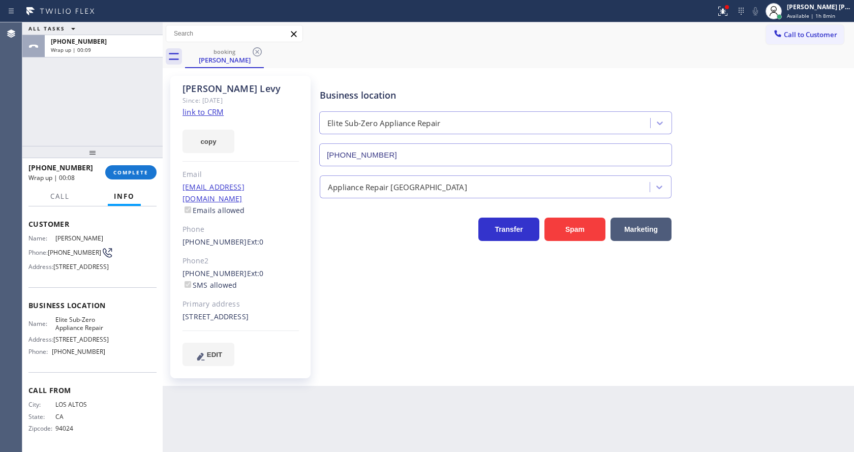
click at [333, 294] on div "Business location Elite Sub-Zero Appliance Repair [PHONE_NUMBER] Appliance Repa…" at bounding box center [585, 220] width 534 height 285
click at [439, 299] on div "Business location Elite Sub-Zero Appliance Repair [PHONE_NUMBER] Appliance Repa…" at bounding box center [585, 220] width 534 height 285
drag, startPoint x: 138, startPoint y: 129, endPoint x: 146, endPoint y: 100, distance: 30.1
click at [138, 129] on div "ALL TASKS ALL TASKS ACTIVE TASKS TASKS IN WRAP UP [PHONE_NUMBER] Wrap up | 00:19" at bounding box center [92, 84] width 140 height 124
click at [119, 170] on span "COMPLETE" at bounding box center [130, 172] width 35 height 7
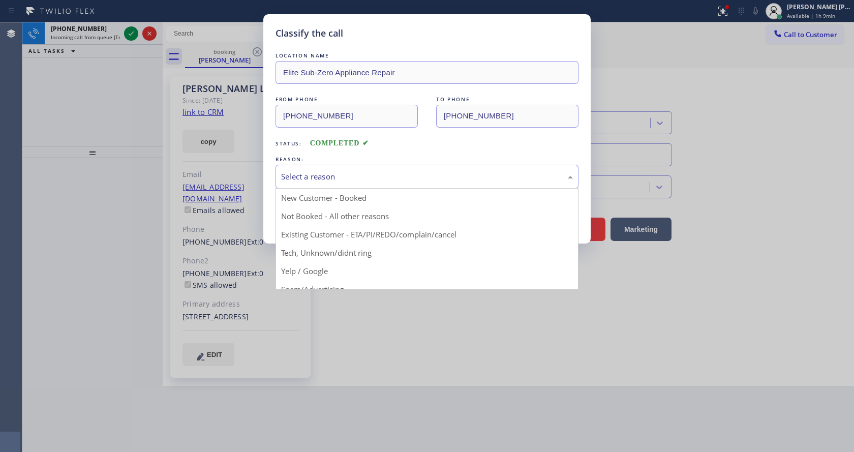
click at [343, 177] on div "Select a reason" at bounding box center [427, 177] width 292 height 12
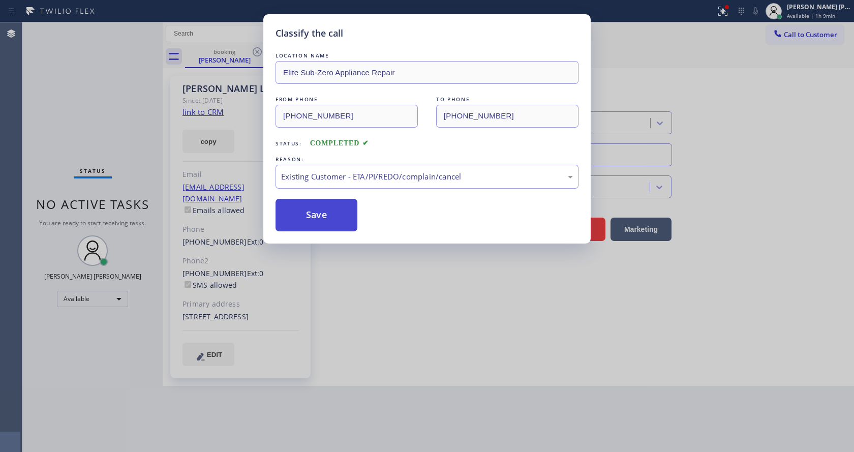
click at [304, 222] on button "Save" at bounding box center [317, 215] width 82 height 33
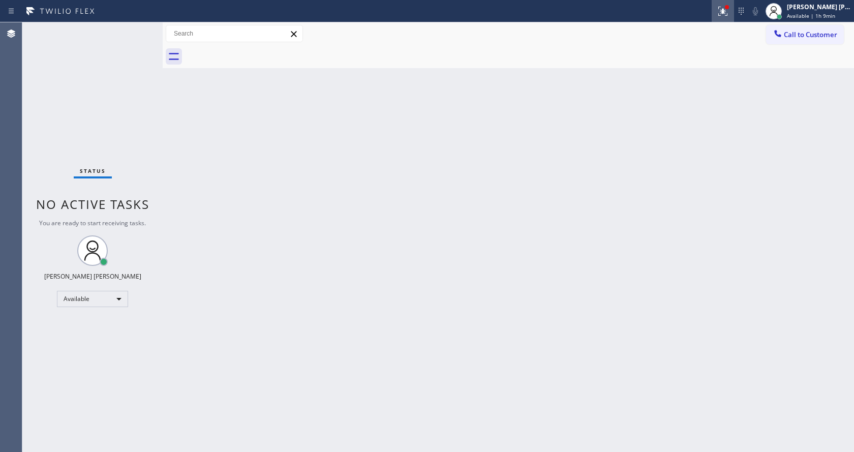
click at [728, 15] on icon at bounding box center [723, 11] width 12 height 12
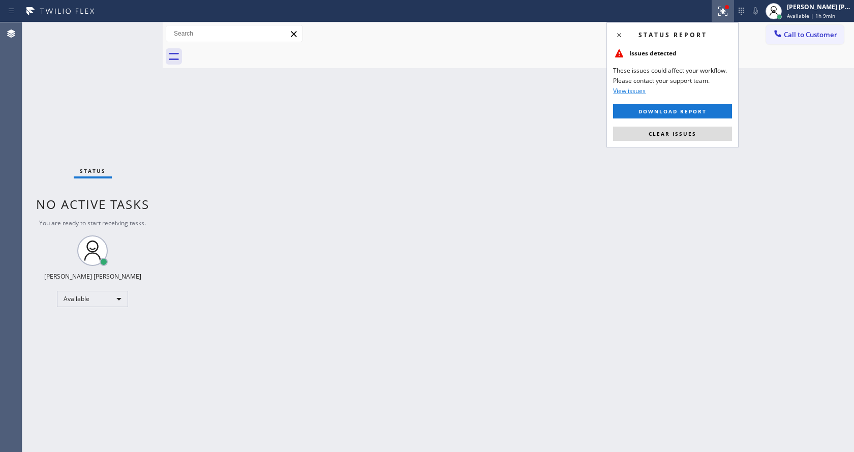
click at [659, 142] on div "Status report Issues detected These issues could affect your workflow. Please c…" at bounding box center [673, 84] width 132 height 125
drag, startPoint x: 671, startPoint y: 156, endPoint x: 509, endPoint y: 308, distance: 221.6
click at [641, 190] on div "Back to Dashboard Change Sender ID Customers Technicians Select a contact Outbo…" at bounding box center [509, 237] width 692 height 430
click at [132, 115] on div "Status No active tasks You are ready to start receiving tasks. [PERSON_NAME] [P…" at bounding box center [92, 237] width 140 height 430
click at [816, 16] on span "Available | 1h 9min" at bounding box center [811, 15] width 48 height 7
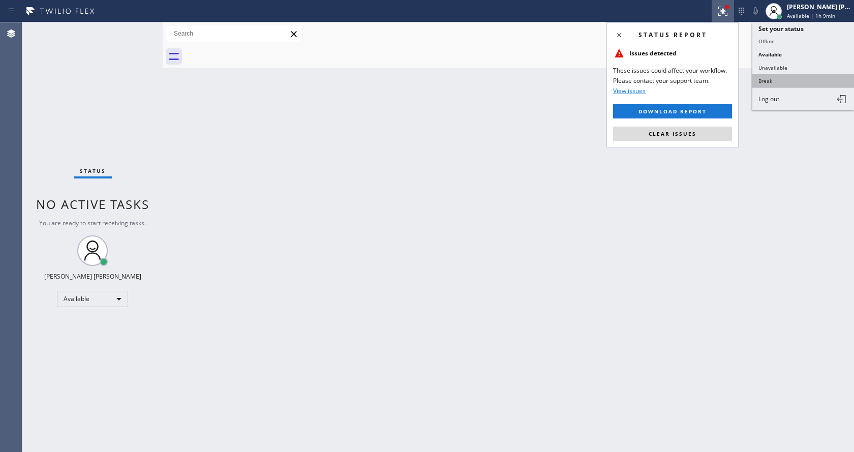
click at [771, 82] on button "Break" at bounding box center [804, 80] width 102 height 13
